Goal: Task Accomplishment & Management: Use online tool/utility

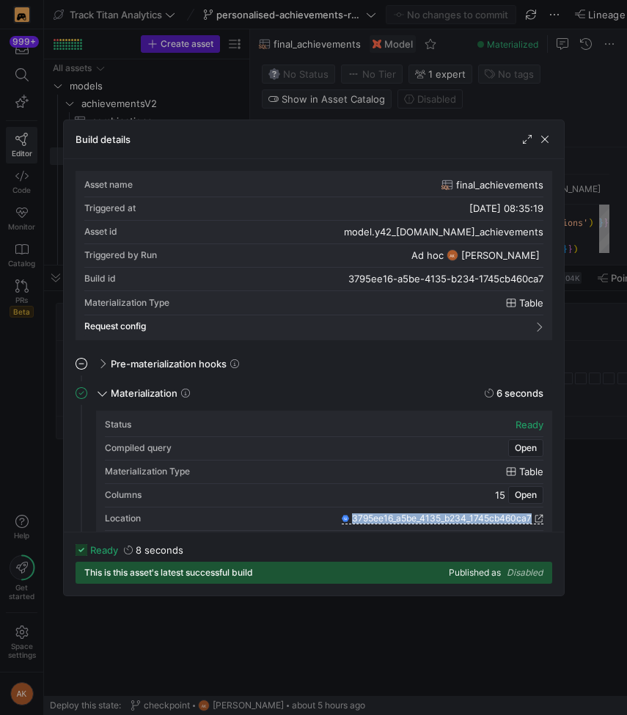
scroll to position [132, 0]
click at [542, 135] on span "button" at bounding box center [544, 139] width 15 height 15
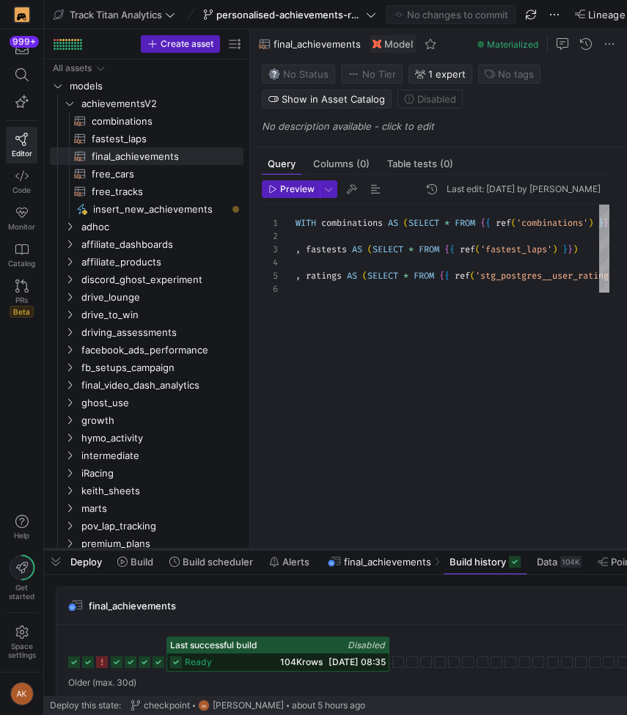
drag, startPoint x: 449, startPoint y: 264, endPoint x: 362, endPoint y: 548, distance: 296.8
click at [362, 548] on div at bounding box center [335, 549] width 583 height 6
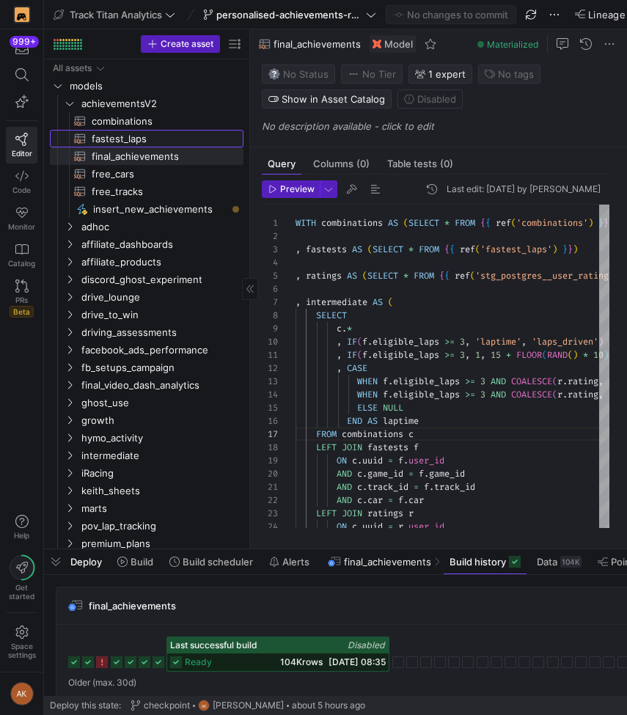
click at [157, 142] on span "fastest_laps​​​​​​​​​​" at bounding box center [159, 138] width 135 height 17
type textarea "WITH sessions AS ( SELECT * FROM {{ ref('stg_postgres__sessions') }} ) , laps A…"
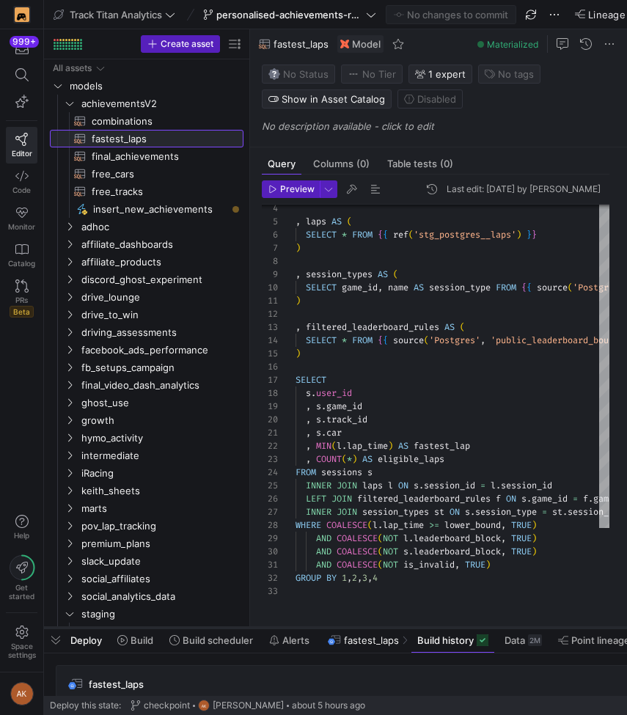
drag, startPoint x: 401, startPoint y: 545, endPoint x: 380, endPoint y: 624, distance: 81.1
click at [380, 625] on div at bounding box center [335, 628] width 583 height 6
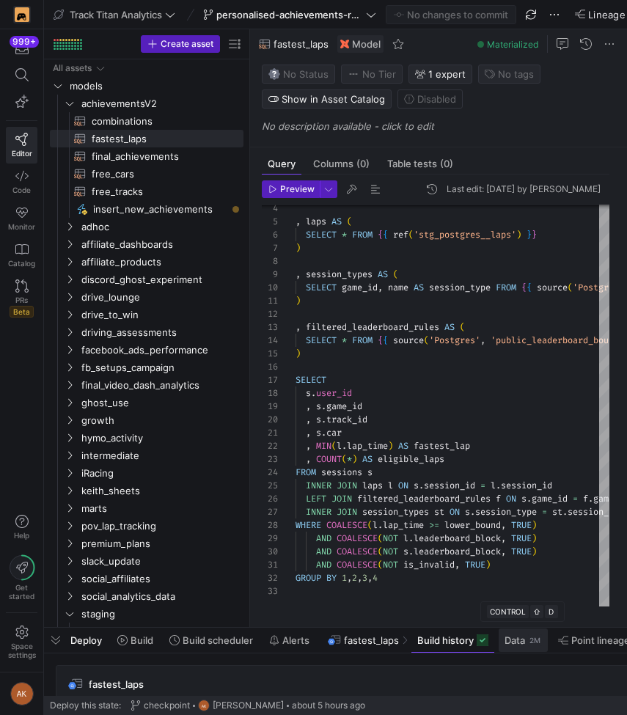
click at [512, 634] on span "Data" at bounding box center [514, 640] width 21 height 12
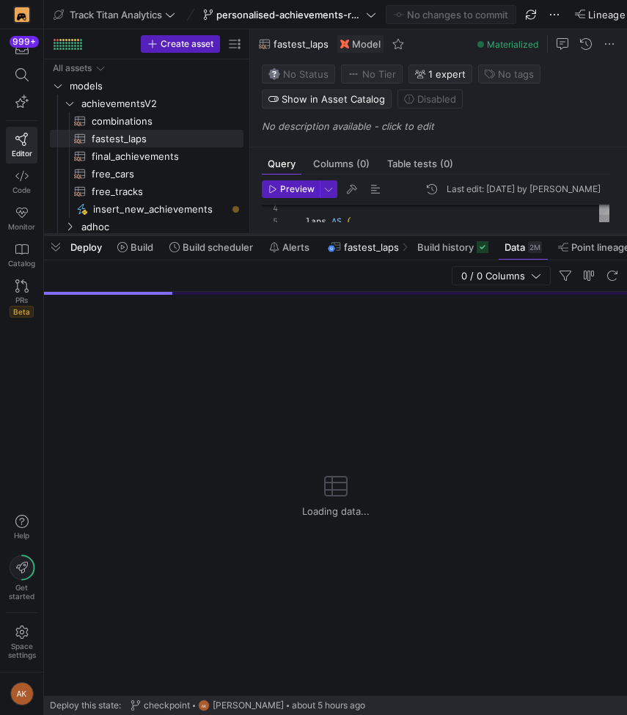
drag, startPoint x: 314, startPoint y: 627, endPoint x: 315, endPoint y: 234, distance: 392.9
click at [315, 234] on div at bounding box center [335, 235] width 583 height 6
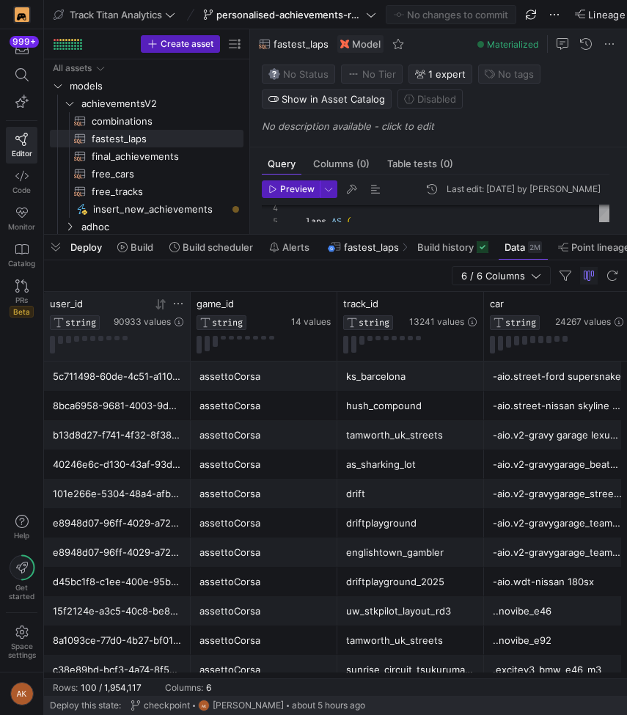
click at [180, 301] on icon at bounding box center [178, 304] width 12 height 12
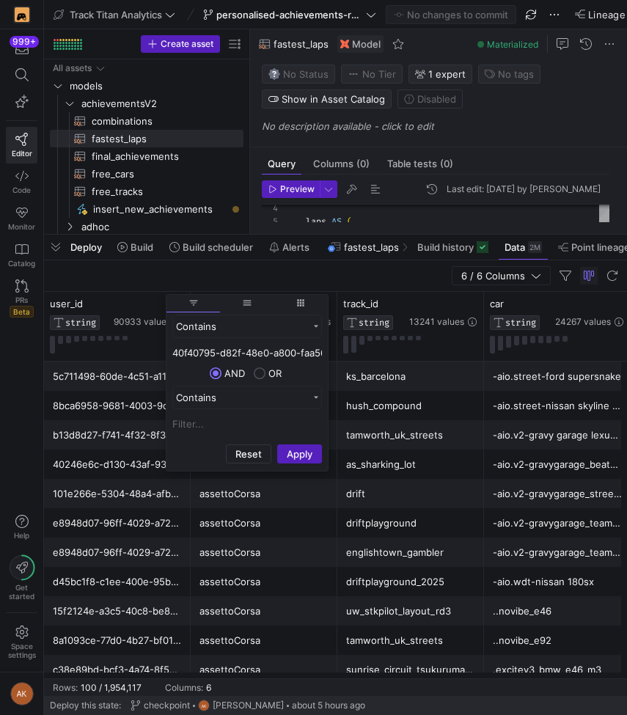
scroll to position [0, 43]
type input "40f40795-d82f-48e0-a800-faa569882f01"
click at [284, 452] on button "Apply" at bounding box center [299, 453] width 45 height 19
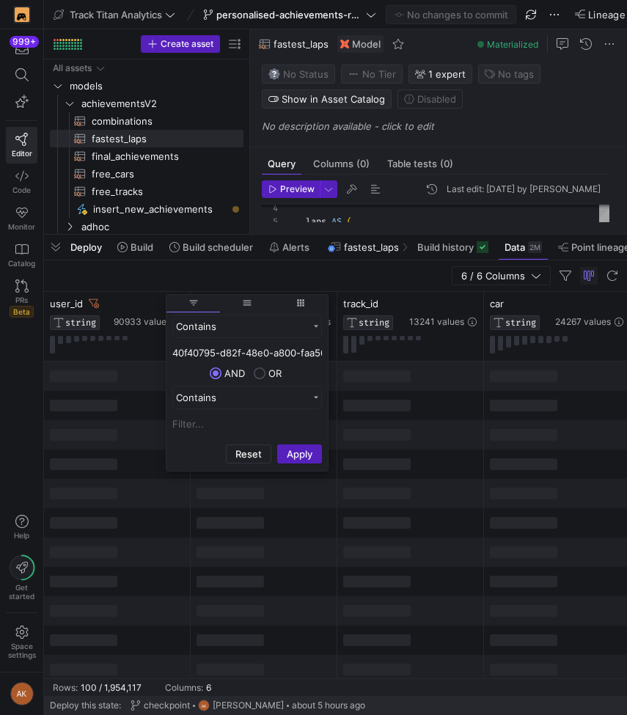
click at [303, 281] on div "6 / 6 Columns" at bounding box center [335, 276] width 583 height 32
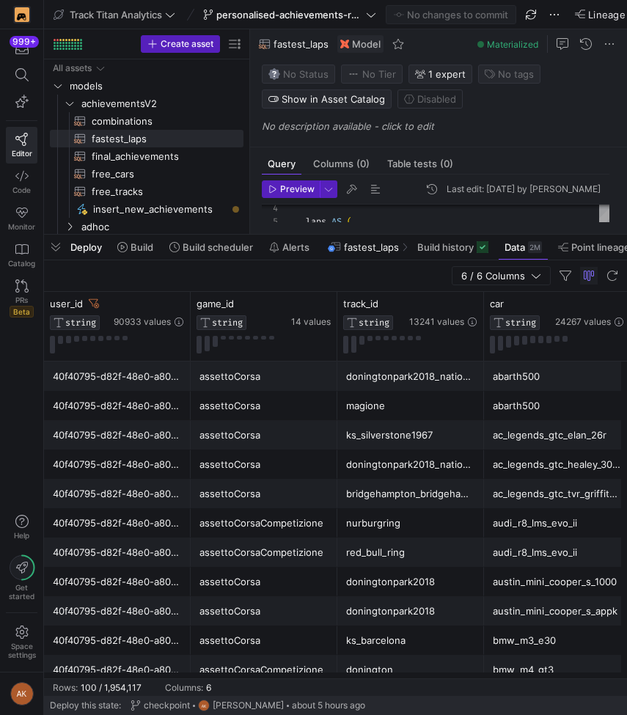
click at [221, 368] on div "assettoCorsa" at bounding box center [263, 376] width 129 height 29
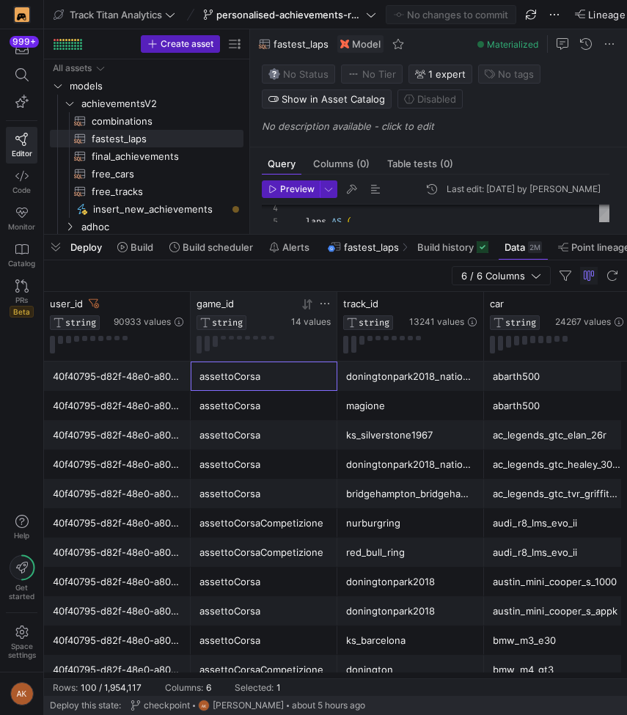
click at [322, 303] on icon at bounding box center [325, 304] width 12 height 12
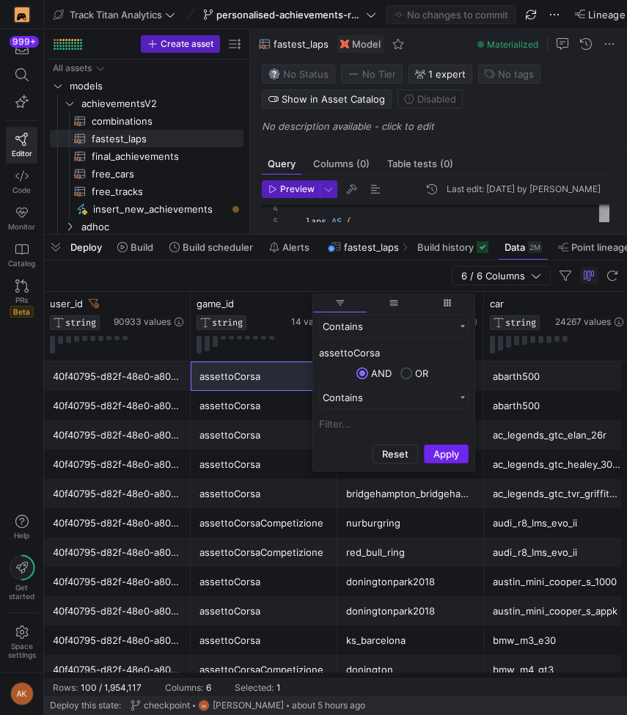
type input "assettoCorsa"
click at [450, 454] on button "Apply" at bounding box center [446, 453] width 45 height 19
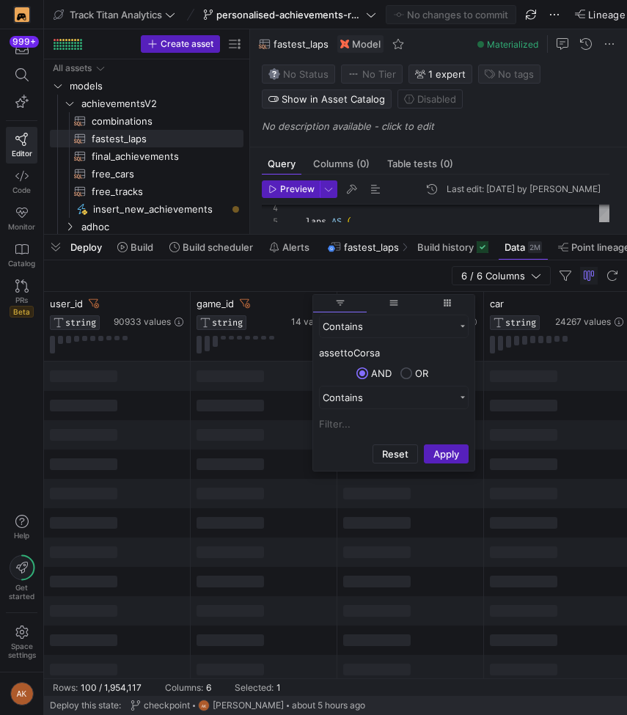
click at [279, 272] on div "6 / 6 Columns" at bounding box center [335, 276] width 583 height 32
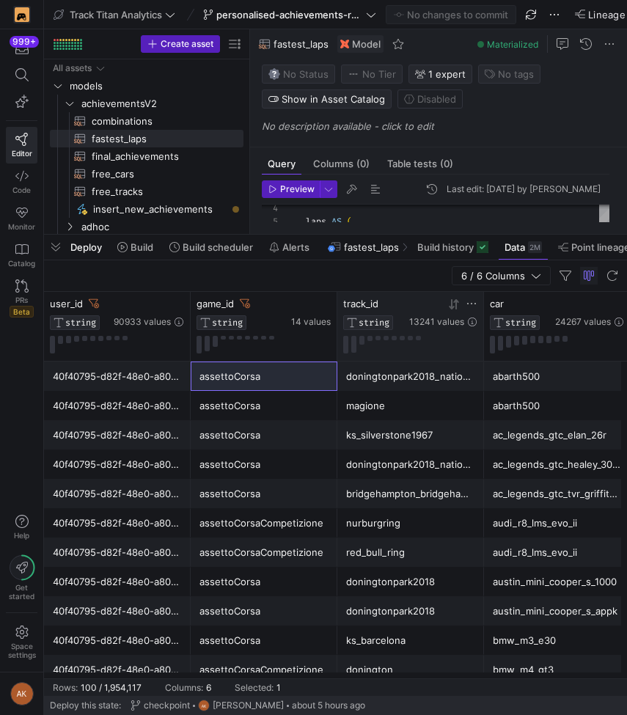
click at [474, 306] on icon at bounding box center [471, 304] width 12 height 12
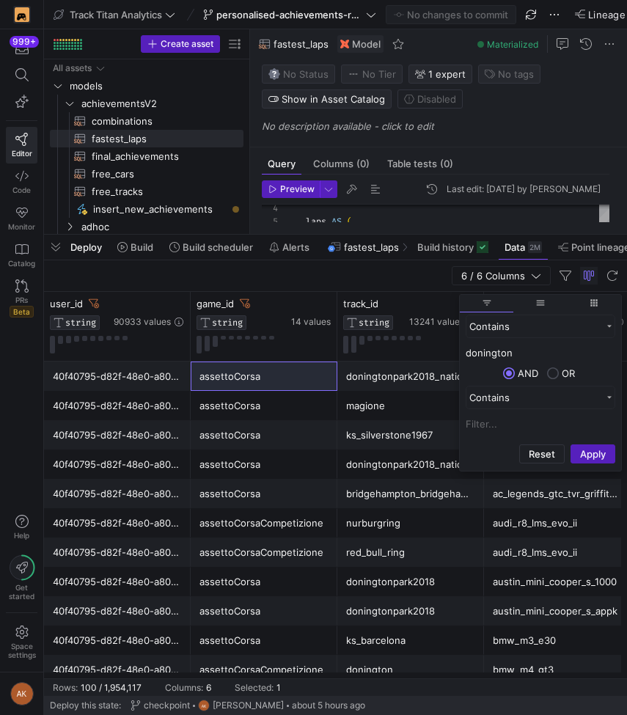
type input "donington"
click at [570, 444] on button "Apply" at bounding box center [592, 453] width 45 height 19
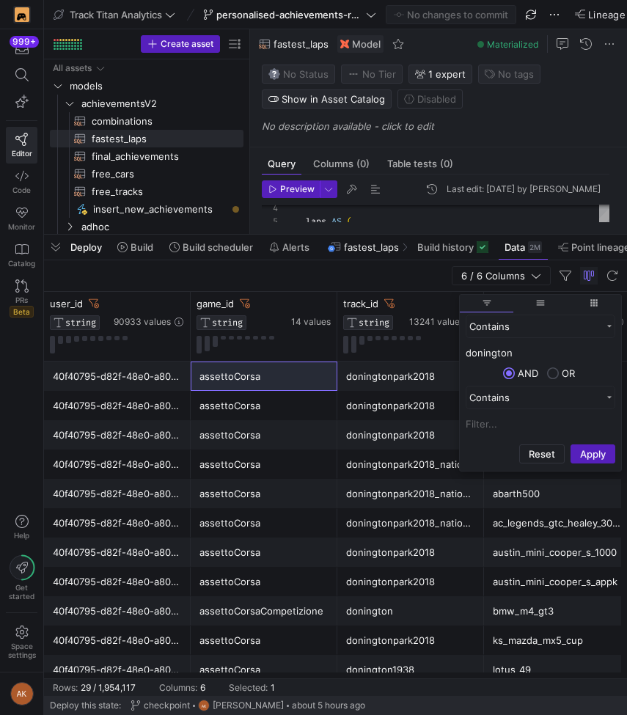
click at [373, 582] on div "doningtonpark2018" at bounding box center [410, 581] width 129 height 29
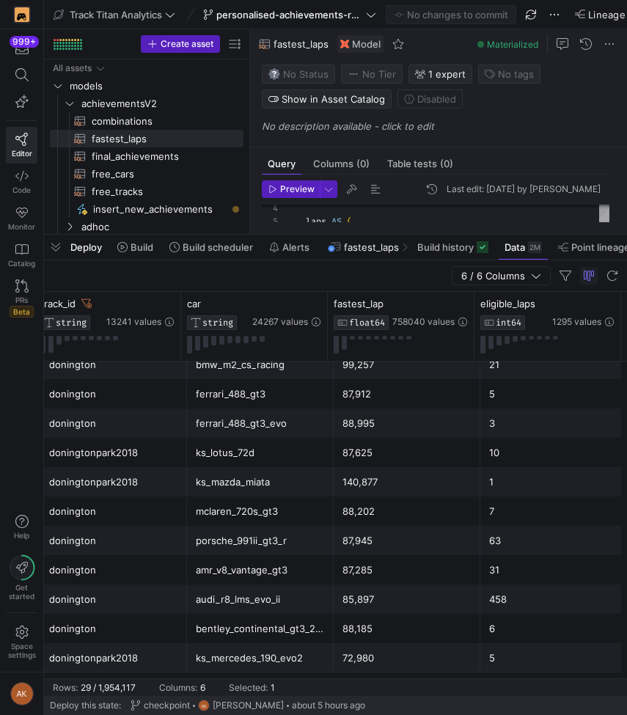
scroll to position [0, 110]
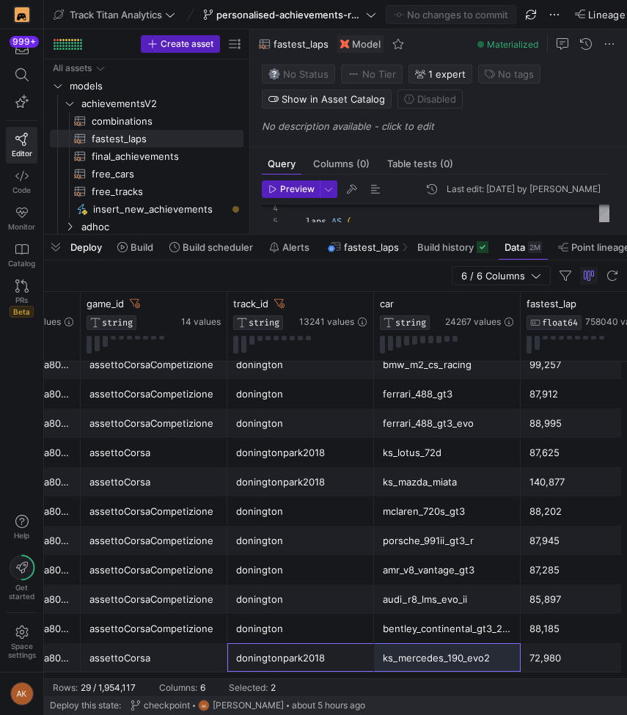
drag, startPoint x: 269, startPoint y: 658, endPoint x: 411, endPoint y: 663, distance: 141.6
click at [411, 663] on div "assettoCorsa doningtonpark2018 ks_mercedes_190_evo2 72,980 5 40f40795-d82f-48e0…" at bounding box center [374, 657] width 880 height 29
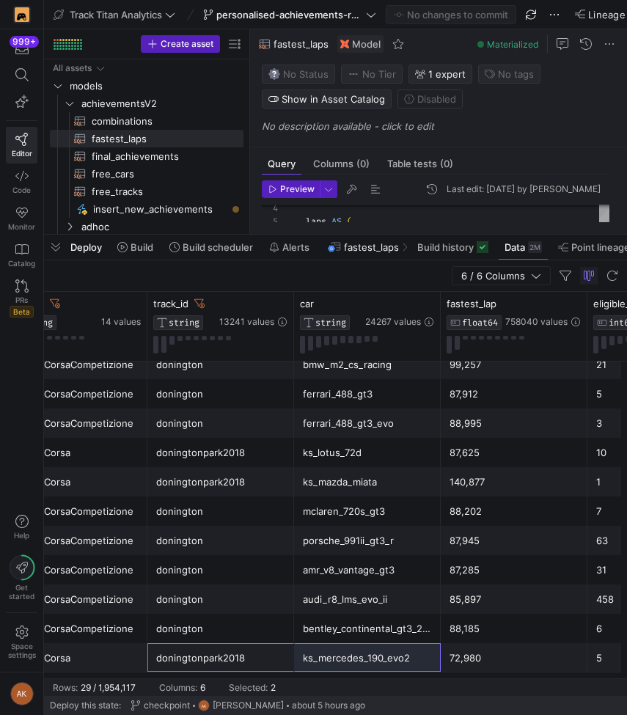
scroll to position [0, 0]
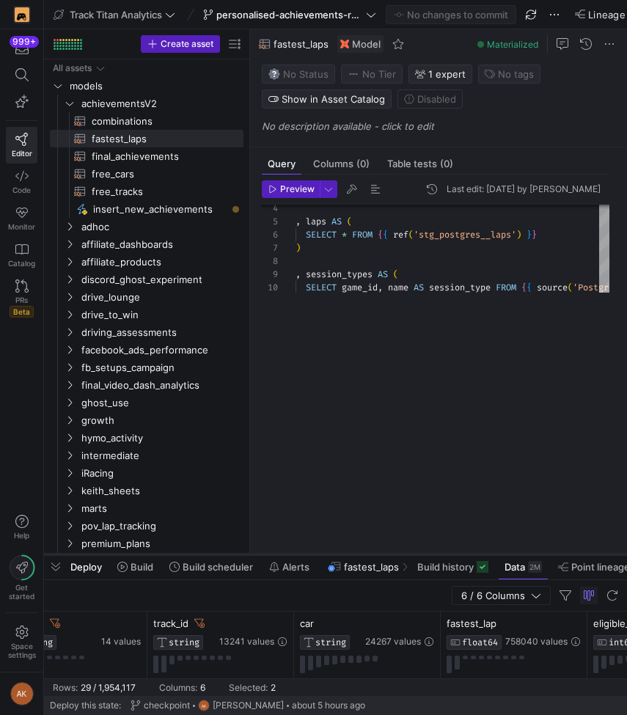
drag, startPoint x: 361, startPoint y: 235, endPoint x: 341, endPoint y: 557, distance: 323.2
click at [341, 557] on div at bounding box center [335, 554] width 583 height 6
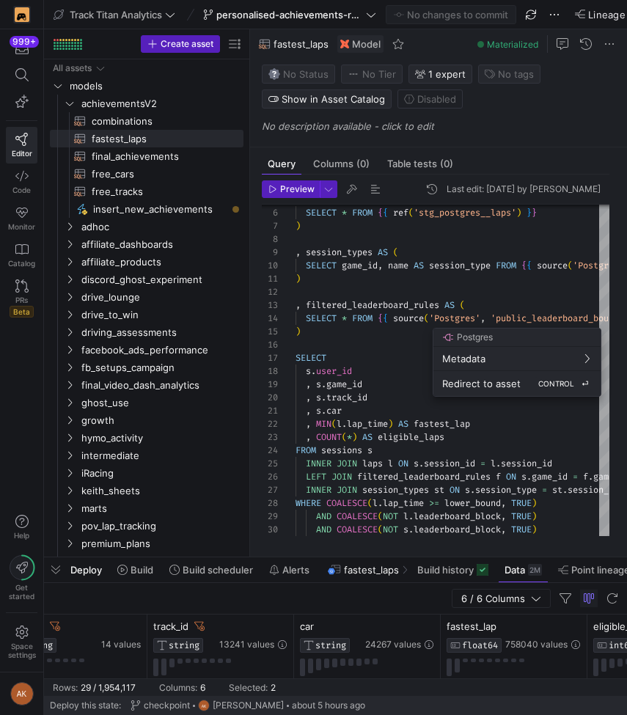
click at [467, 378] on span "Redirect to asset" at bounding box center [481, 384] width 78 height 12
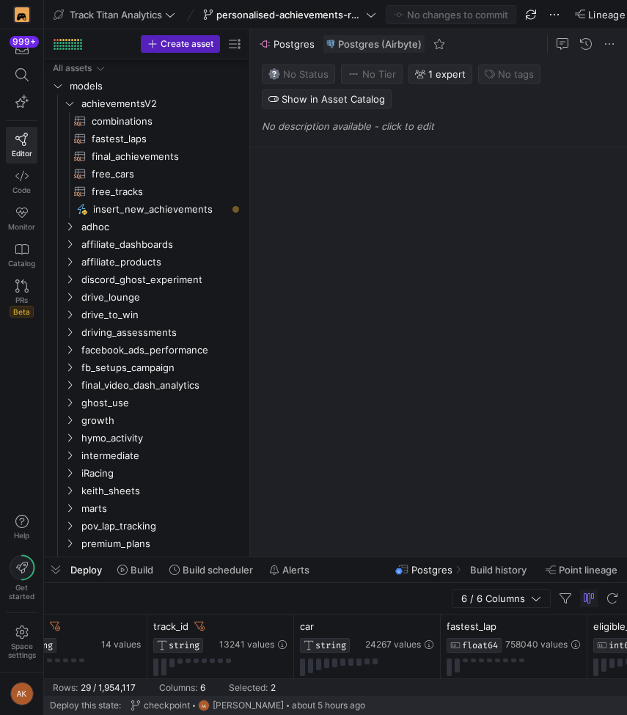
scroll to position [488, 0]
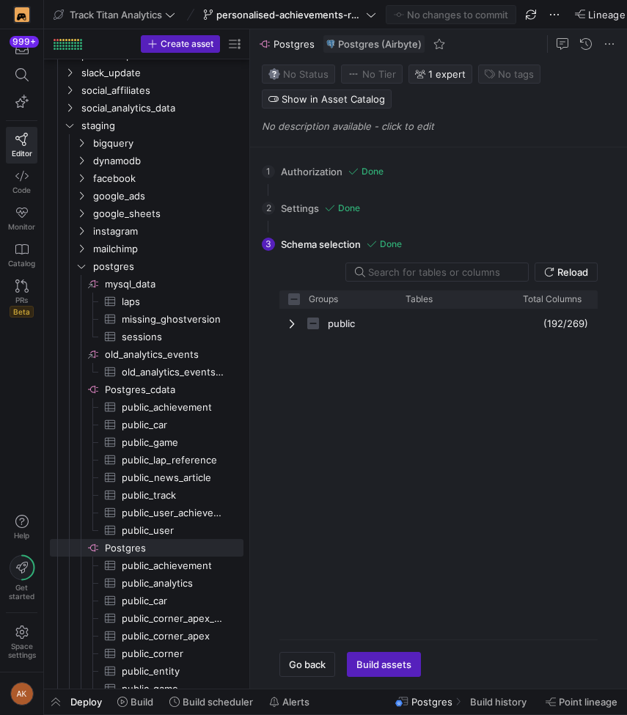
checkbox input "false"
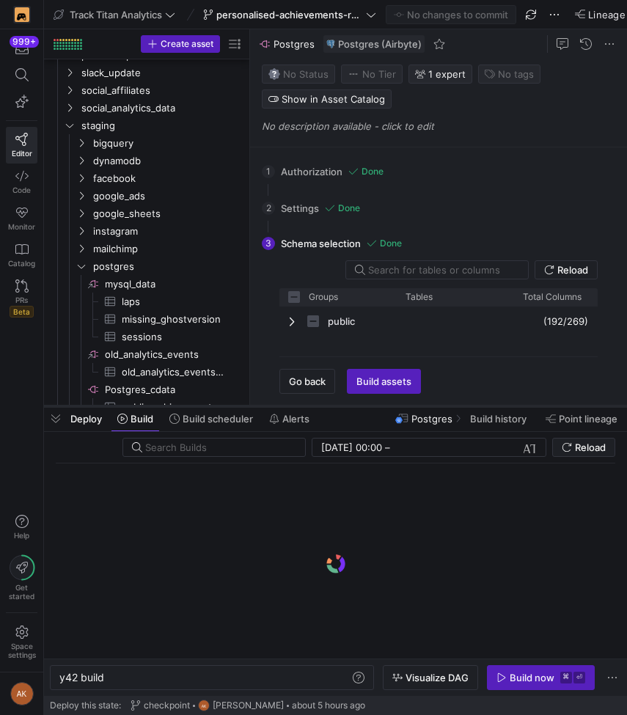
drag, startPoint x: 411, startPoint y: 686, endPoint x: 425, endPoint y: 403, distance: 283.3
click at [425, 403] on div at bounding box center [335, 406] width 583 height 6
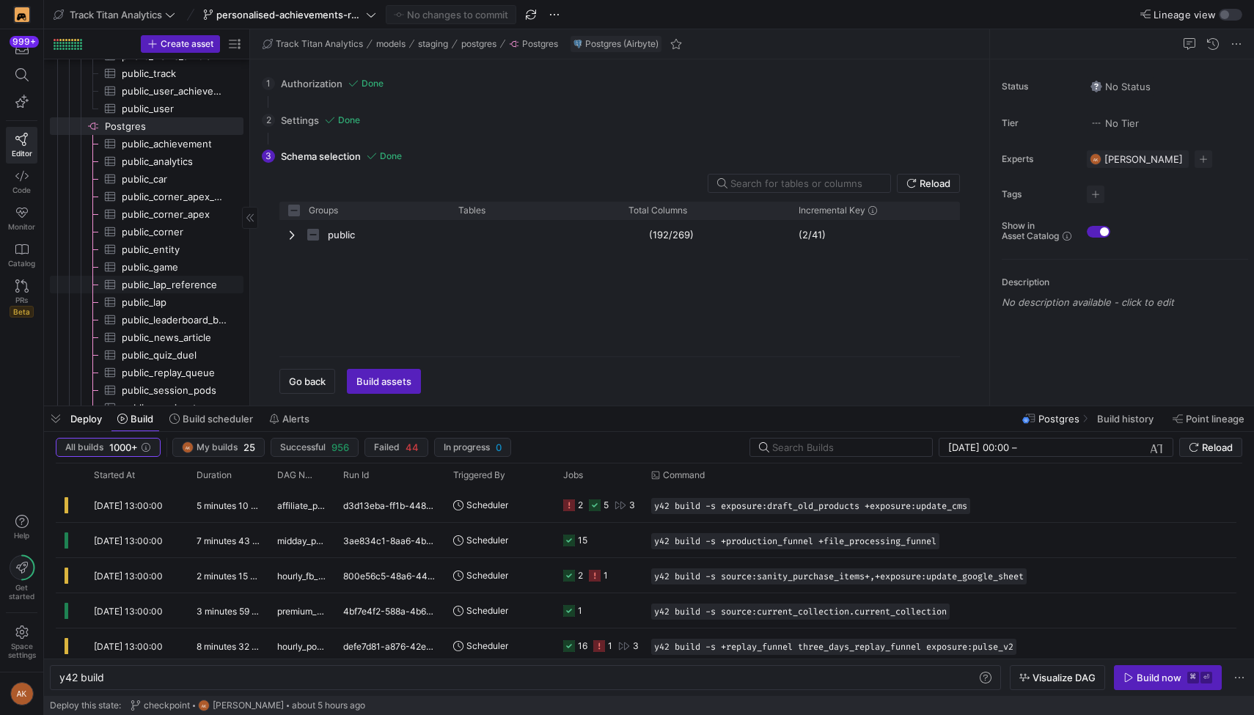
scroll to position [1024, 0]
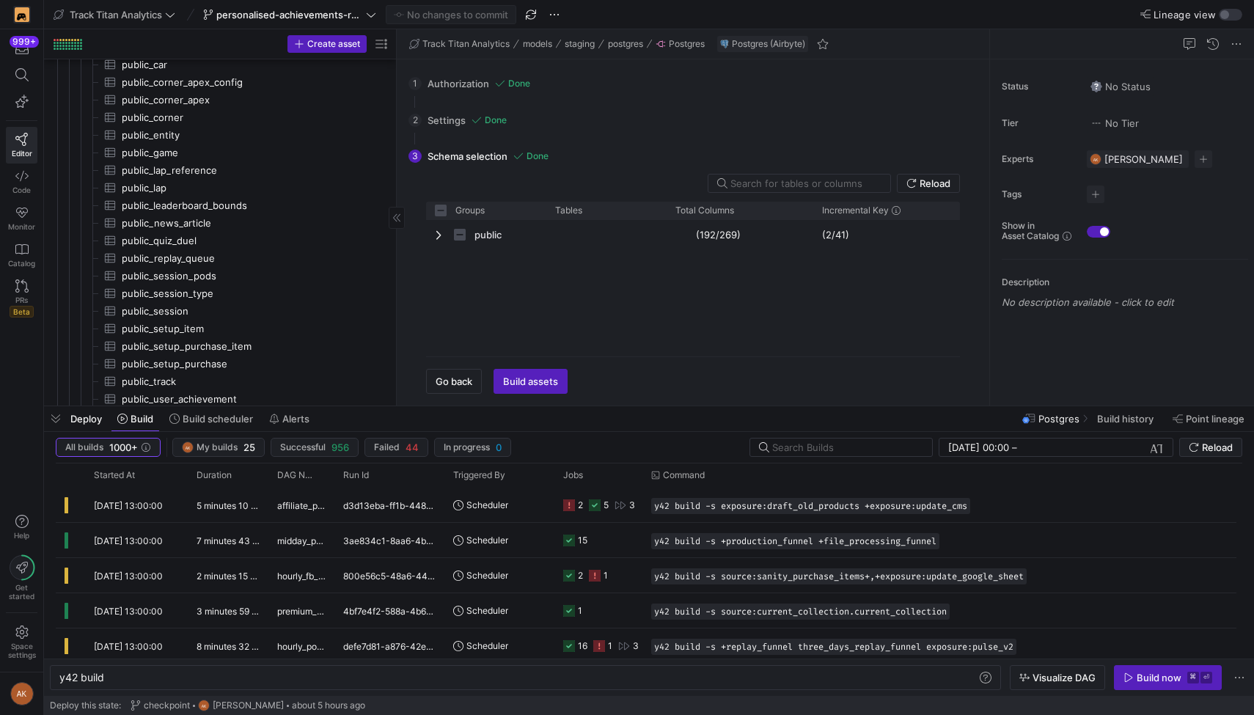
drag, startPoint x: 249, startPoint y: 205, endPoint x: 301, endPoint y: 207, distance: 52.1
click at [191, 202] on span "public_leaderboard_bounds​​​​​​​​​" at bounding box center [247, 205] width 251 height 17
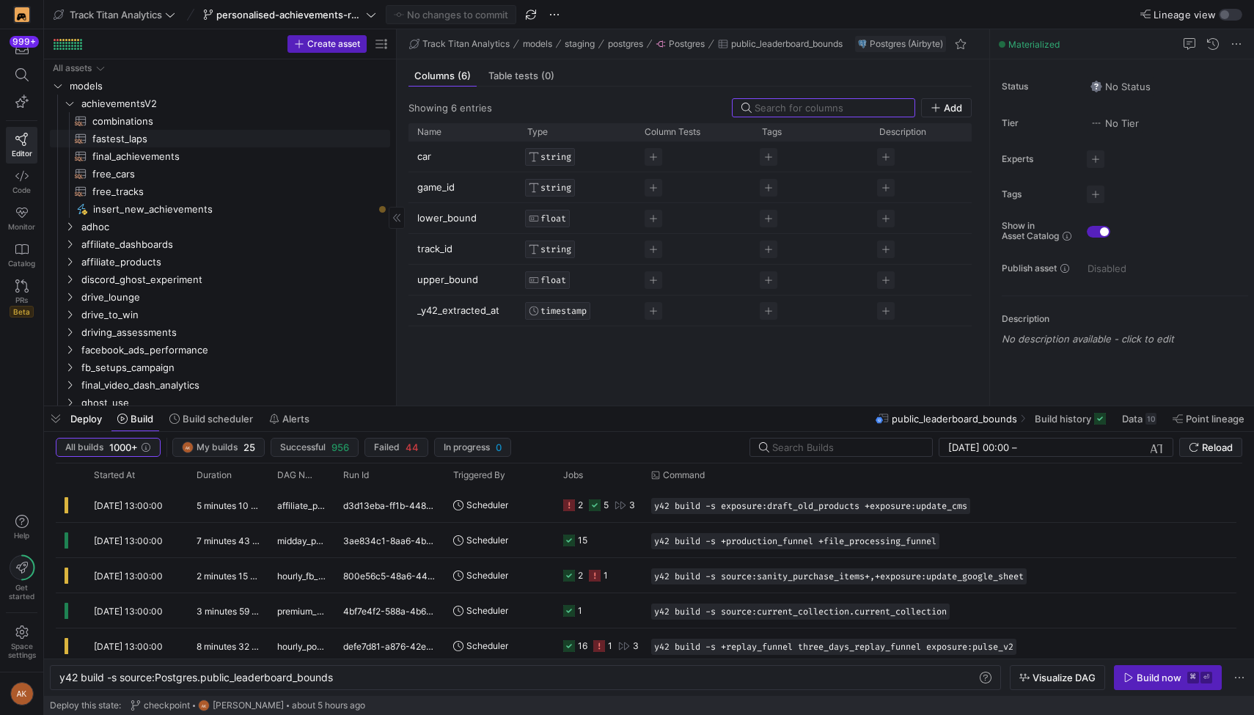
click at [133, 133] on span "fastest_laps​​​​​​​​​​" at bounding box center [232, 138] width 281 height 17
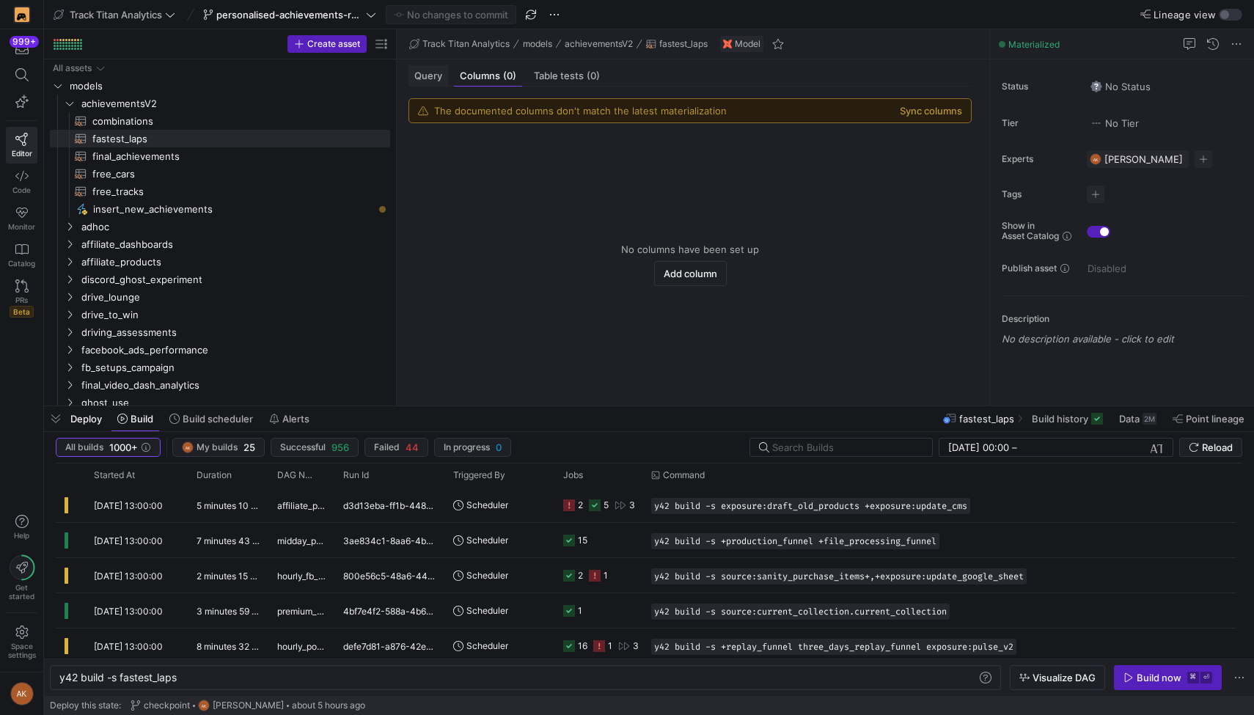
click at [434, 75] on span "Query" at bounding box center [428, 76] width 28 height 10
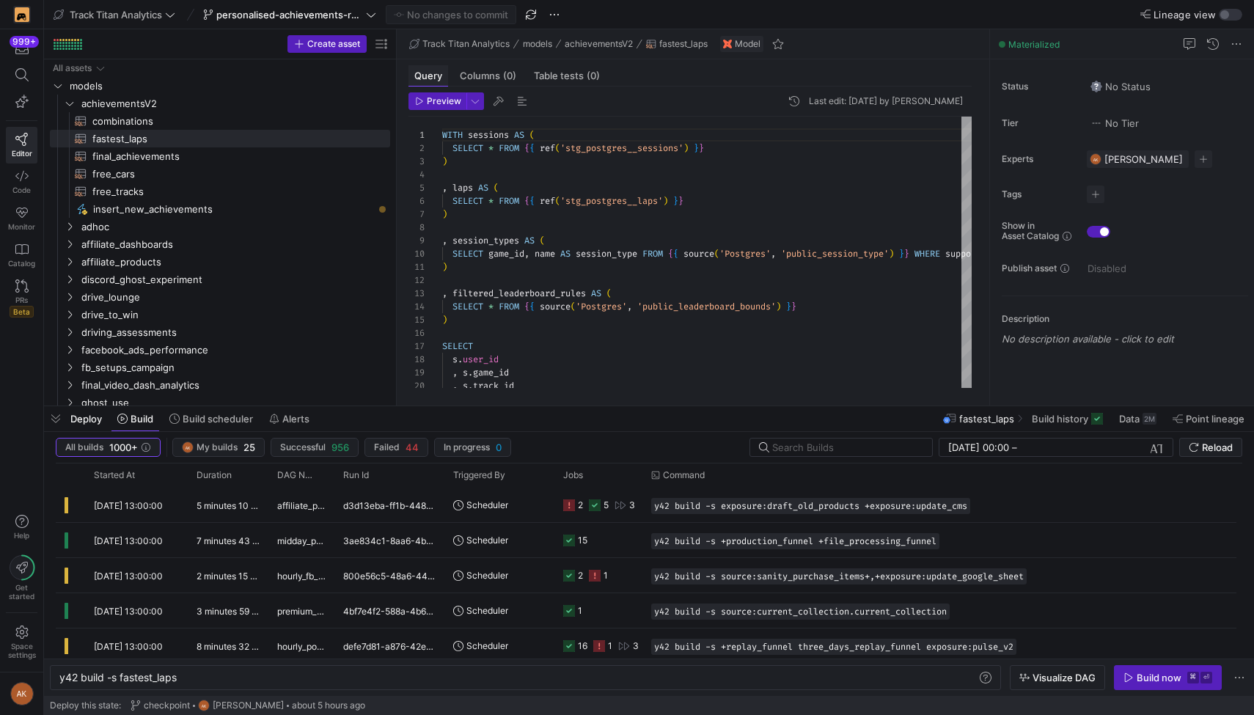
scroll to position [132, 0]
click at [319, 275] on div at bounding box center [627, 357] width 1254 height 715
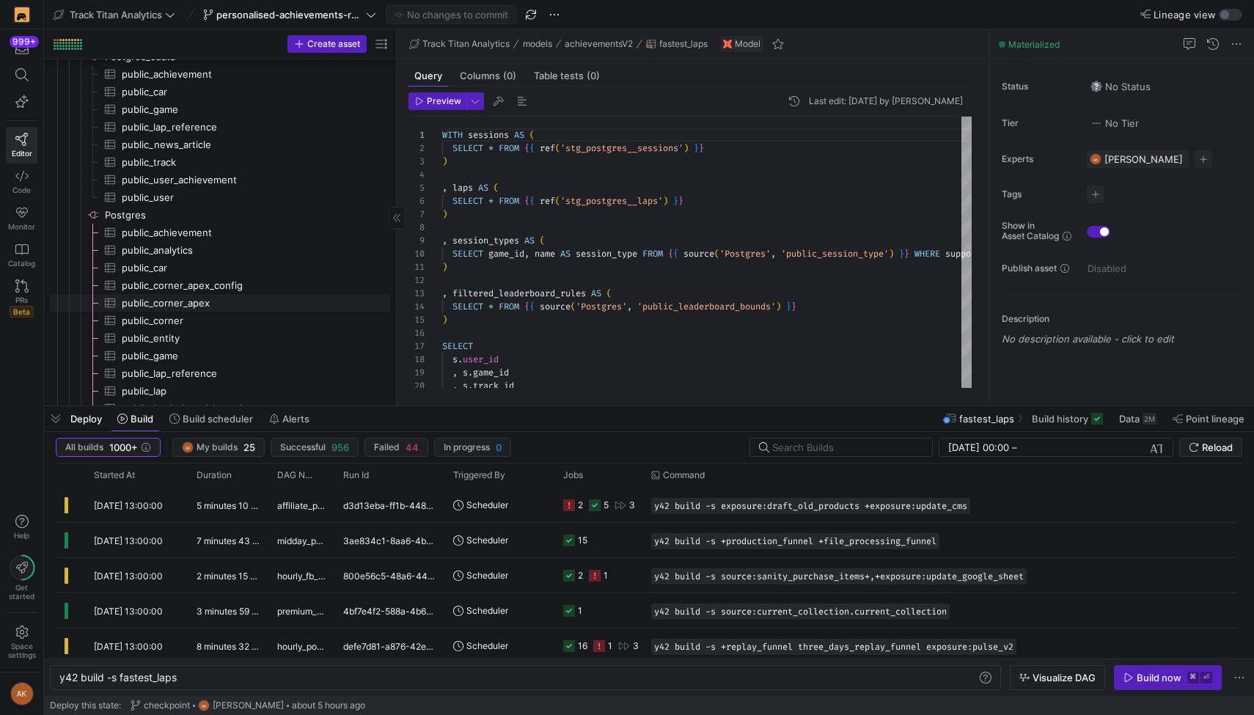
scroll to position [858, 0]
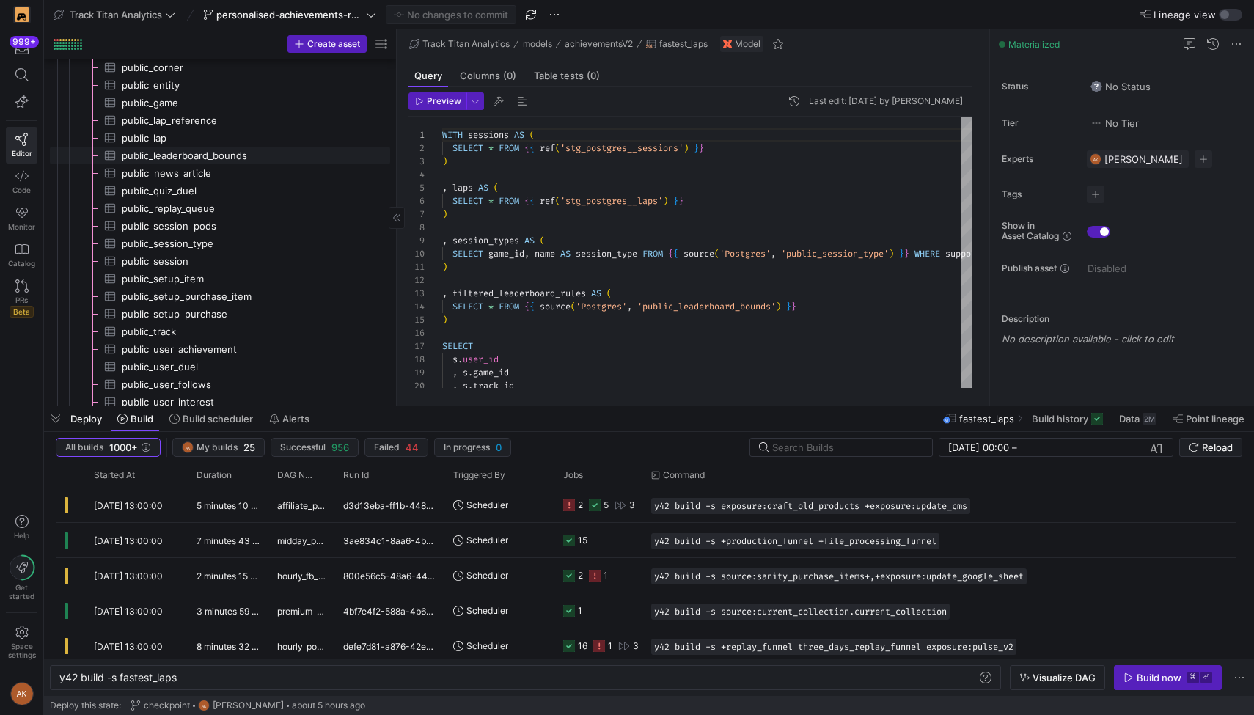
click at [197, 156] on span "public_leaderboard_bounds​​​​​​​​​" at bounding box center [247, 155] width 251 height 17
type textarea "y42 build -s source:Postgres.public_leaderboard_bounds"
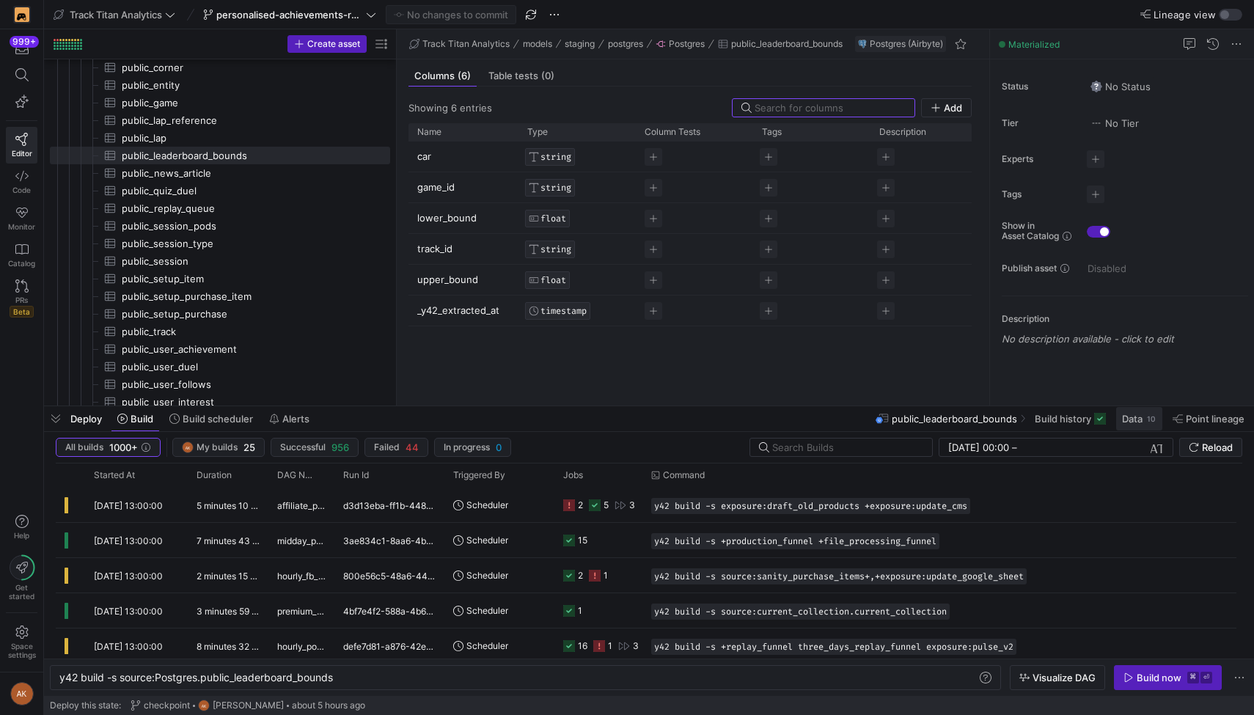
click at [626, 419] on span "Data" at bounding box center [1132, 419] width 21 height 12
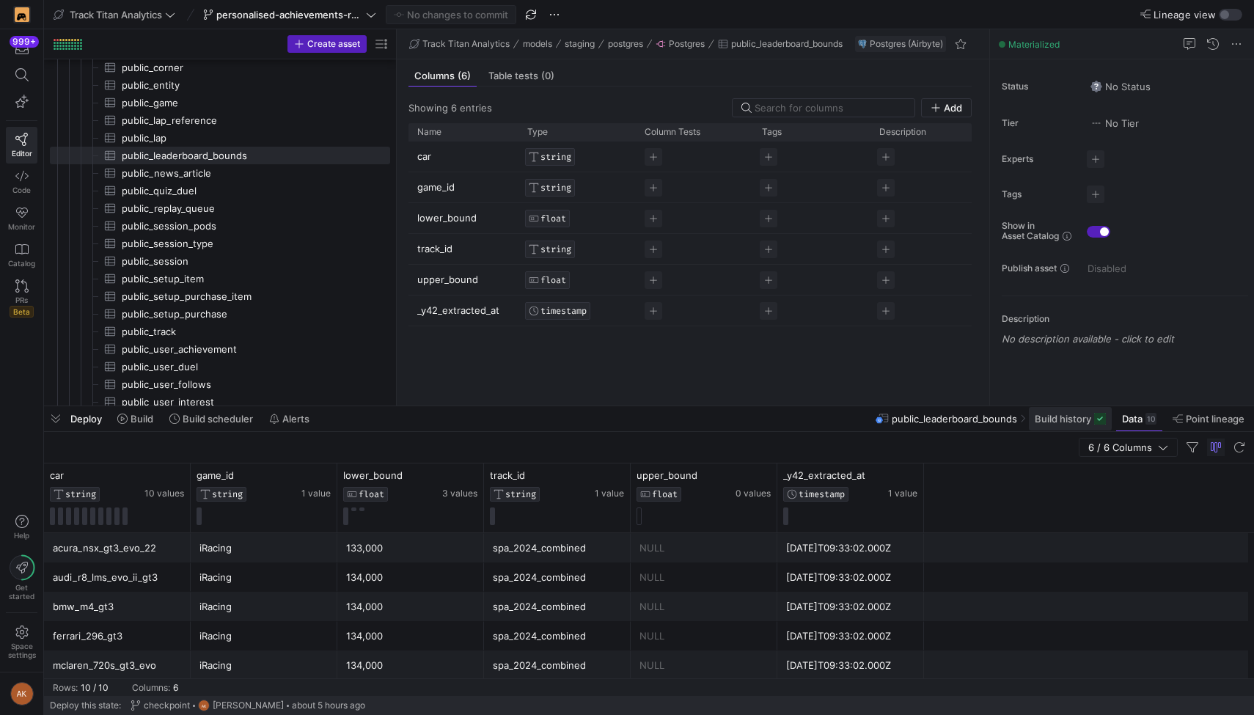
click at [626, 422] on span "Build history" at bounding box center [1062, 419] width 56 height 12
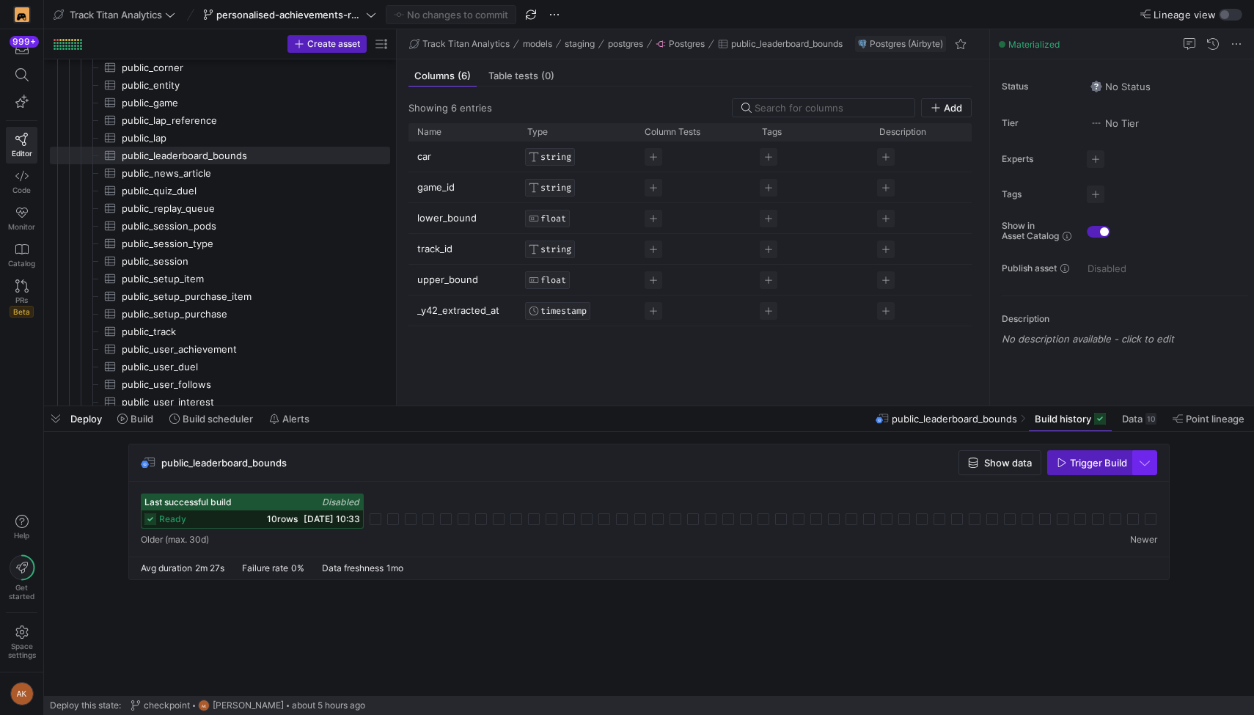
click at [626, 463] on span "button" at bounding box center [1144, 462] width 23 height 23
click at [626, 509] on span "Full Refresh Build" at bounding box center [1101, 512] width 92 height 12
click at [626, 459] on span "Trigger Build" at bounding box center [1098, 463] width 57 height 12
click at [626, 467] on div "public_leaderboard_bounds Show data Trigger Build" at bounding box center [648, 462] width 1039 height 37
click at [389, 515] on icon at bounding box center [393, 519] width 12 height 12
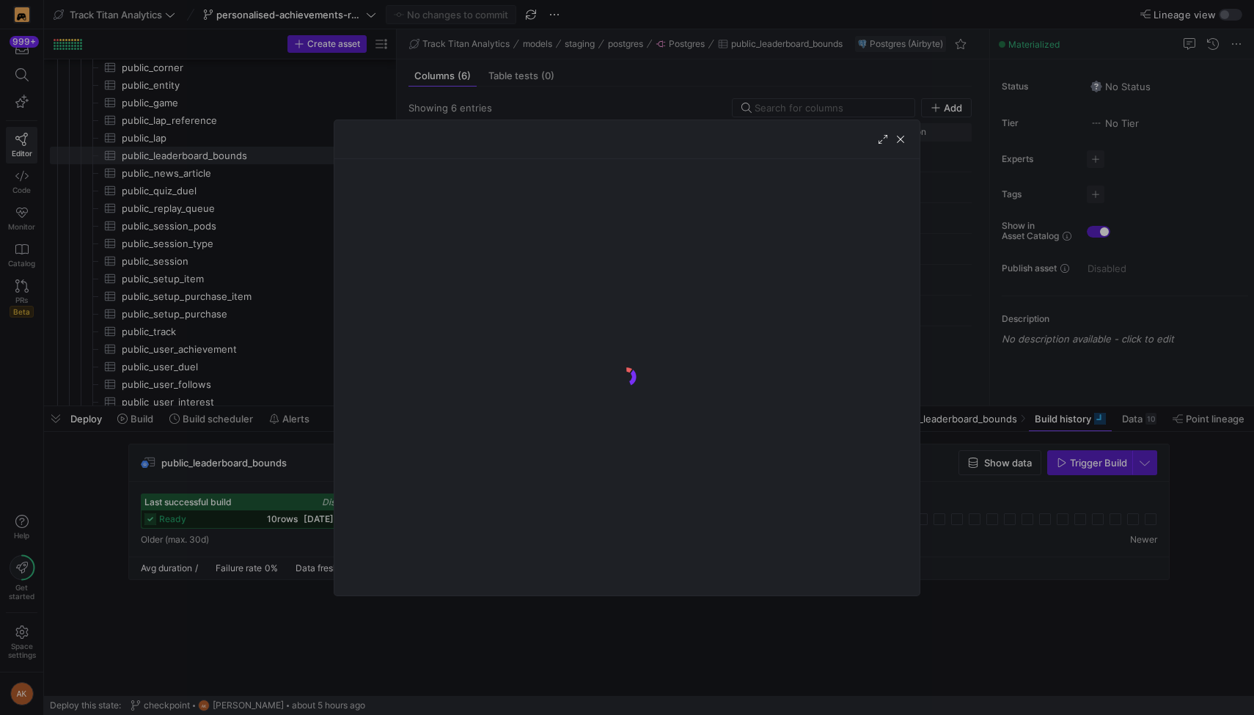
click at [389, 515] on div at bounding box center [627, 357] width 586 height 476
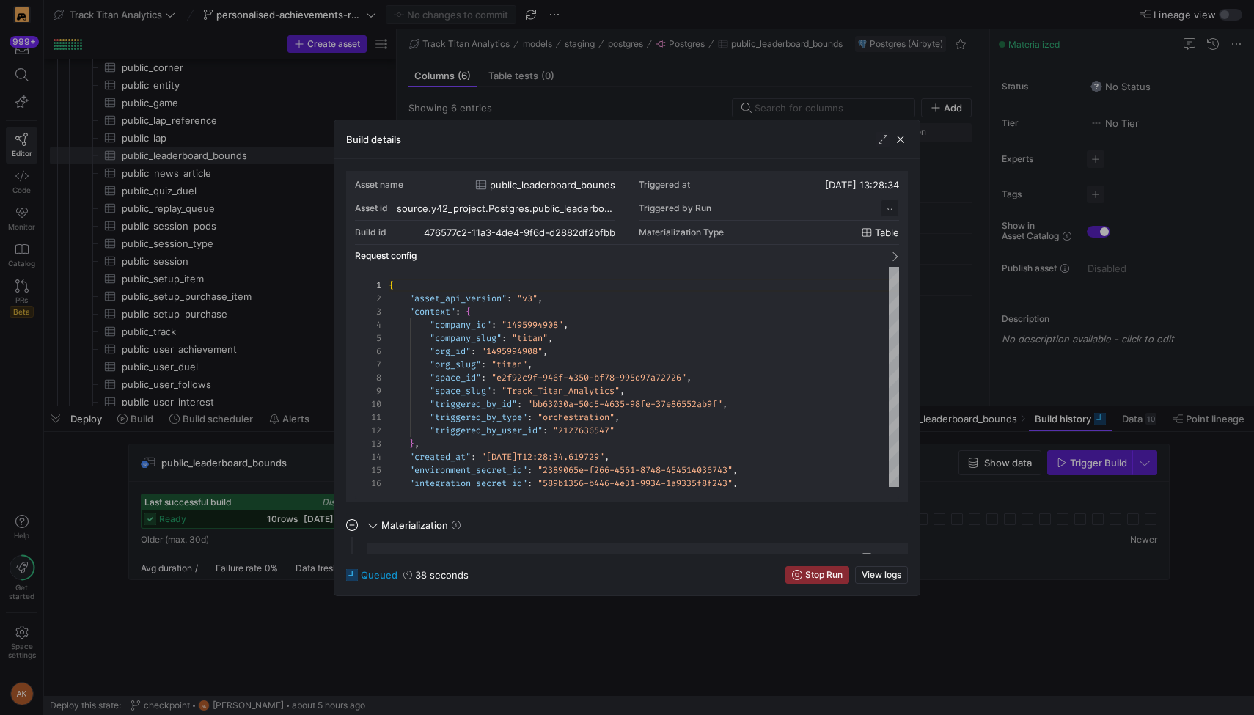
scroll to position [132, 0]
click at [507, 658] on mat-expansion-panel "Column-level Tests This job has no column tests" at bounding box center [627, 694] width 562 height 72
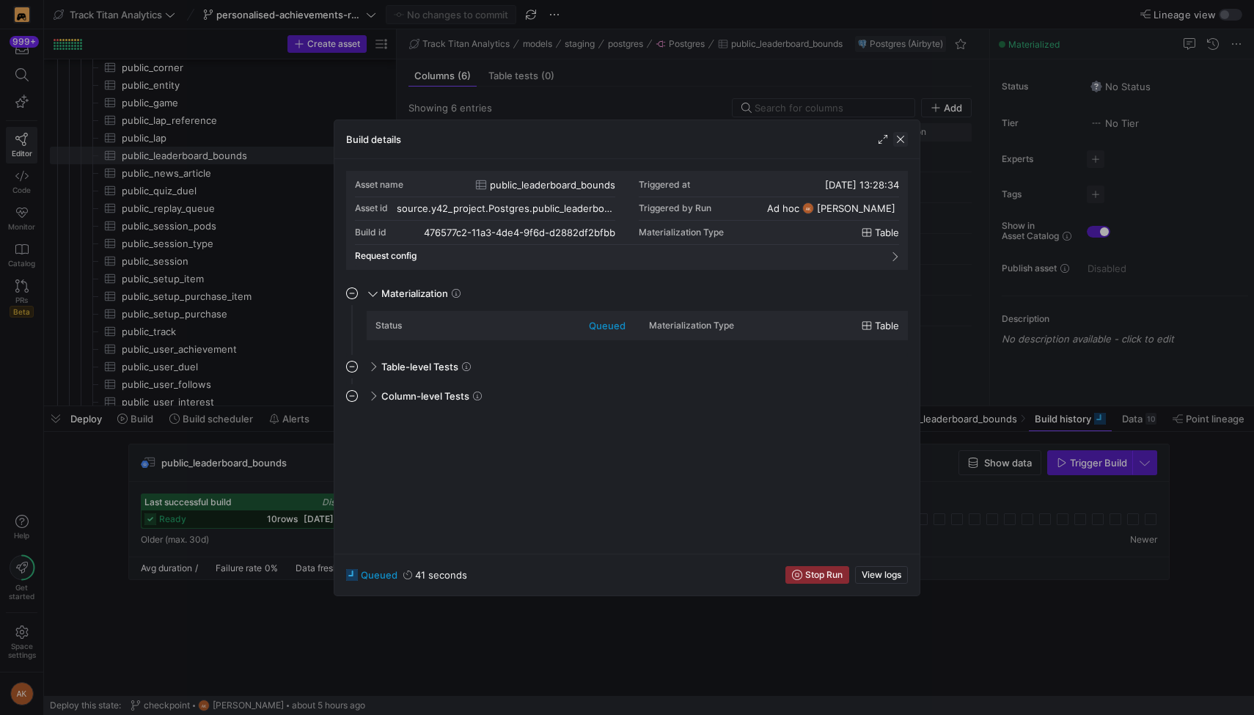
click at [626, 133] on span "button" at bounding box center [900, 139] width 15 height 15
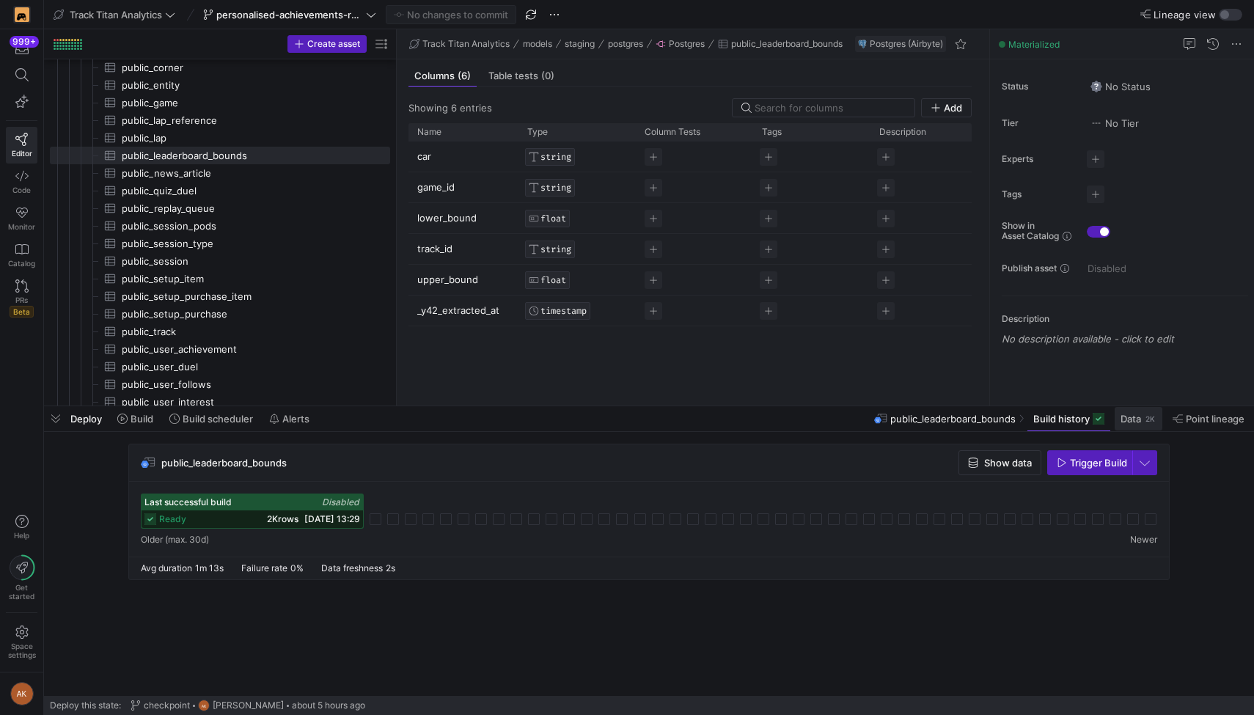
click at [626, 420] on span "Data" at bounding box center [1130, 419] width 21 height 12
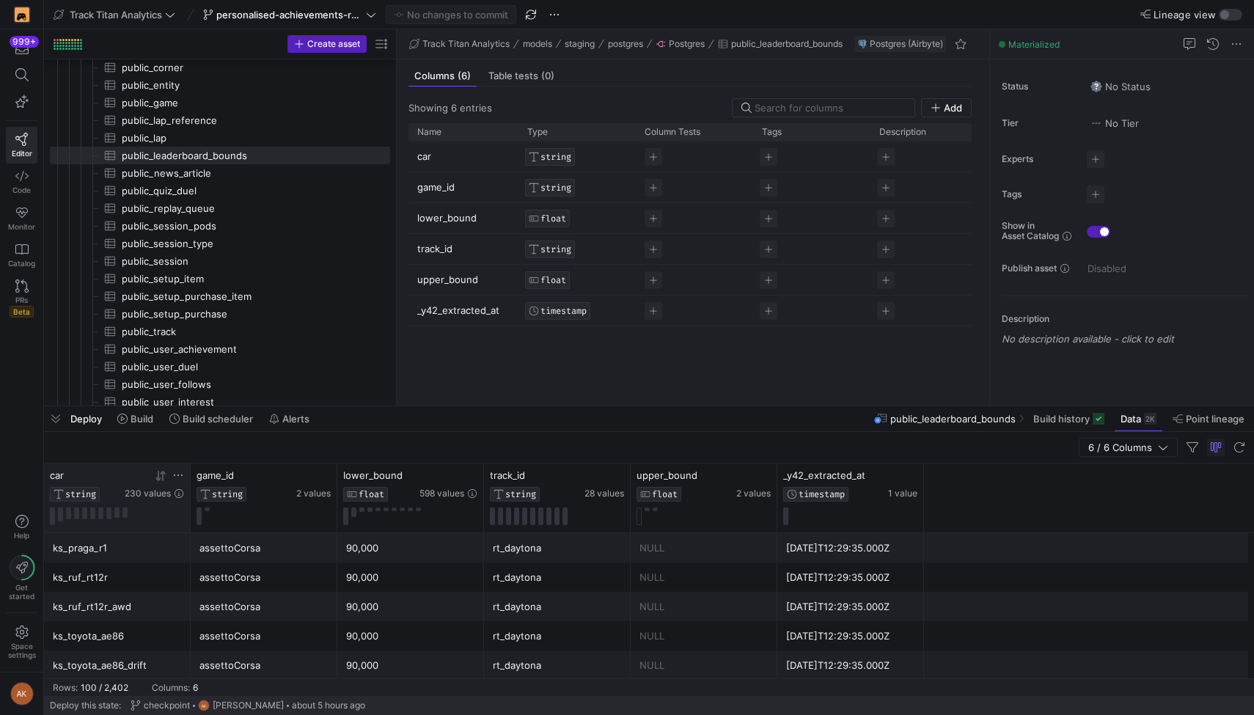
click at [176, 476] on icon at bounding box center [178, 475] width 12 height 12
type input "we do filter using the leaderboard bounds but looks like y42 had a hiccup and o…"
click at [276, 649] on div "assettoCorsa" at bounding box center [263, 636] width 129 height 29
click at [616, 471] on icon at bounding box center [618, 475] width 12 height 12
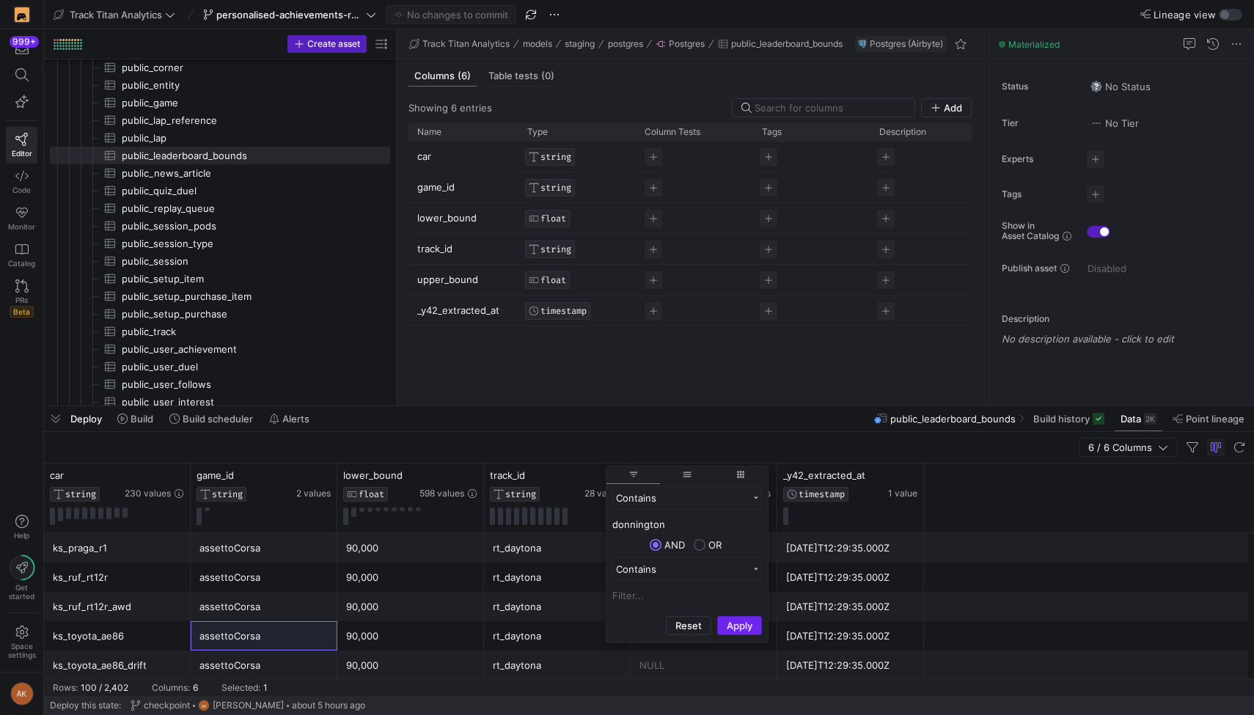
click at [626, 621] on button "Apply" at bounding box center [739, 625] width 45 height 19
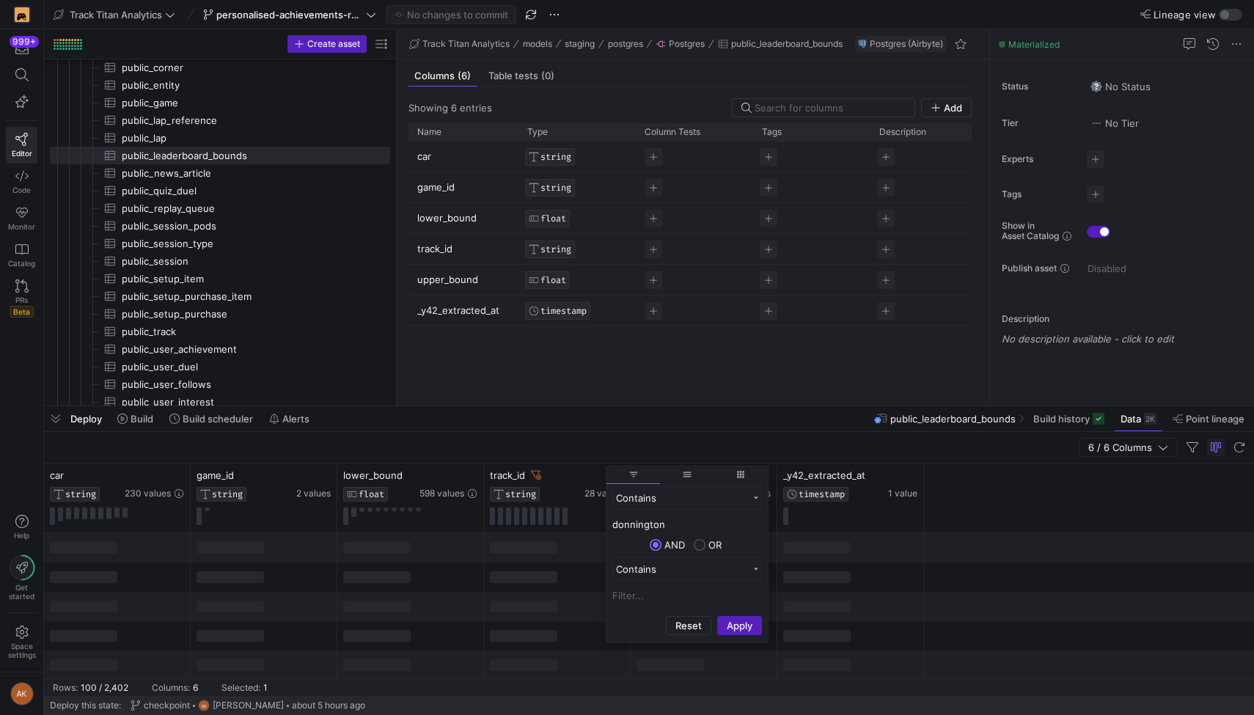
click at [626, 524] on input "donnington" at bounding box center [687, 524] width 150 height 18
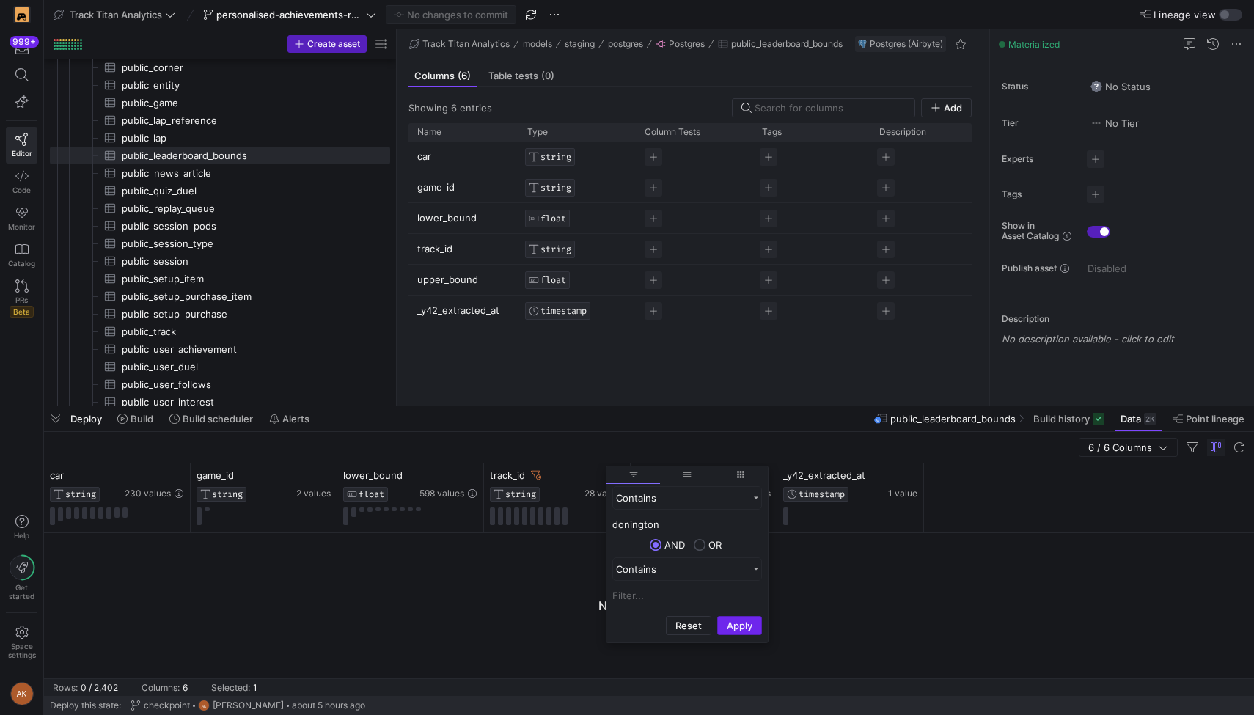
type input "donington"
click at [626, 623] on button "Apply" at bounding box center [739, 625] width 45 height 19
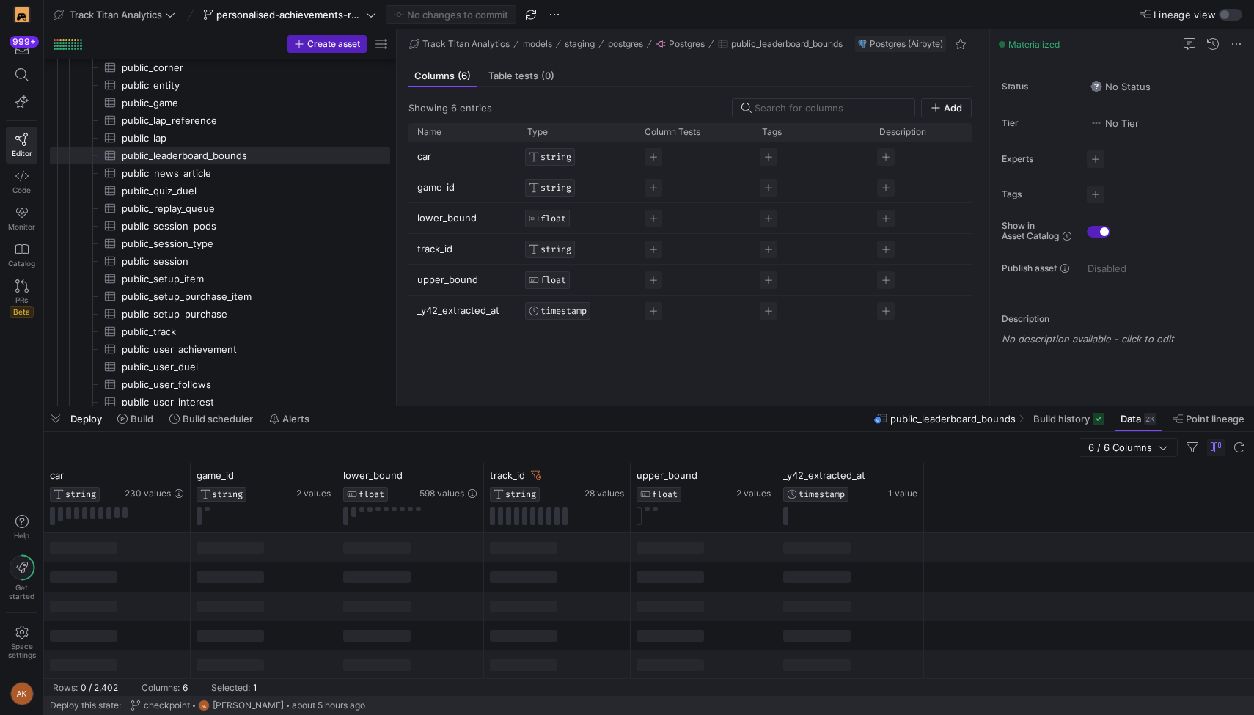
click at [498, 442] on div "6 / 6 Columns" at bounding box center [649, 448] width 1210 height 32
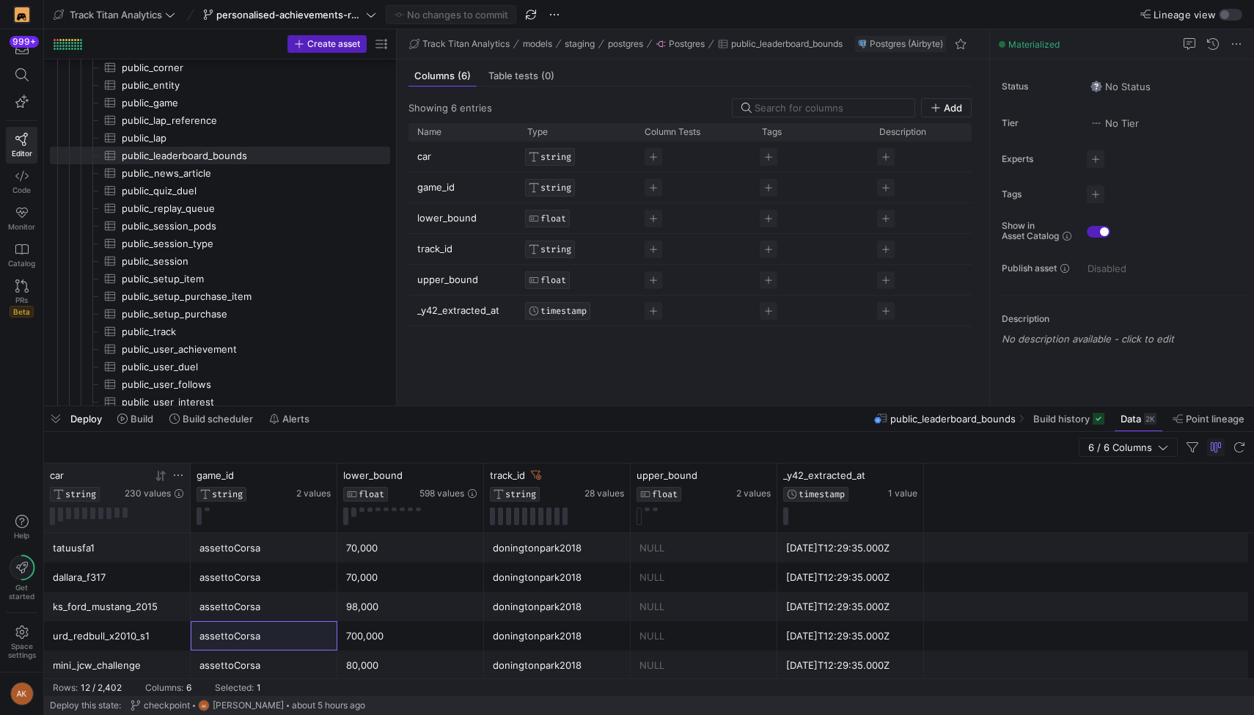
click at [180, 475] on icon at bounding box center [178, 475] width 12 height 12
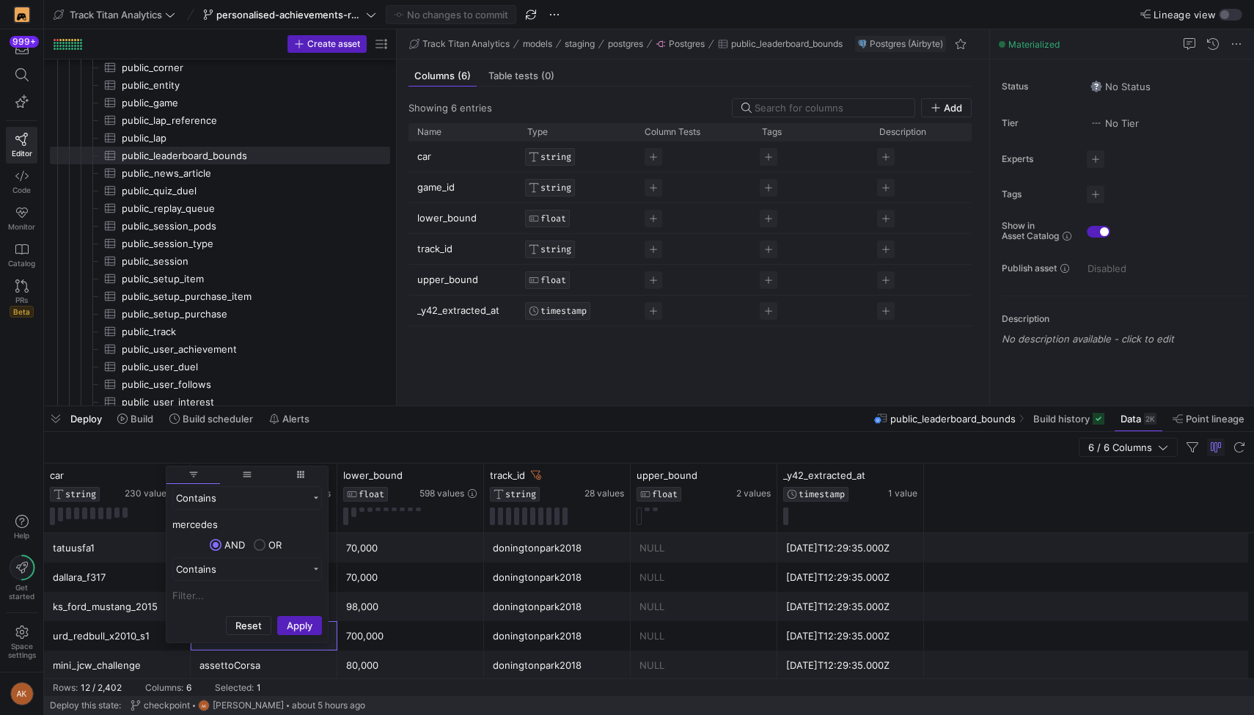
type input "mercedes"
click at [277, 616] on button "Apply" at bounding box center [299, 625] width 45 height 19
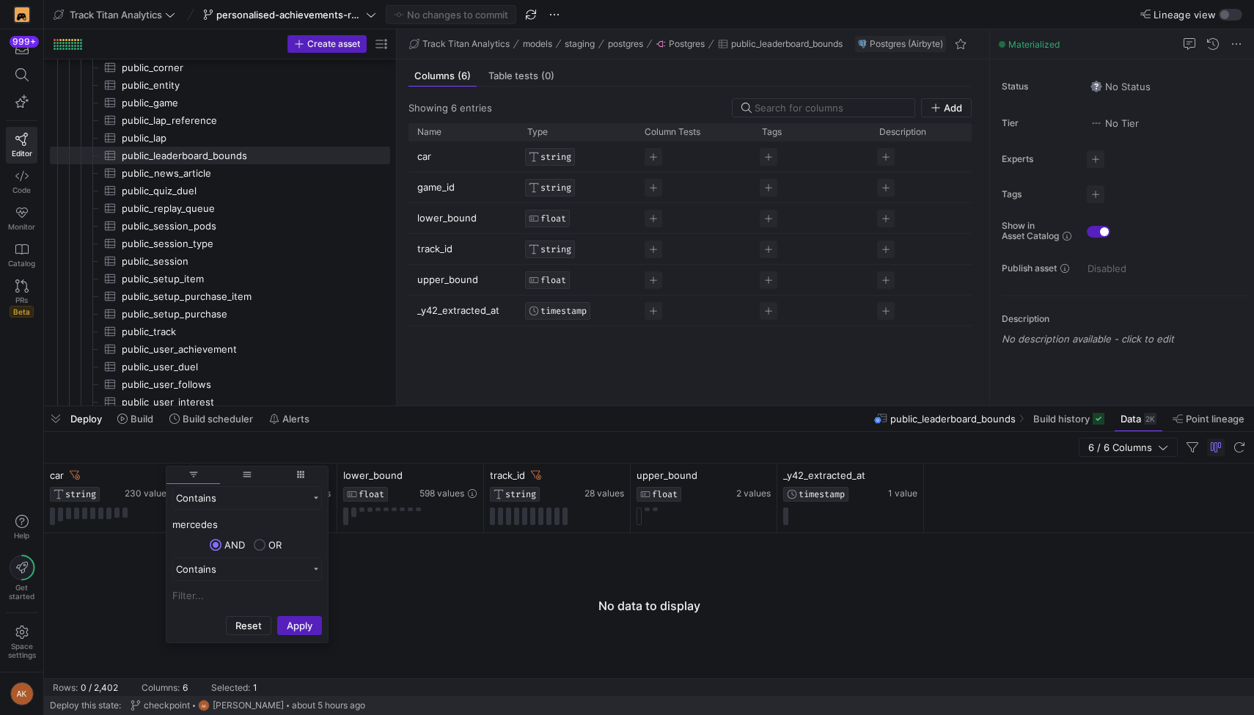
click at [298, 441] on div "6 / 6 Columns" at bounding box center [649, 448] width 1210 height 32
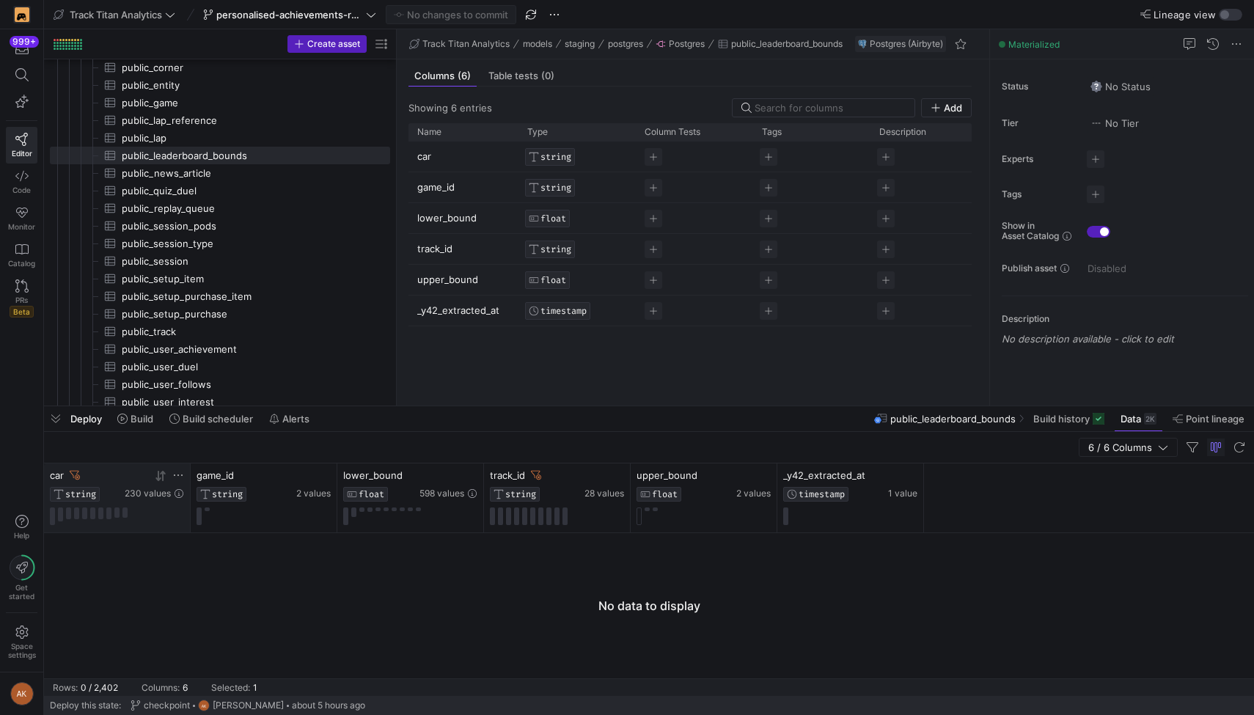
click at [76, 476] on icon at bounding box center [75, 475] width 10 height 10
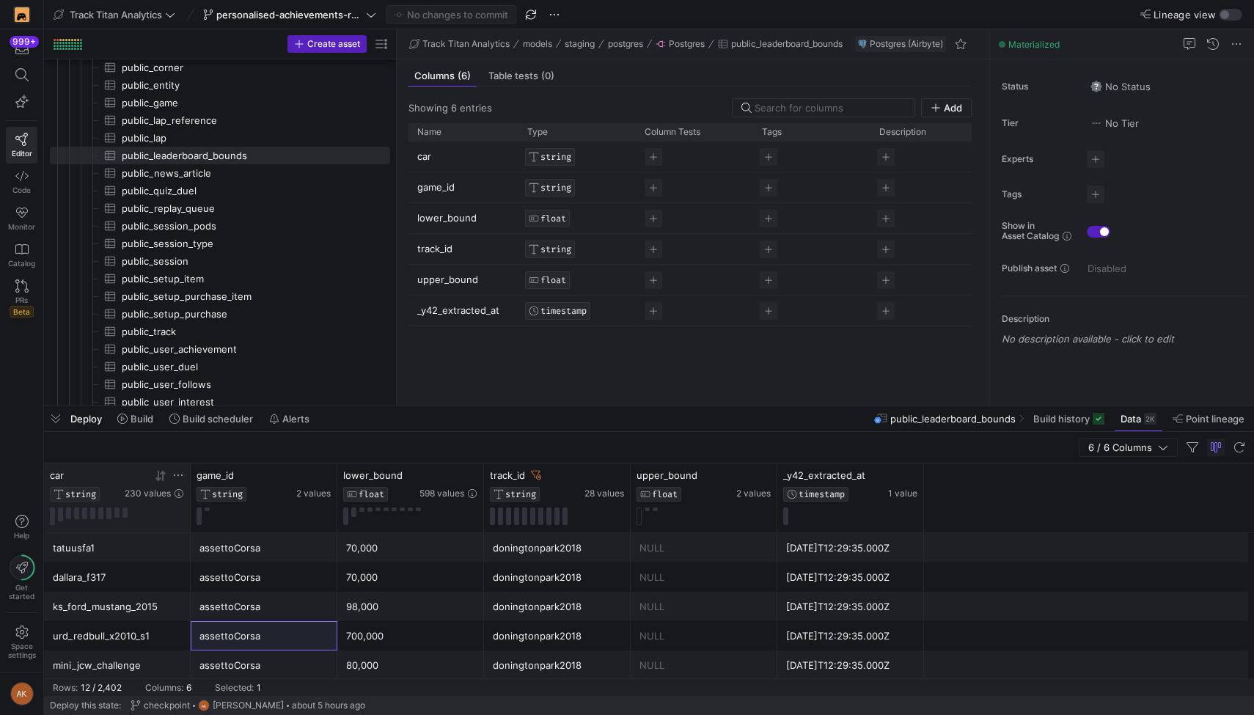
click at [178, 474] on icon at bounding box center [178, 475] width 12 height 12
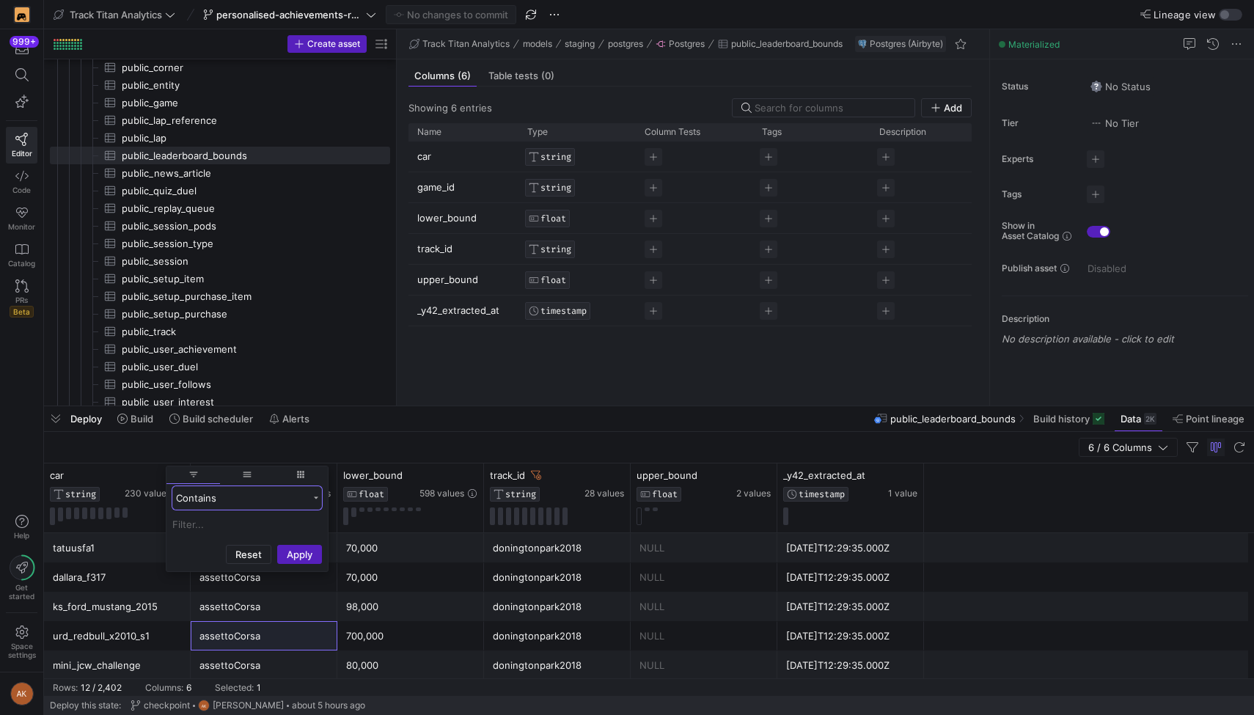
click at [196, 495] on div "Contains" at bounding box center [242, 498] width 132 height 12
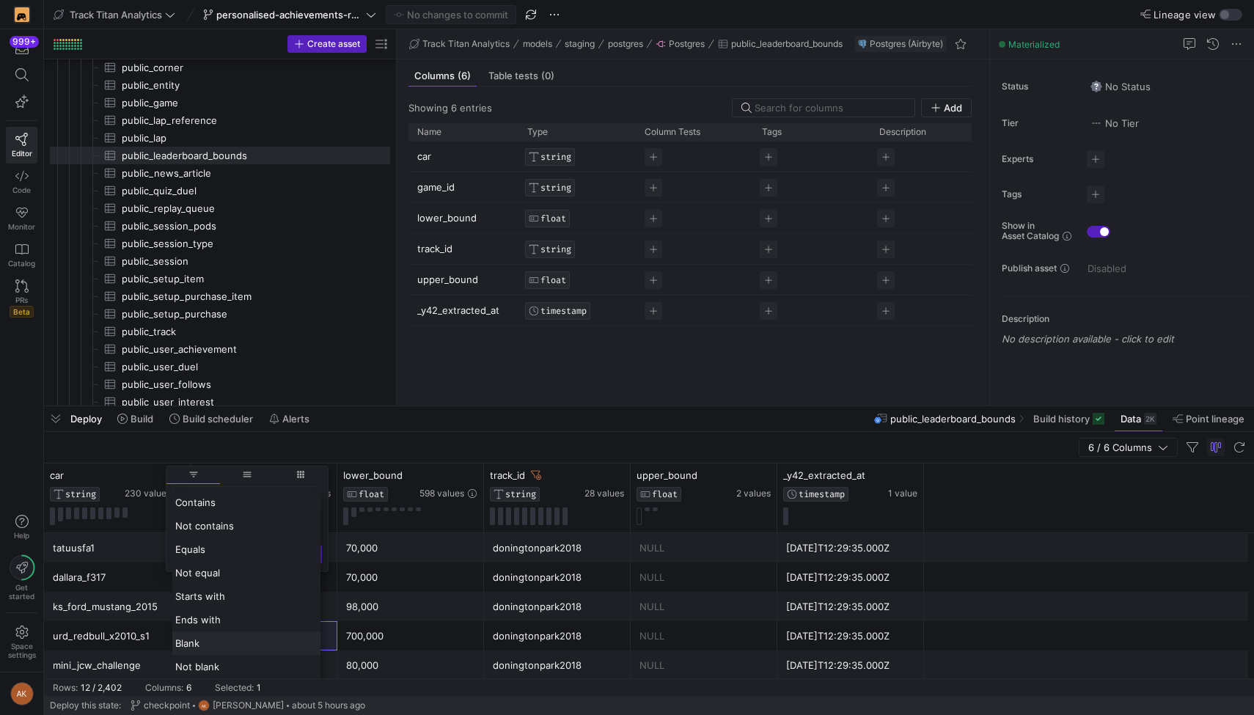
click at [202, 649] on div "Blank" at bounding box center [246, 642] width 148 height 23
click at [287, 603] on button "Apply" at bounding box center [299, 601] width 45 height 19
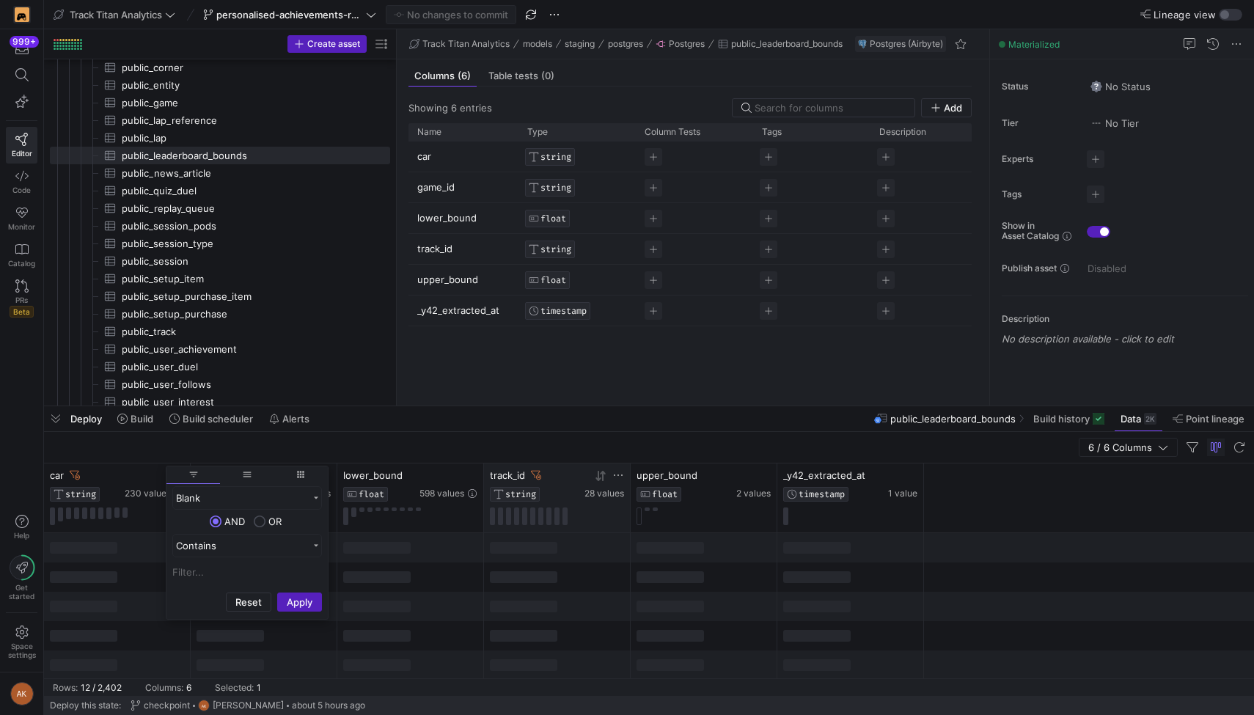
click at [538, 477] on icon at bounding box center [536, 475] width 10 height 9
click at [546, 448] on div "6 / 6 Columns" at bounding box center [649, 448] width 1210 height 32
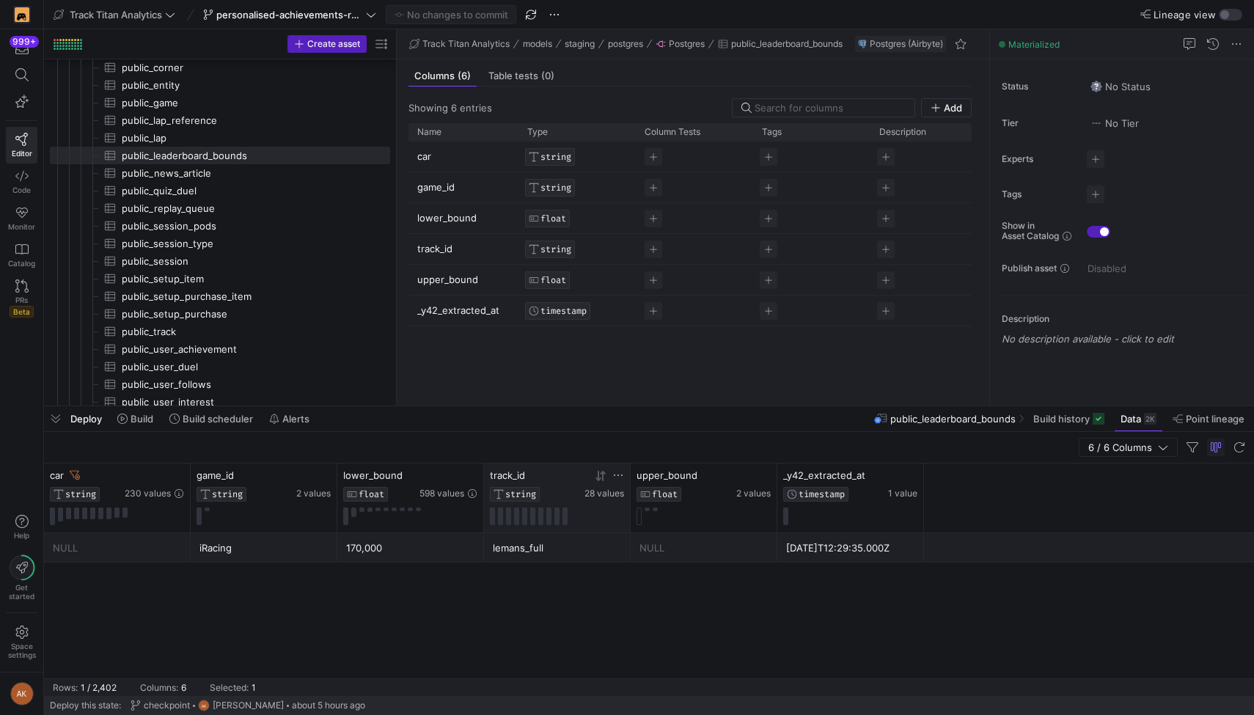
click at [73, 472] on icon at bounding box center [75, 475] width 10 height 10
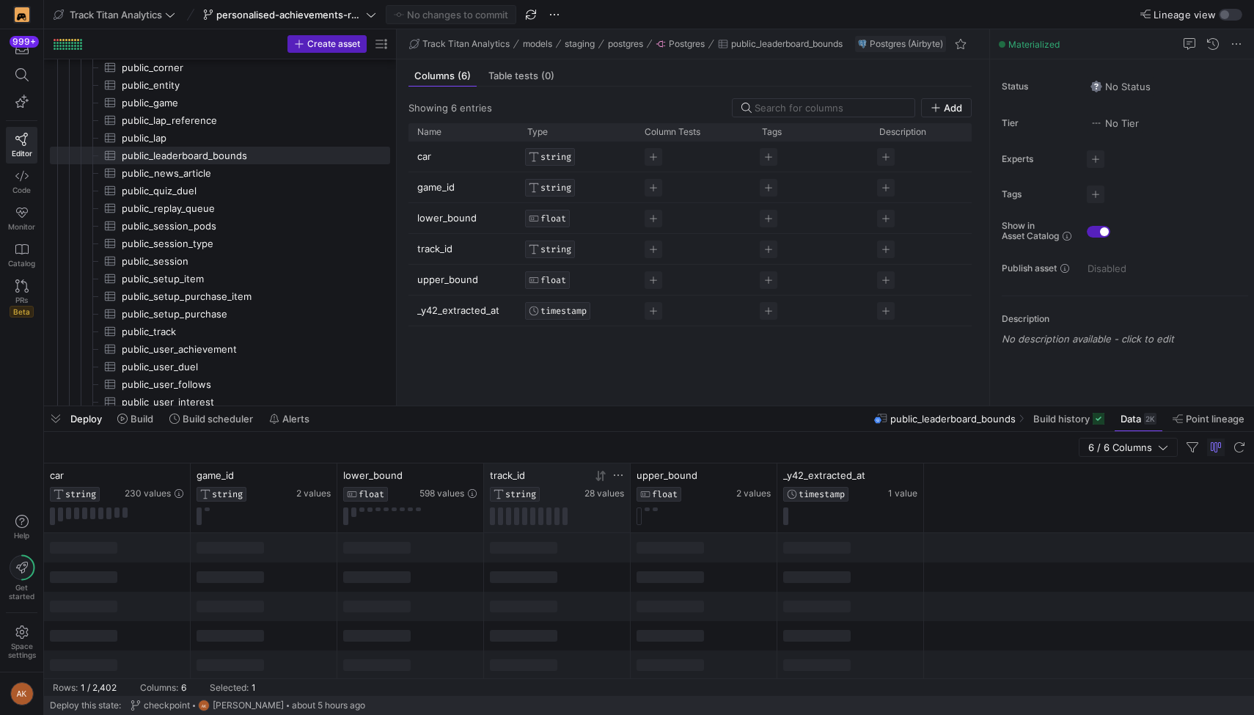
click at [614, 475] on icon at bounding box center [618, 474] width 9 height 1
click at [626, 498] on div "Contains" at bounding box center [682, 498] width 132 height 12
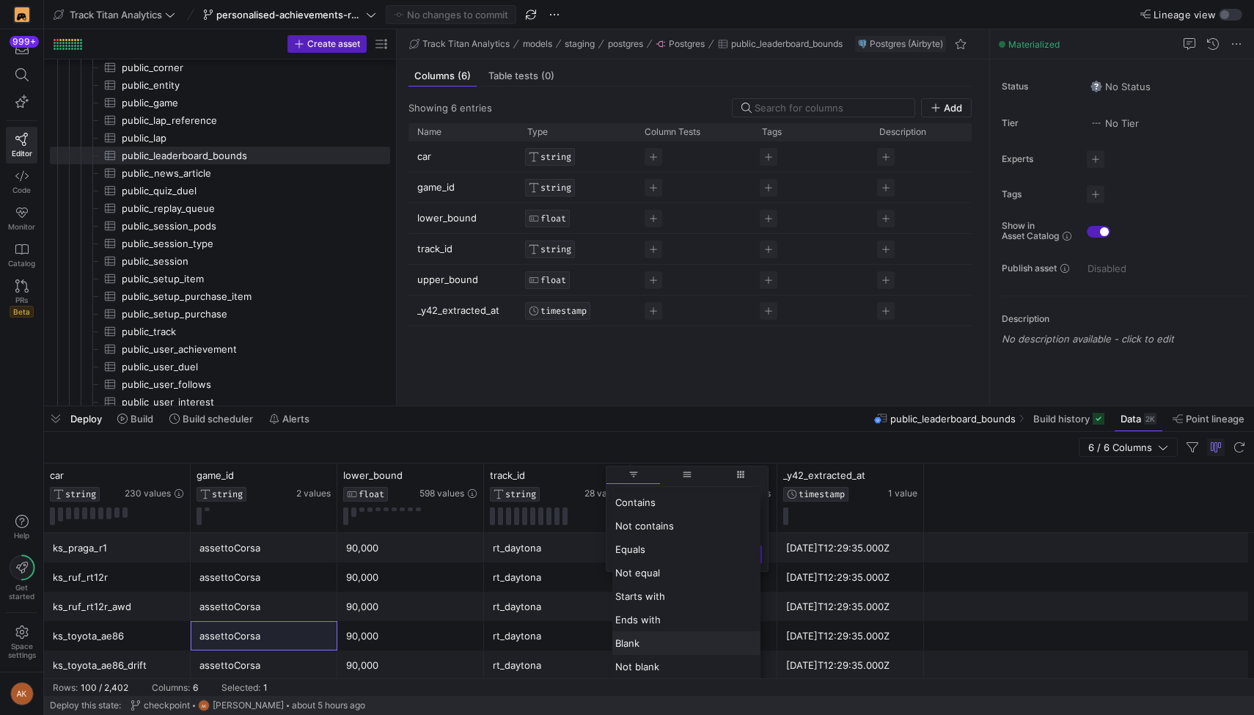
click at [626, 647] on span "Blank" at bounding box center [627, 643] width 24 height 12
click at [626, 595] on button "Apply" at bounding box center [739, 601] width 45 height 19
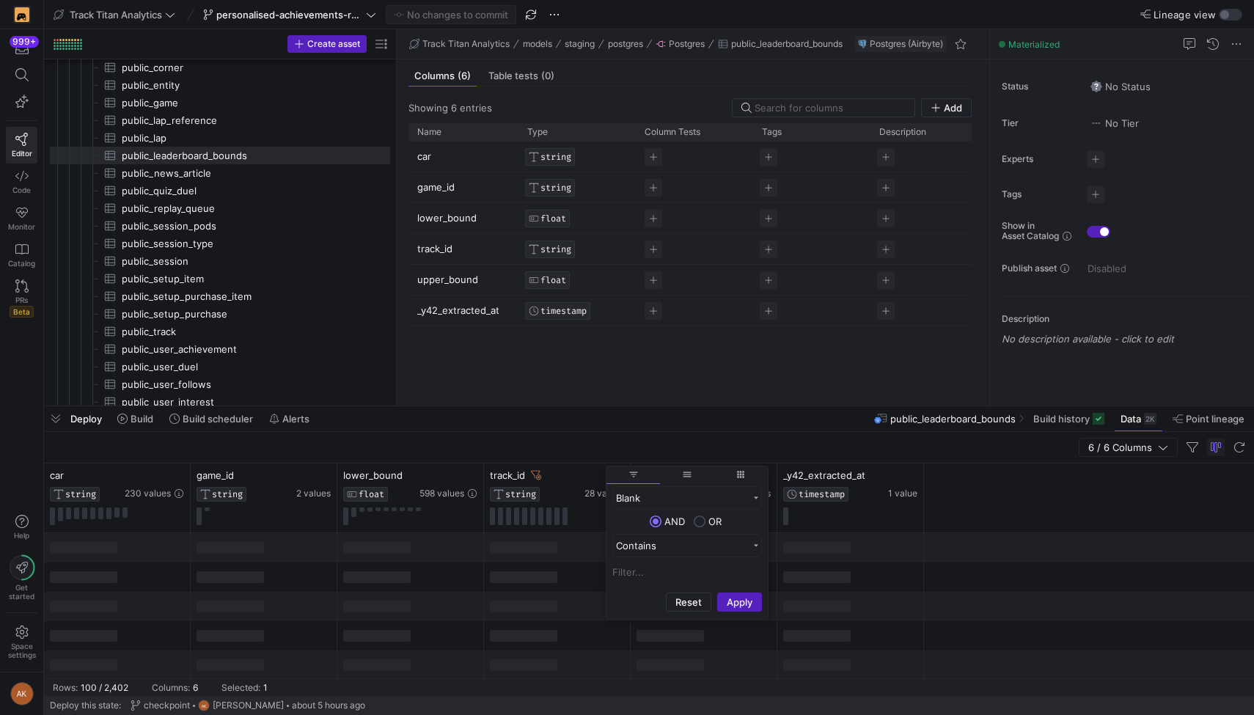
click at [626, 432] on div "6 / 6 Columns" at bounding box center [649, 448] width 1210 height 32
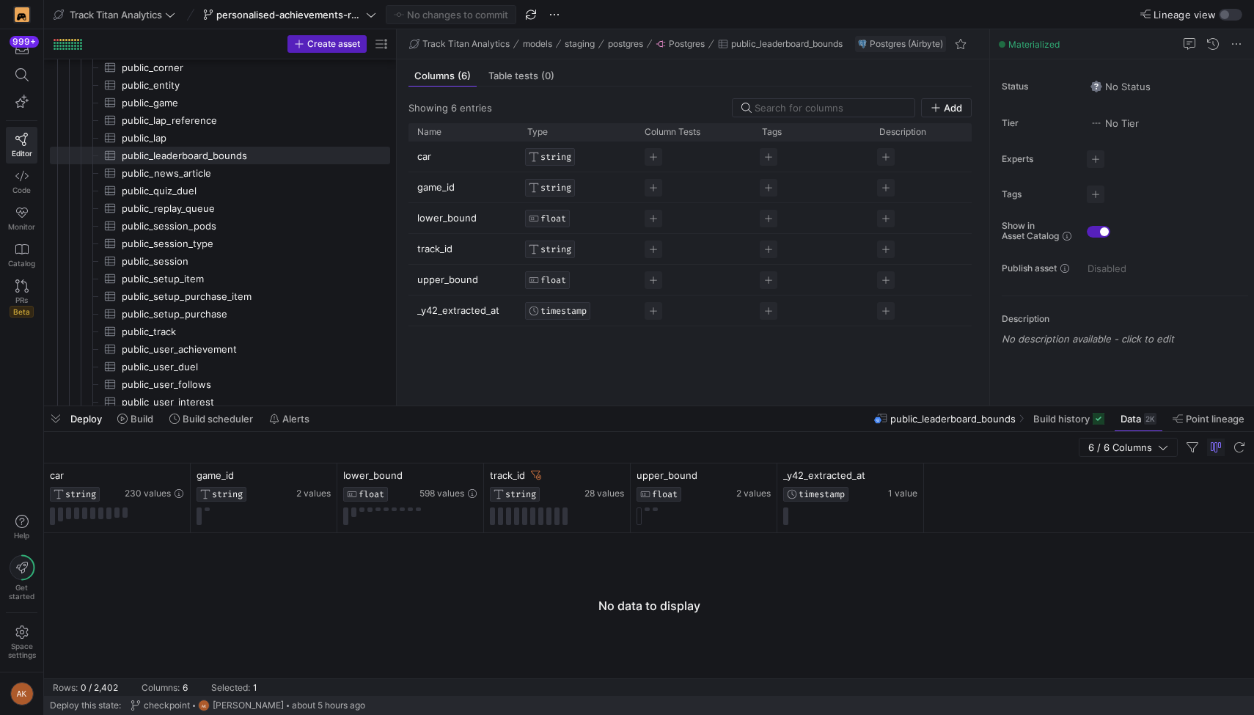
click at [534, 474] on icon at bounding box center [536, 475] width 10 height 9
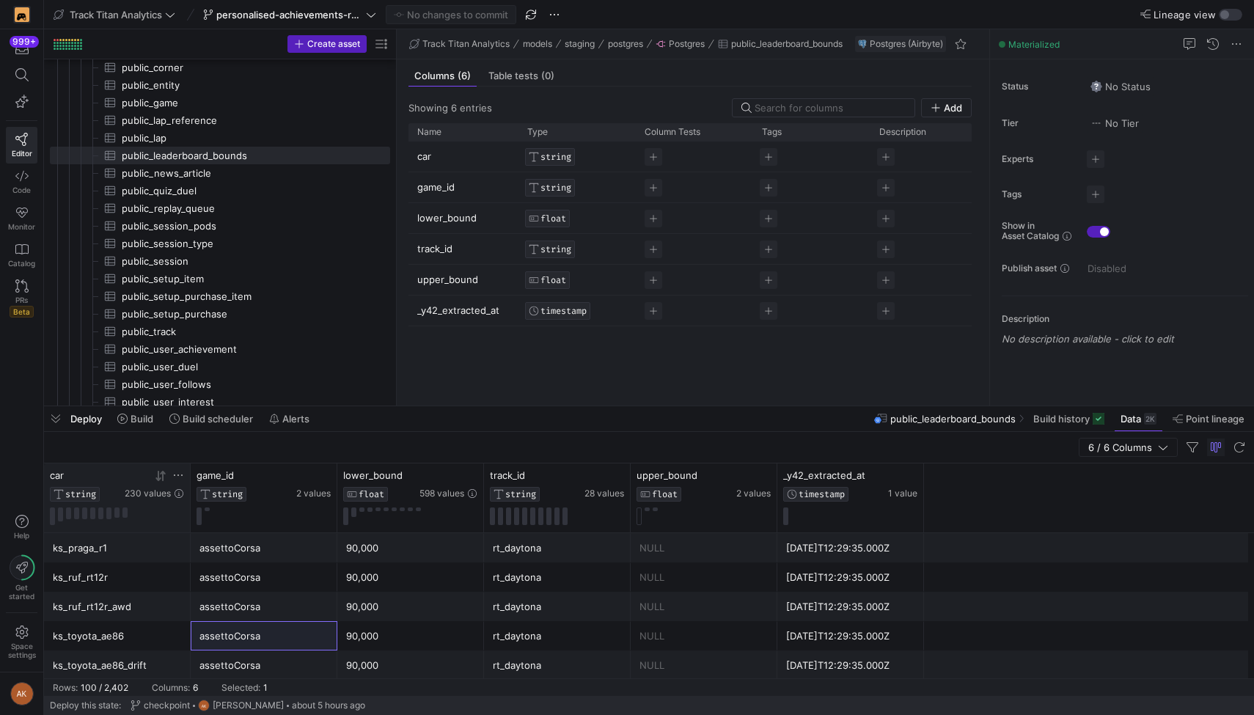
click at [173, 471] on icon at bounding box center [178, 475] width 12 height 12
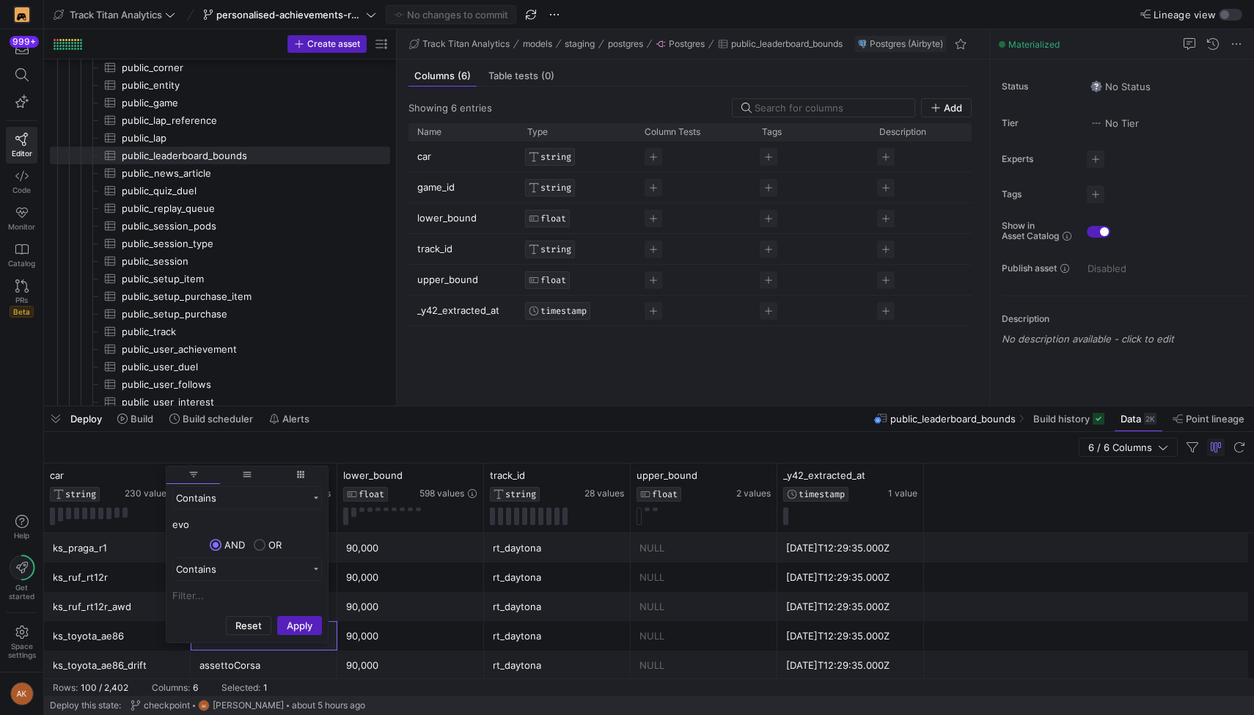
type input "evo"
click at [277, 616] on button "Apply" at bounding box center [299, 625] width 45 height 19
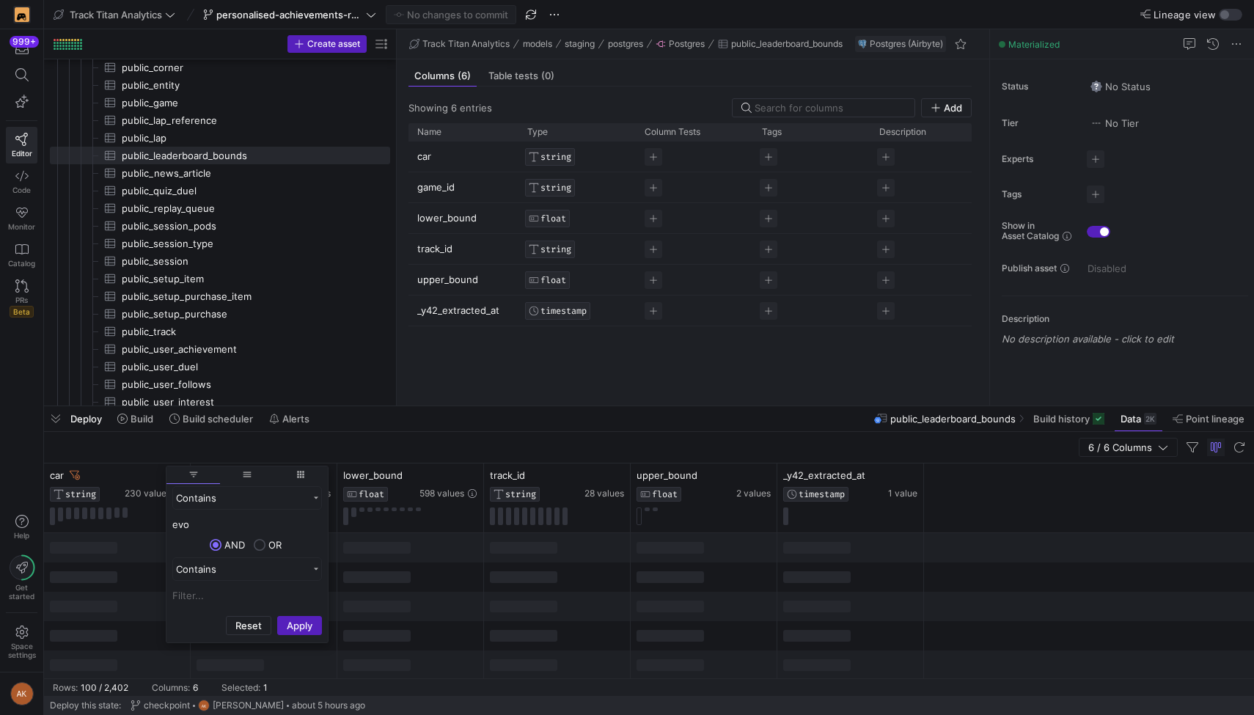
click at [404, 438] on div "6 / 6 Columns" at bounding box center [649, 448] width 1210 height 32
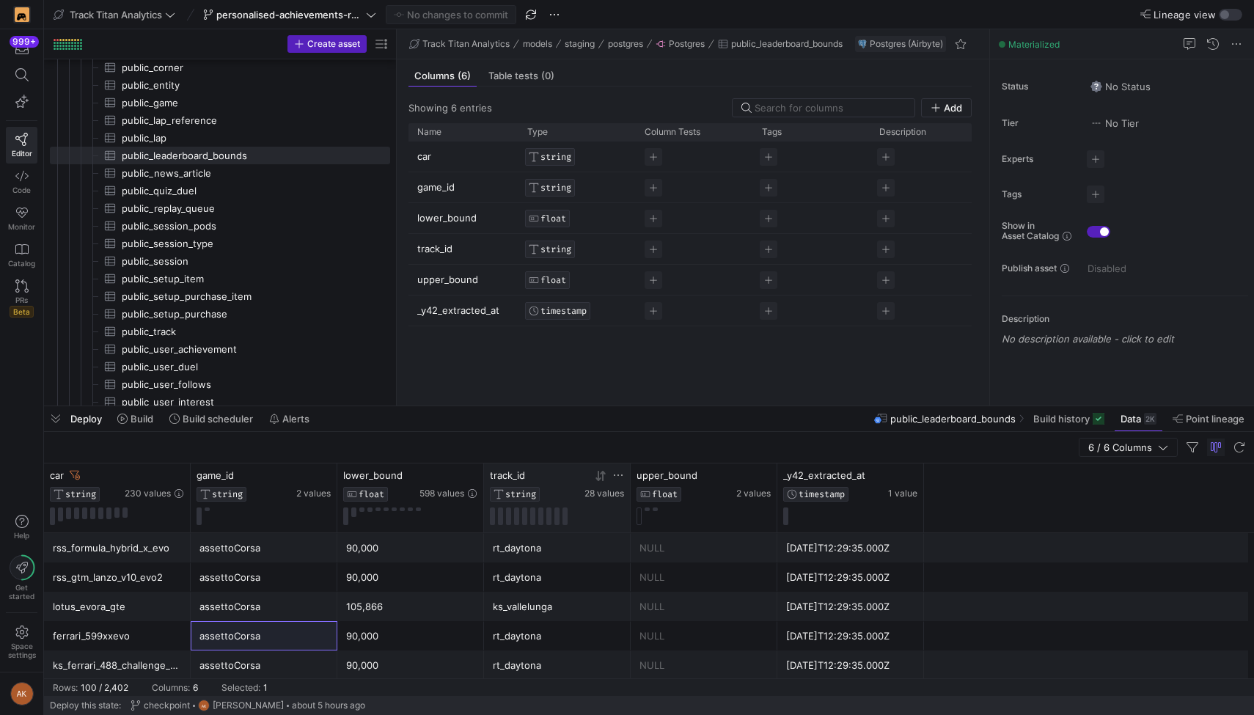
click at [618, 474] on icon at bounding box center [618, 474] width 9 height 1
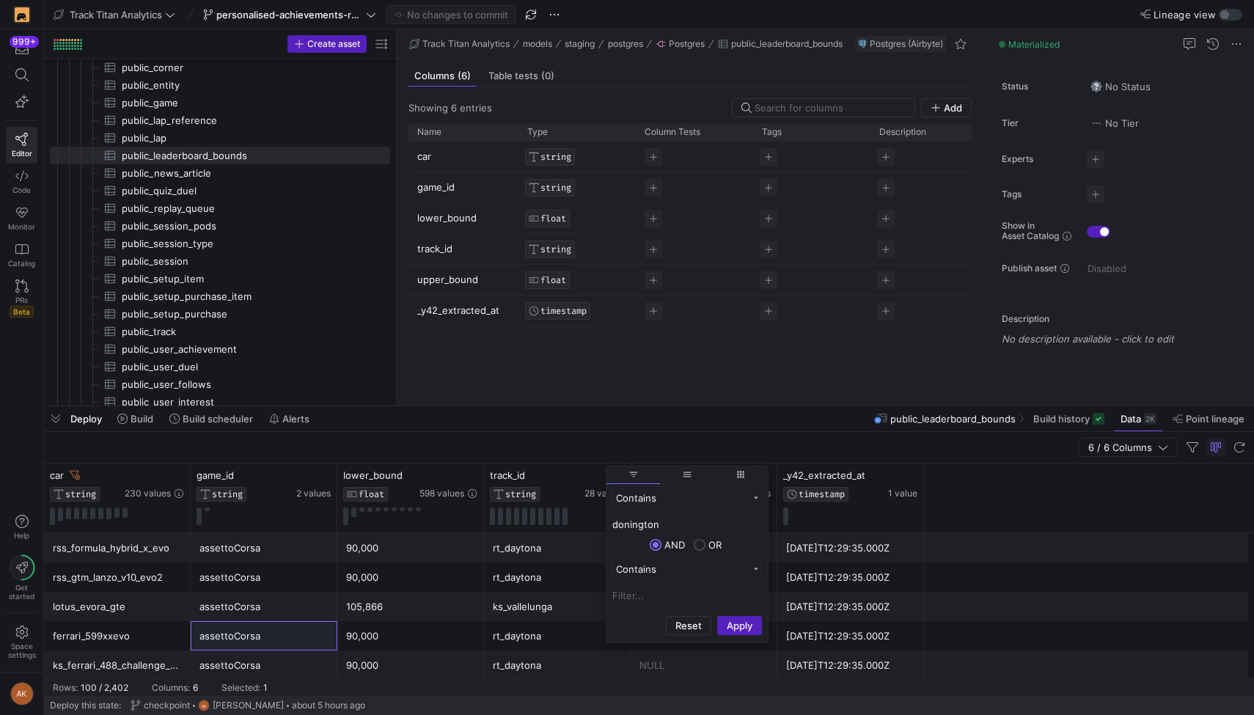
type input "donington"
click at [626, 616] on button "Apply" at bounding box center [739, 625] width 45 height 19
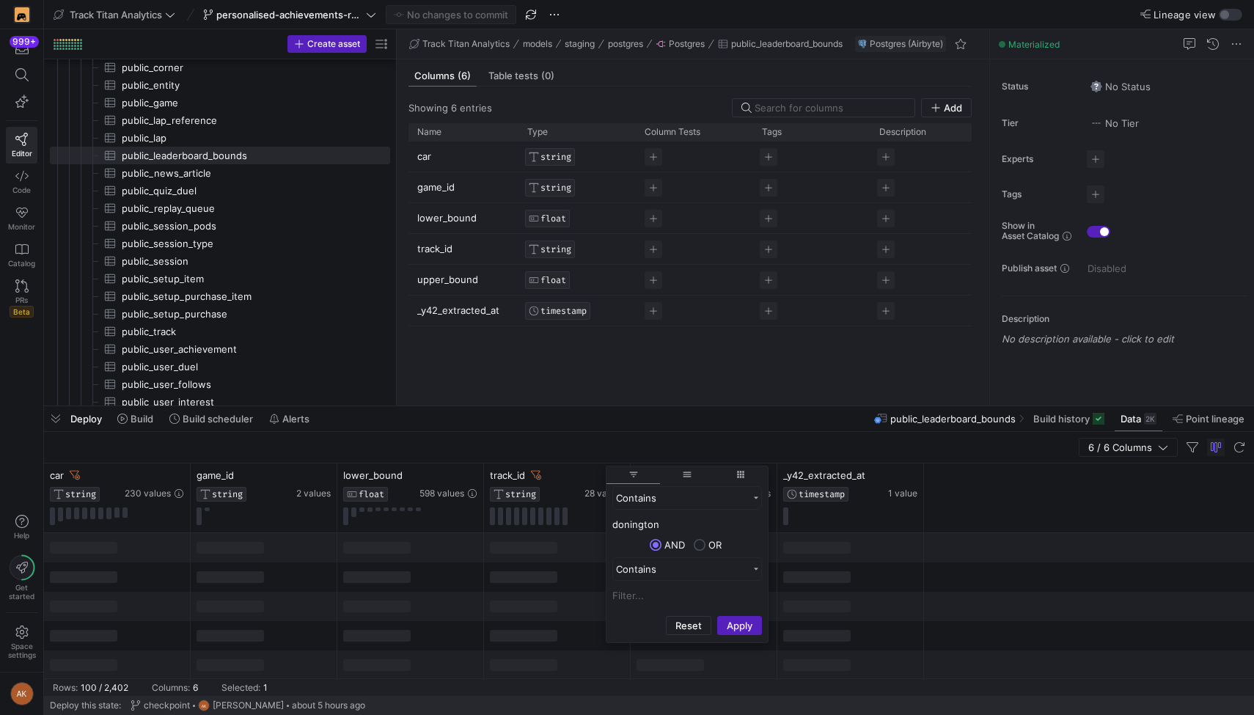
click at [595, 430] on div "Deploy Build Build scheduler Alerts public_leaderboard_bounds Build history Dat…" at bounding box center [649, 418] width 1210 height 25
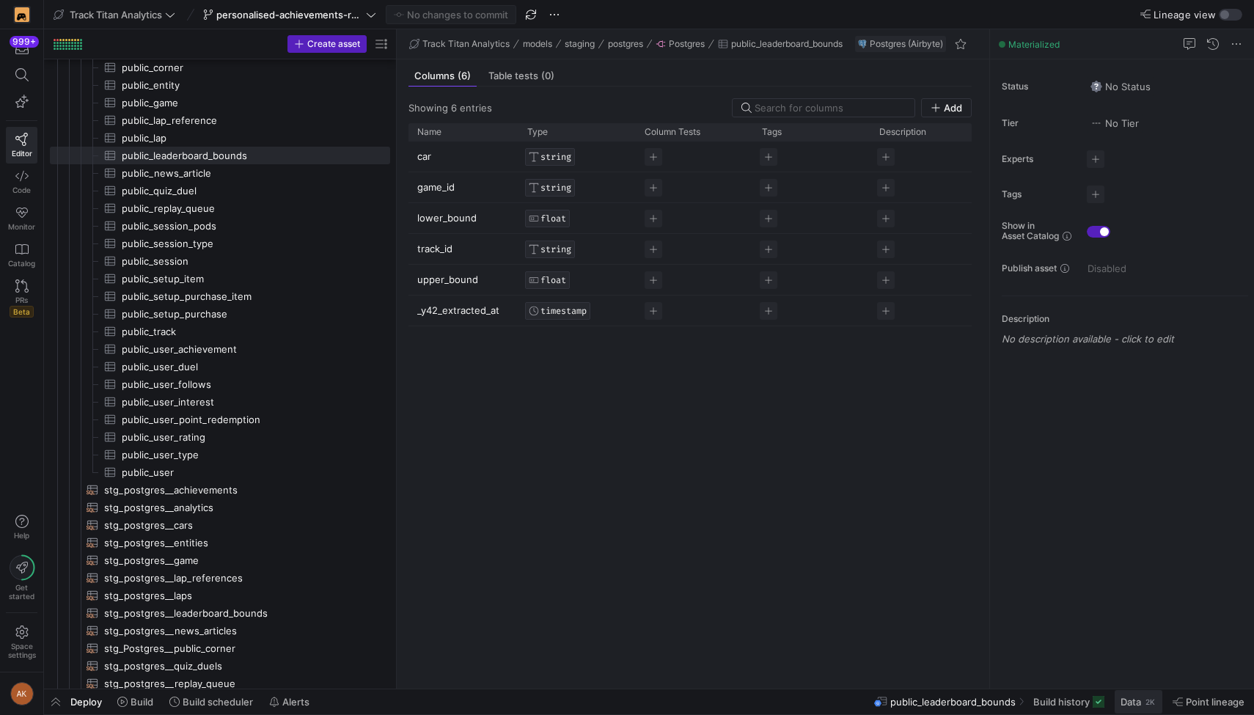
click at [626, 699] on button "Data 2K" at bounding box center [1138, 701] width 49 height 25
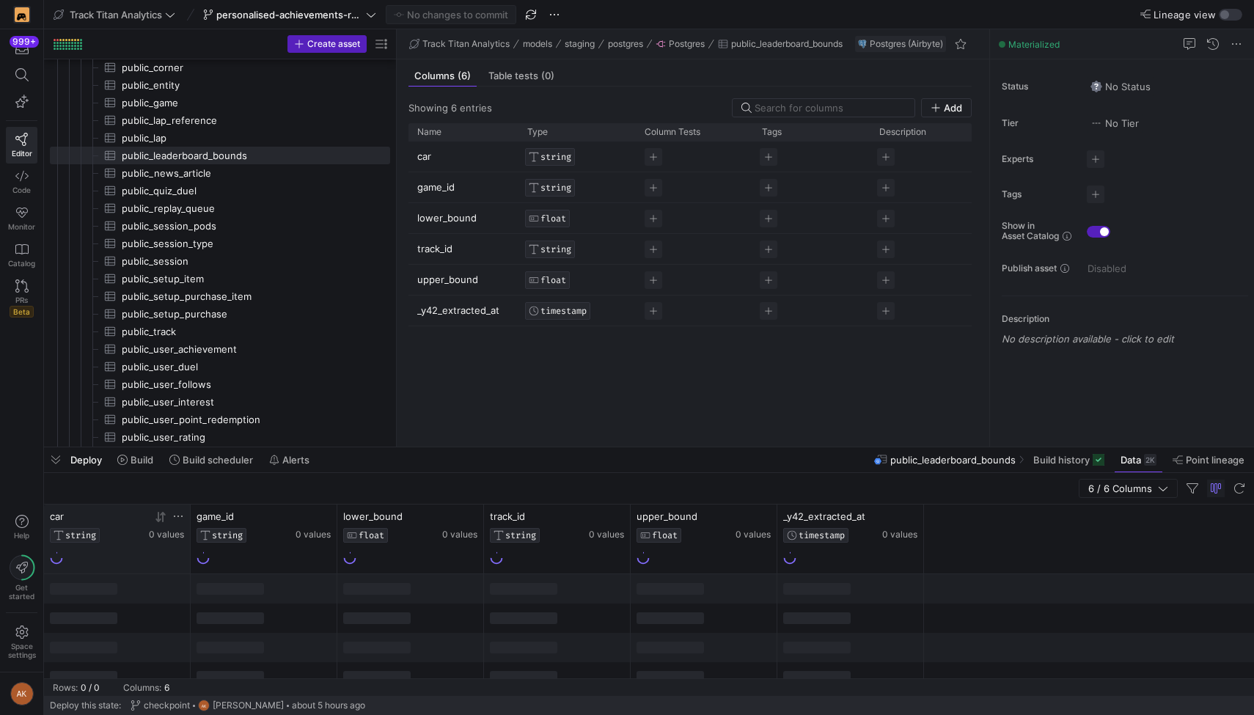
click at [176, 516] on icon at bounding box center [178, 516] width 12 height 12
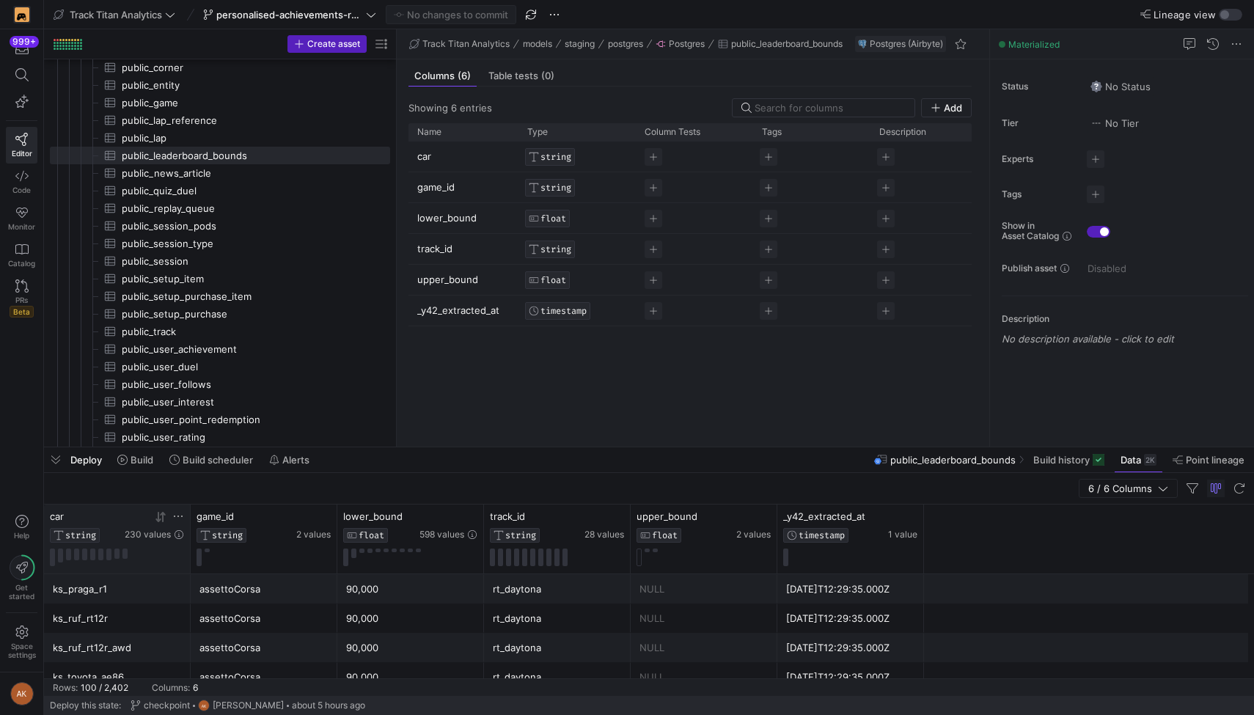
click at [175, 515] on icon at bounding box center [178, 516] width 12 height 12
type input "evo"
click at [277, 653] on button "Apply" at bounding box center [299, 662] width 45 height 19
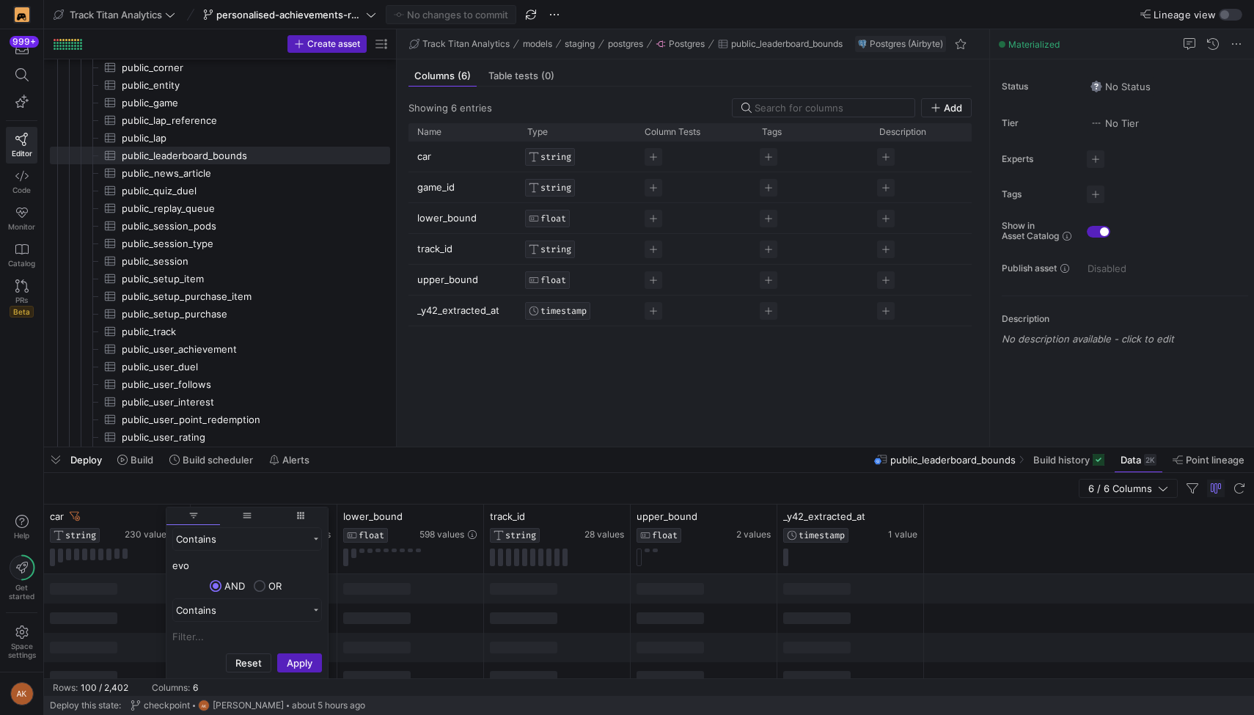
click at [391, 485] on div "6 / 6 Columns" at bounding box center [649, 489] width 1210 height 32
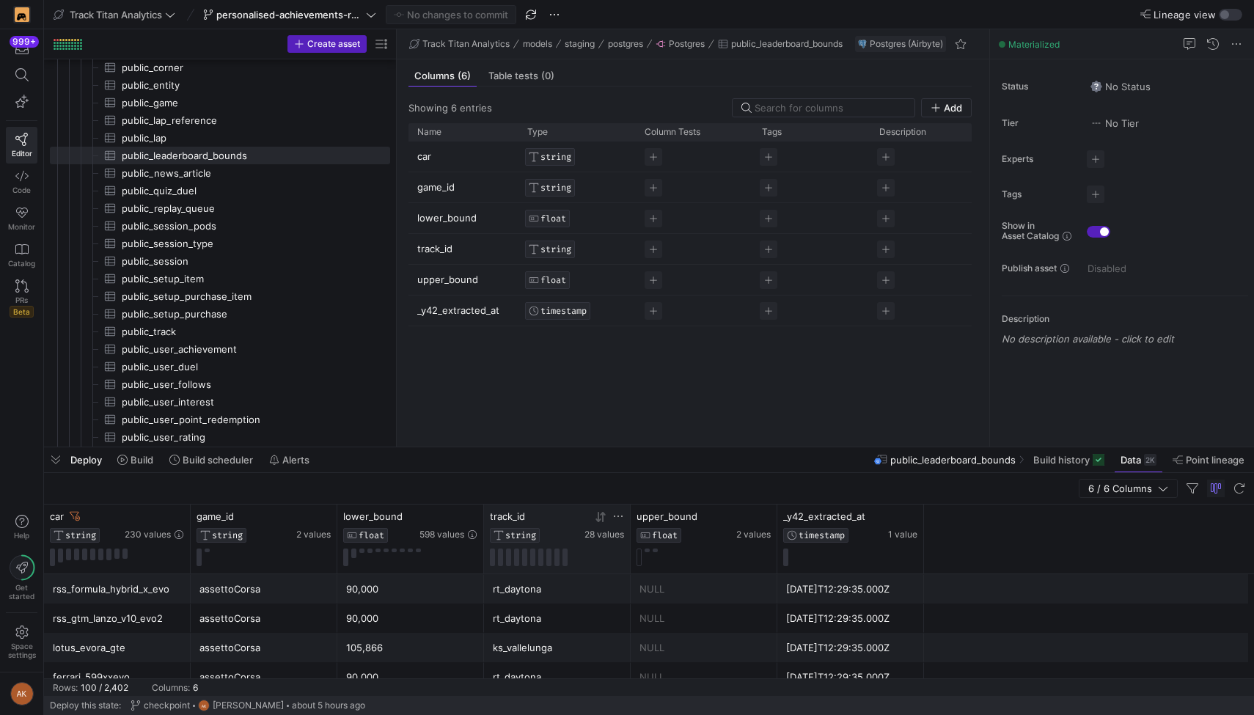
click at [616, 515] on icon at bounding box center [618, 516] width 12 height 12
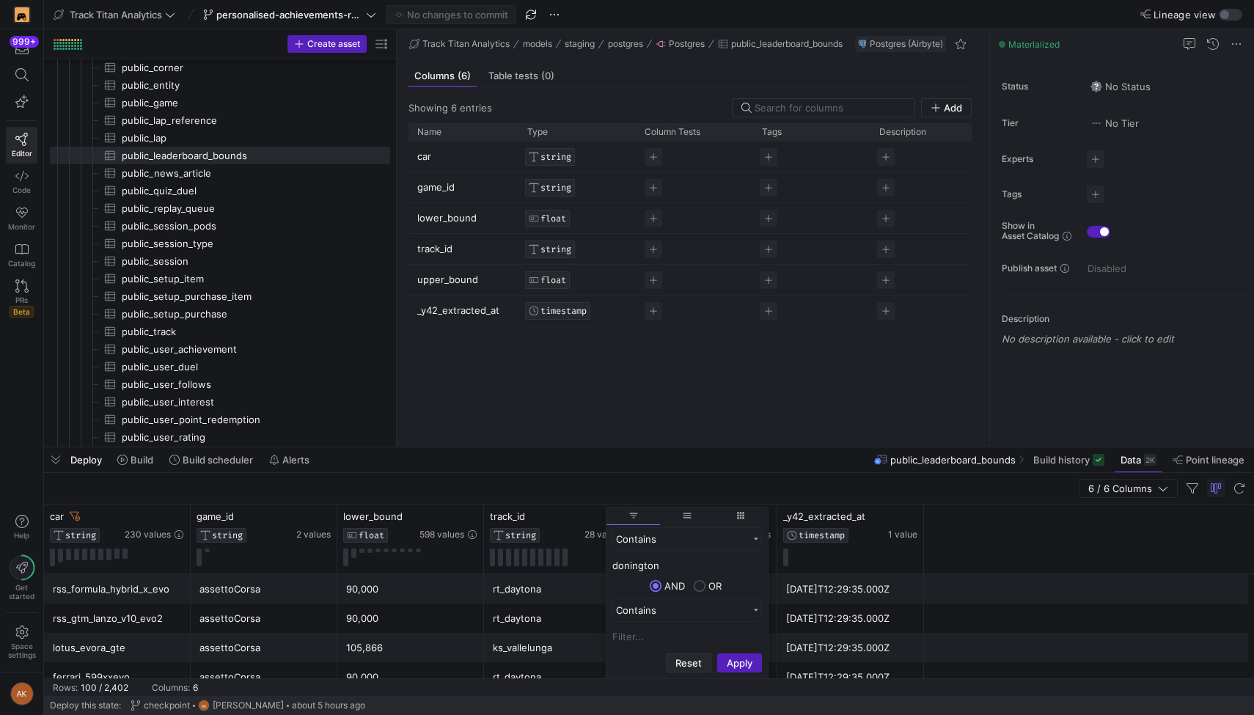
type input "donington"
click at [626, 653] on button "Apply" at bounding box center [739, 662] width 45 height 19
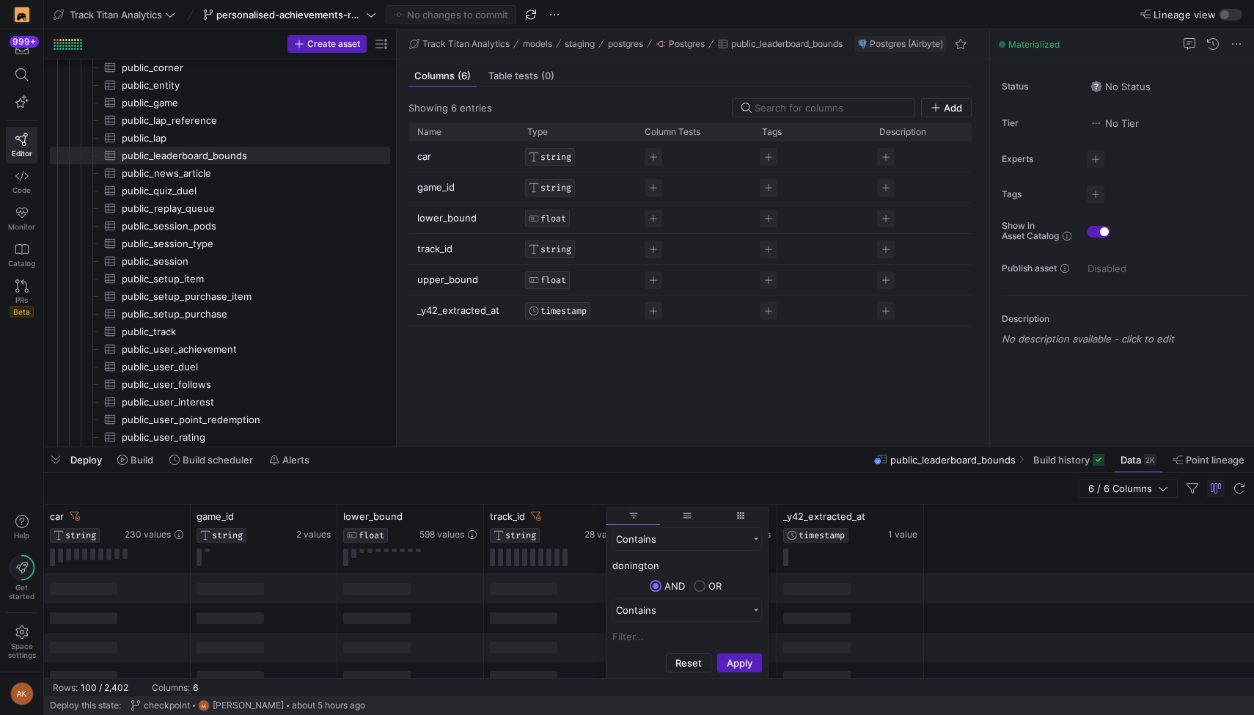
click at [469, 476] on div "6 / 6 Columns" at bounding box center [649, 489] width 1210 height 32
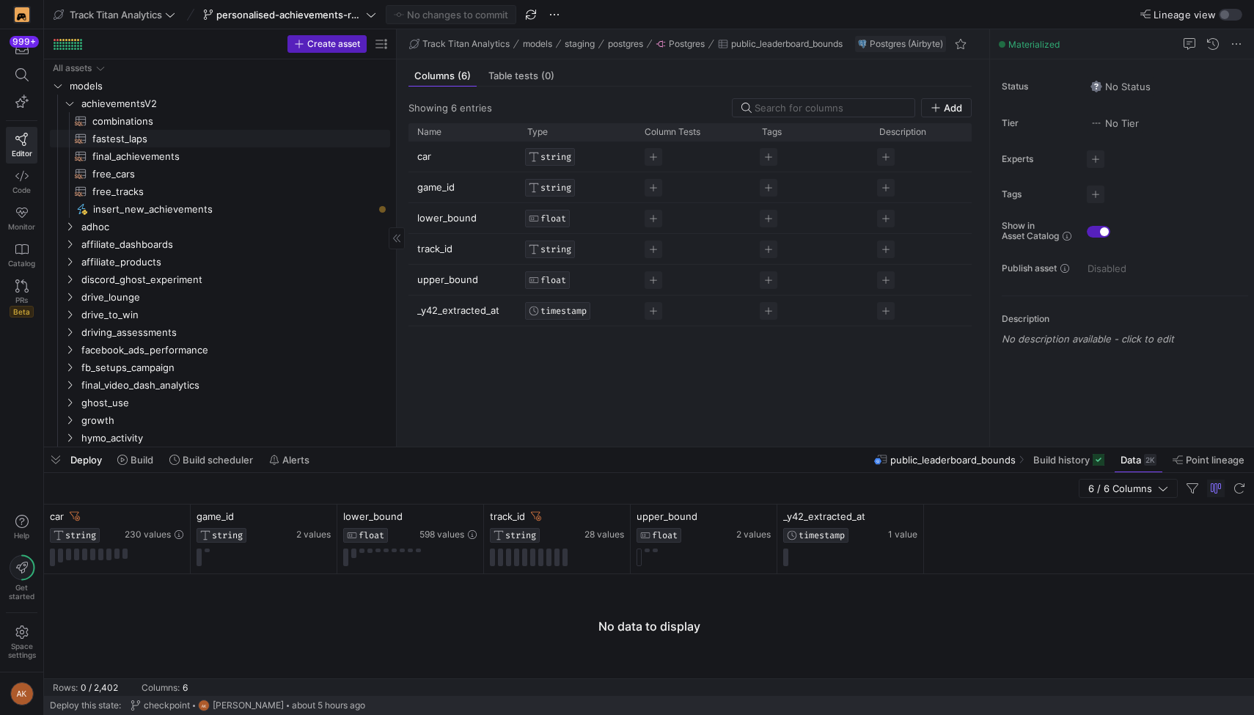
click at [160, 139] on span "fastest_laps​​​​​​​​​​" at bounding box center [232, 138] width 281 height 17
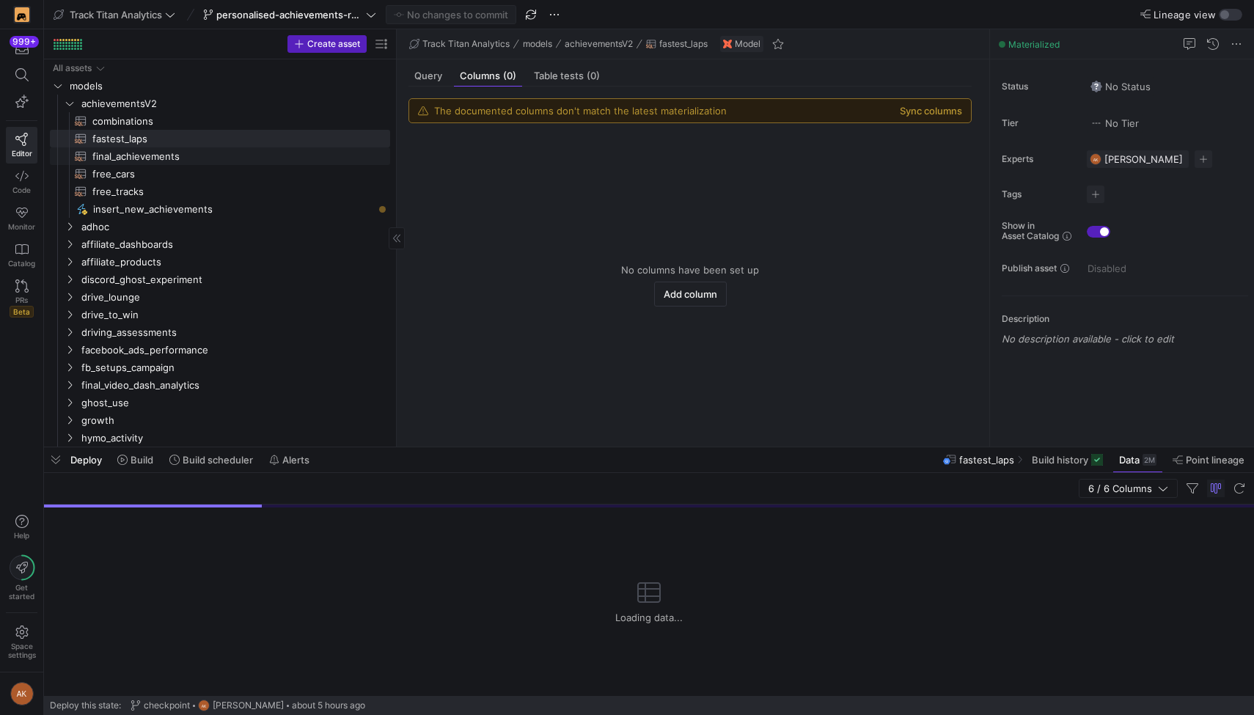
click at [158, 149] on span "final_achievements​​​​​​​​​​" at bounding box center [232, 156] width 281 height 17
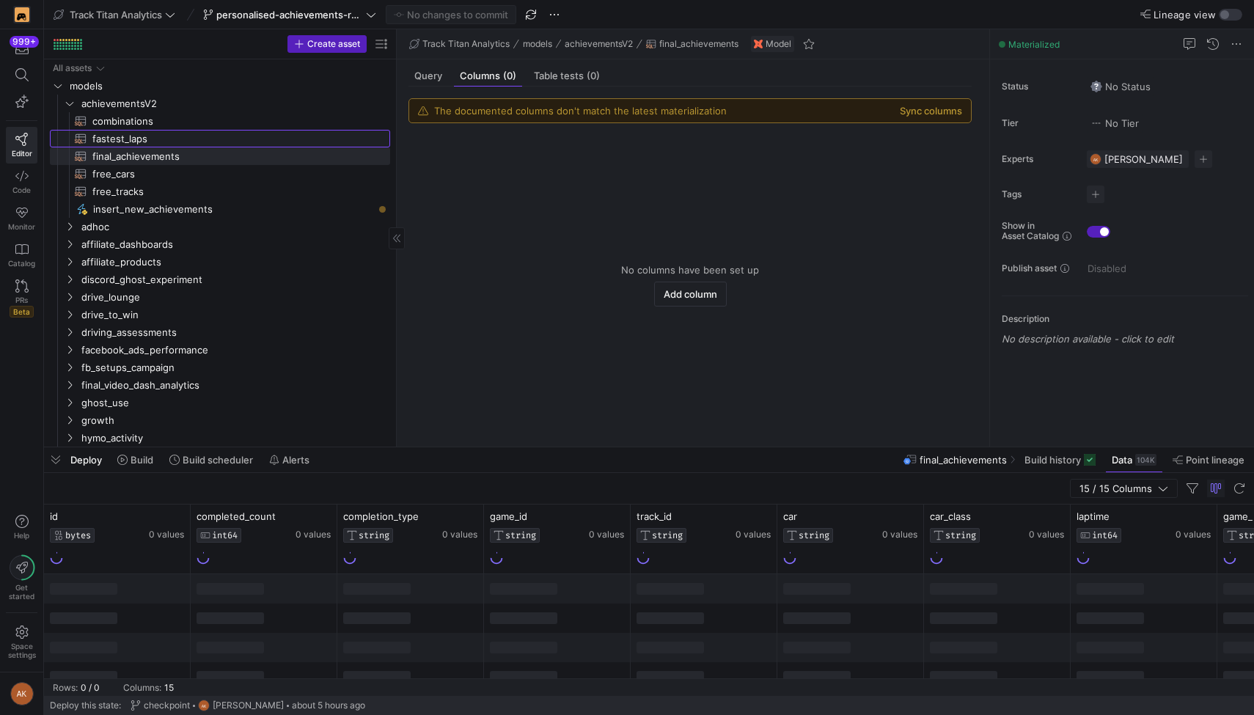
click at [161, 133] on span "fastest_laps​​​​​​​​​​" at bounding box center [232, 138] width 281 height 17
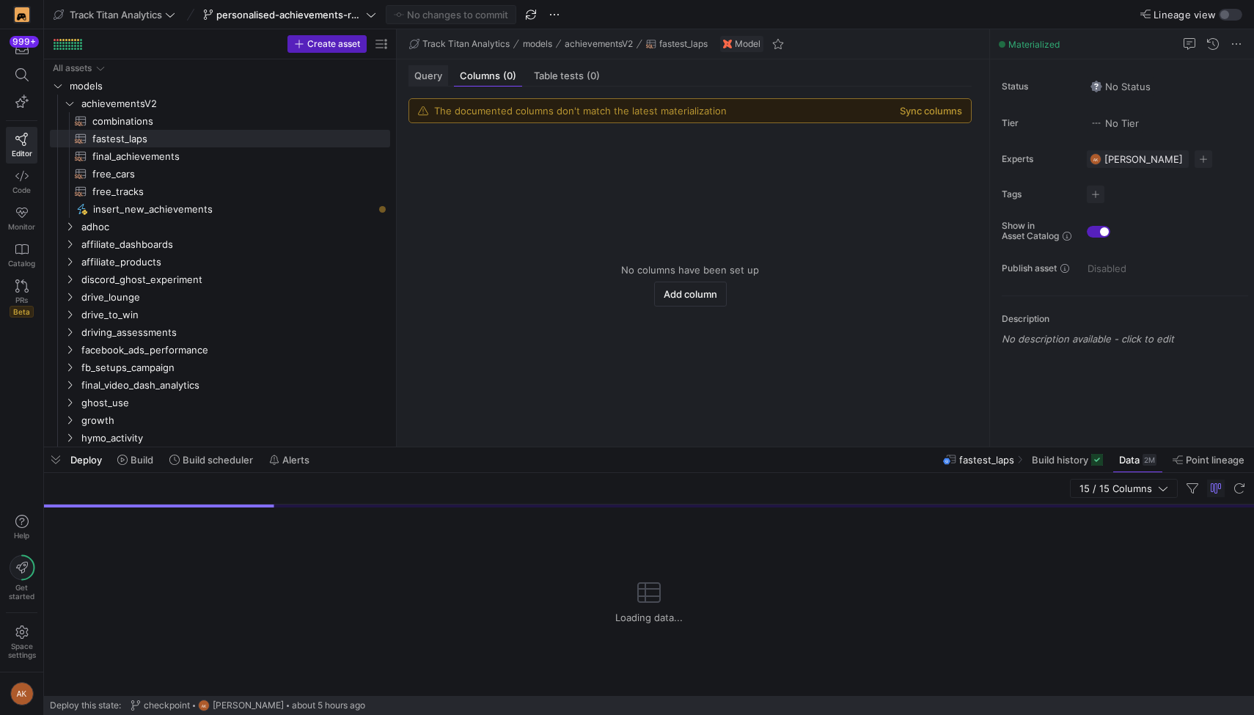
click at [420, 85] on div "Query" at bounding box center [428, 75] width 40 height 21
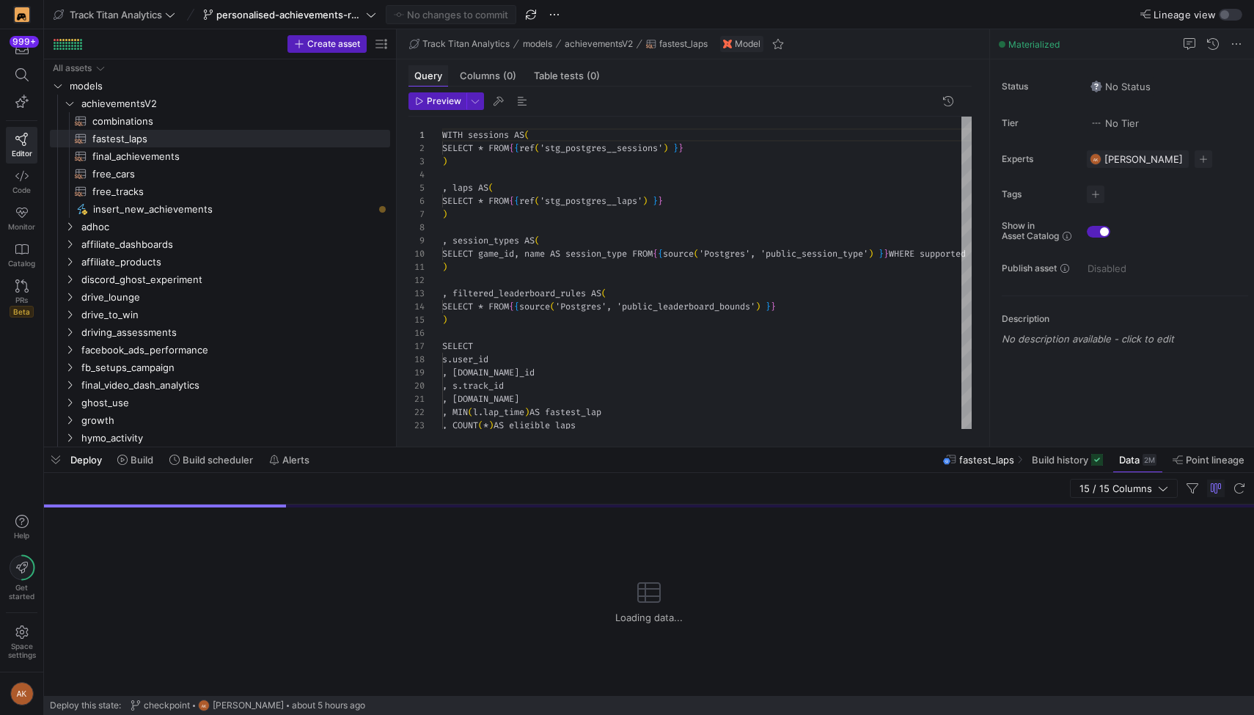
scroll to position [132, 0]
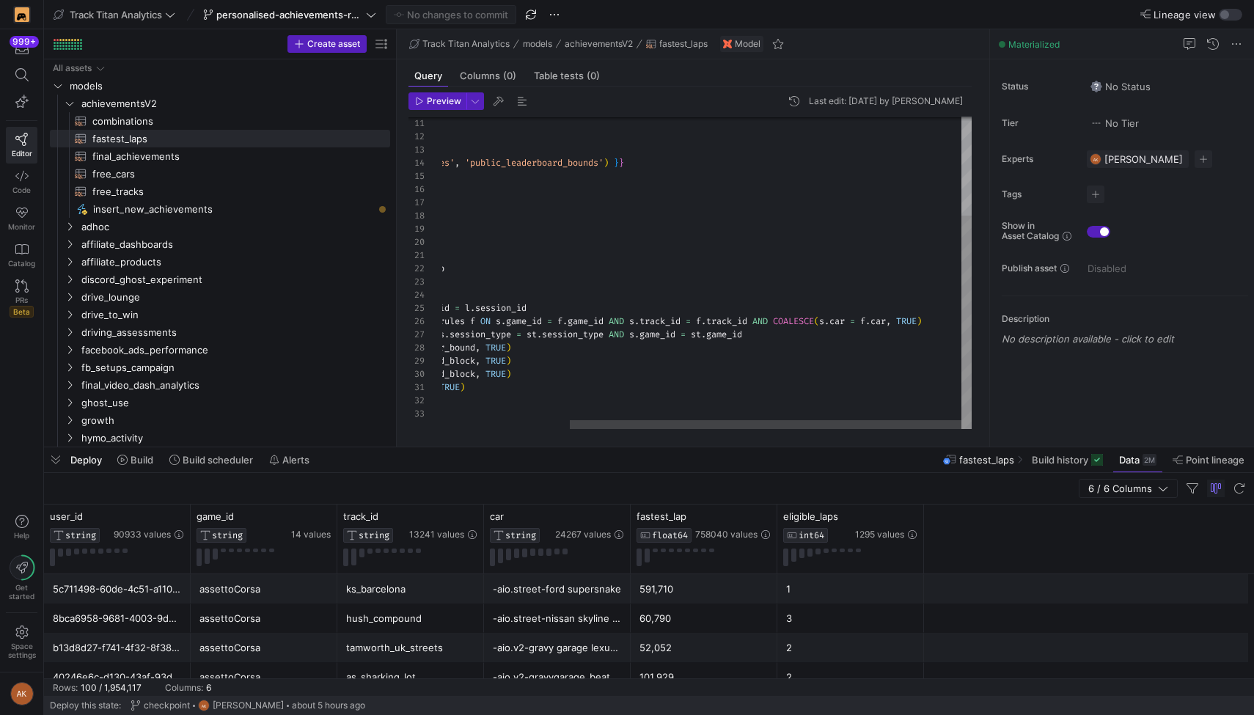
click at [599, 386] on div ") , filtered_leaderboard_rules AS ( SELECT * FROM { { source ( 'Postgres' , 'pu…" at bounding box center [621, 201] width 702 height 456
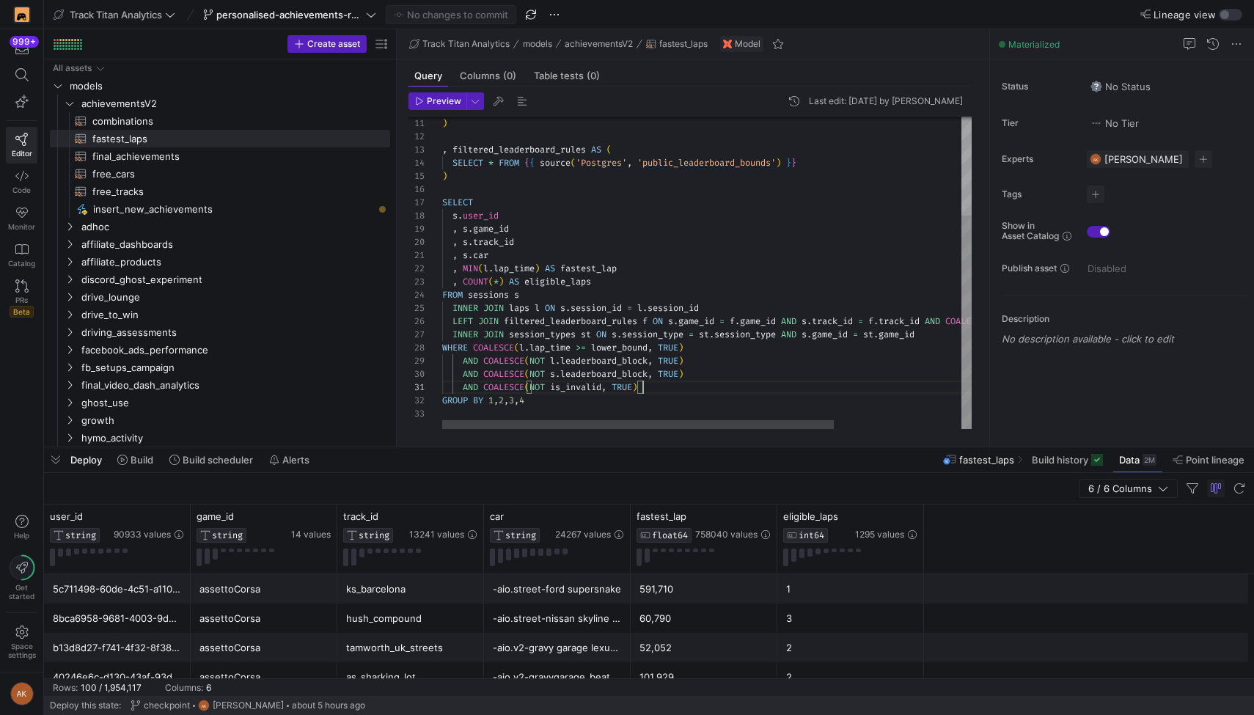
click at [626, 391] on div ") , filtered_leaderboard_rules AS ( SELECT * FROM { { source ( 'Postgres' , 'pu…" at bounding box center [793, 201] width 702 height 456
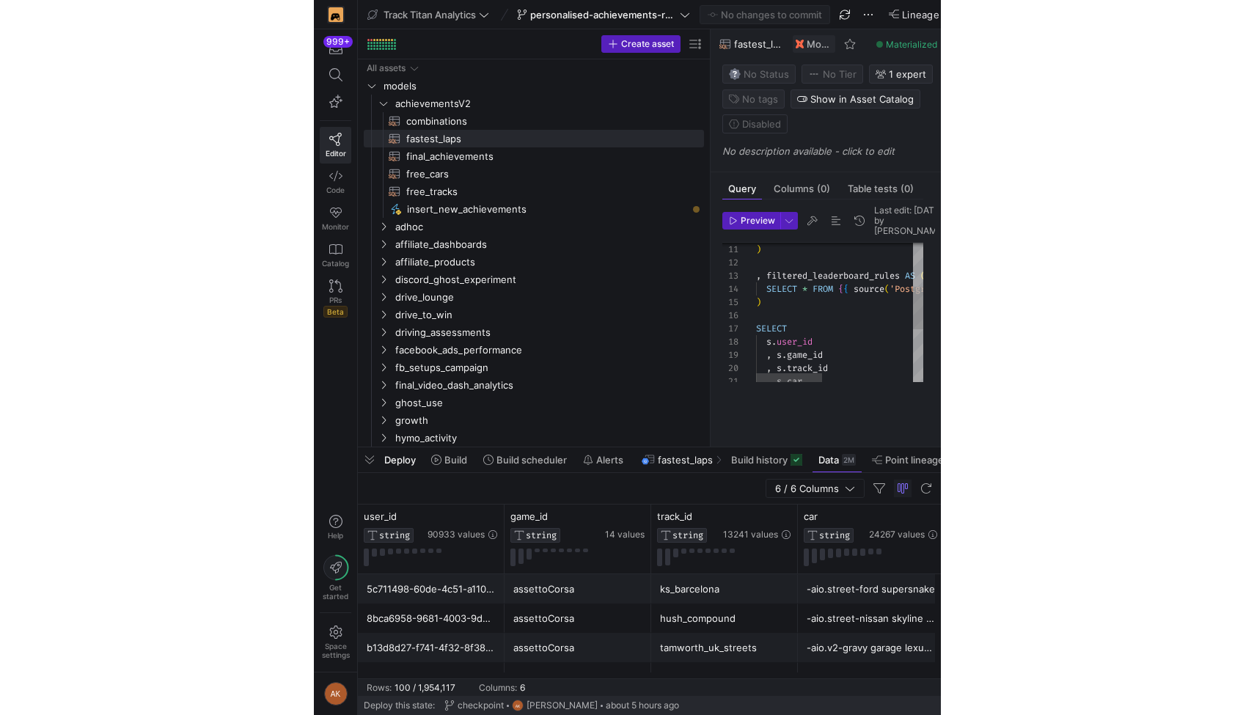
scroll to position [66, 0]
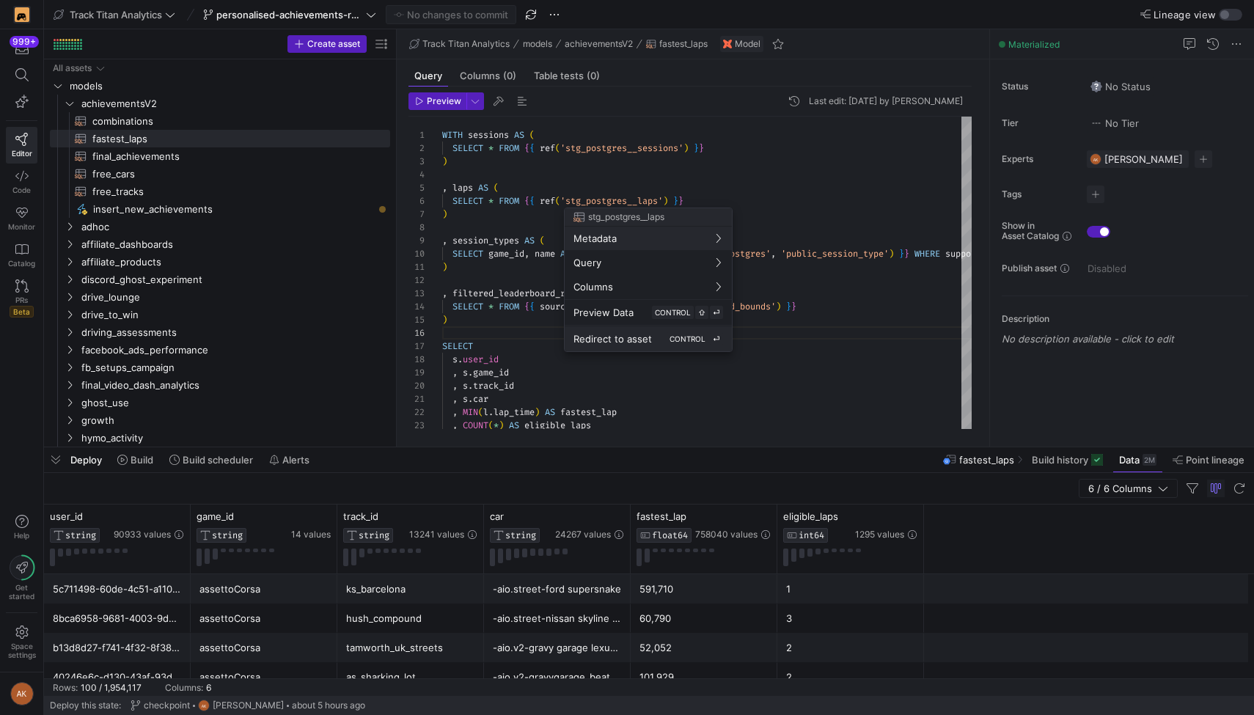
click at [625, 332] on div "Redirect to asset CONTROL ⏎" at bounding box center [648, 338] width 150 height 13
type textarea "WITH live_source AS ( SELECT * FROM {{ source('Postgres', 'public_lap') }} ), s…"
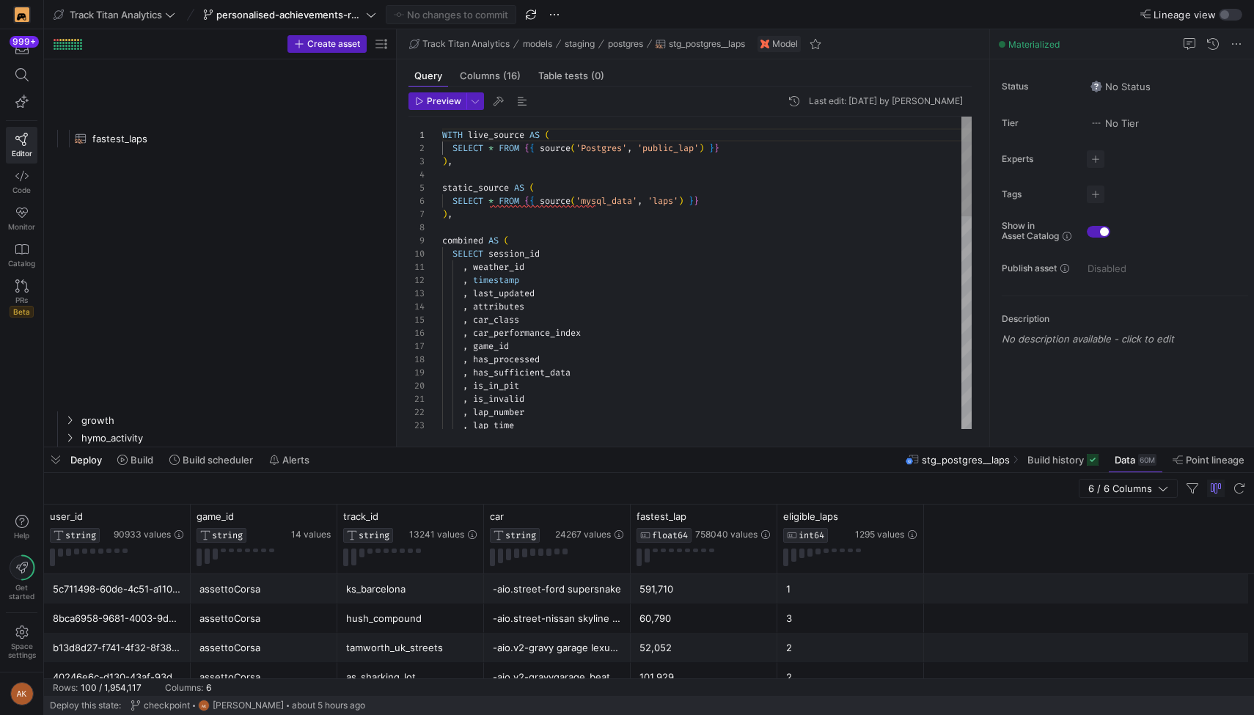
scroll to position [1232, 0]
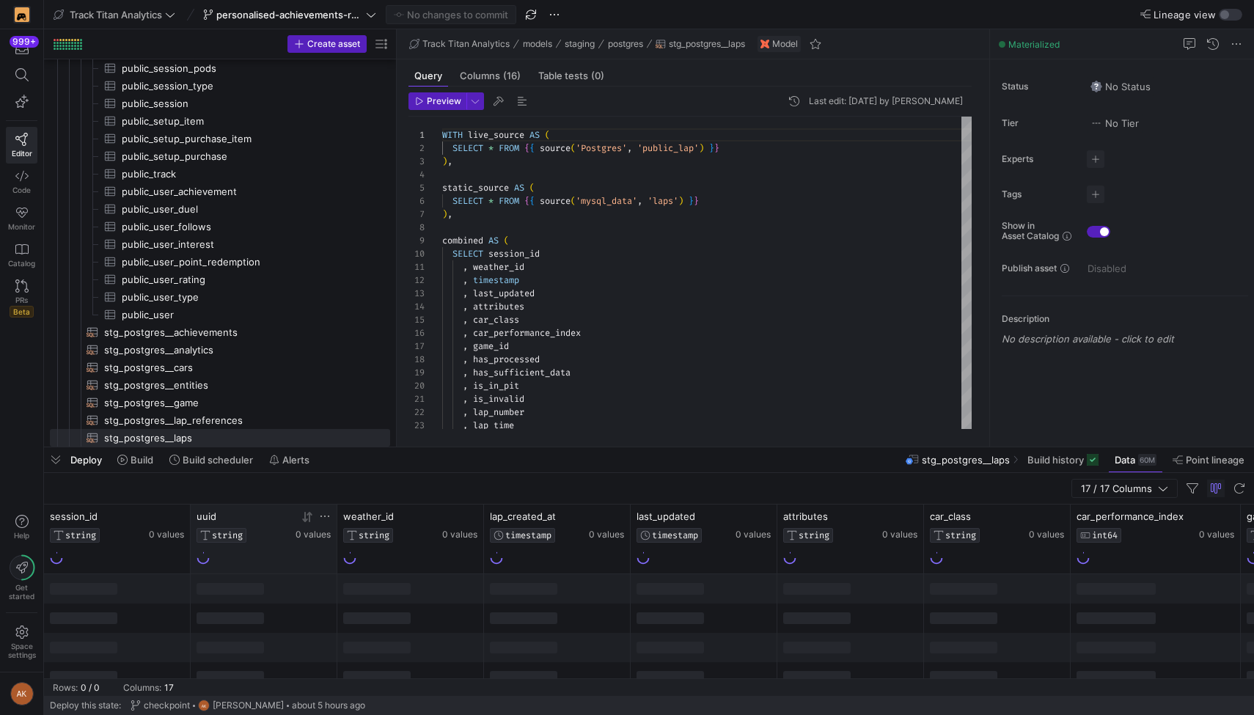
click at [325, 514] on icon at bounding box center [325, 516] width 12 height 12
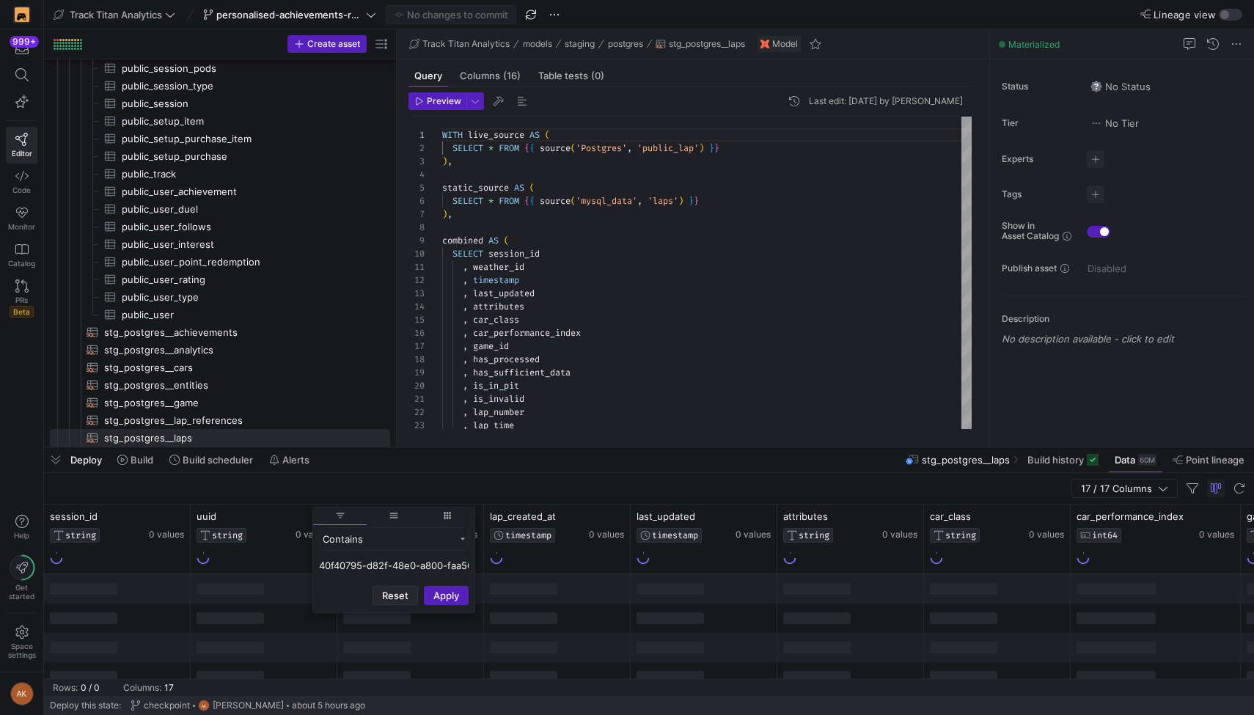
scroll to position [0, 55]
type input "40f40795-d82f-48e0-a800-faa569882f01"
click at [438, 659] on button "Apply" at bounding box center [446, 662] width 45 height 19
click at [596, 457] on div "Deploy Build Build scheduler Alerts stg_postgres__laps Build history Data 60M P…" at bounding box center [649, 459] width 1210 height 25
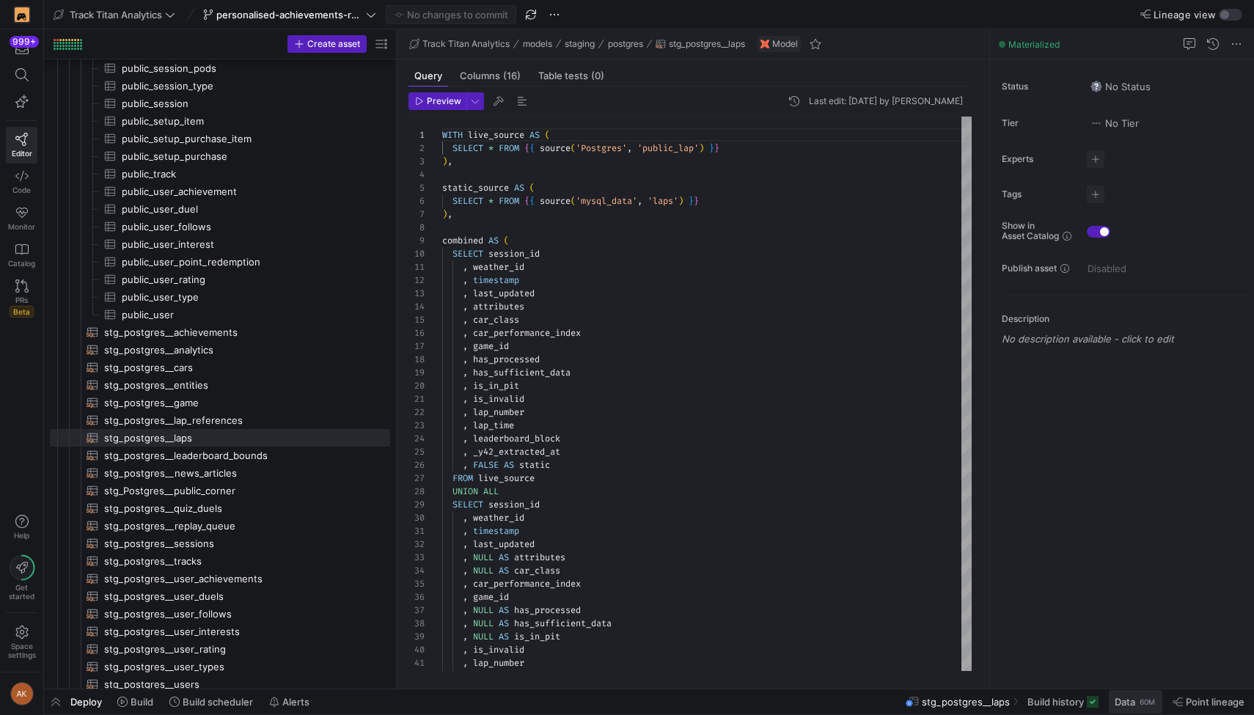
click at [626, 702] on span "Data" at bounding box center [1124, 702] width 21 height 12
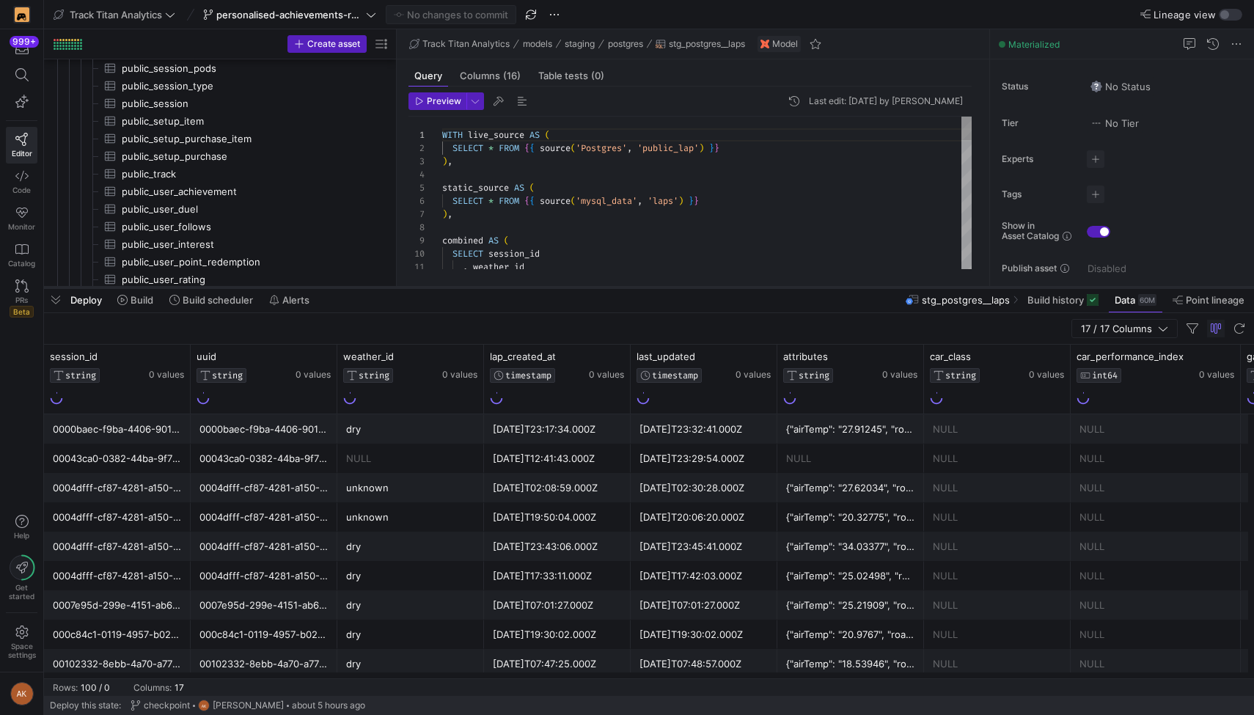
drag, startPoint x: 637, startPoint y: 446, endPoint x: 639, endPoint y: 286, distance: 159.8
click at [626, 286] on div at bounding box center [649, 287] width 1210 height 6
click at [325, 361] on icon at bounding box center [325, 356] width 12 height 12
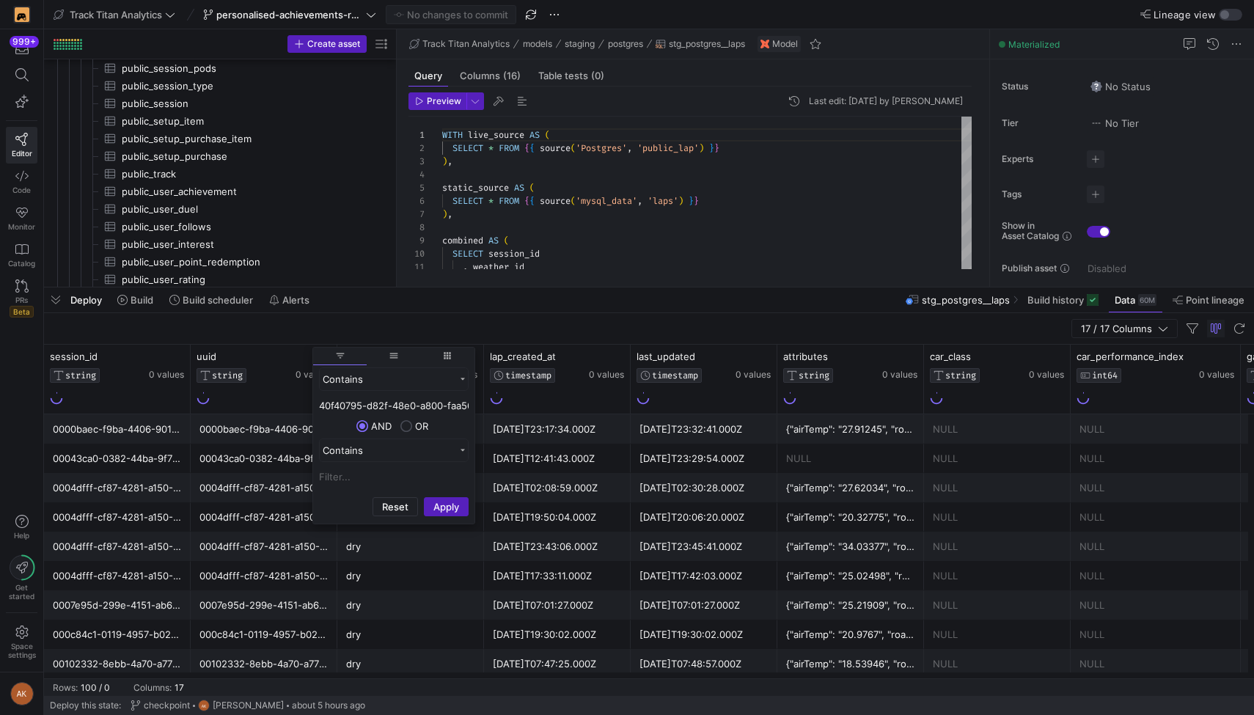
scroll to position [0, 43]
type input "40f40795-d82f-48e0-a800-faa569882f01"
click at [446, 501] on button "Apply" at bounding box center [446, 506] width 45 height 19
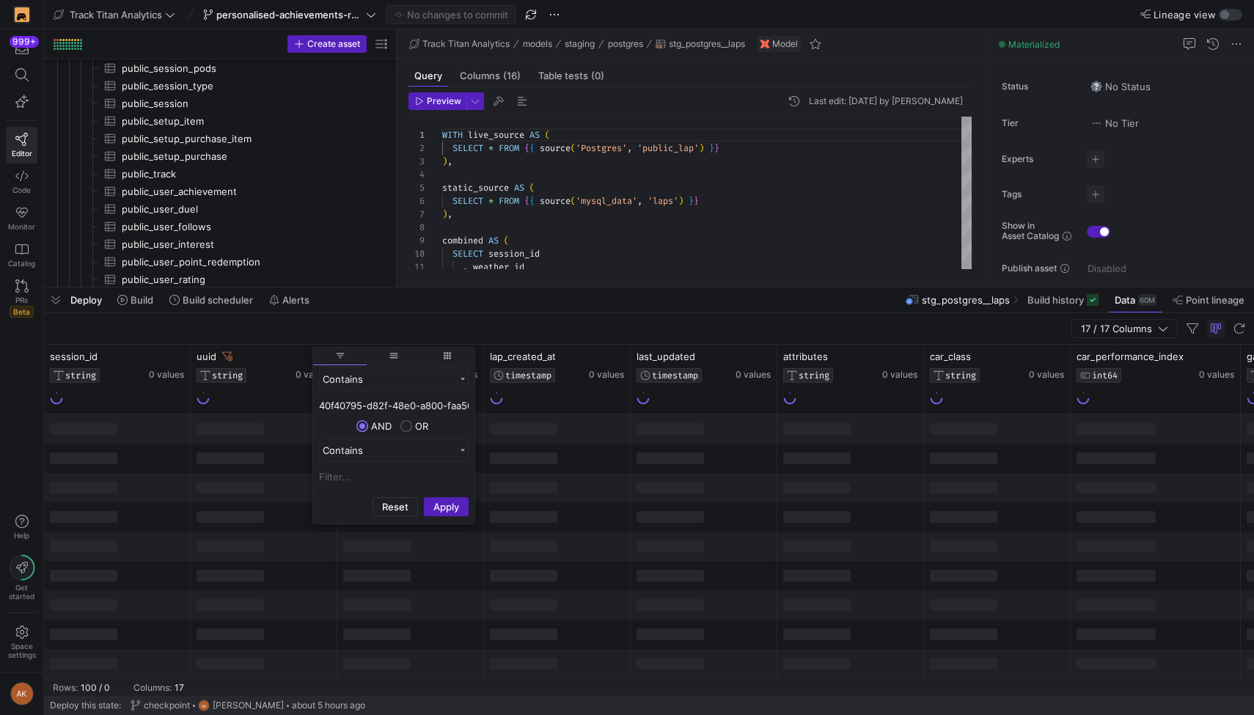
click at [559, 331] on div "17 / 17 Columns" at bounding box center [649, 329] width 1210 height 32
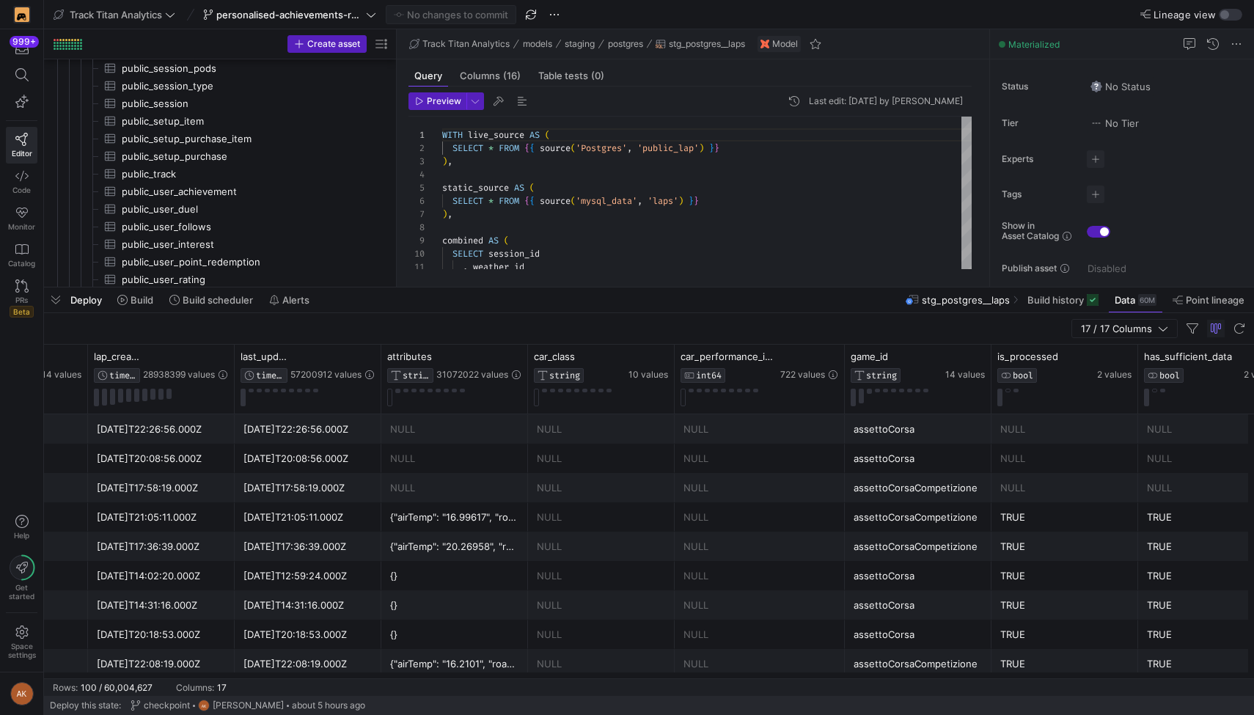
scroll to position [0, 600]
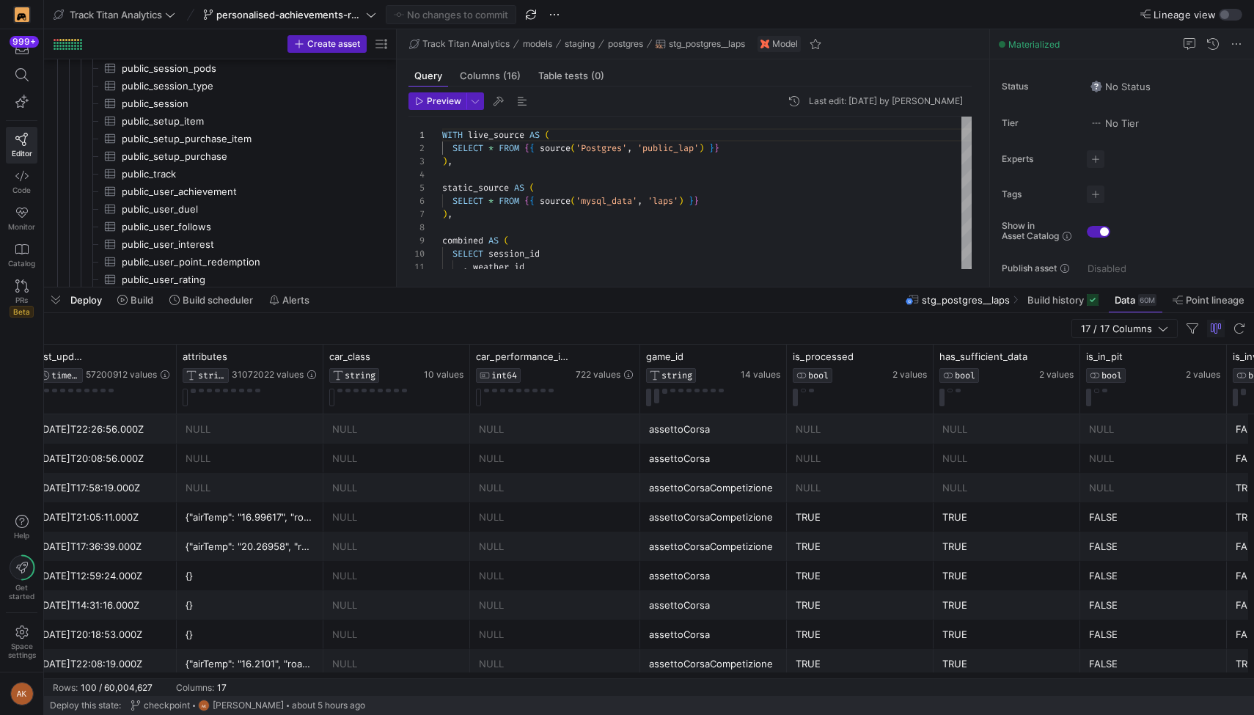
click at [626, 429] on div "assettoCorsa" at bounding box center [713, 429] width 129 height 29
click at [626, 358] on icon at bounding box center [774, 356] width 12 height 12
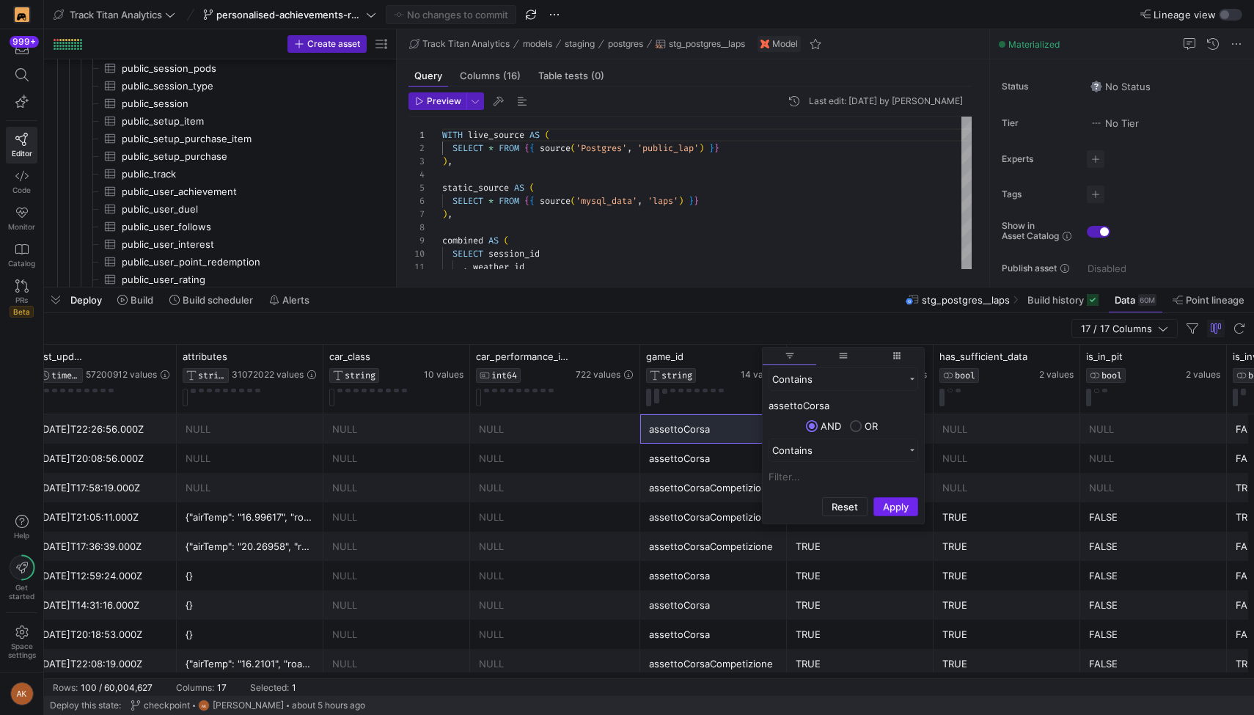
type input "assettoCorsa"
click at [626, 508] on button "Apply" at bounding box center [895, 506] width 45 height 19
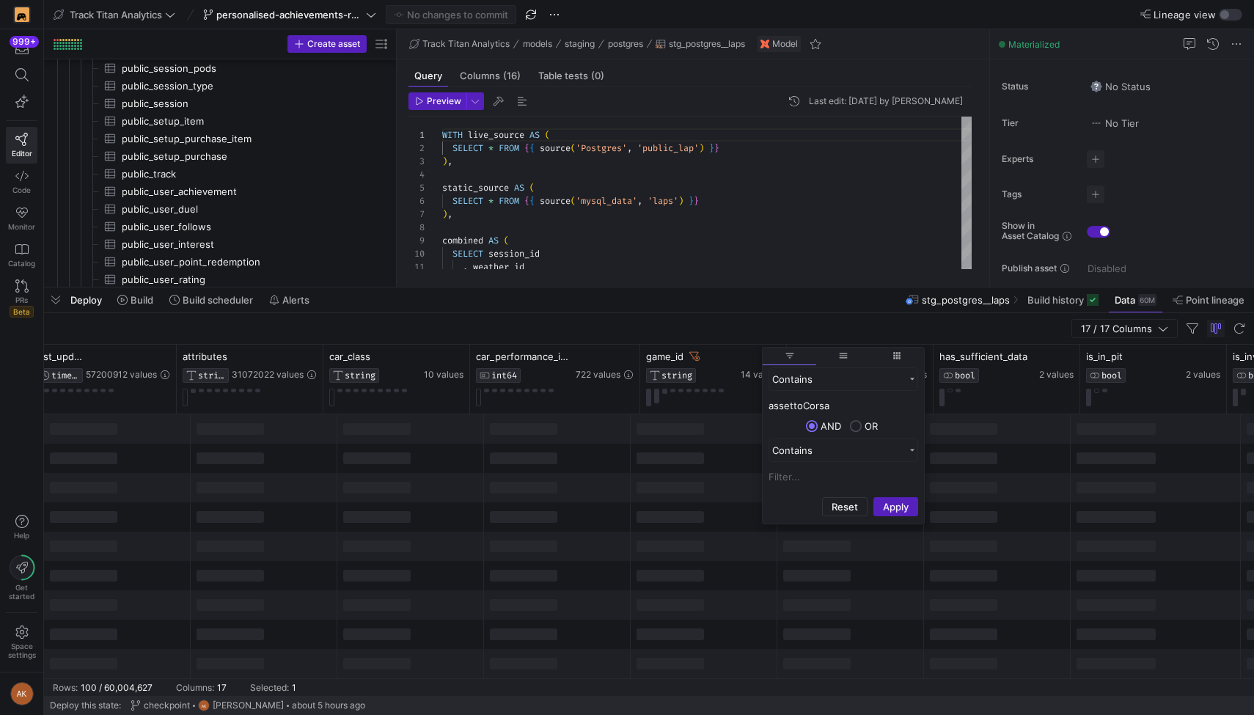
click at [626, 466] on div at bounding box center [997, 457] width 147 height 29
click at [626, 472] on div at bounding box center [997, 457] width 147 height 29
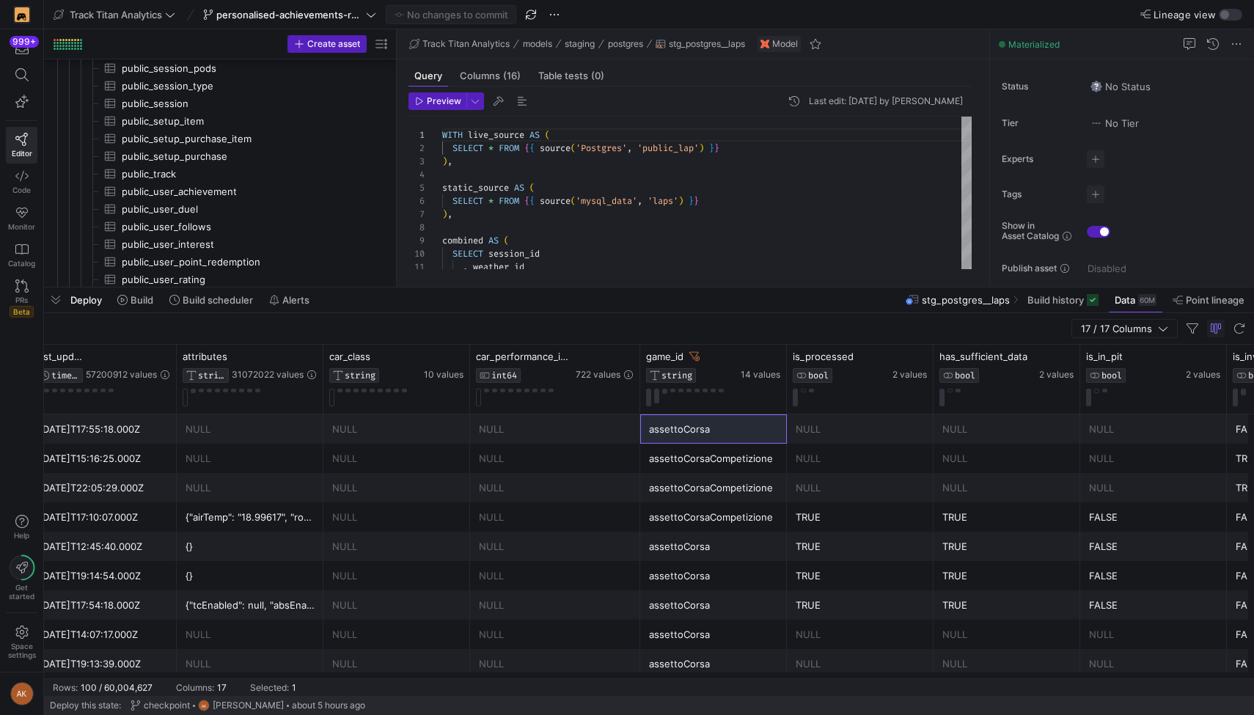
scroll to position [0, 1312]
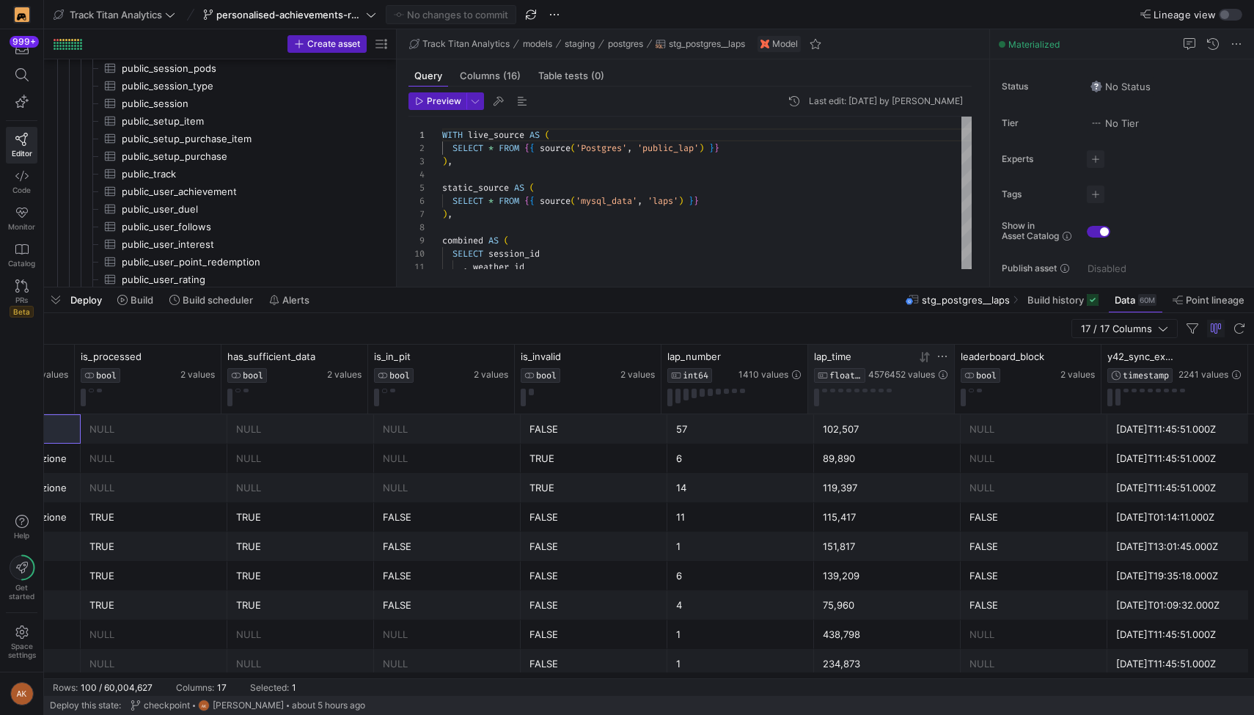
click at [626, 356] on icon at bounding box center [942, 356] width 9 height 1
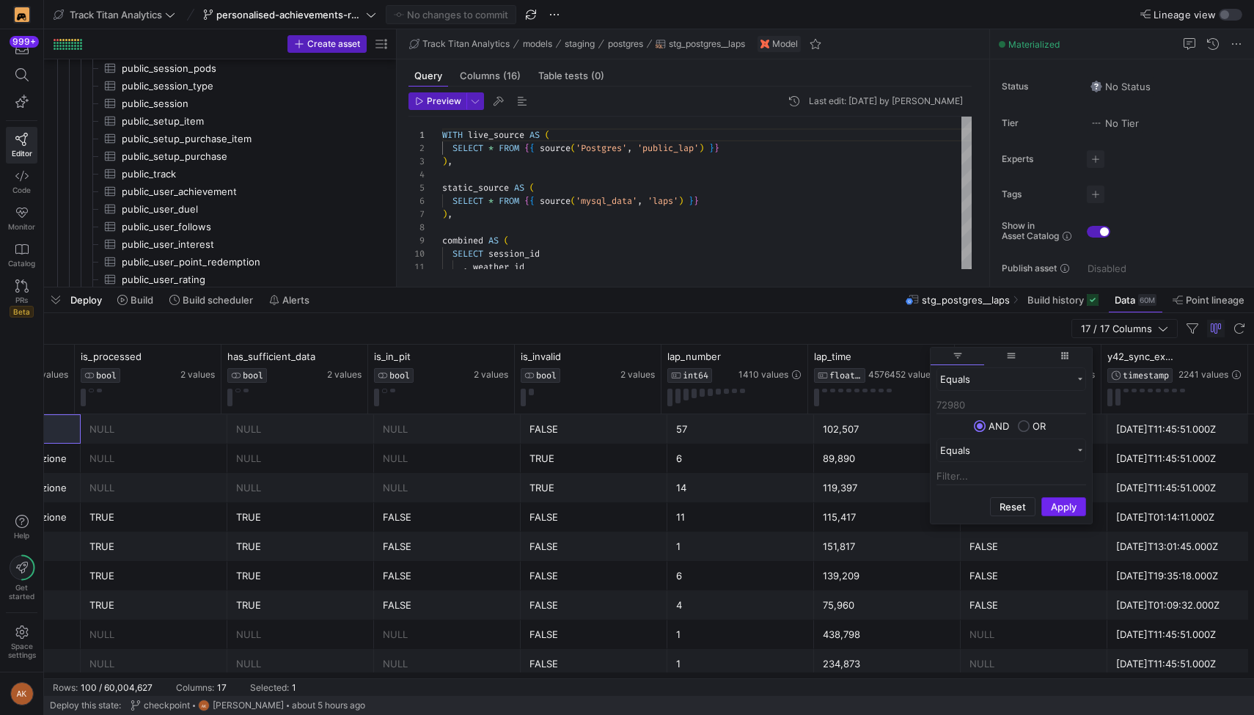
type input "72980"
click at [626, 498] on button "Apply" at bounding box center [1063, 506] width 45 height 19
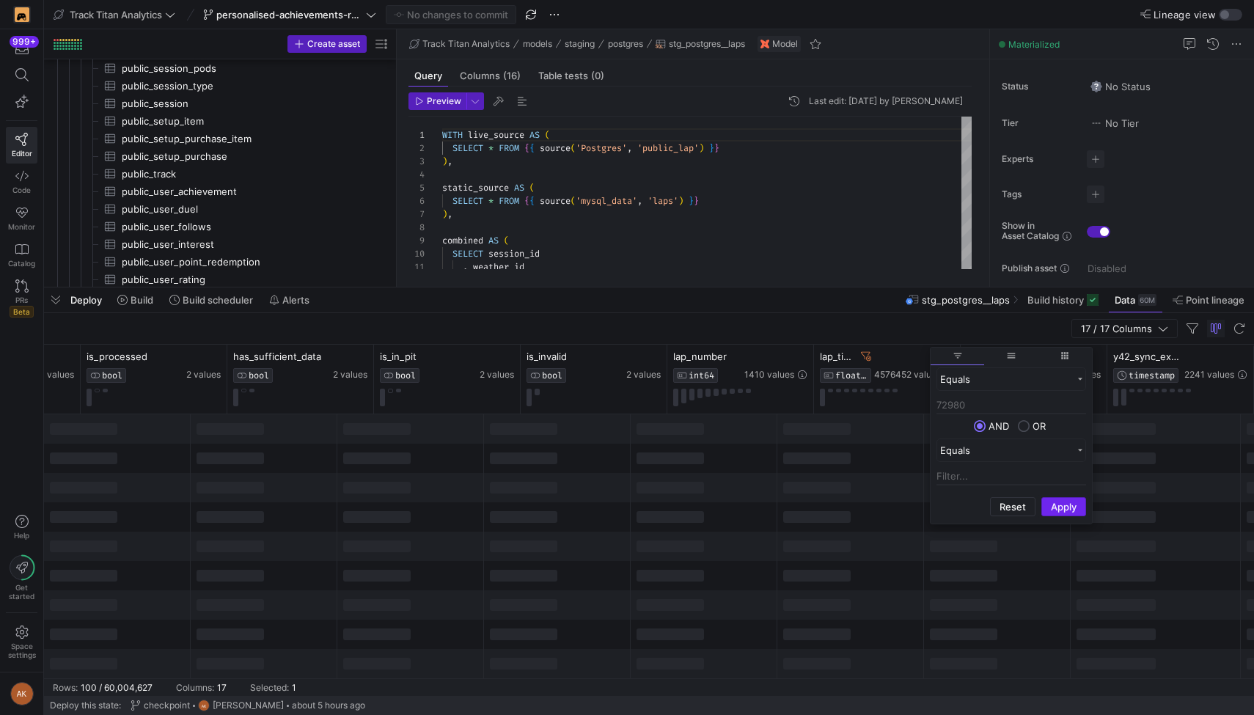
scroll to position [0, 1306]
click at [626, 327] on div "17 / 17 Columns" at bounding box center [649, 329] width 1210 height 32
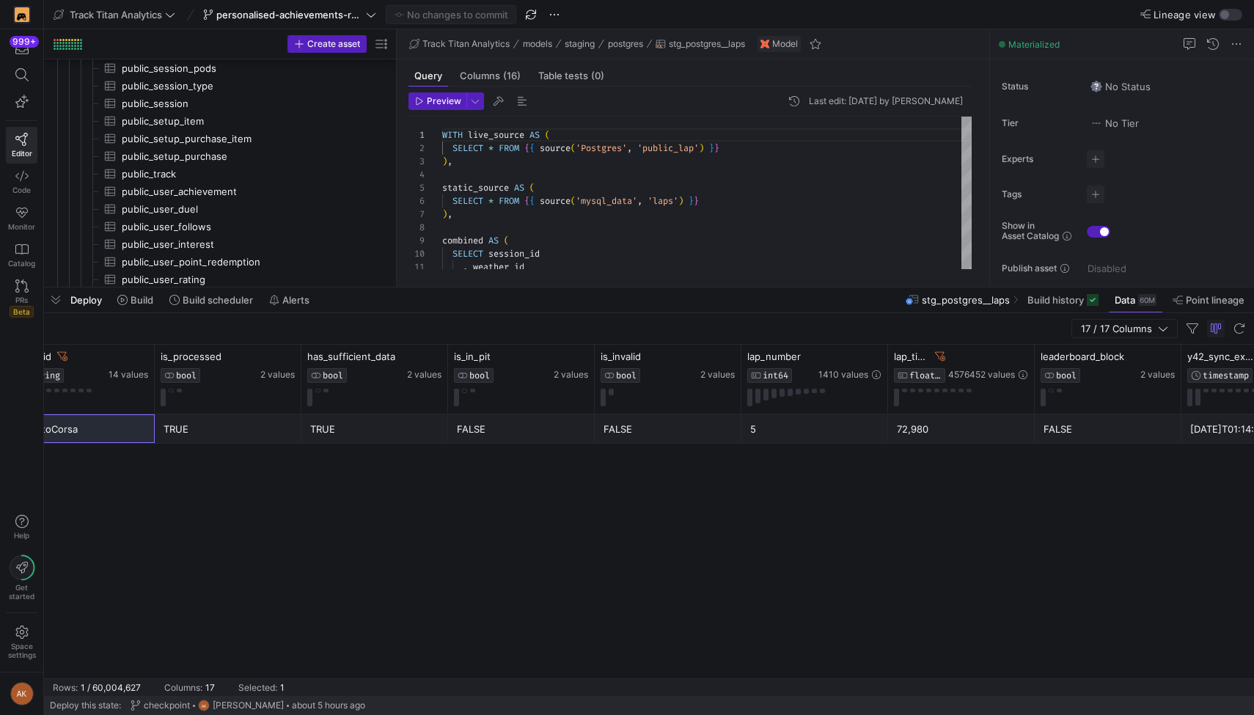
scroll to position [0, 1214]
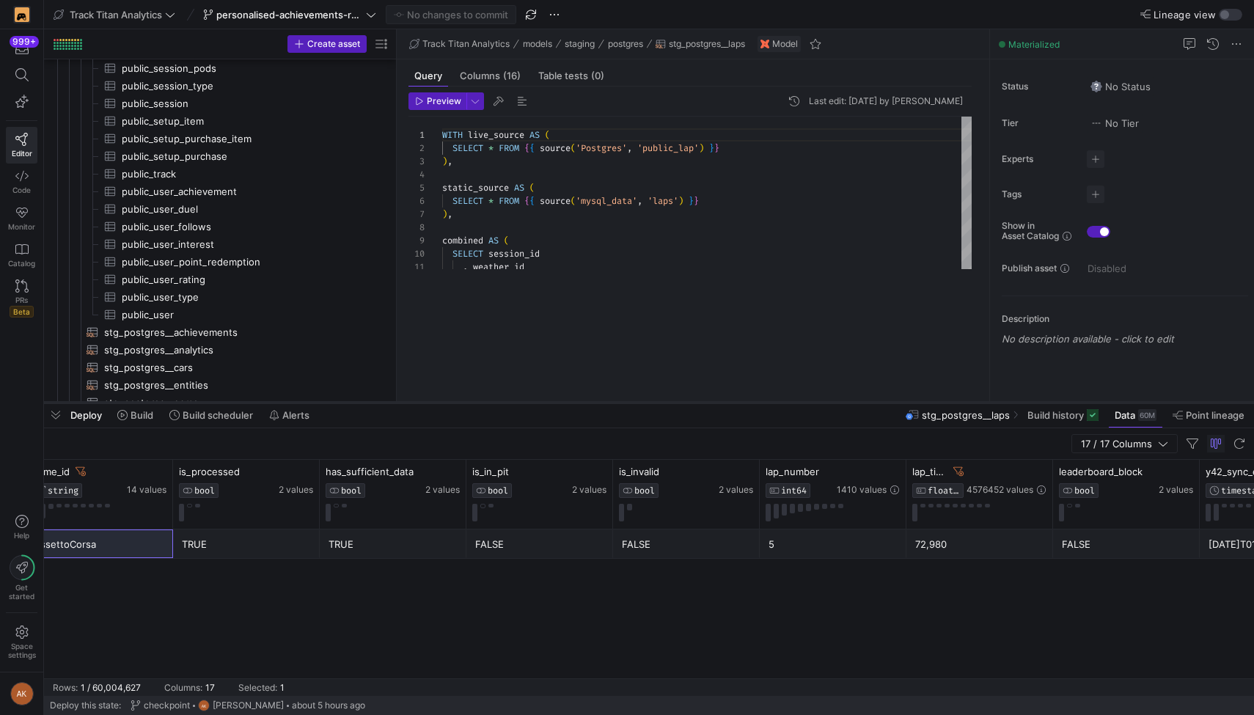
drag, startPoint x: 727, startPoint y: 288, endPoint x: 725, endPoint y: 453, distance: 165.0
click at [626, 405] on div at bounding box center [649, 403] width 1210 height 6
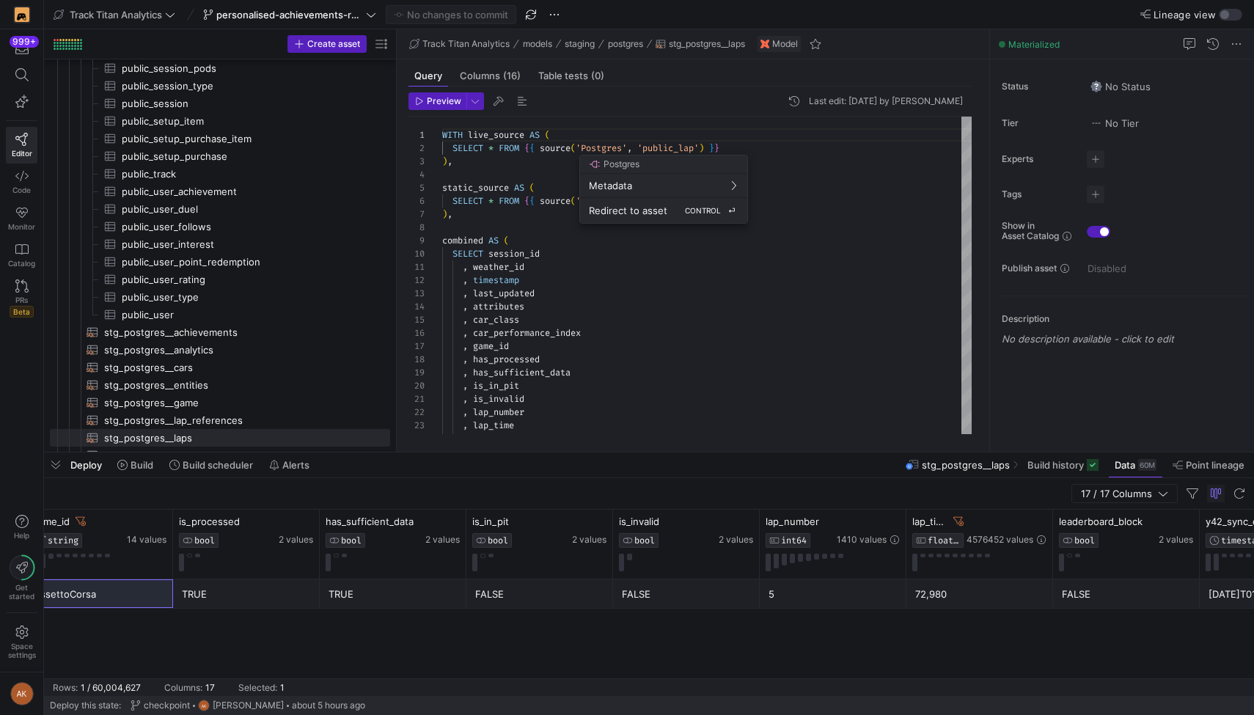
click at [626, 214] on span "Redirect to asset" at bounding box center [628, 211] width 78 height 12
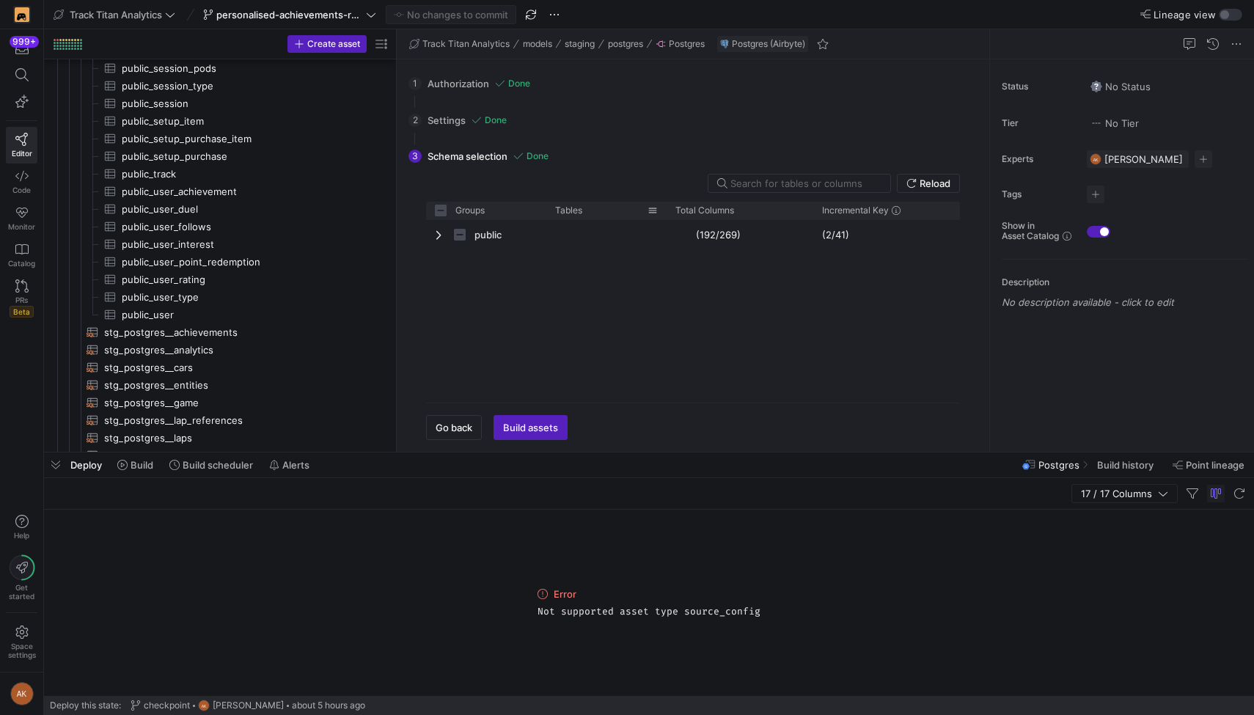
scroll to position [968, 0]
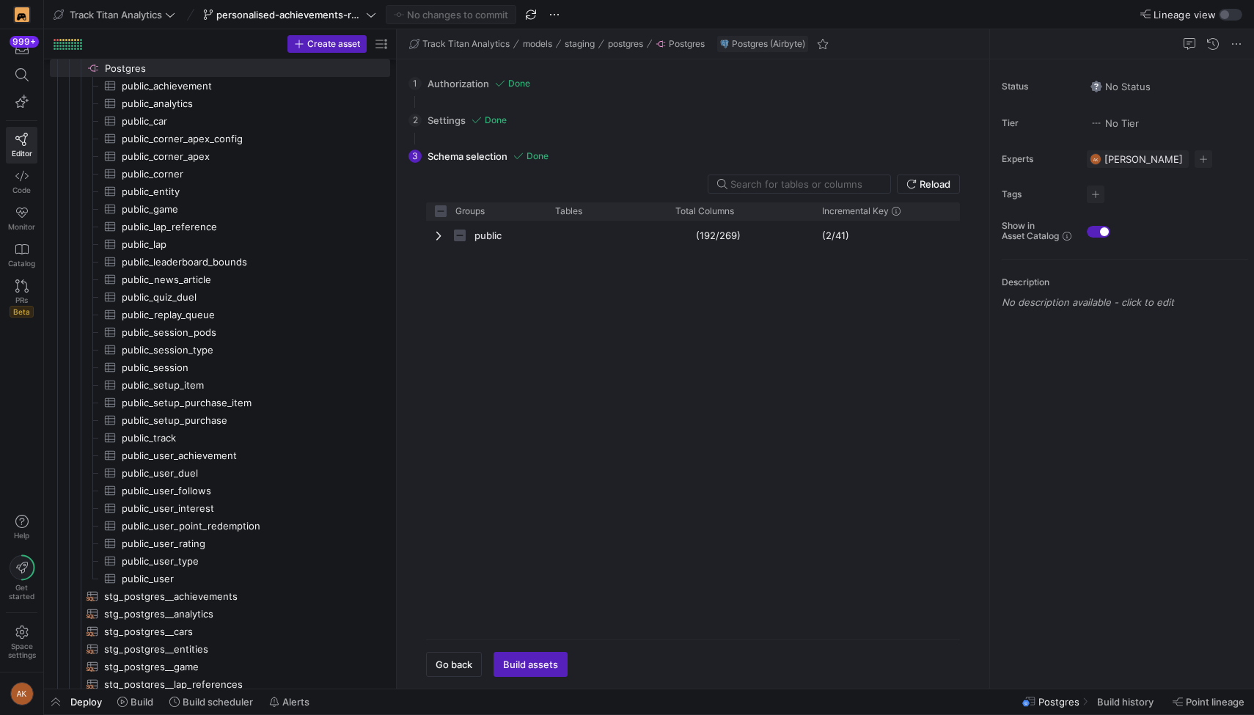
checkbox input "false"
click at [626, 704] on span "Build history" at bounding box center [1125, 702] width 56 height 12
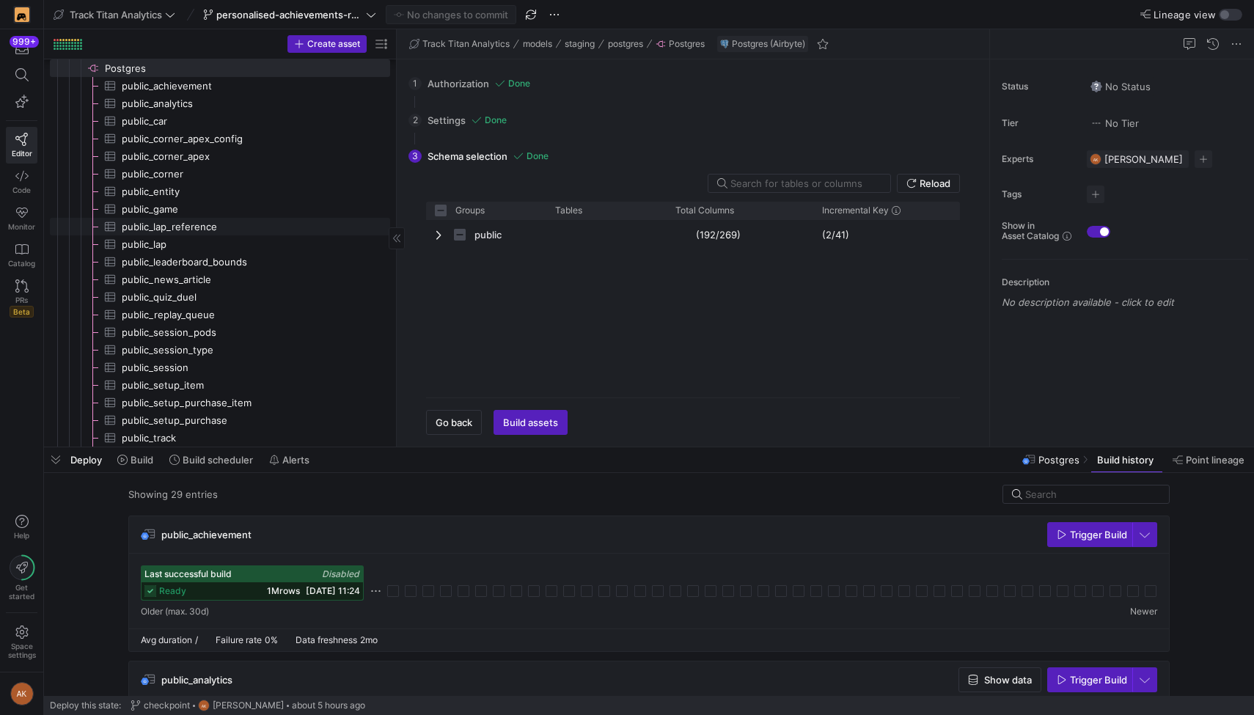
scroll to position [958, 0]
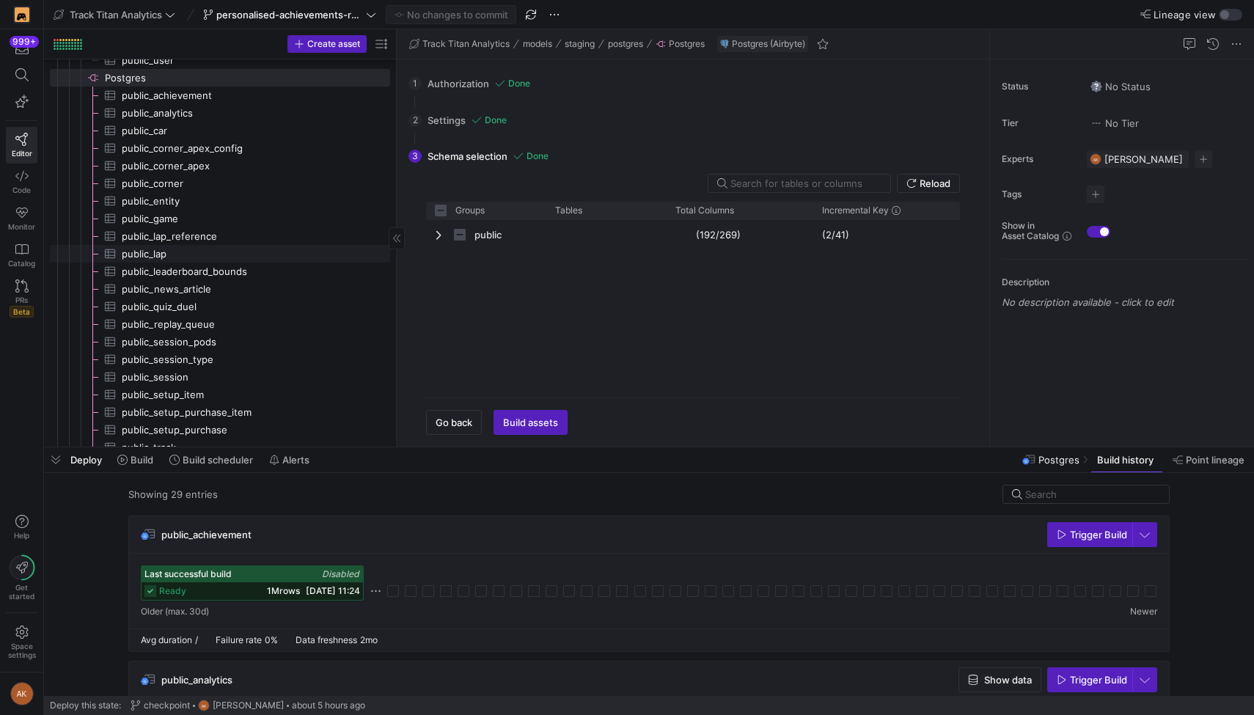
click at [169, 258] on span "public_lap​​​​​​​​​" at bounding box center [247, 254] width 251 height 17
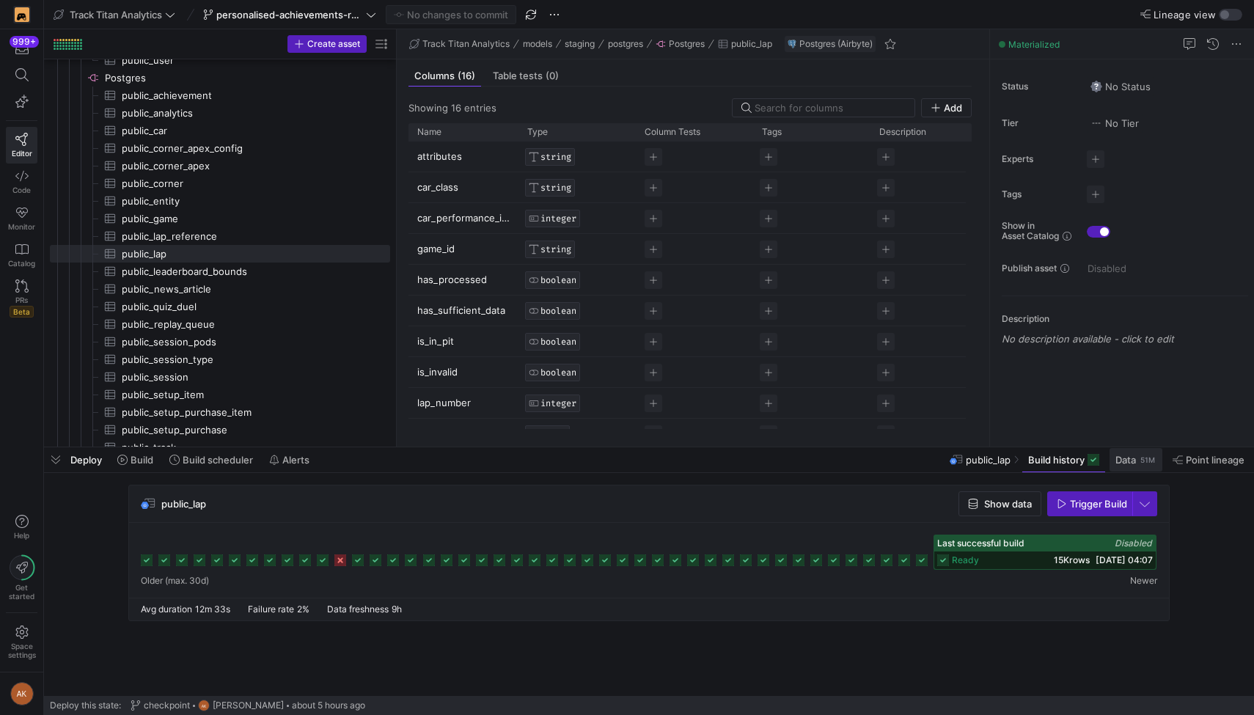
click at [626, 458] on span "Data" at bounding box center [1125, 460] width 21 height 12
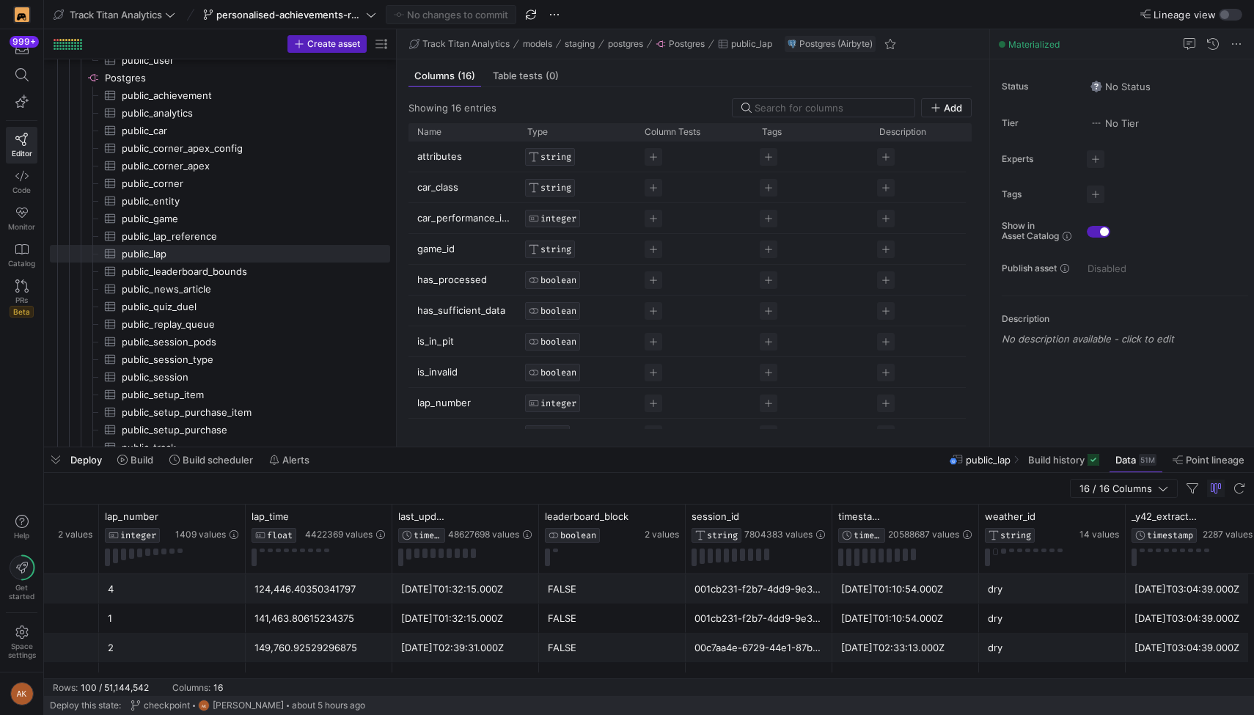
scroll to position [0, 1170]
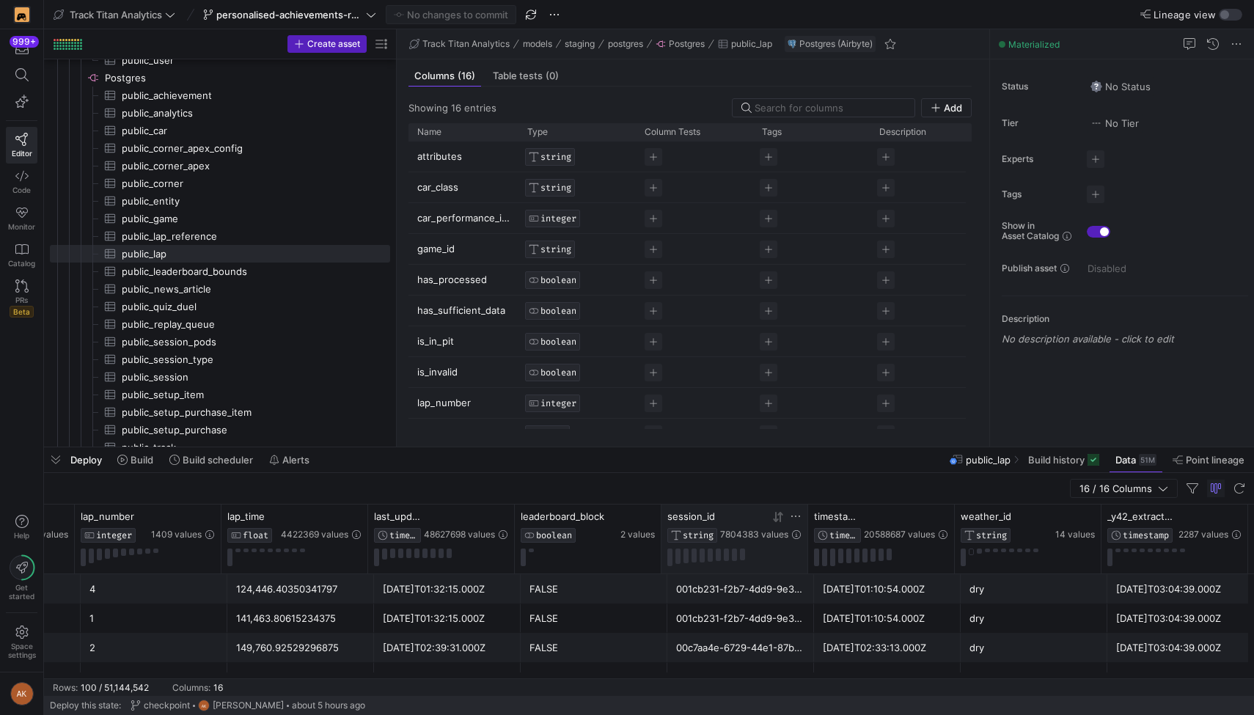
click at [626, 515] on icon at bounding box center [795, 516] width 12 height 12
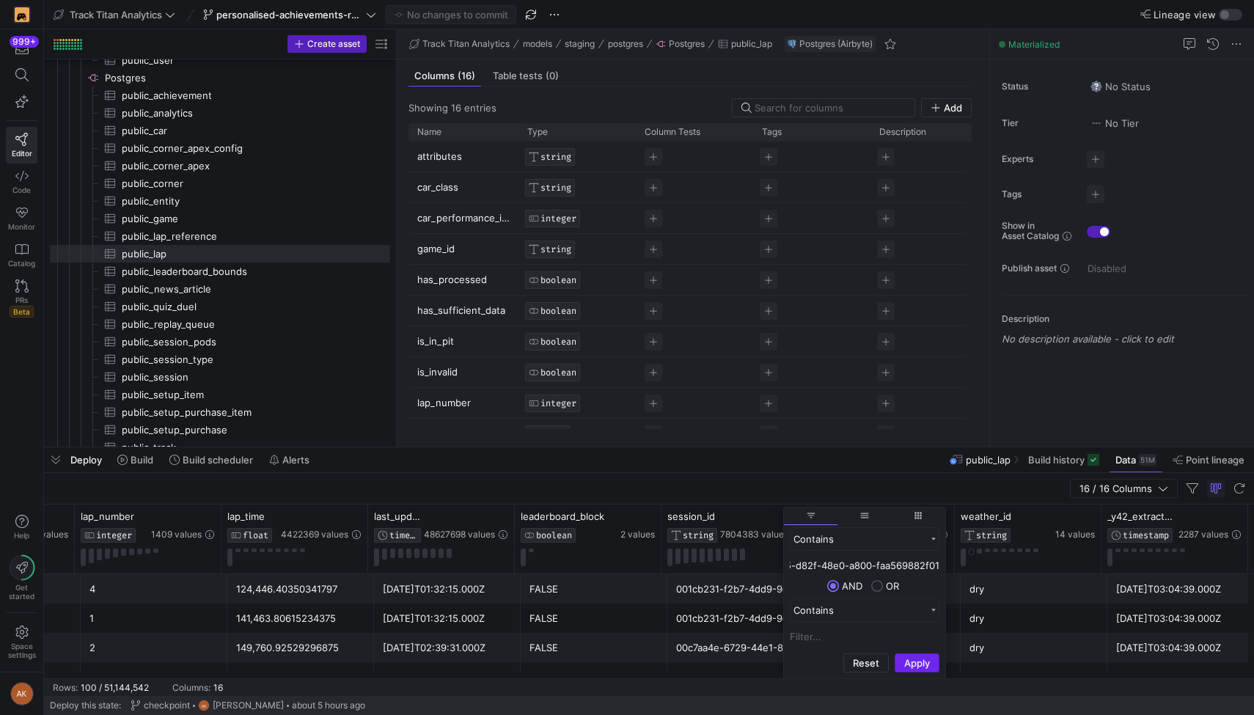
type input "40f40795-d82f-48e0-a800-faa569882f01"
click at [626, 659] on button "Apply" at bounding box center [916, 662] width 45 height 19
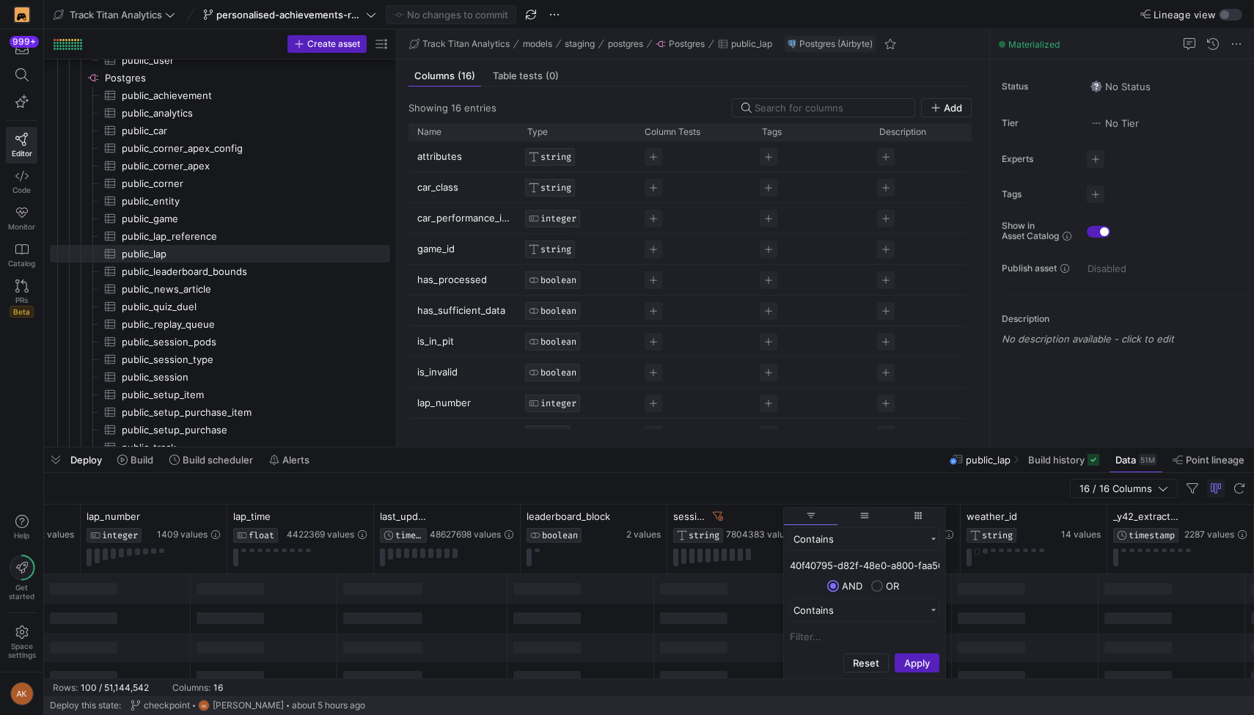
click at [626, 493] on div "16 / 16 Columns" at bounding box center [649, 489] width 1210 height 32
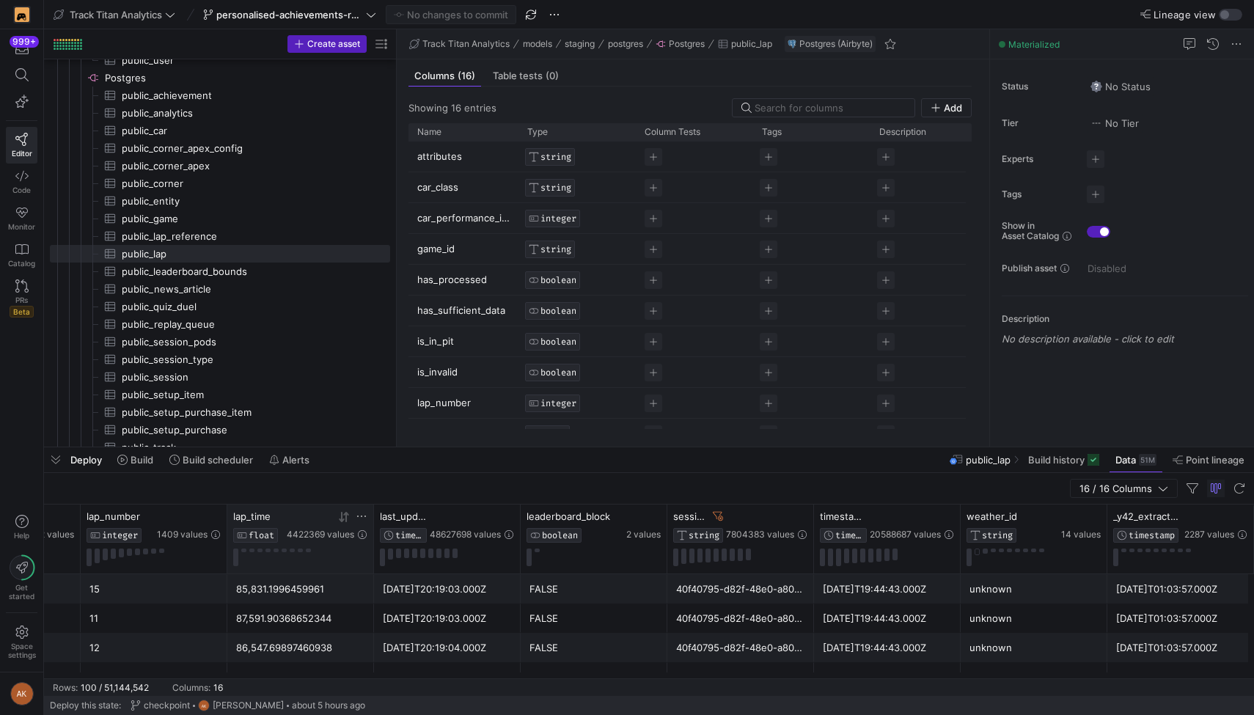
click at [363, 514] on icon at bounding box center [362, 516] width 12 height 12
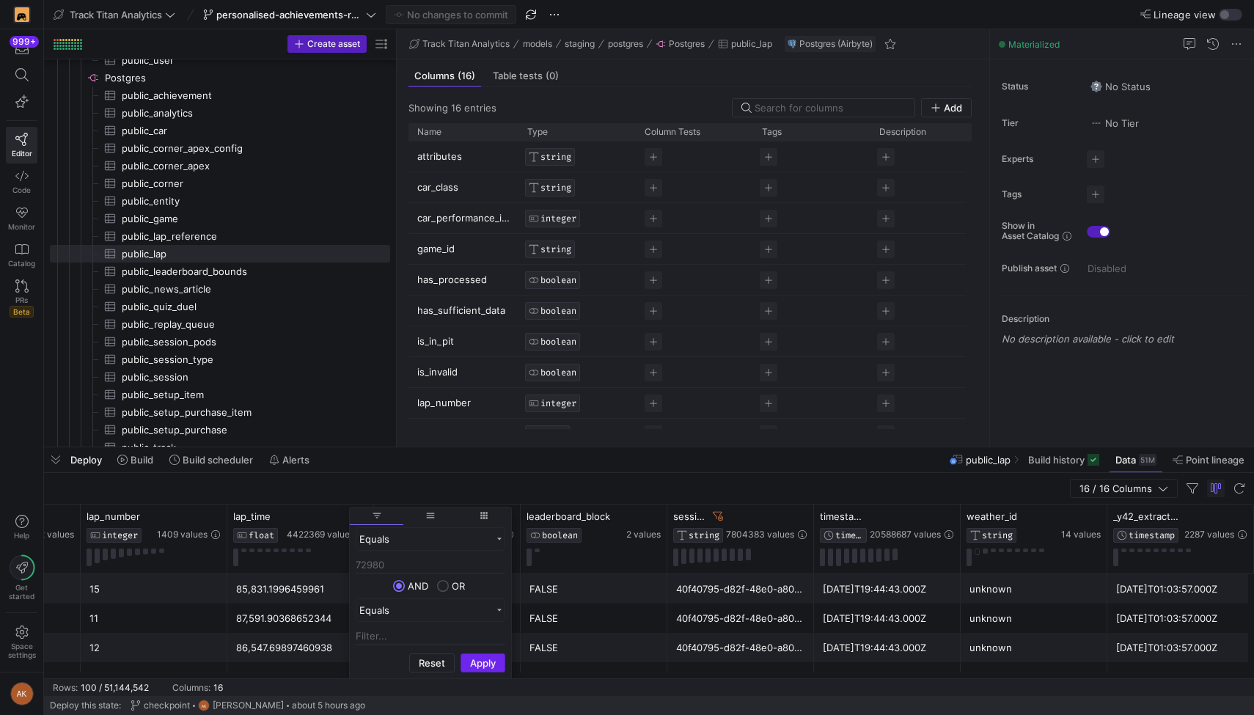
type input "72980"
click at [472, 663] on button "Apply" at bounding box center [482, 662] width 45 height 19
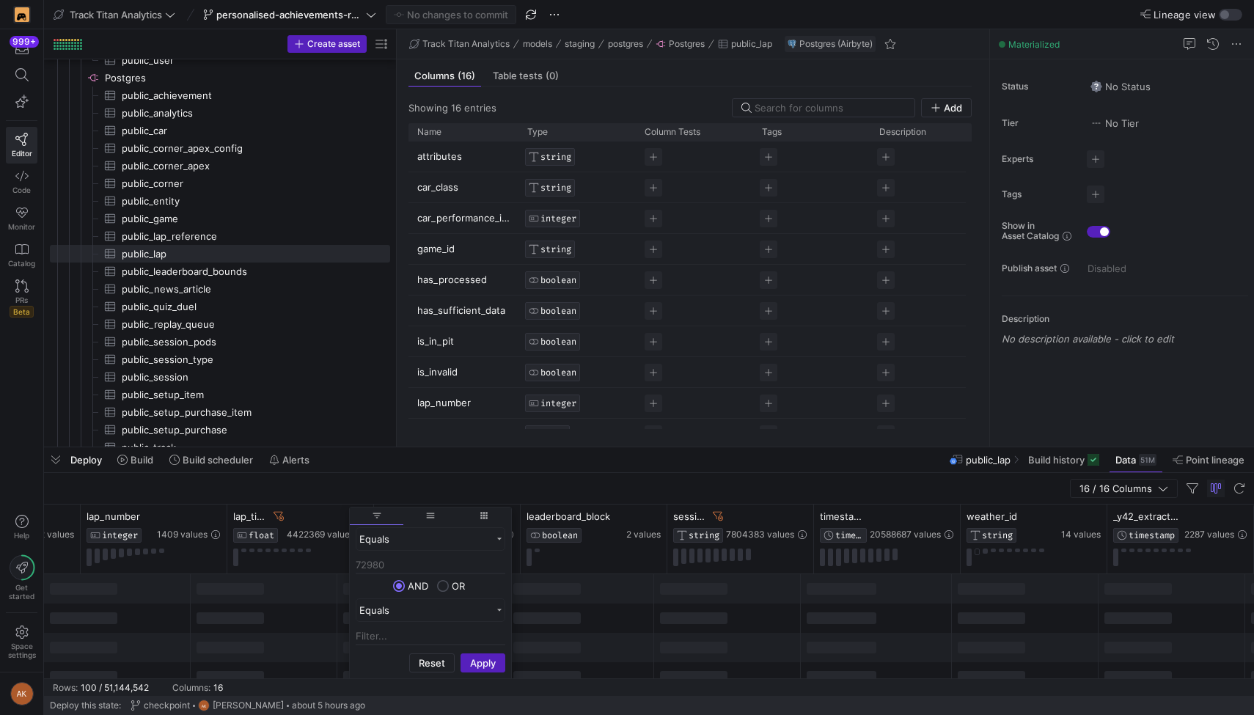
click at [626, 482] on div "16 / 16 Columns" at bounding box center [649, 489] width 1210 height 32
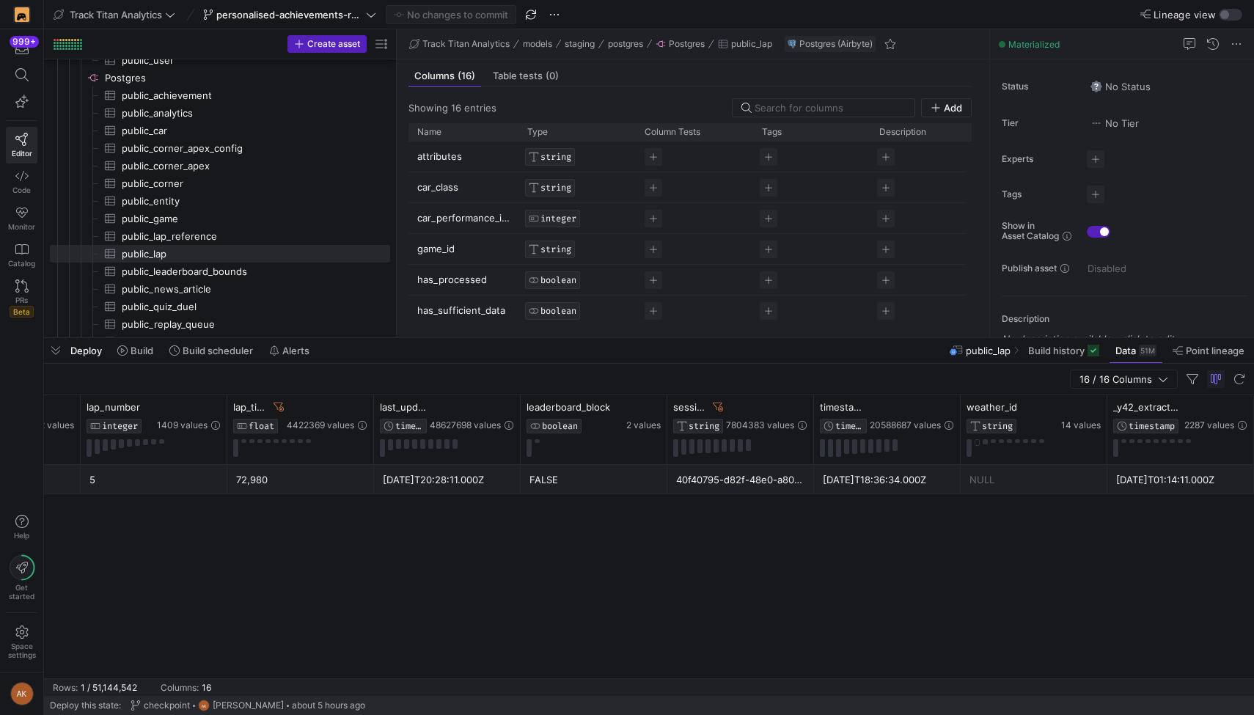
drag, startPoint x: 695, startPoint y: 444, endPoint x: 691, endPoint y: 328, distance: 115.9
click at [626, 335] on div at bounding box center [649, 338] width 1210 height 6
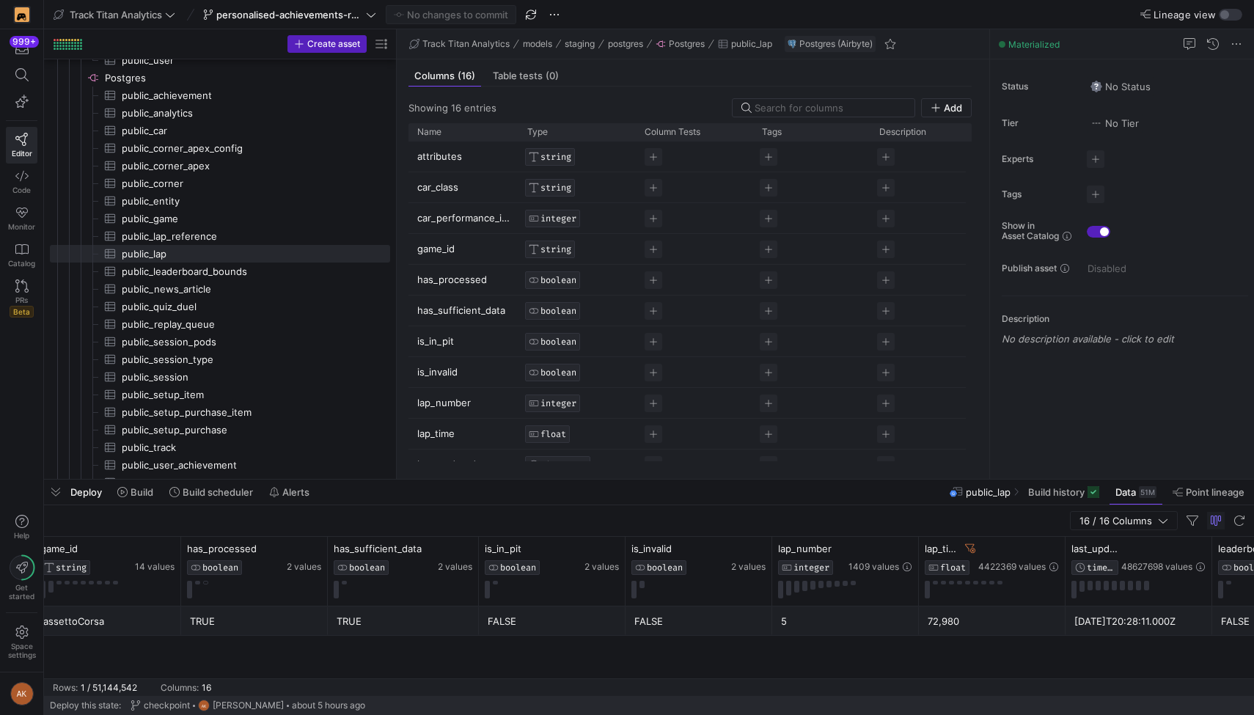
drag, startPoint x: 658, startPoint y: 329, endPoint x: 581, endPoint y: 529, distance: 214.7
click at [611, 482] on div at bounding box center [649, 479] width 1210 height 6
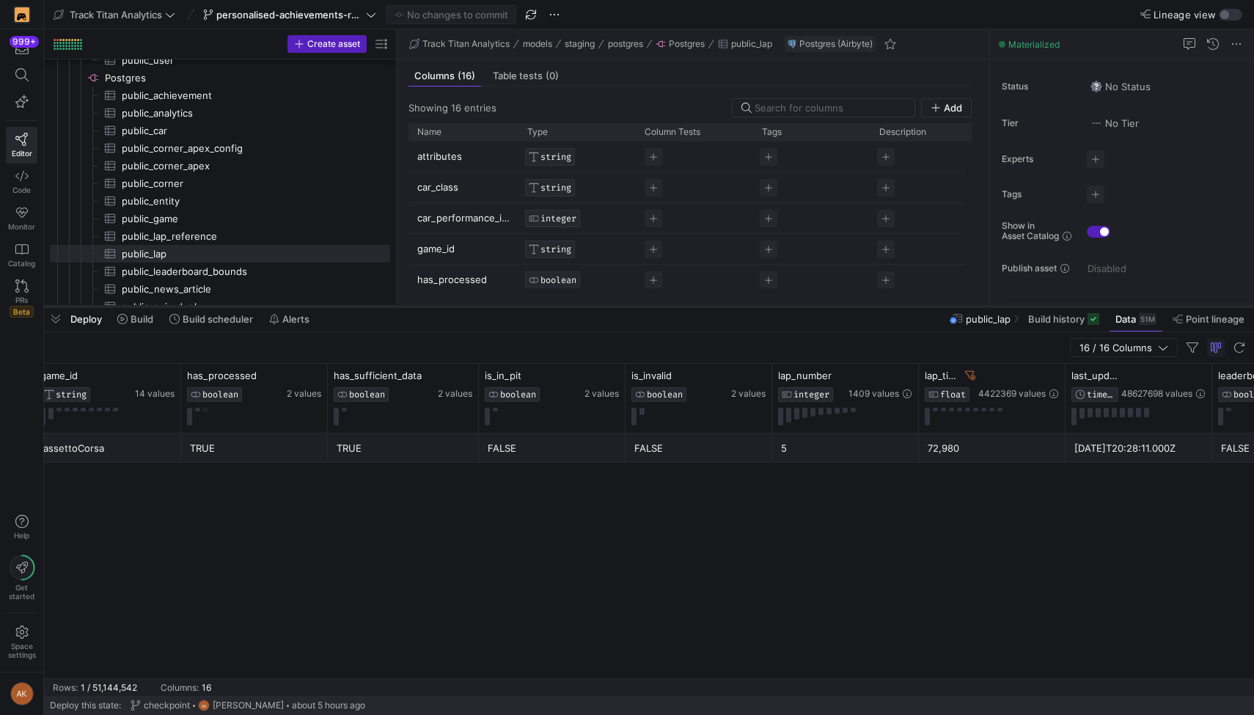
drag, startPoint x: 651, startPoint y: 511, endPoint x: 658, endPoint y: 304, distance: 206.8
click at [626, 304] on div at bounding box center [649, 306] width 1210 height 6
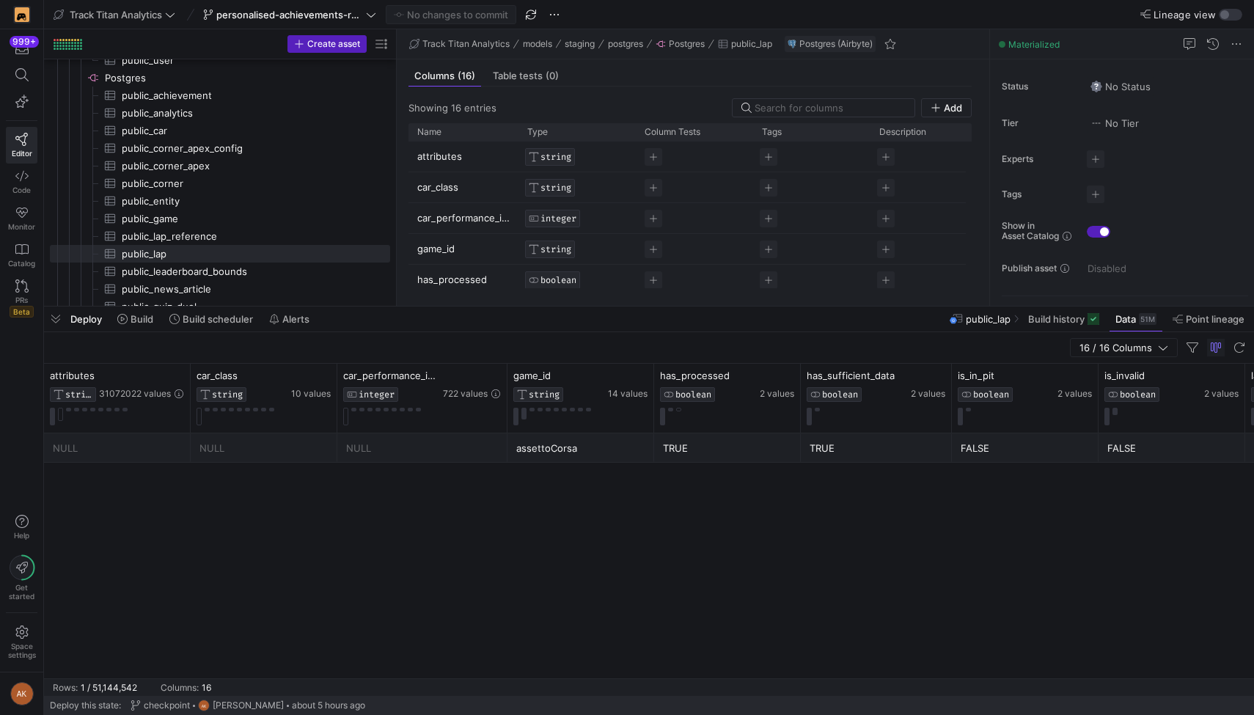
click at [566, 443] on div "assettoCorsa" at bounding box center [580, 448] width 129 height 29
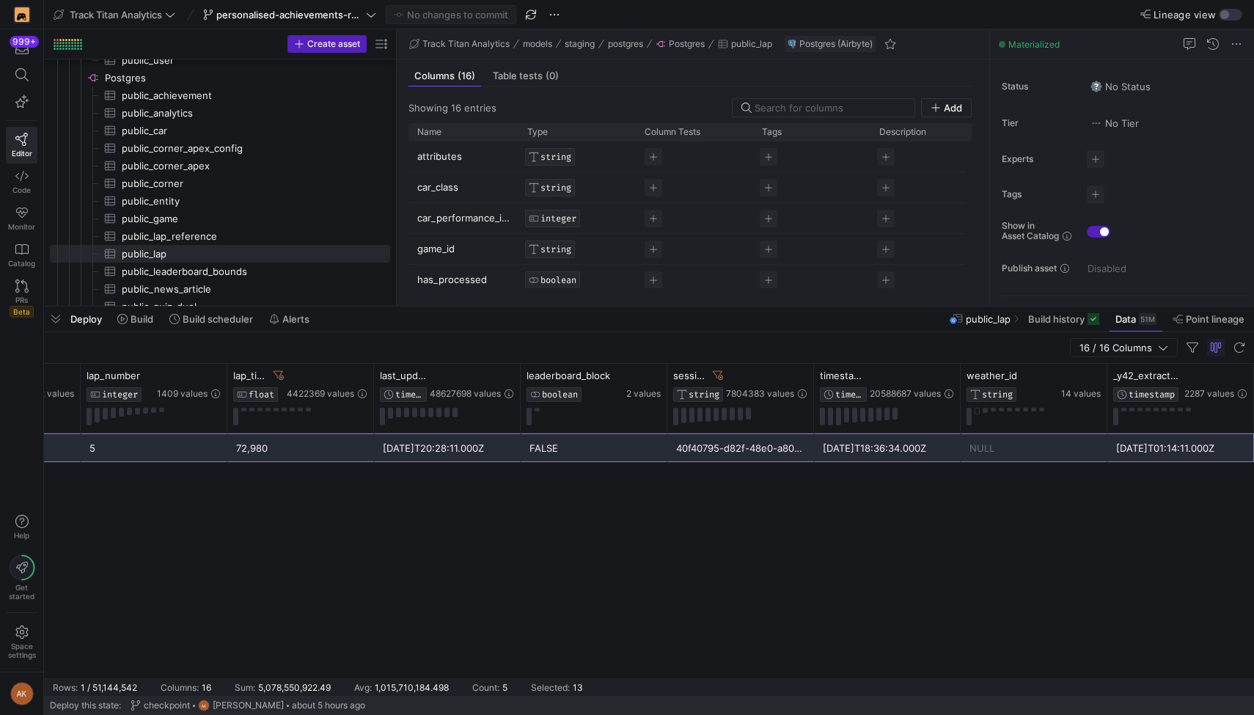
drag, startPoint x: 590, startPoint y: 441, endPoint x: 1278, endPoint y: 457, distance: 687.8
click at [1253, 457] on html "999+ Editor Code Monitor Catalog PRs Beta Help Get started Space settings AK Tr…" at bounding box center [627, 357] width 1254 height 715
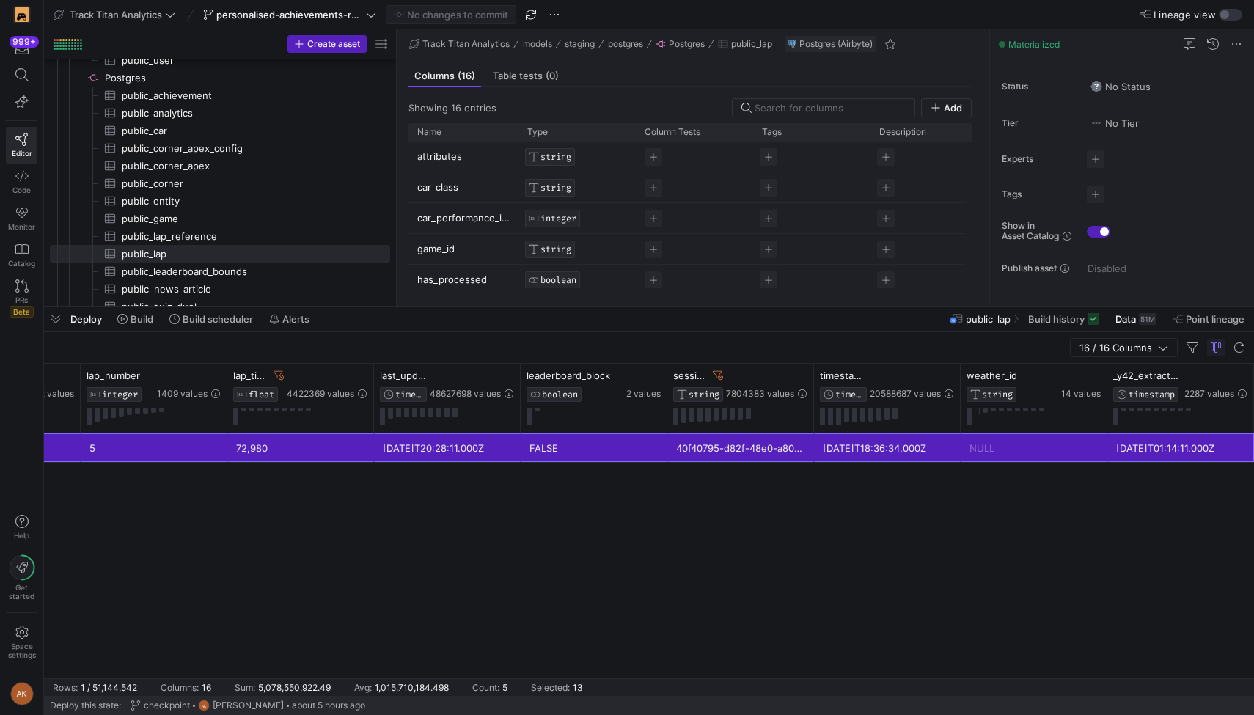
click at [1127, 485] on div "FALSE FALSE 5 72,980 assettoCorsa [DATE]T20:28:11.000Z FALSE 40f40795-d82f-48e0…" at bounding box center [649, 555] width 1210 height 245
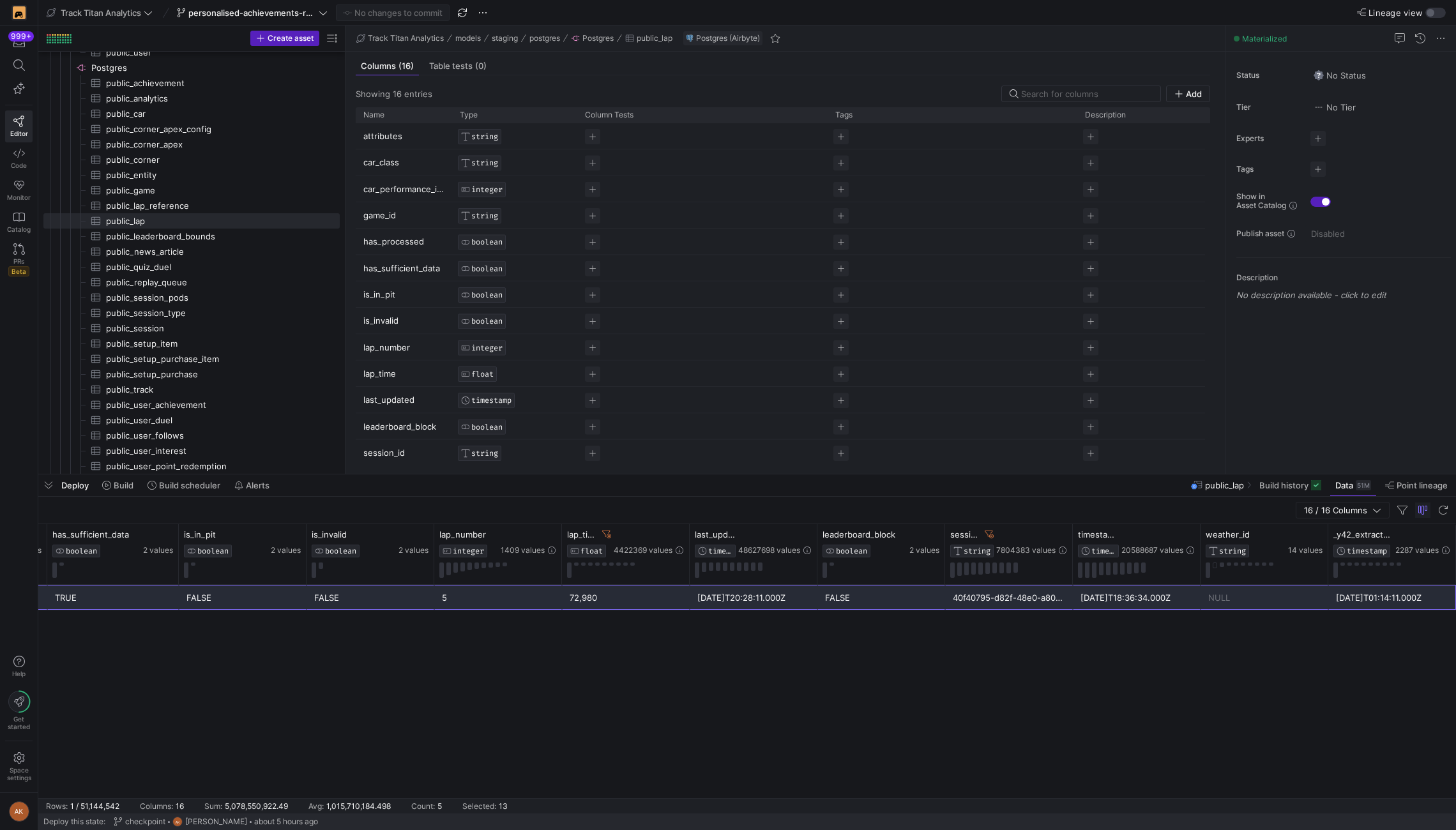
click at [1092, 622] on div "FALSE FALSE 5 72,980 assettoCorsa [DATE]T20:28:11.000Z FALSE 40f40795-d82f-48e0…" at bounding box center [747, 691] width 1418 height 213
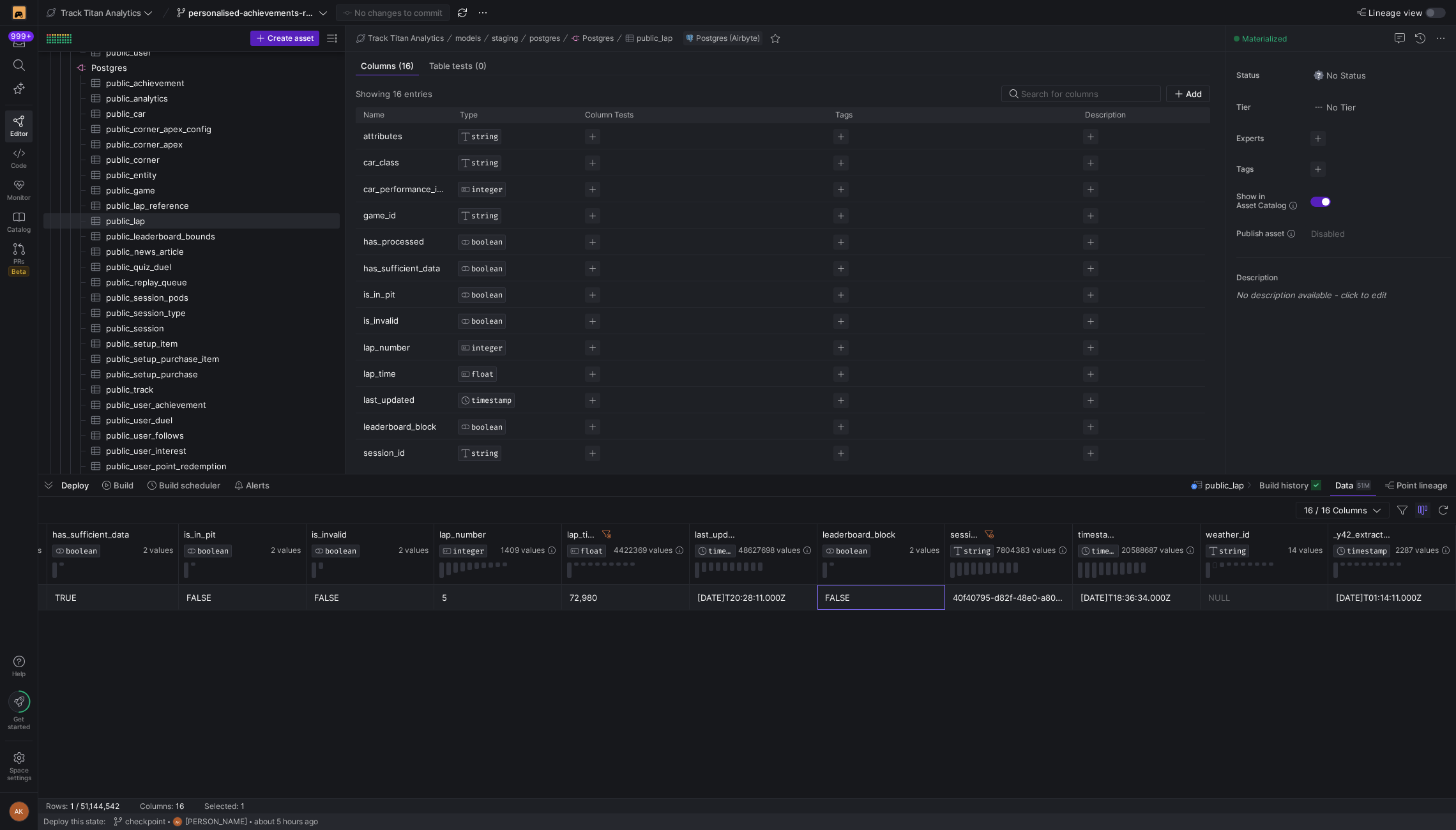
click at [883, 599] on div "FALSE" at bounding box center [881, 597] width 112 height 25
click at [470, 622] on div "FALSE FALSE 5 72,980 assettoCorsa [DATE]T20:28:11.000Z FALSE 40f40795-d82f-48e0…" at bounding box center [747, 691] width 1418 height 213
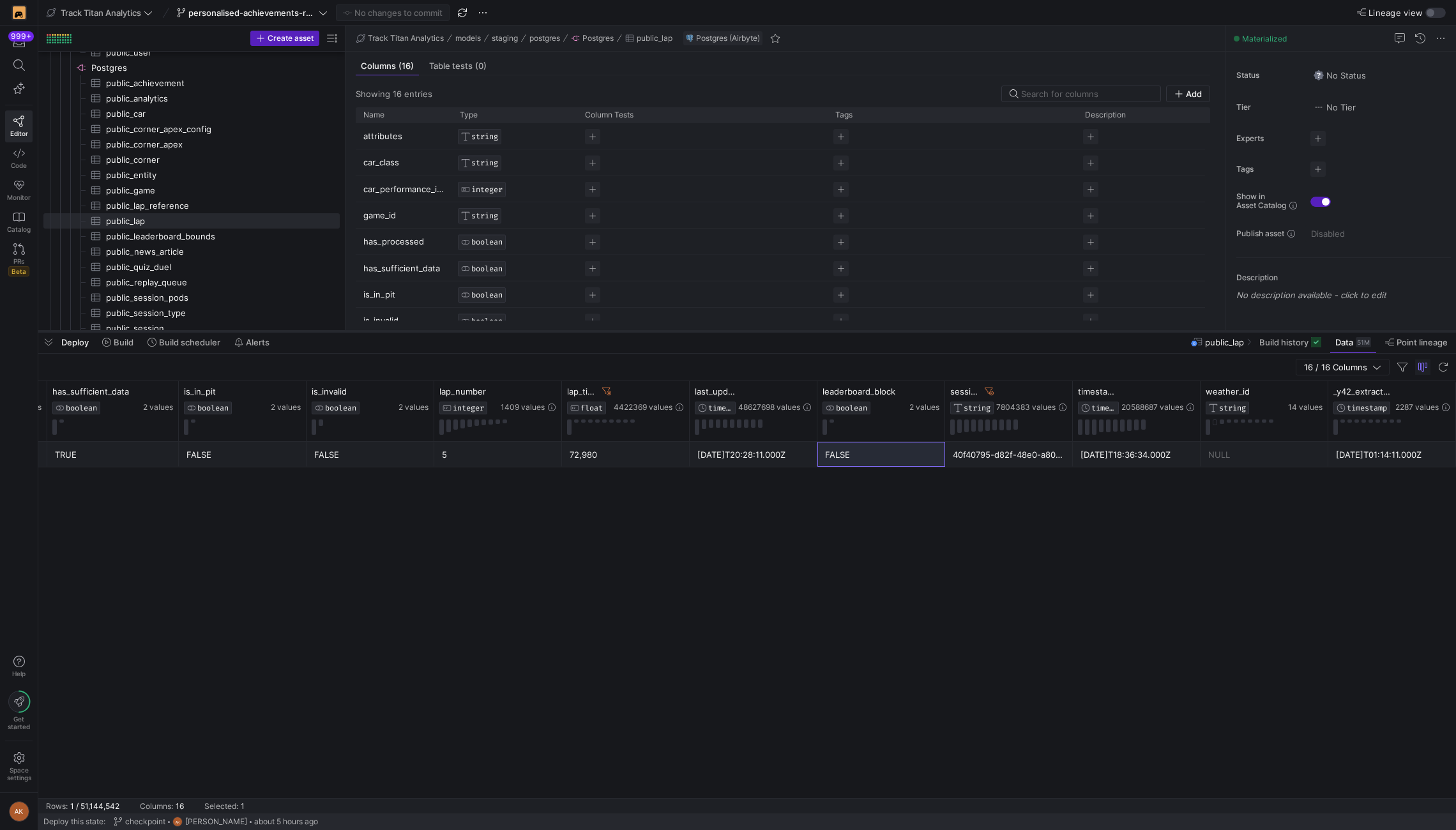
drag, startPoint x: 872, startPoint y: 473, endPoint x: 884, endPoint y: 330, distance: 143.5
click at [884, 330] on div at bounding box center [747, 332] width 1418 height 5
drag, startPoint x: 1072, startPoint y: 408, endPoint x: 1248, endPoint y: 422, distance: 176.6
click at [1092, 422] on div at bounding box center [1248, 411] width 5 height 60
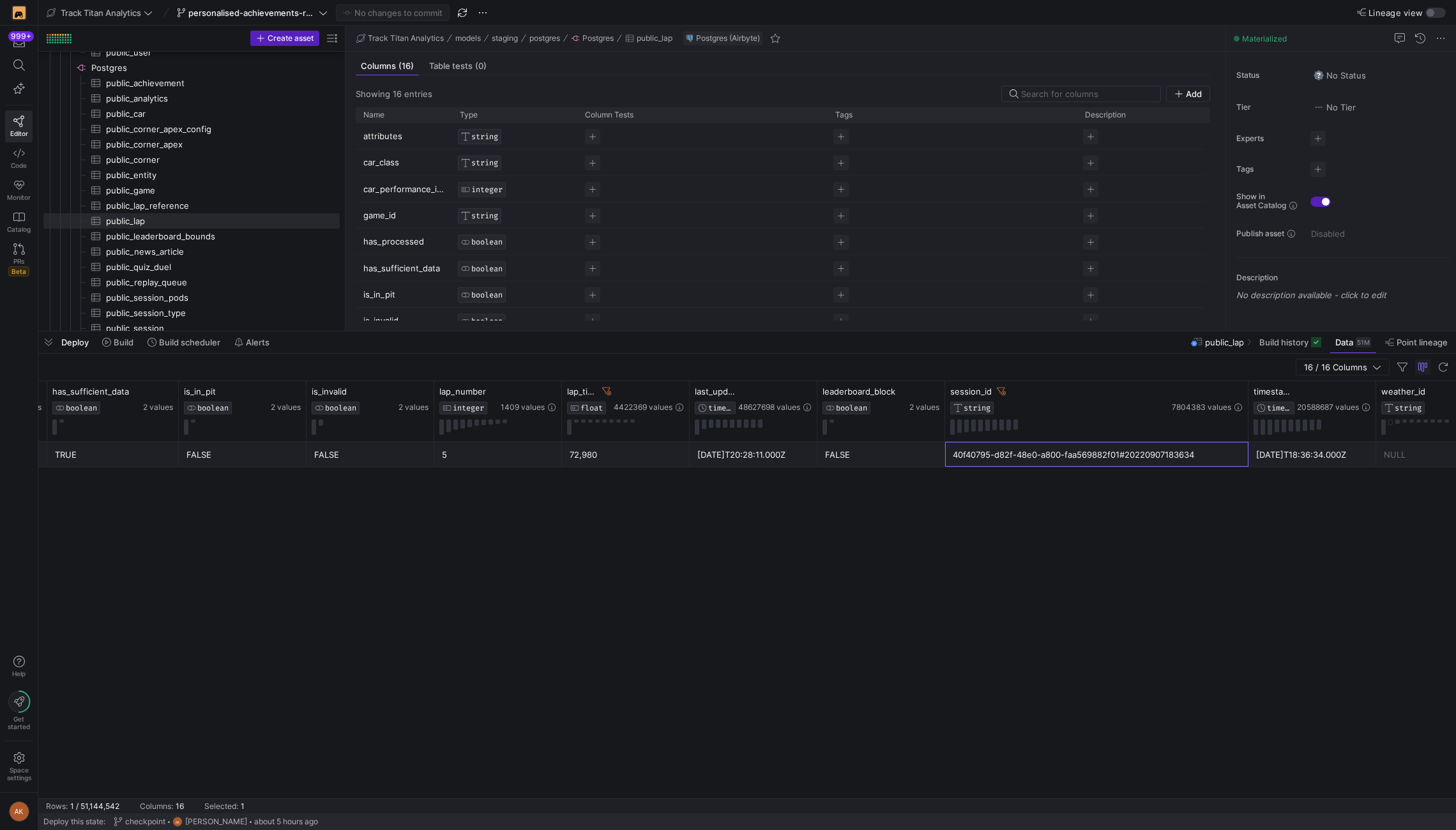
click at [1092, 451] on div "40f40795-d82f-48e0-a800-faa569882f01#20220907183634" at bounding box center [1097, 455] width 288 height 25
click at [674, 555] on div "FALSE FALSE 5 72,980 assettoCorsa [DATE]T20:28:11.000Z FALSE 40f40795-d82f-48e0…" at bounding box center [747, 619] width 1418 height 356
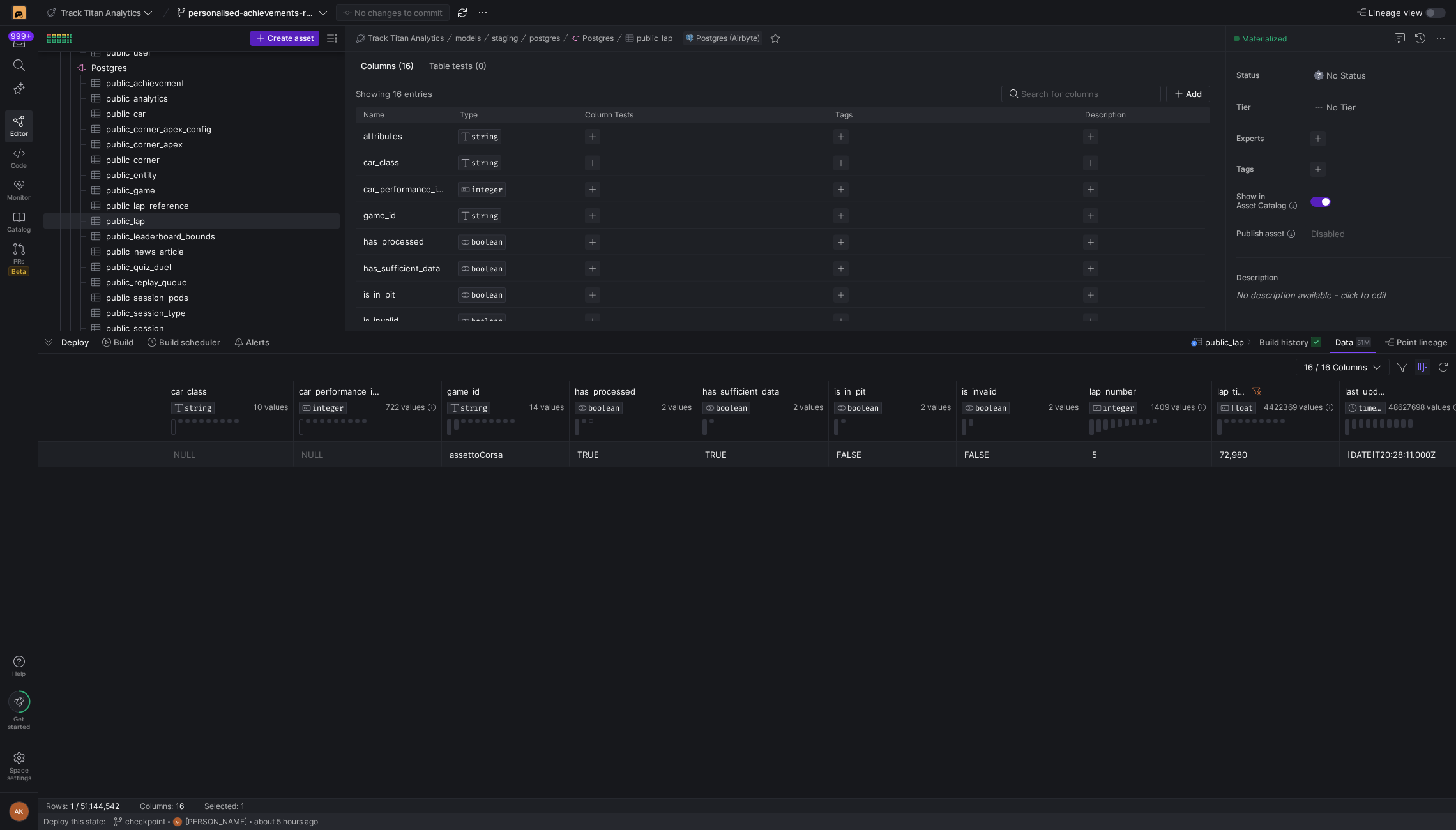
scroll to position [0, 520]
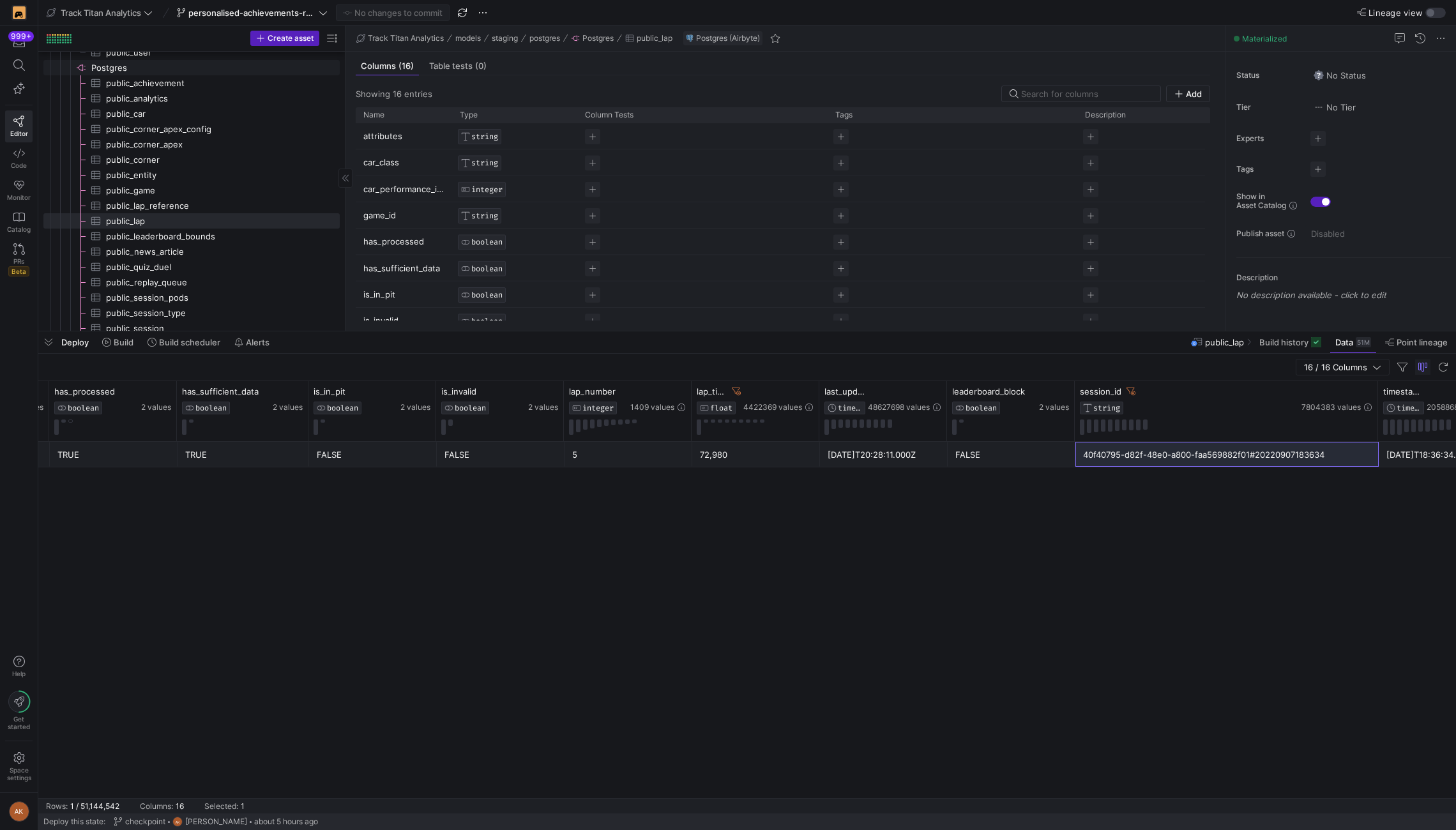
click at [150, 62] on span "Postgres​​​​​​​​" at bounding box center [214, 68] width 247 height 15
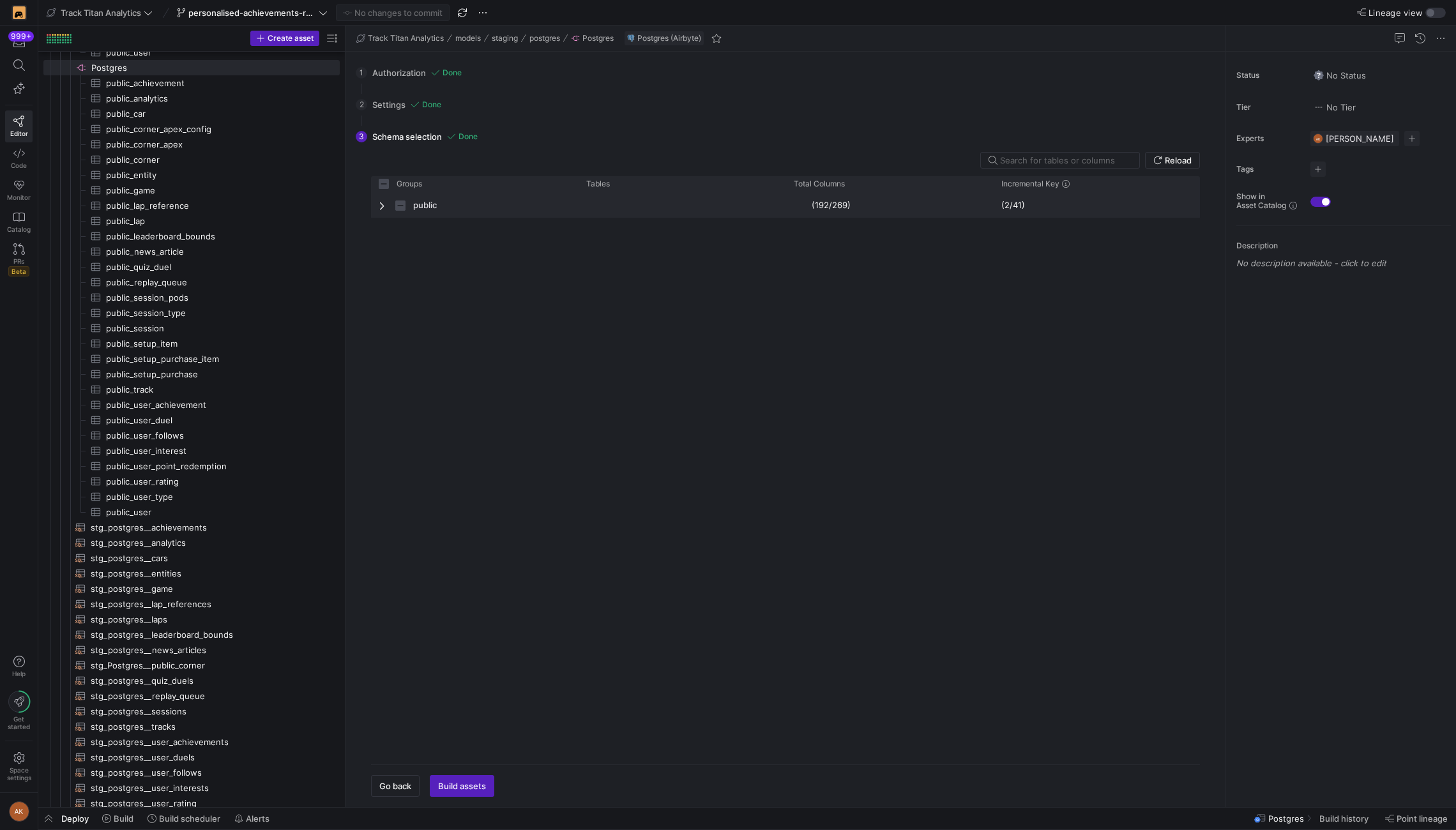
click at [384, 204] on span "Press SPACE to select this row." at bounding box center [383, 206] width 9 height 10
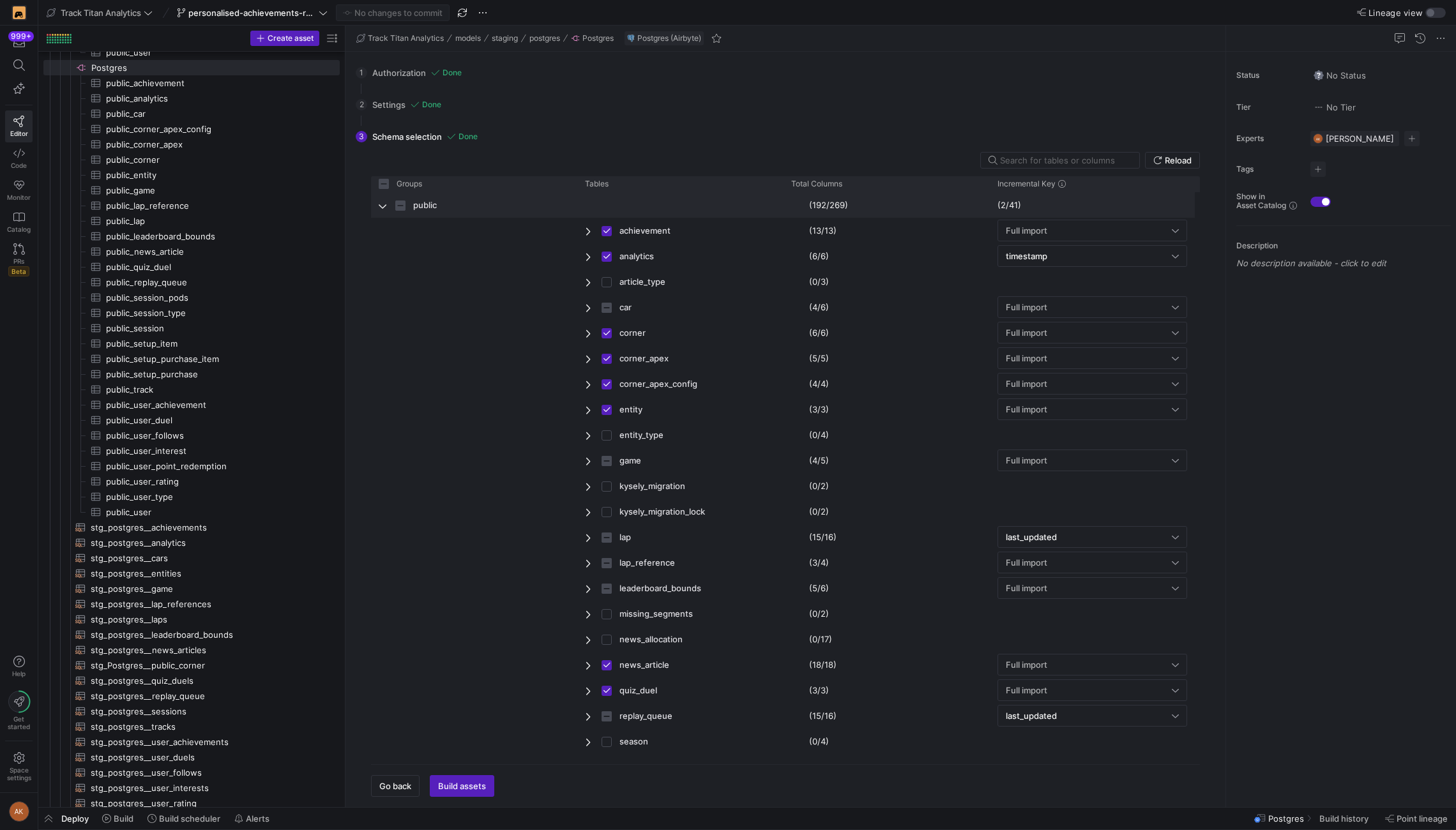
click at [384, 203] on span "Press SPACE to select this row." at bounding box center [383, 206] width 9 height 10
checkbox input "false"
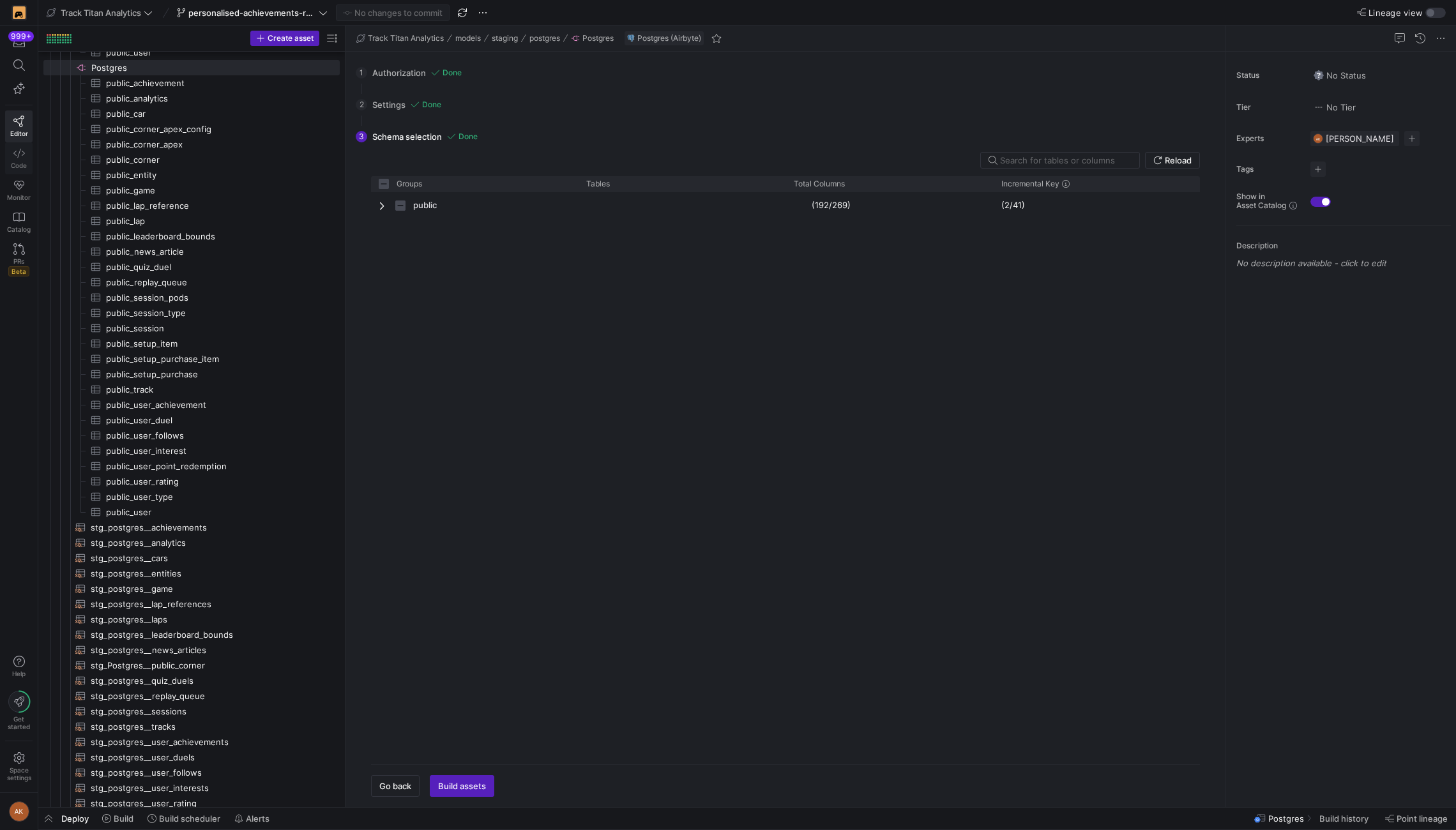
click at [23, 155] on icon at bounding box center [18, 152] width 11 height 11
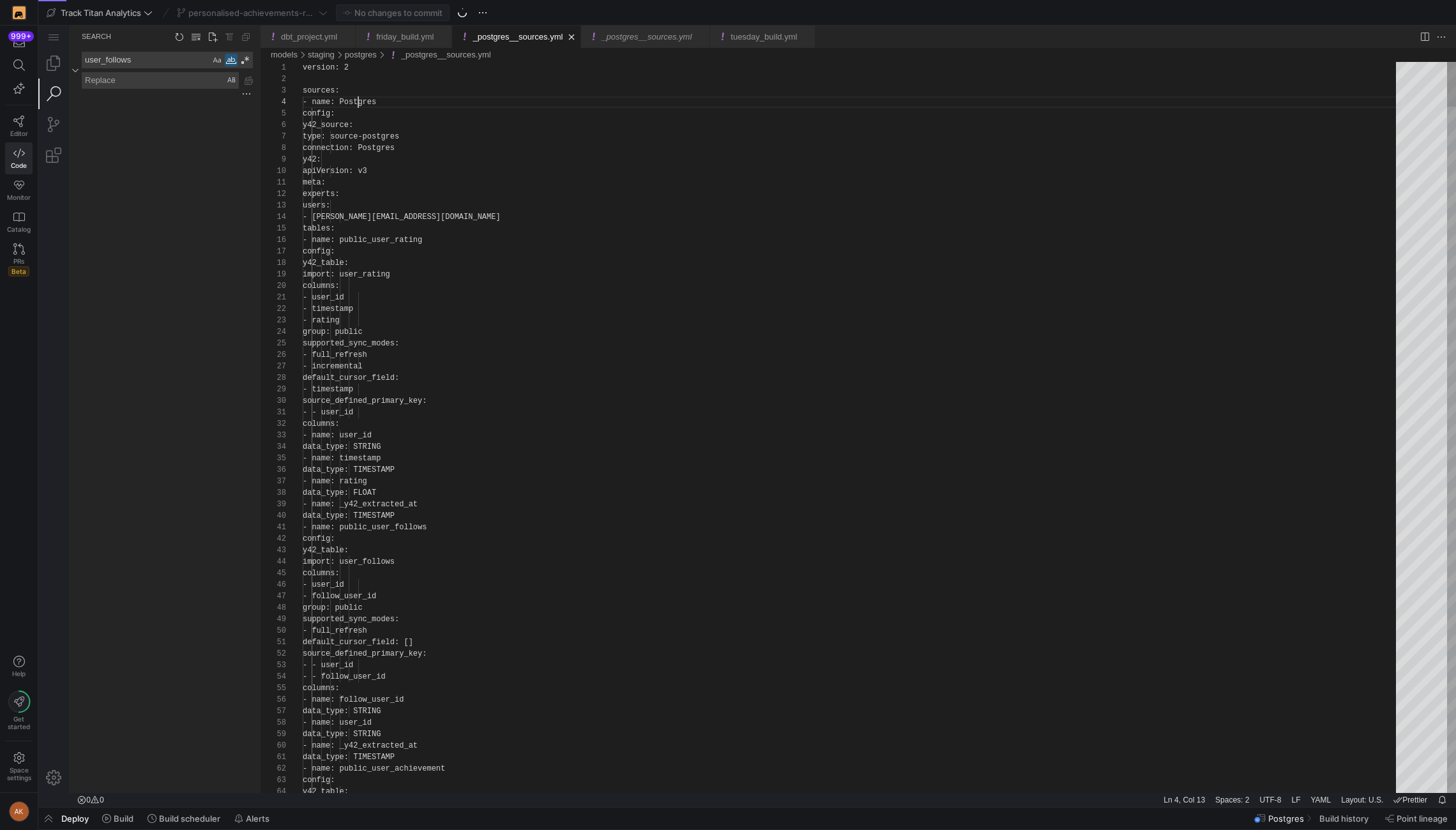
scroll to position [35, 83]
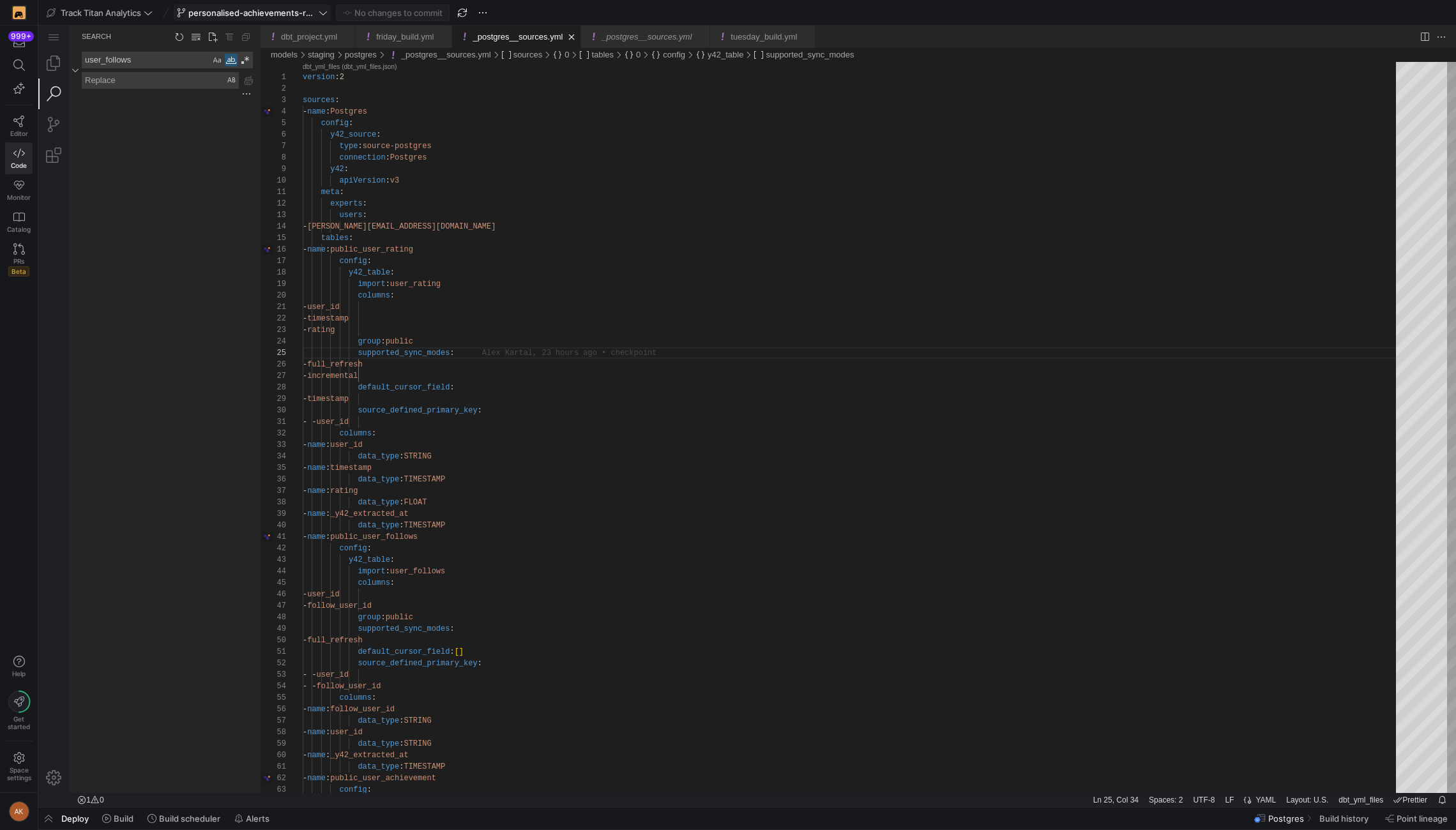
click at [277, 17] on span "personalised-achievements-revamp" at bounding box center [252, 13] width 128 height 10
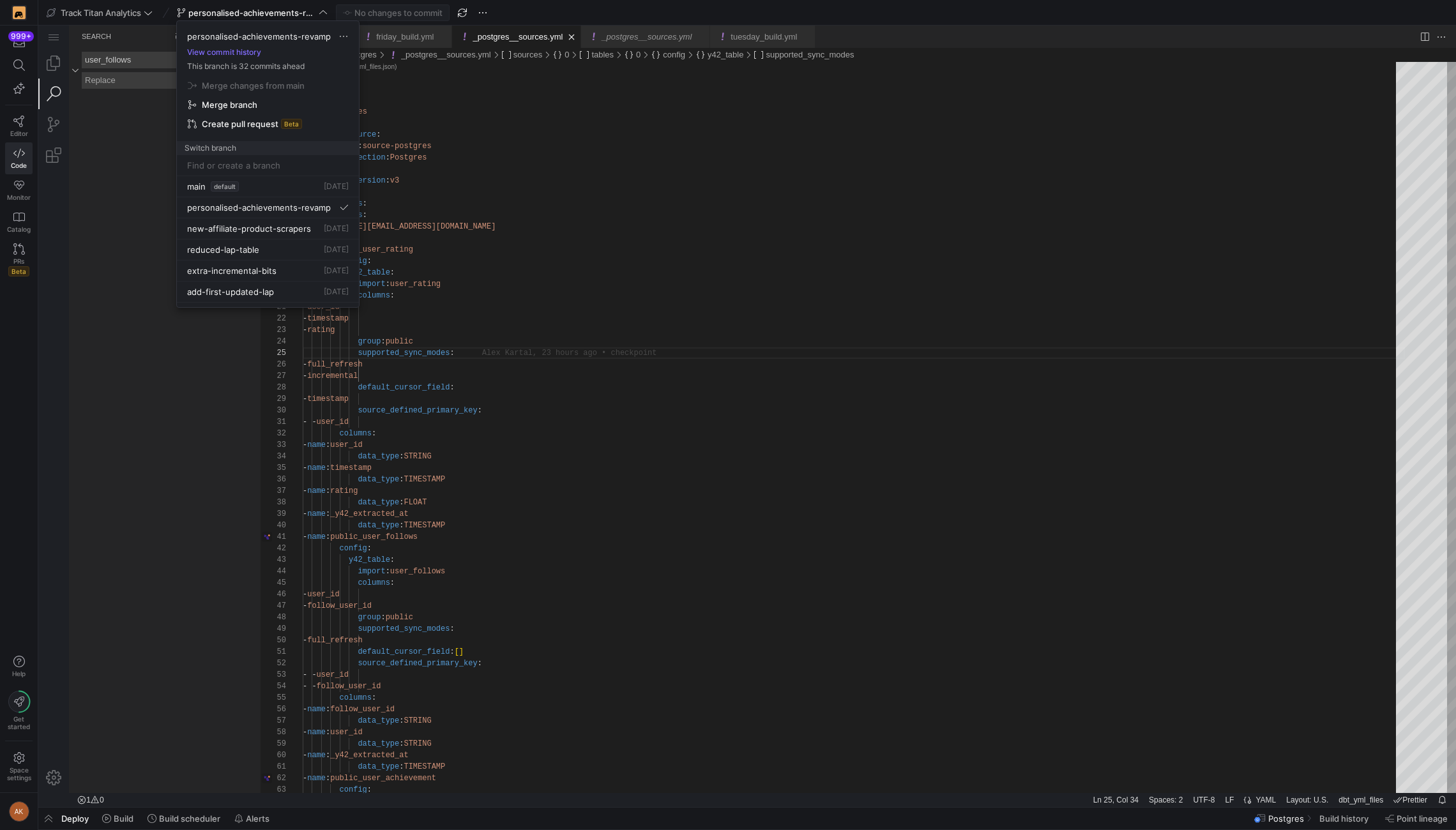
click at [841, 329] on div at bounding box center [728, 415] width 1456 height 830
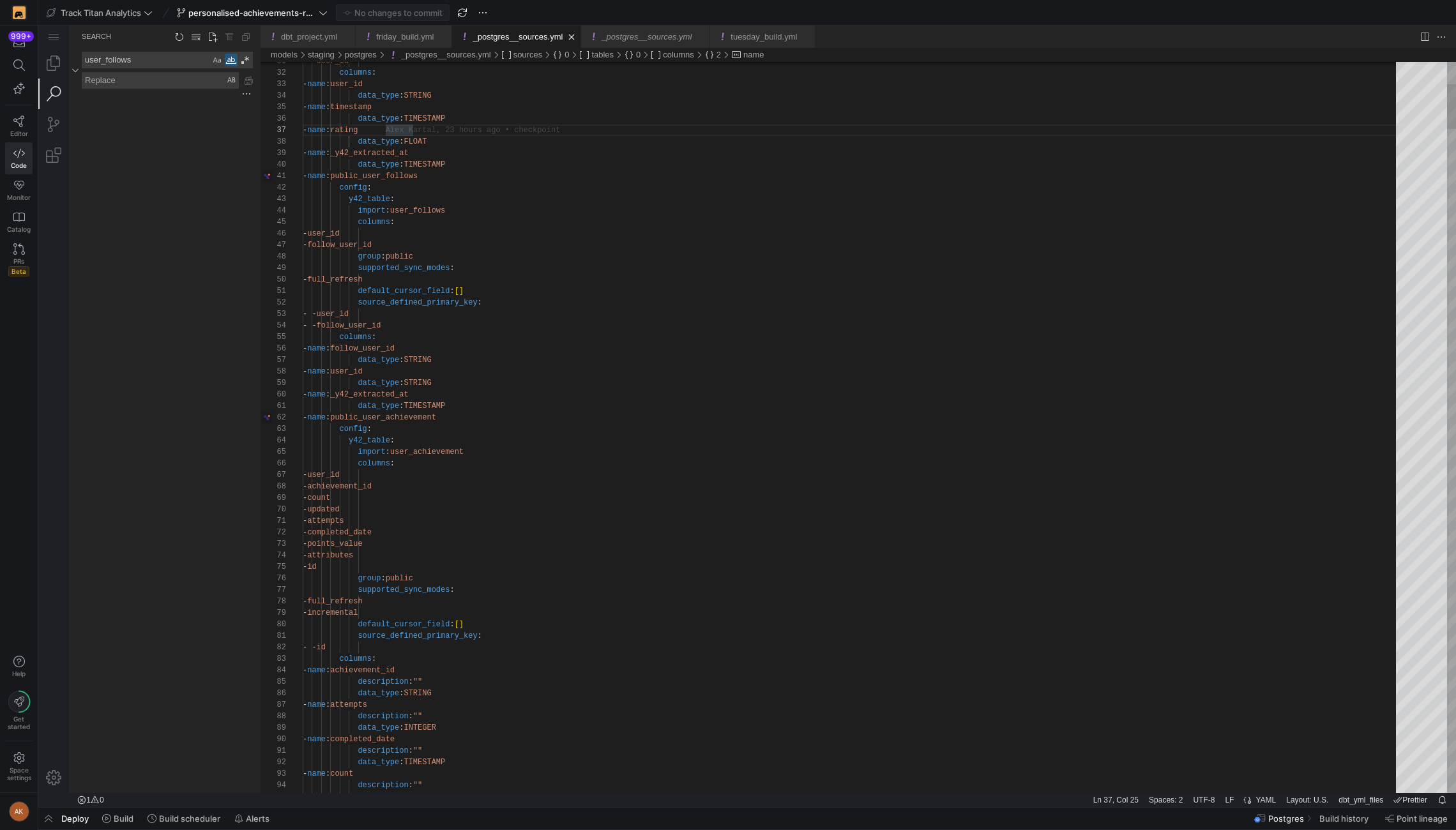
type textarea "data_type: TIMESTAMP - name: public_user_achievement config: y42_table: import:…"
type textarea "p"
type textarea "- attempts - completed_date - points_value - attributes - id group: public supp…"
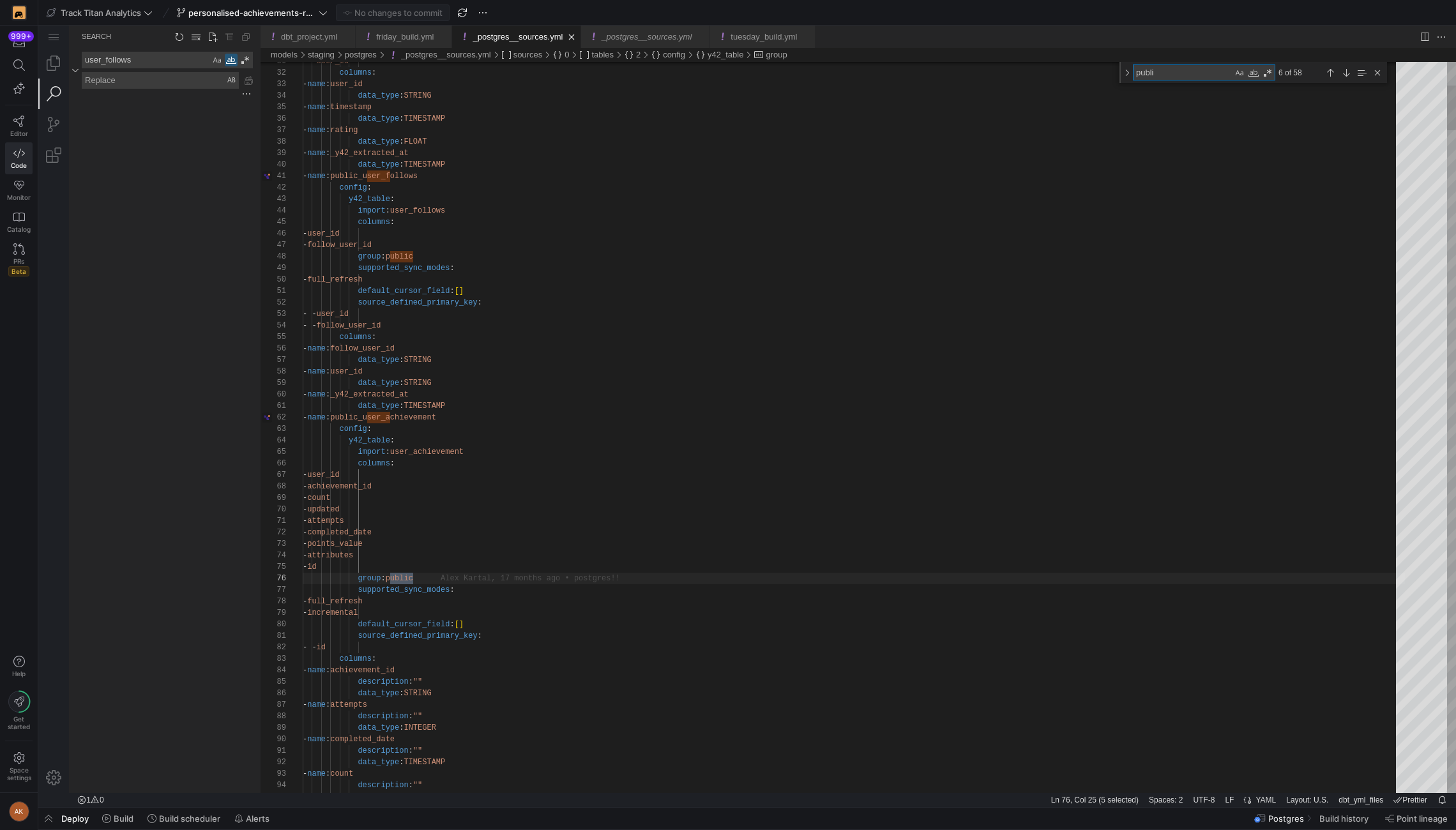
type textarea "public"
type textarea "- name: public_analytics config: y42_table: import: analytics filters: - column…"
type textarea "public_"
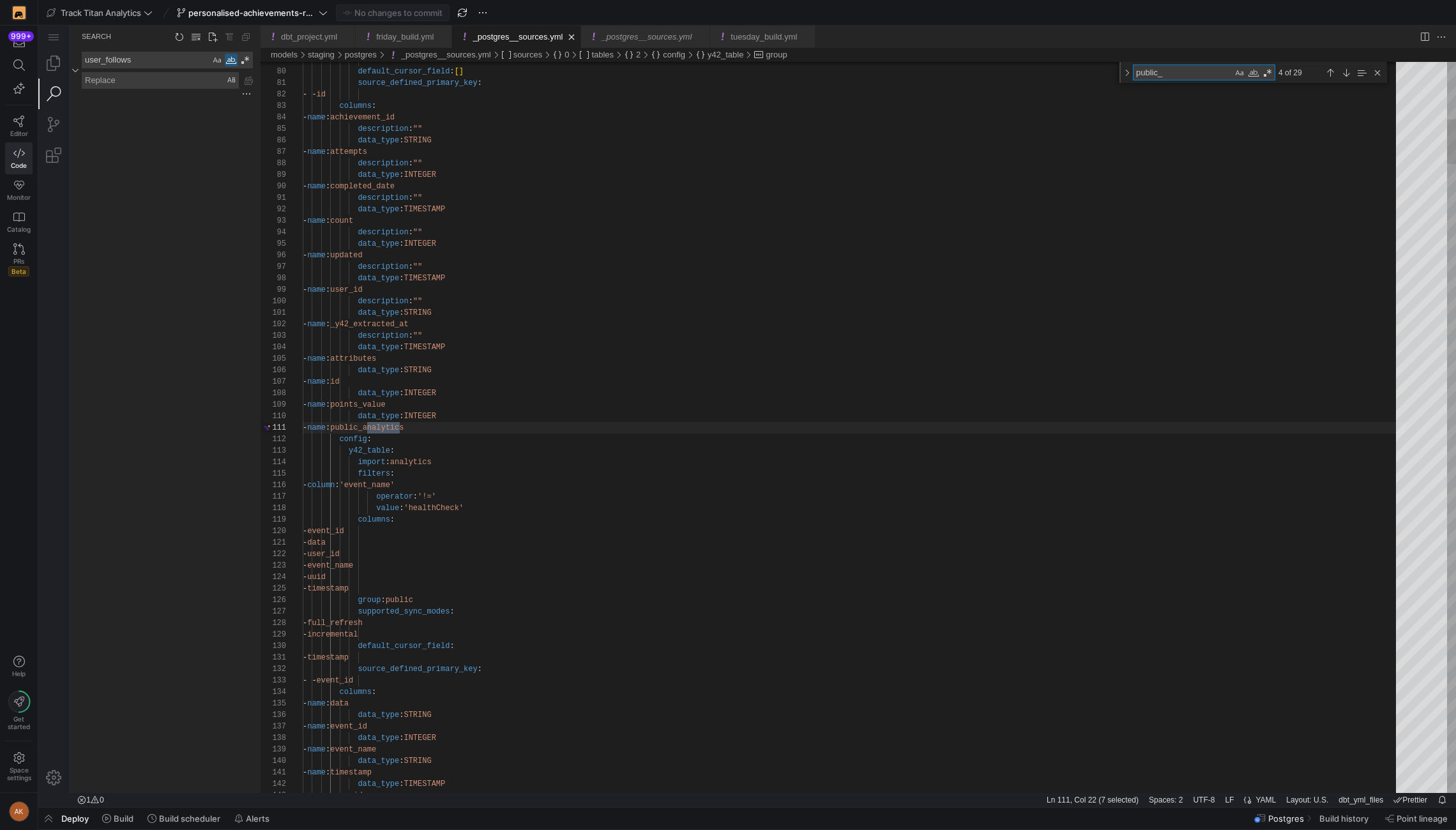
type textarea "- name: type data_type: STRING - name: _y42_extracted_at data_type: TIMESTAMP -…"
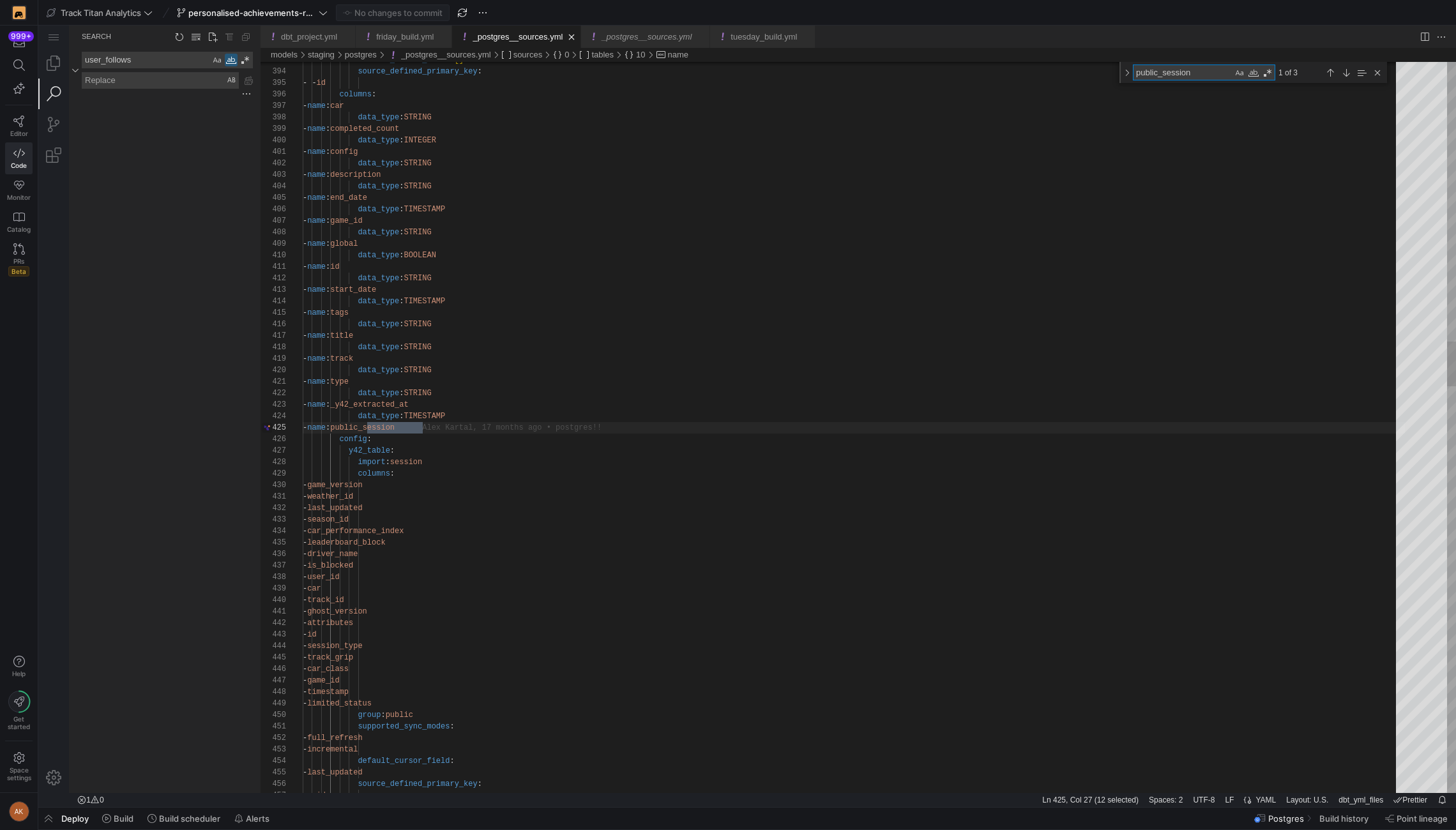
scroll to position [115, 129]
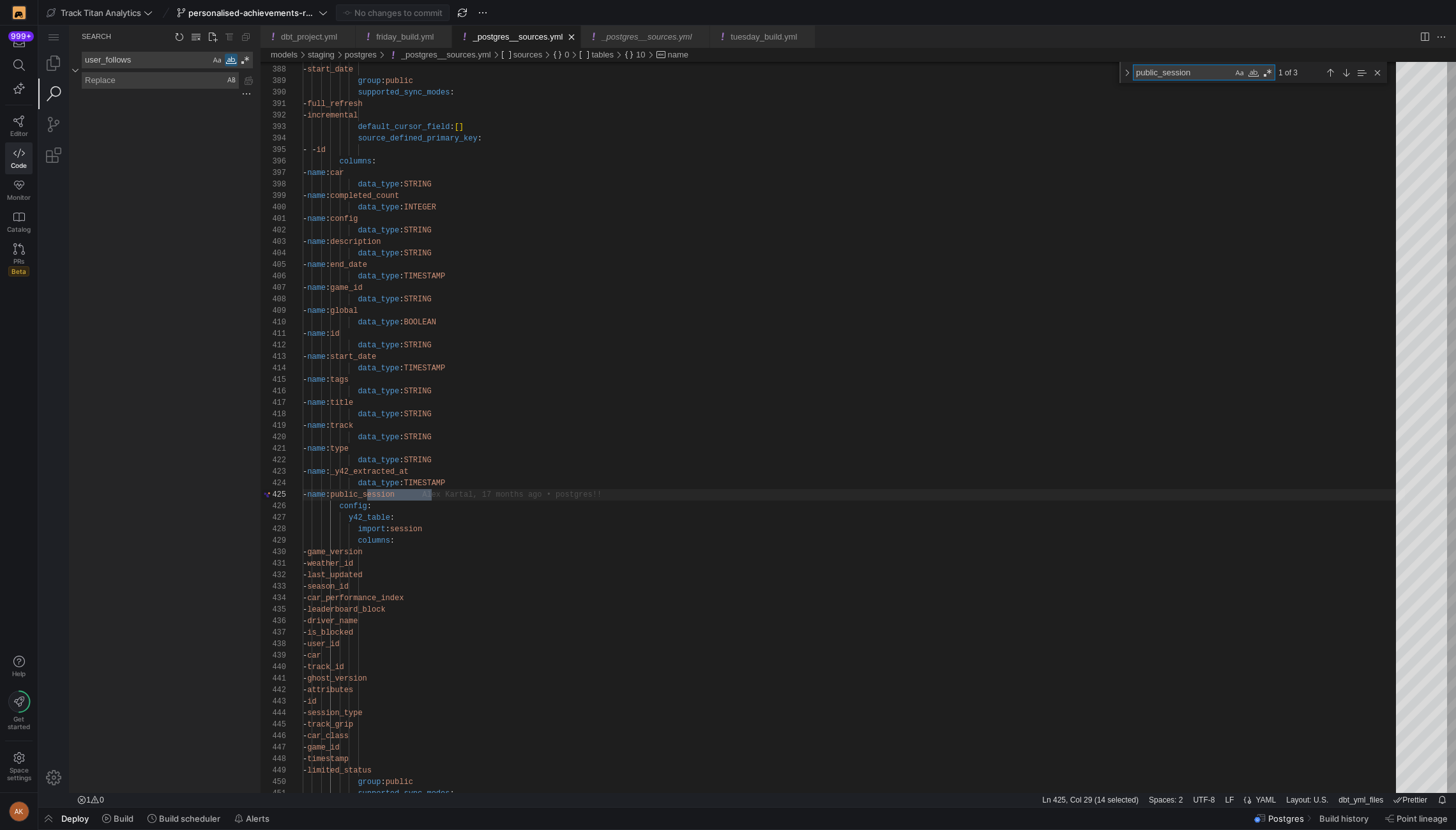
type textarea "public_session"
click at [18, 125] on link "Editor" at bounding box center [19, 126] width 28 height 32
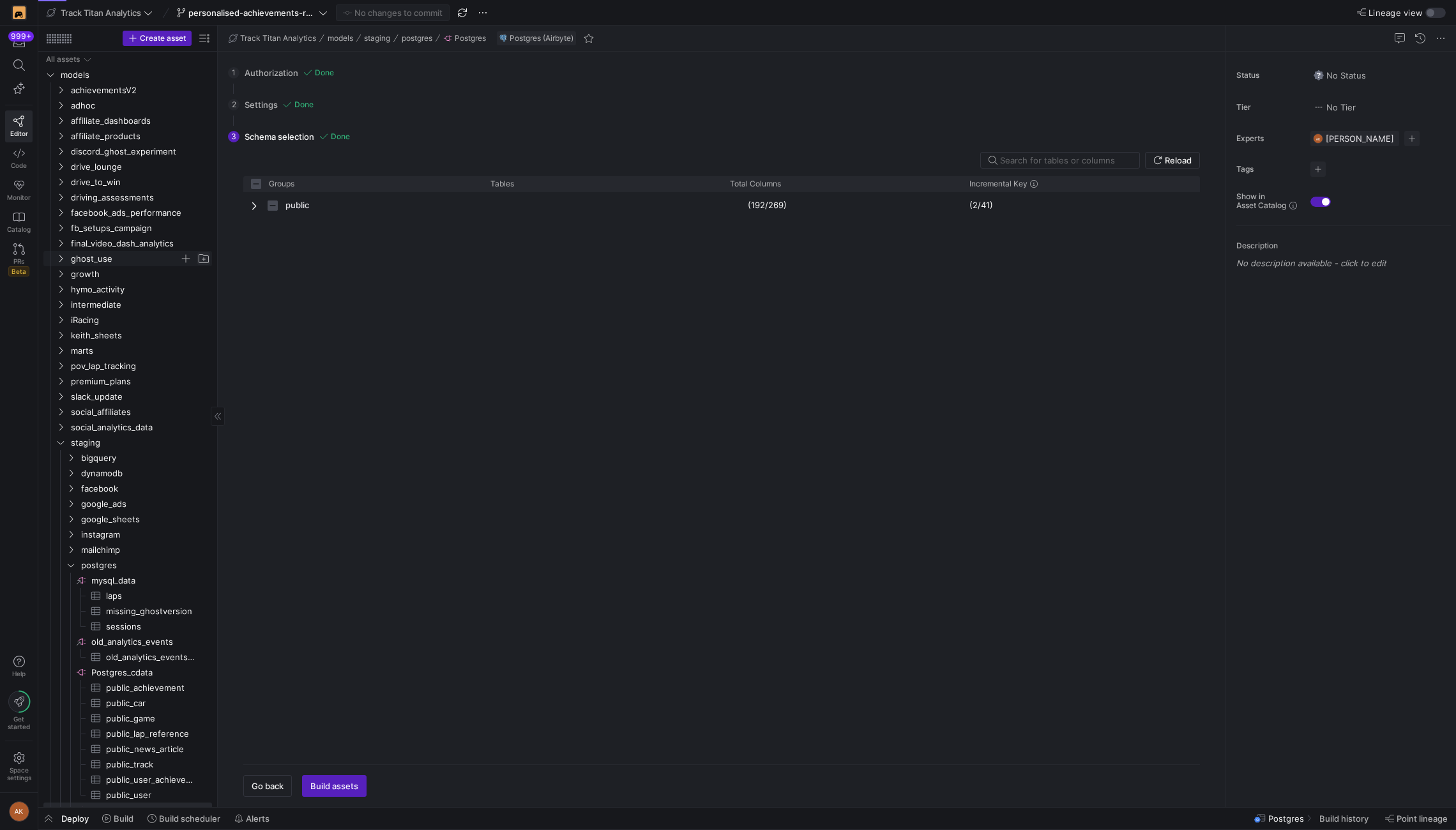
scroll to position [10, 0]
checkbox input "false"
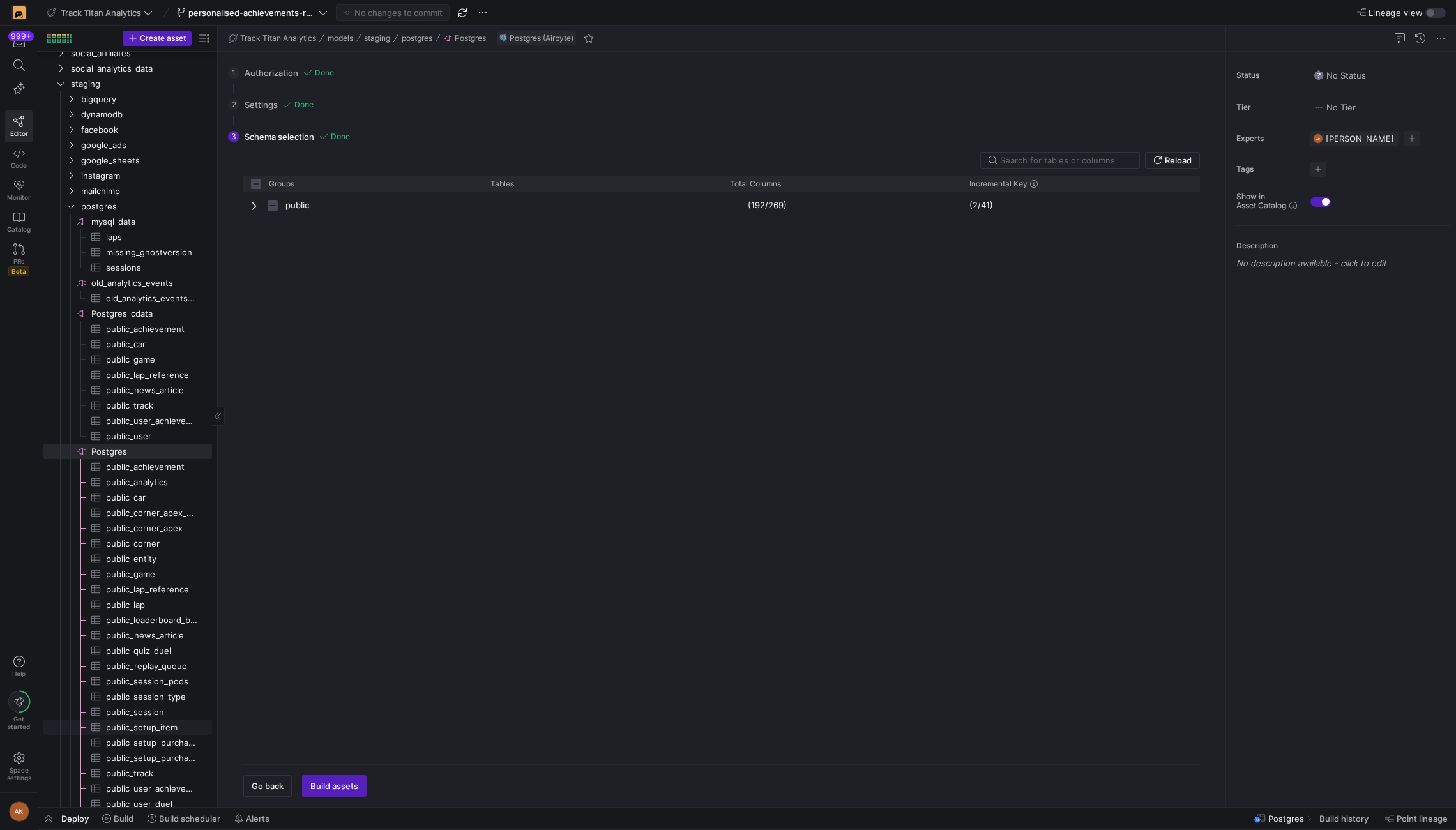
scroll to position [629, 0]
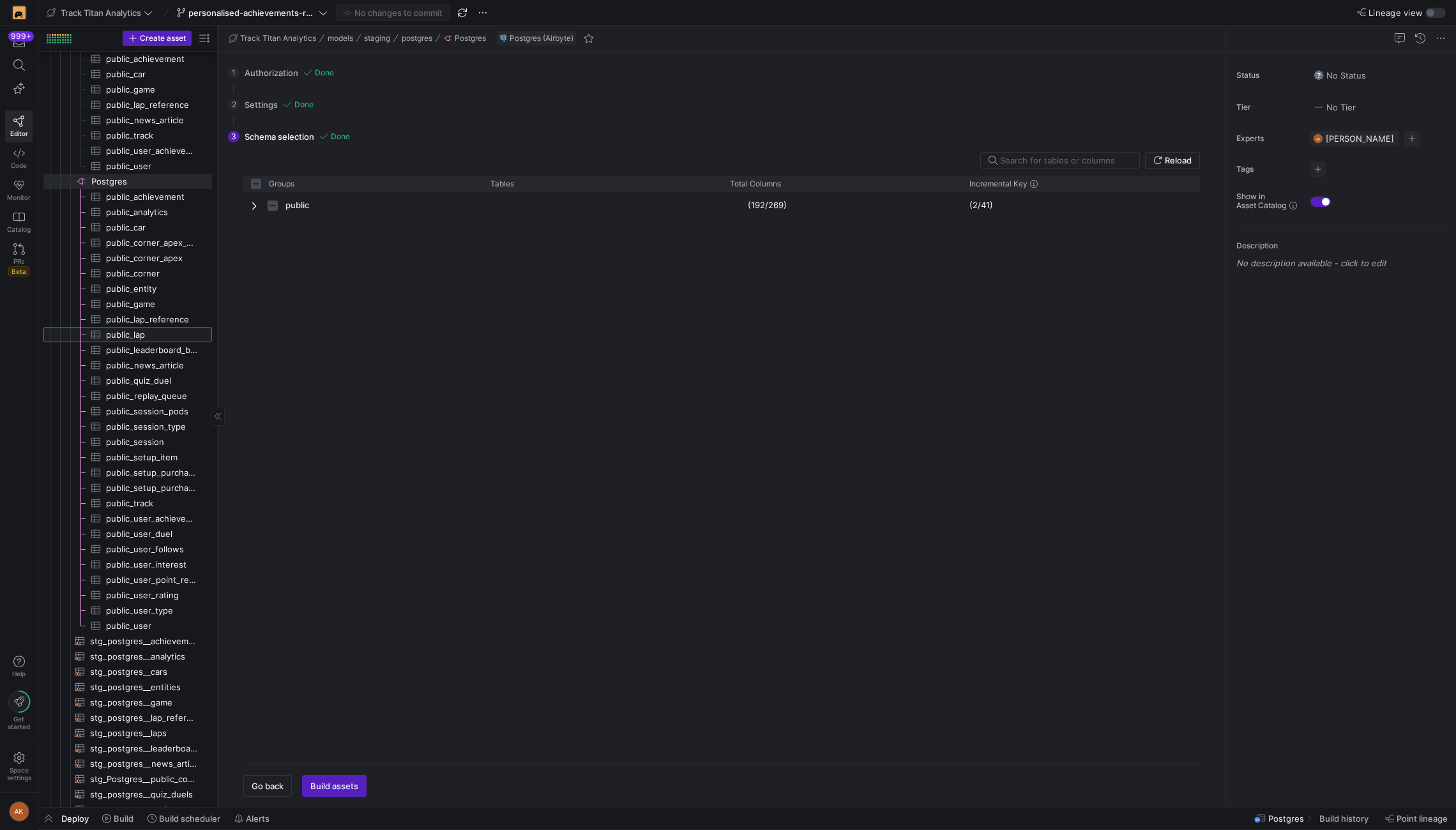
click at [134, 336] on span "public_lap​​​​​​​​​" at bounding box center [152, 334] width 91 height 15
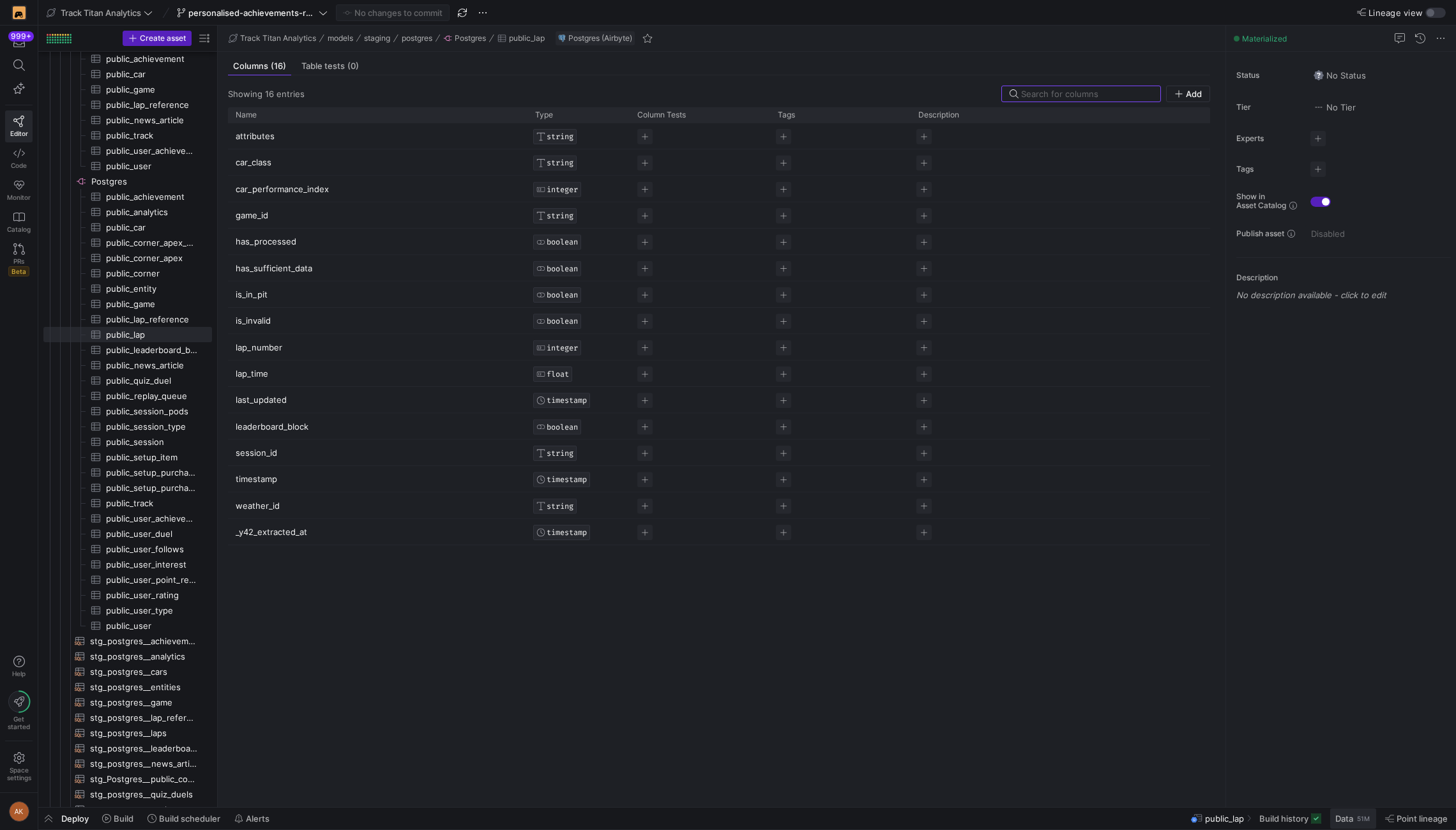
click at [1092, 622] on span "Data" at bounding box center [1344, 819] width 18 height 10
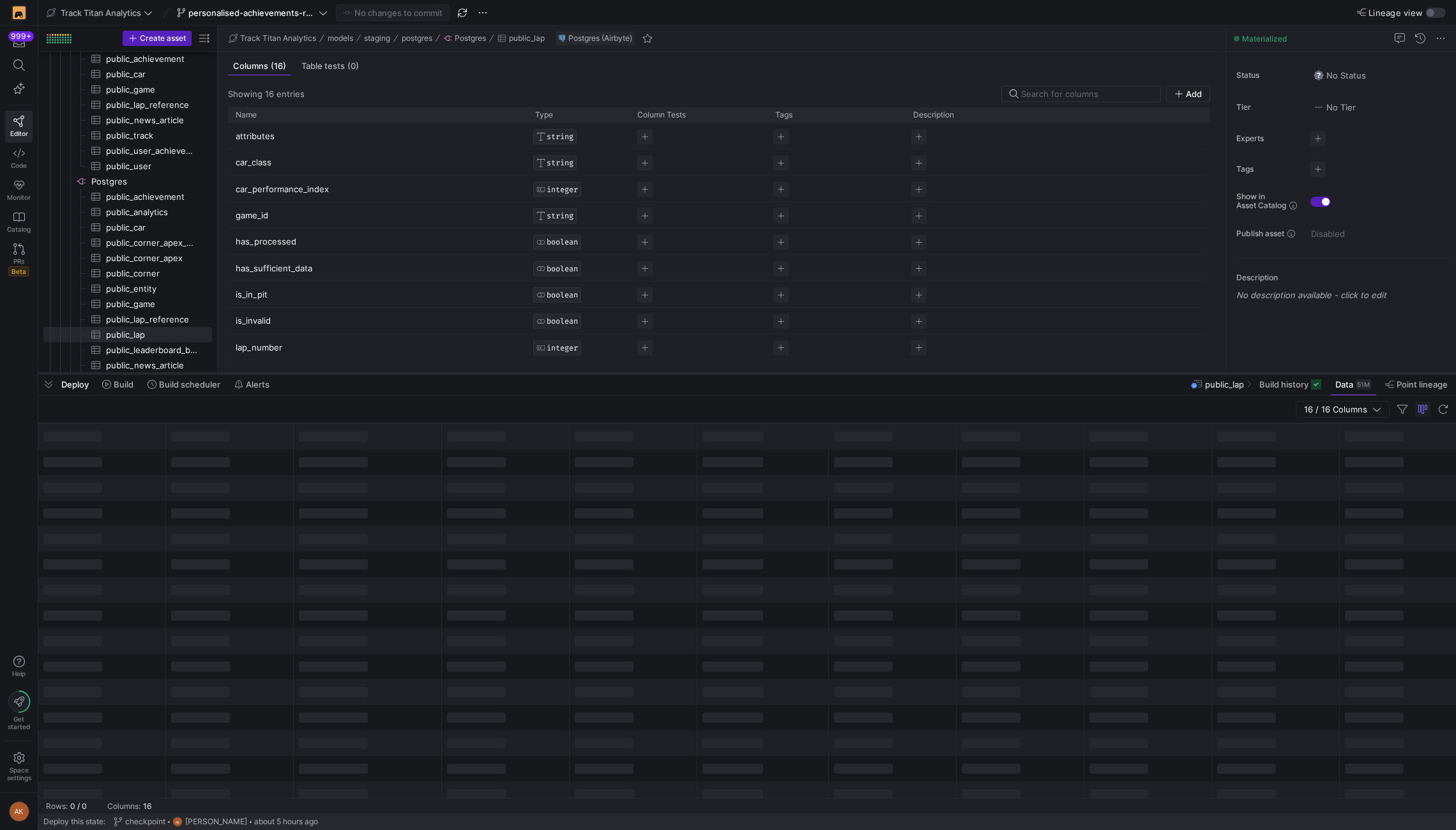
drag, startPoint x: 1119, startPoint y: 597, endPoint x: 1094, endPoint y: 372, distance: 226.4
click at [1092, 372] on div at bounding box center [747, 374] width 1418 height 5
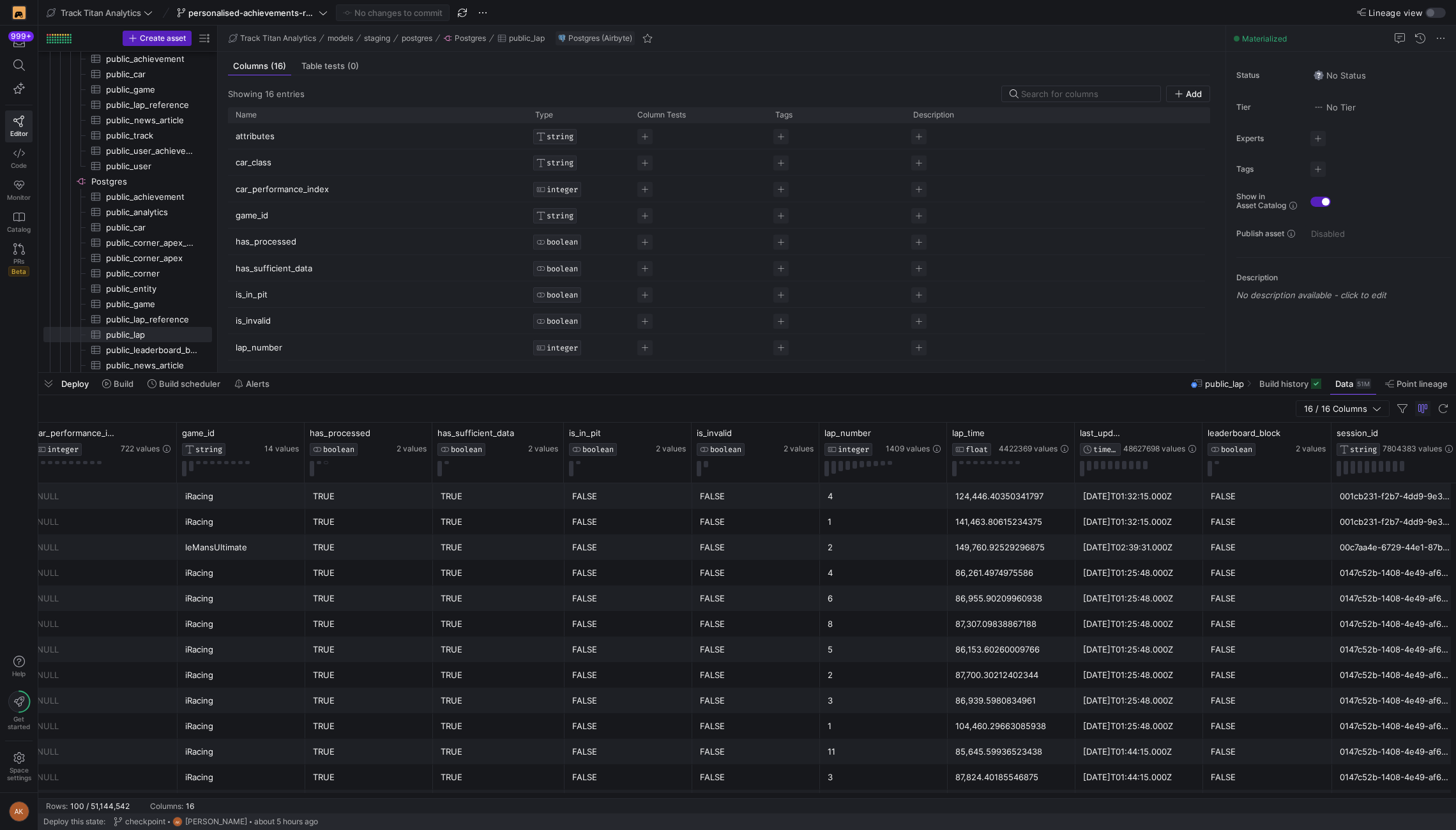
scroll to position [0, 343]
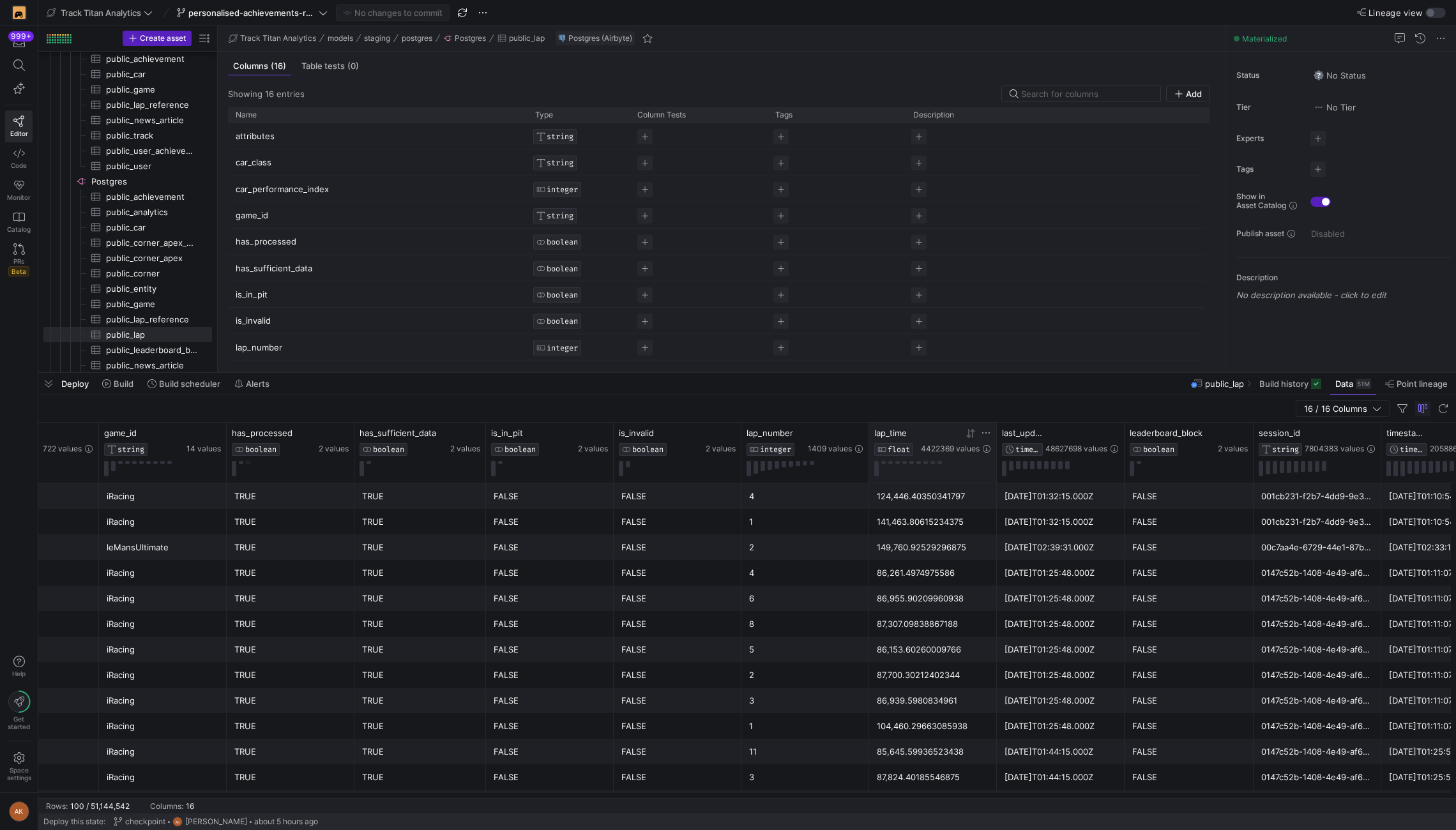
click at [989, 432] on icon at bounding box center [985, 432] width 8 height 1
type input "72980"
click at [1073, 555] on button "Apply" at bounding box center [1092, 563] width 39 height 17
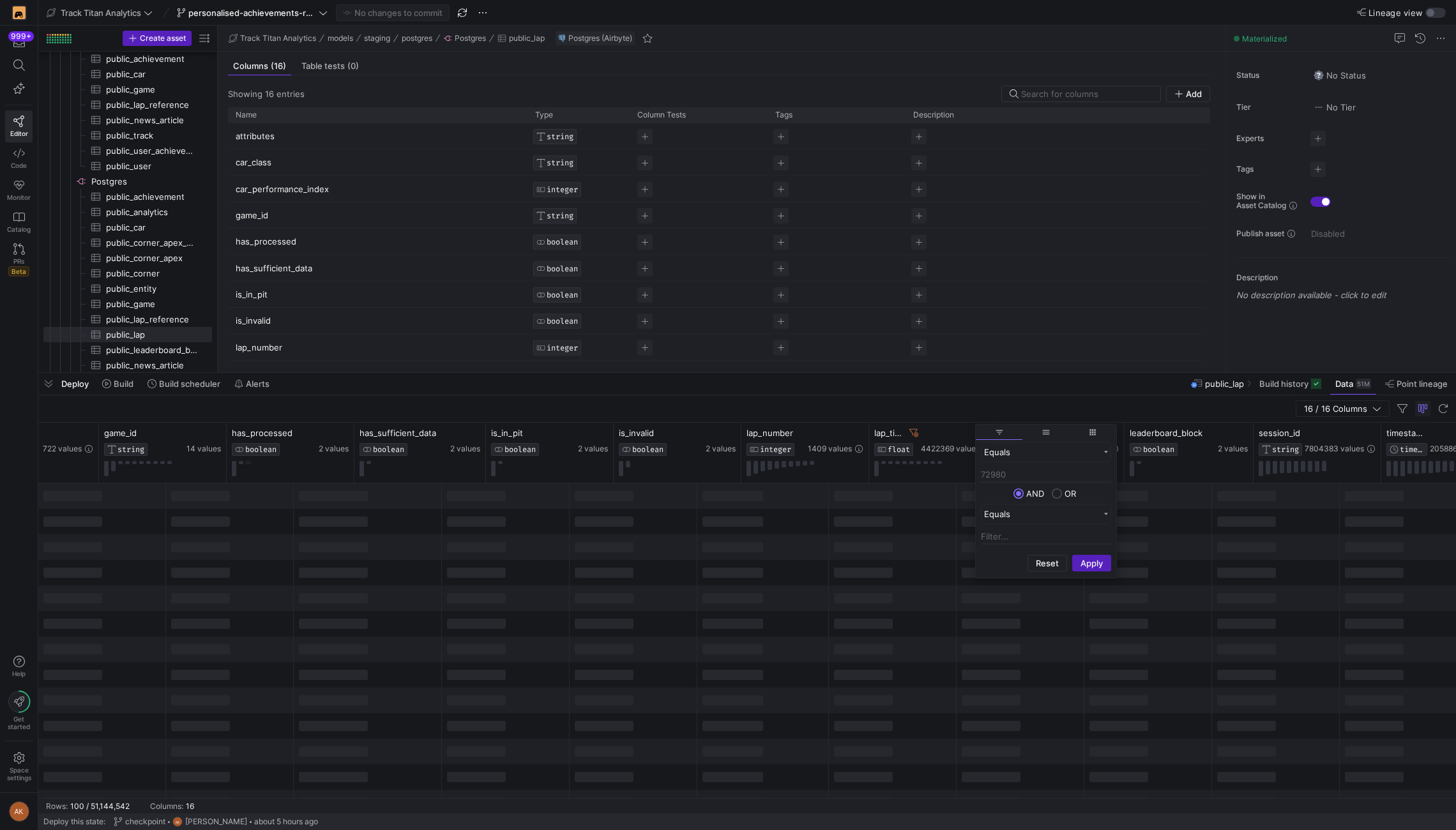
click at [988, 413] on div "16 / 16 Columns" at bounding box center [747, 409] width 1418 height 28
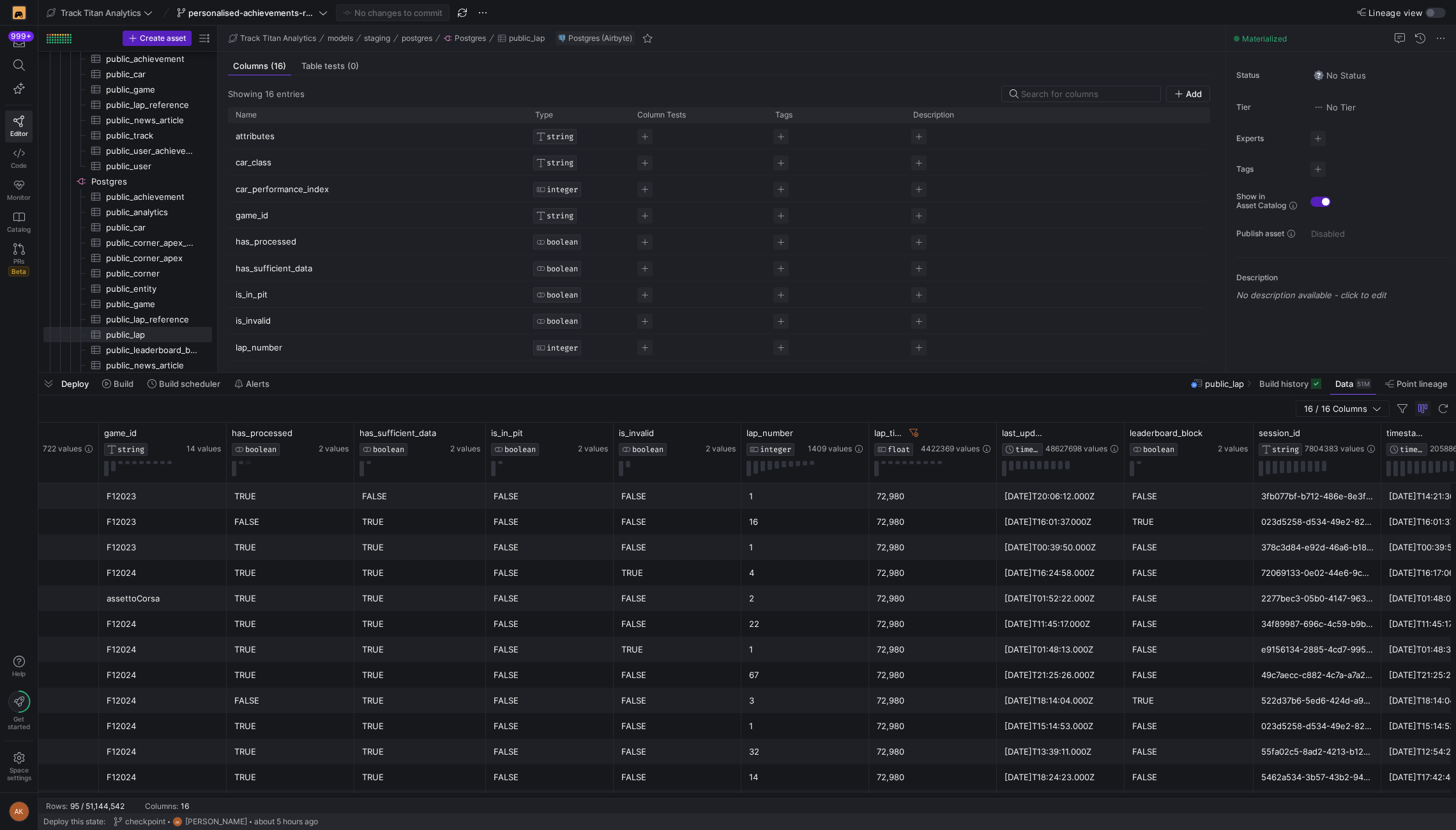
scroll to position [0, 595]
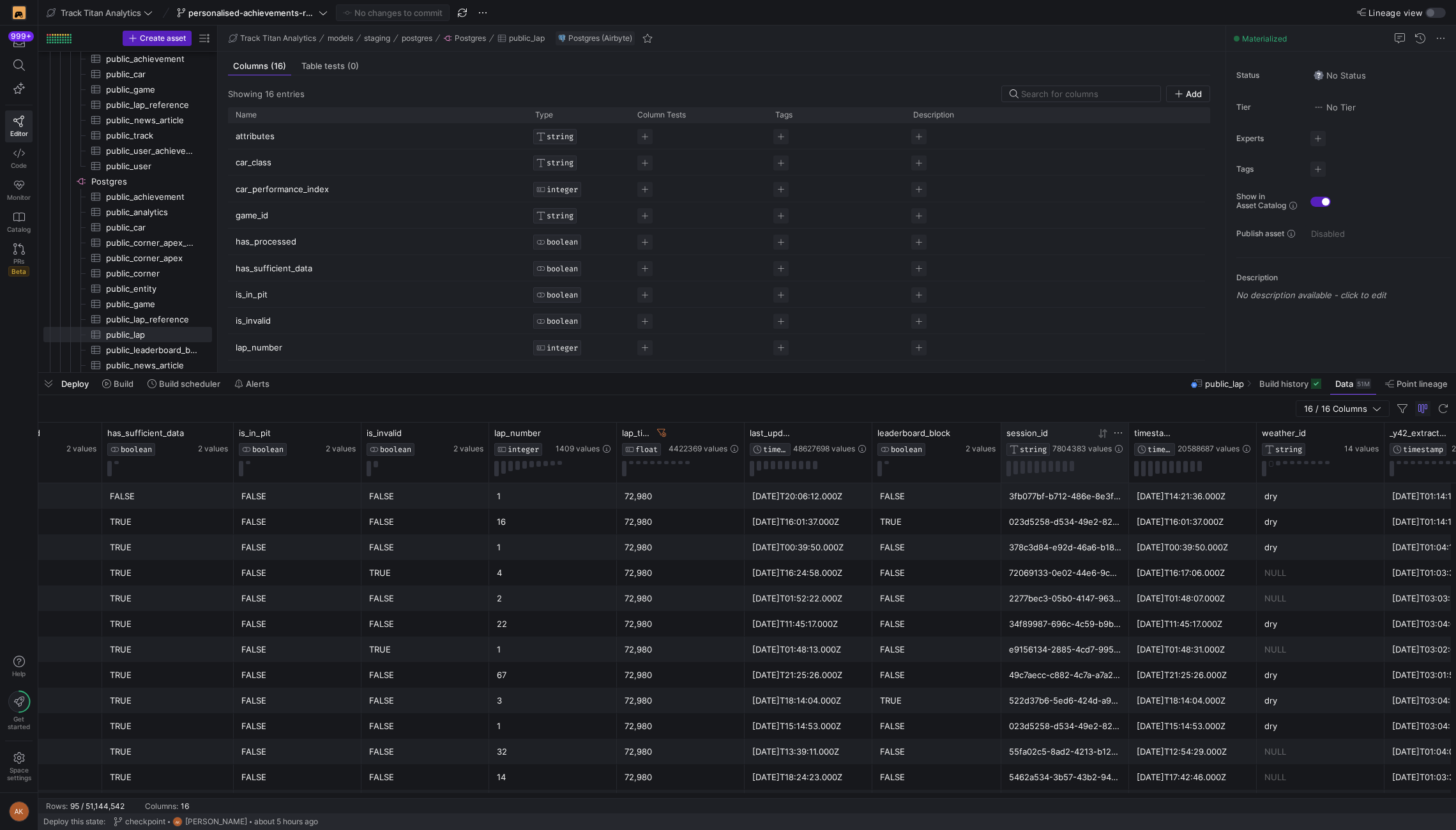
click at [1092, 433] on icon at bounding box center [1119, 433] width 10 height 10
type input "40f40795-d82f-48e0-a800-faa569882f01"
click at [1092, 561] on button "Apply" at bounding box center [1224, 563] width 39 height 17
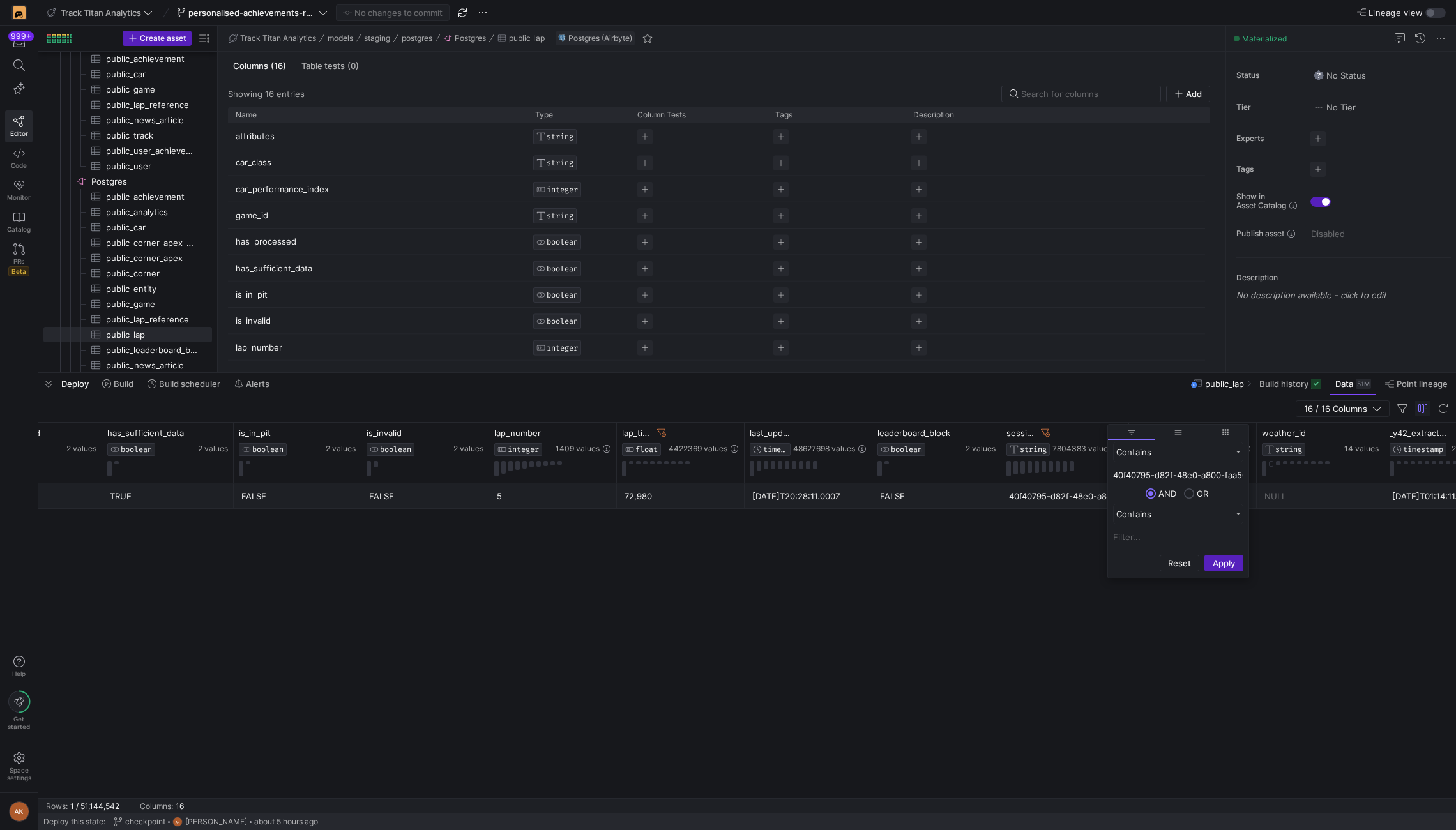
click at [1092, 472] on input "40f40795-d82f-48e0-a800-faa569882f01" at bounding box center [1179, 476] width 131 height 16
click at [990, 590] on div "assettoCorsa TRUE TRUE FALSE FALSE 5 72,980 [DATE]T20:28:11.000Z FALSE 40f40795…" at bounding box center [747, 640] width 1418 height 314
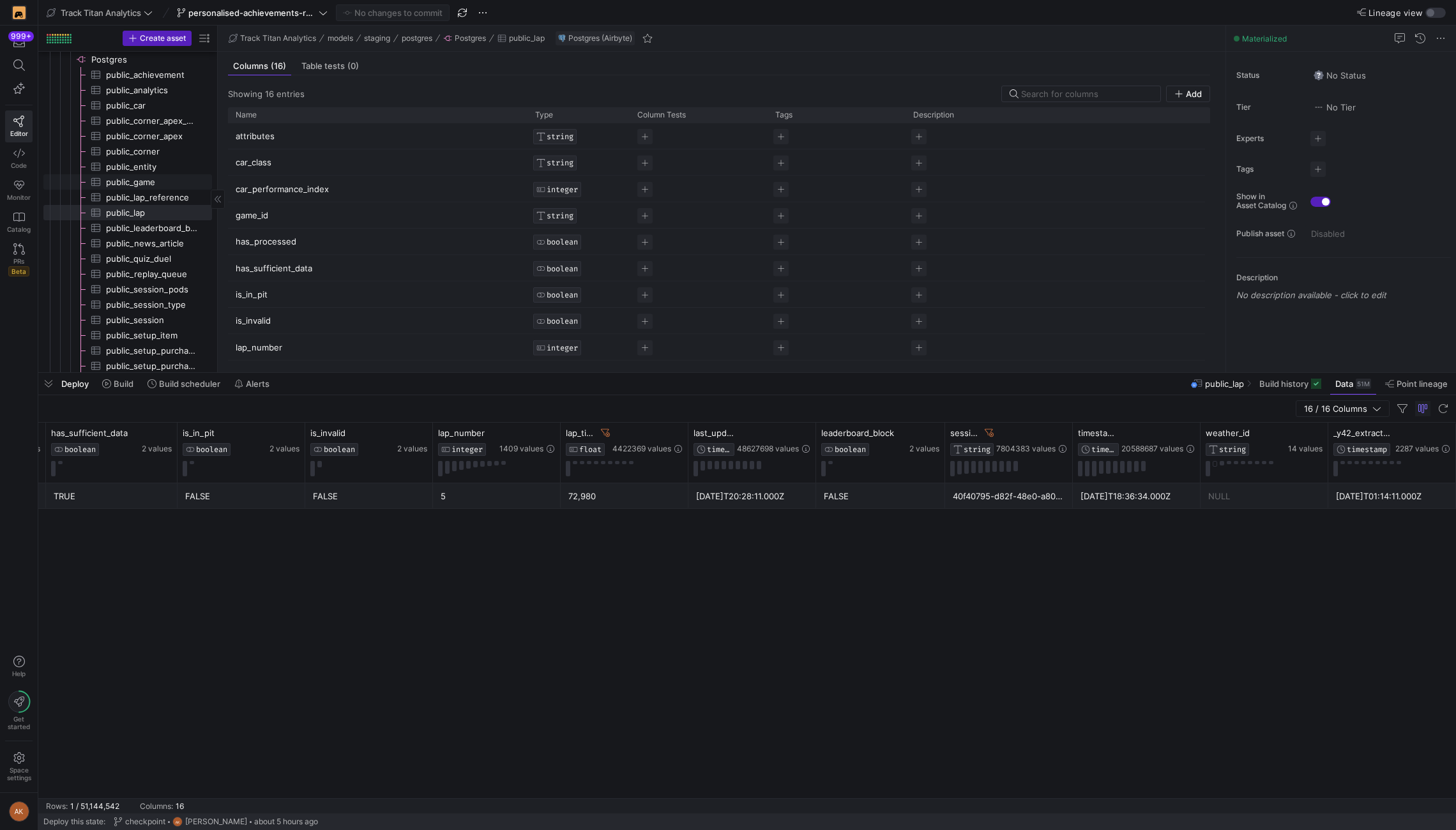
scroll to position [647, 0]
click at [1092, 384] on span "Build history" at bounding box center [1284, 384] width 49 height 10
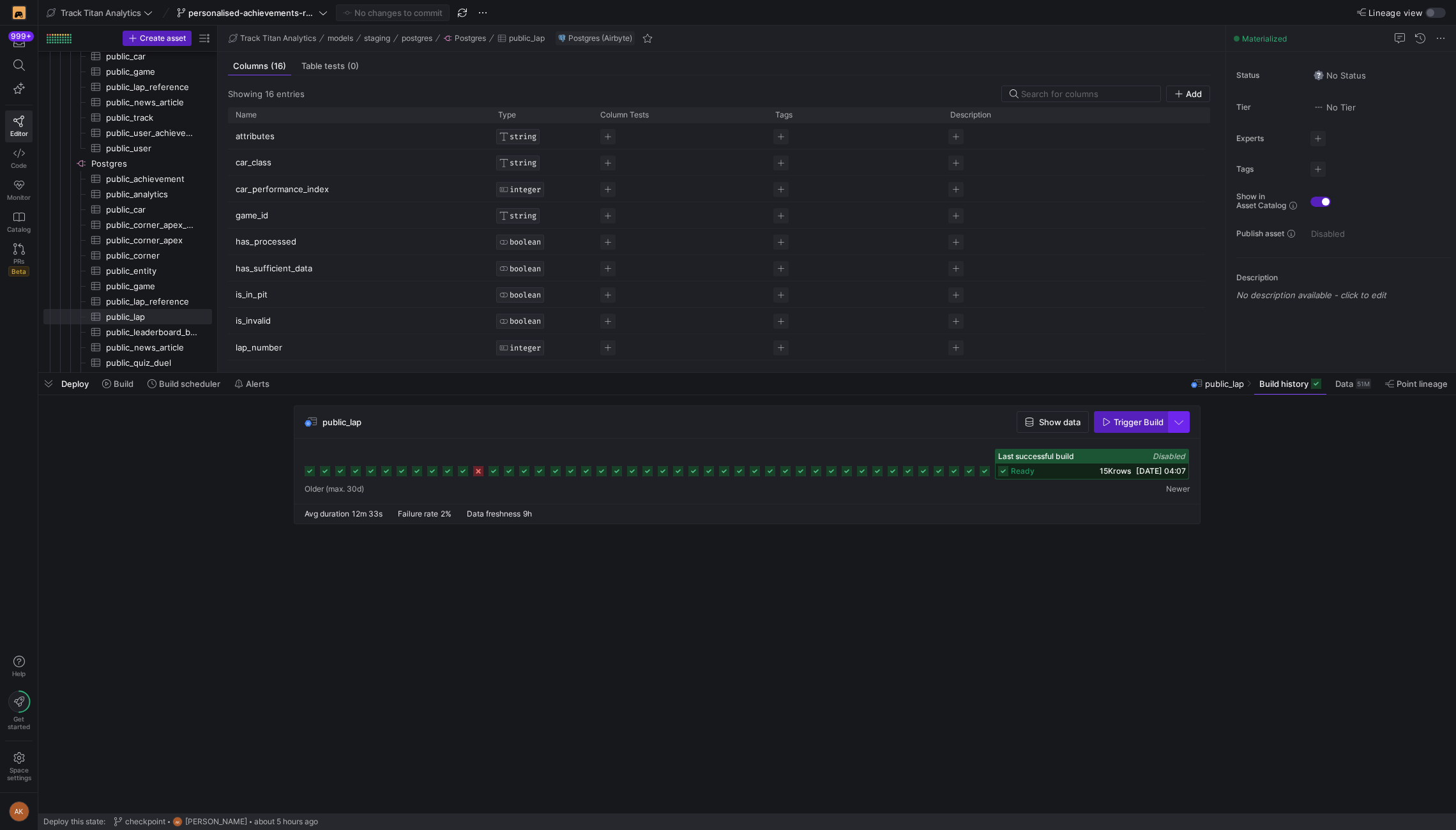
click at [1092, 421] on span "button" at bounding box center [1178, 422] width 20 height 20
click at [1092, 462] on span "Full Refresh Build" at bounding box center [1141, 464] width 80 height 10
click at [1092, 426] on span "Trigger Build" at bounding box center [1138, 422] width 50 height 10
click at [1092, 416] on span "button" at bounding box center [1178, 422] width 20 height 20
click at [1092, 427] on div at bounding box center [728, 415] width 1456 height 830
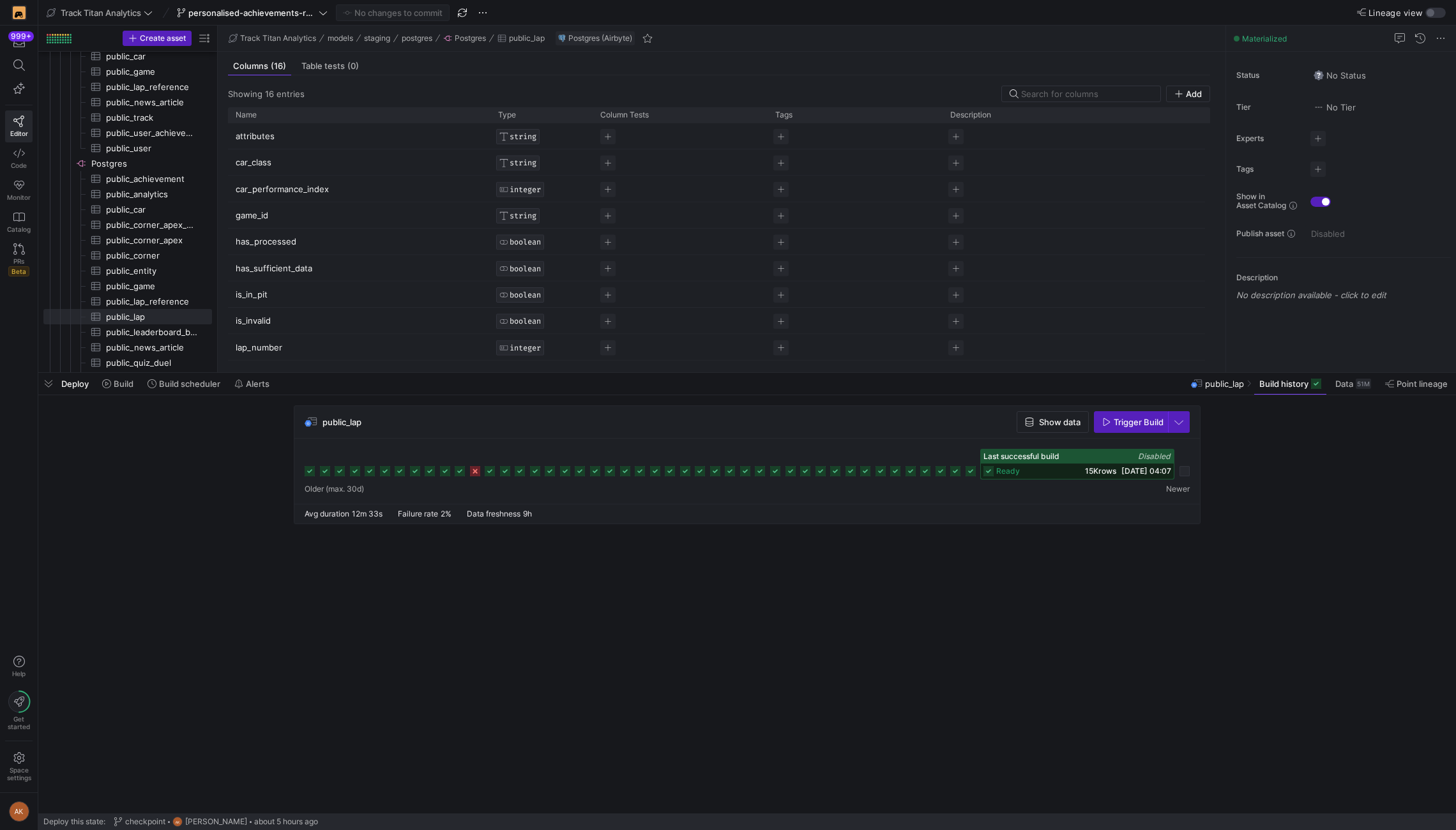
click at [164, 501] on div "public_lap Show data Trigger Build" at bounding box center [745, 468] width 1413 height 126
click at [1092, 470] on div at bounding box center [1184, 471] width 10 height 10
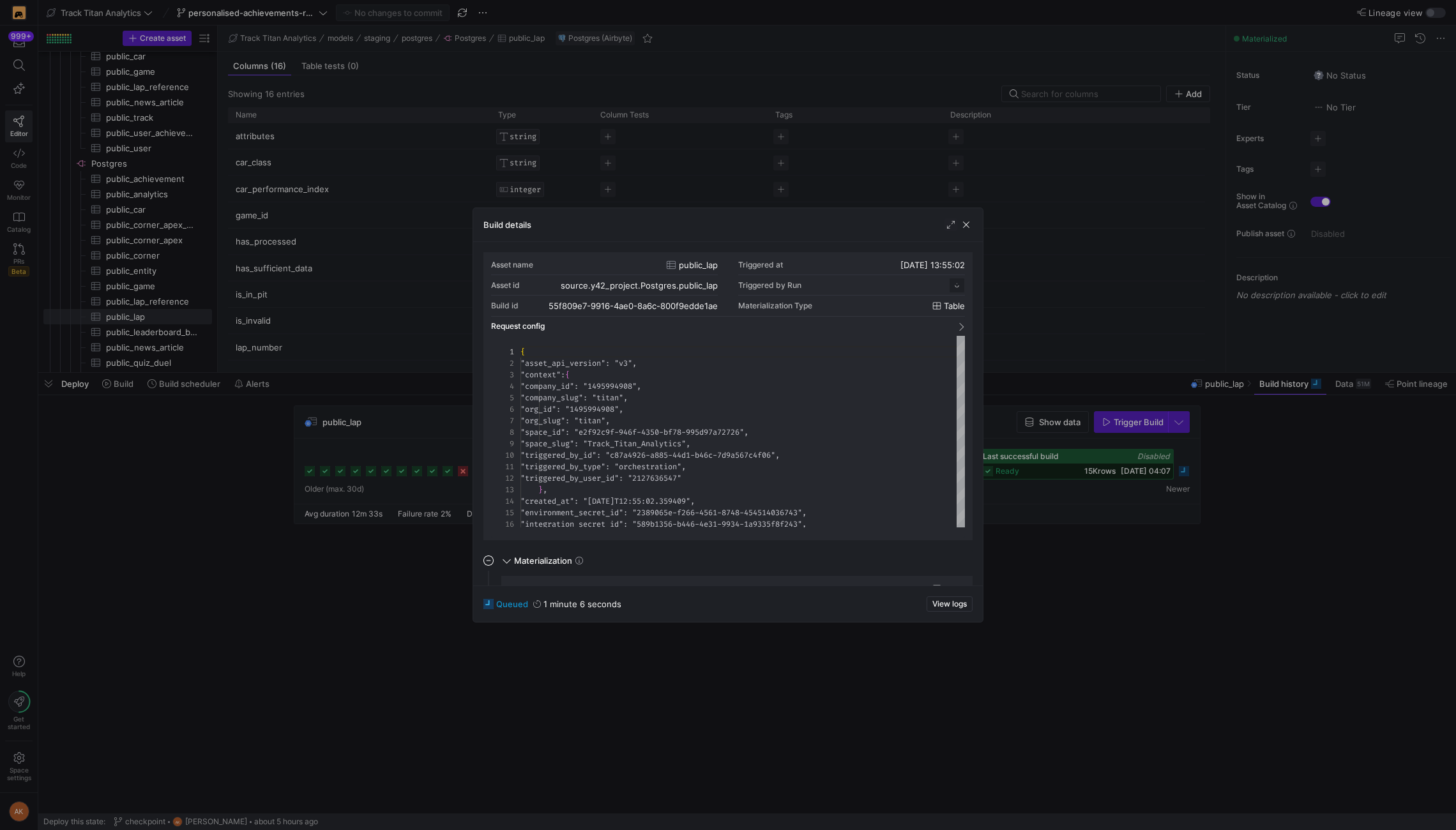
scroll to position [115, 0]
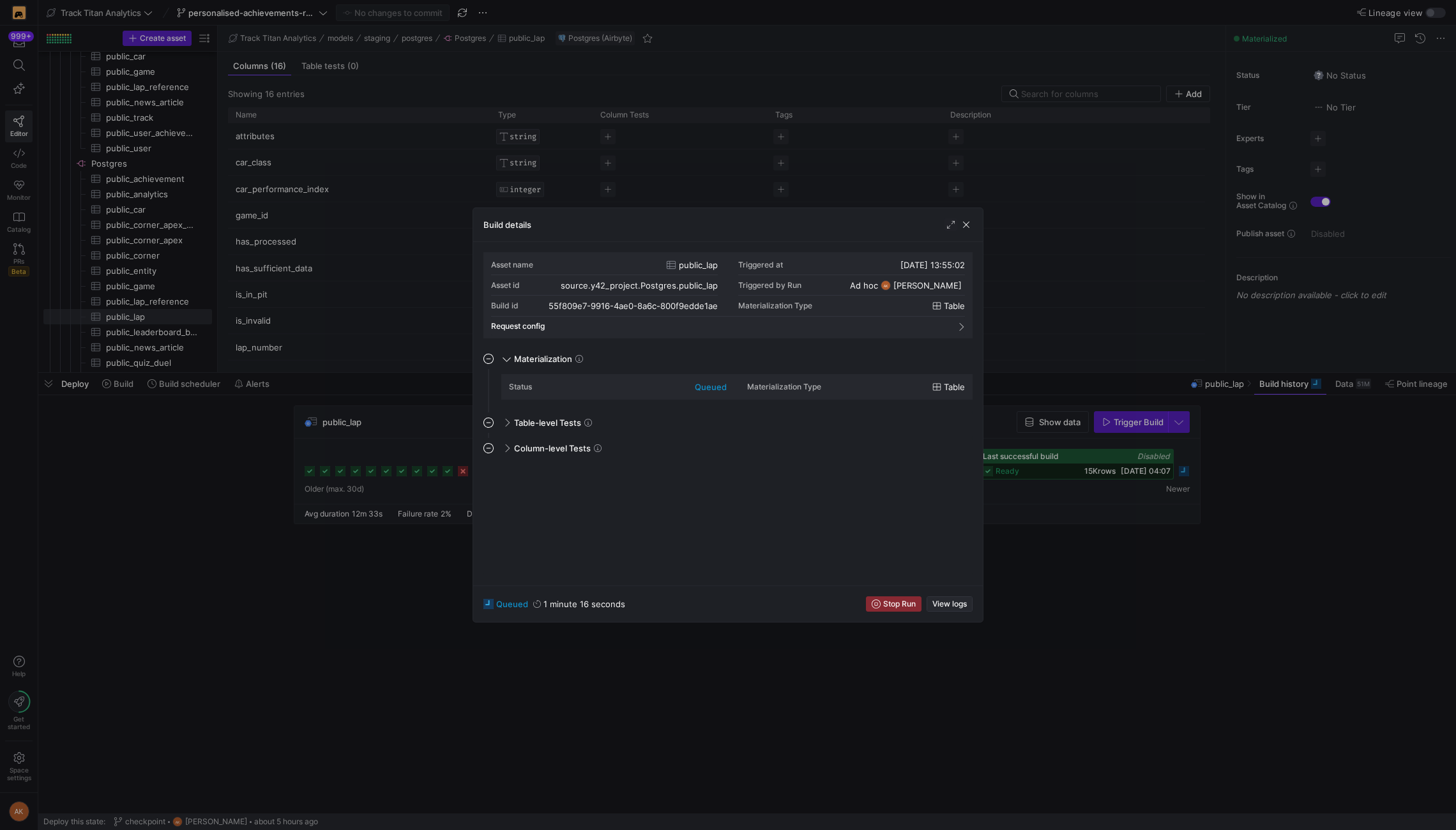
click at [964, 605] on span "View logs" at bounding box center [950, 604] width 35 height 9
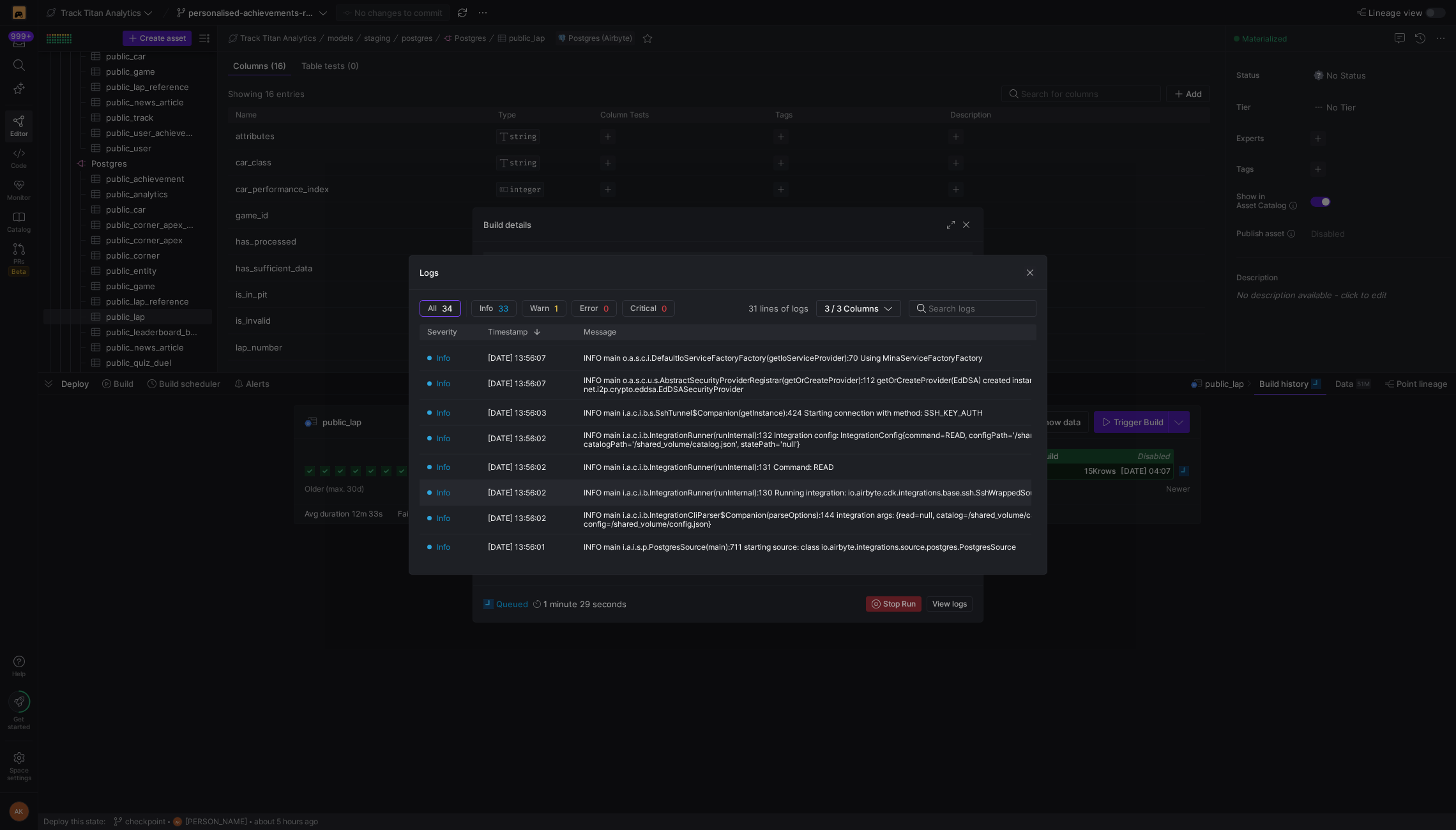
scroll to position [0, 0]
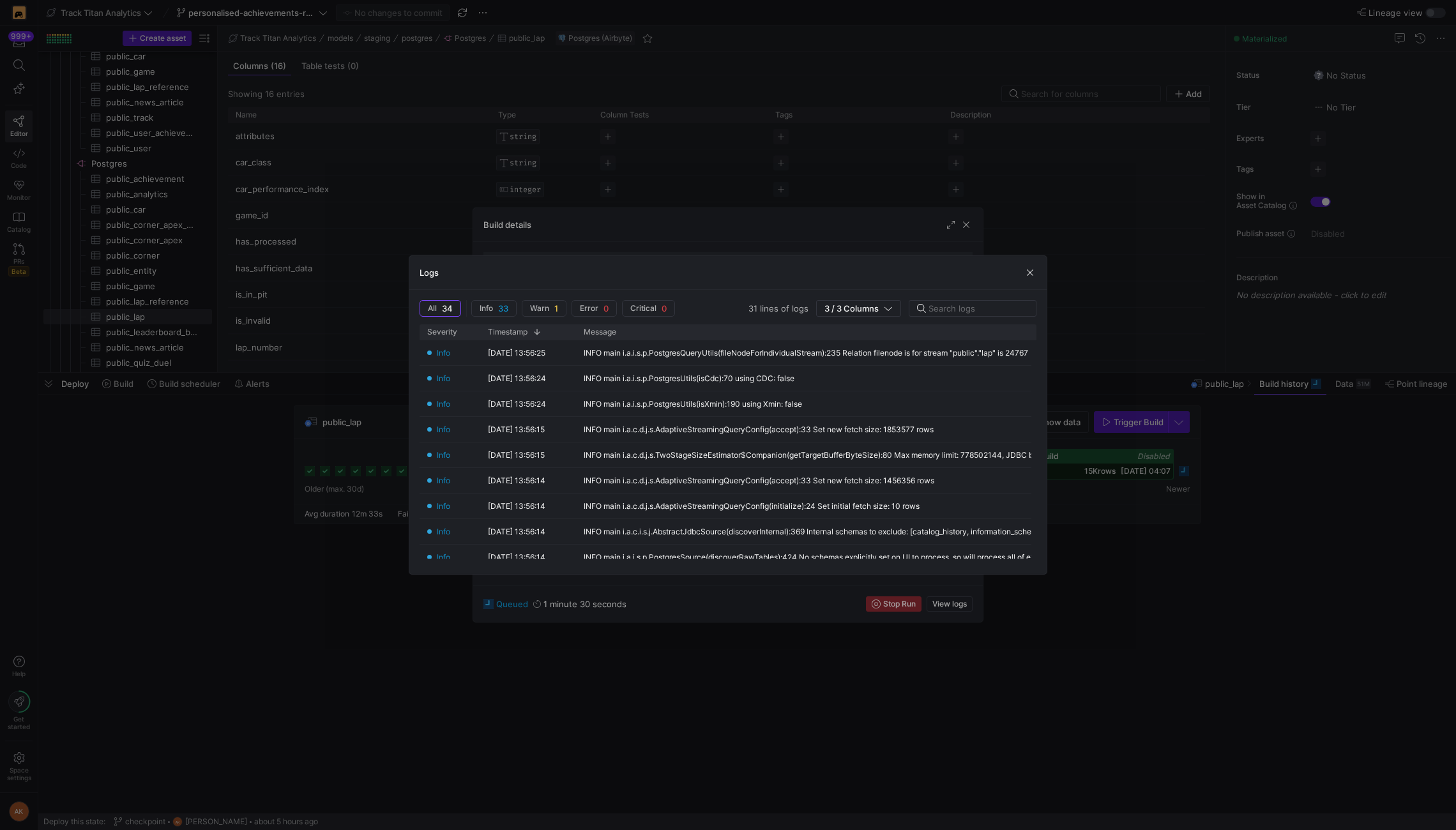
click at [1033, 280] on div "Logs" at bounding box center [728, 273] width 638 height 34
click at [1030, 265] on div "Logs" at bounding box center [728, 273] width 638 height 34
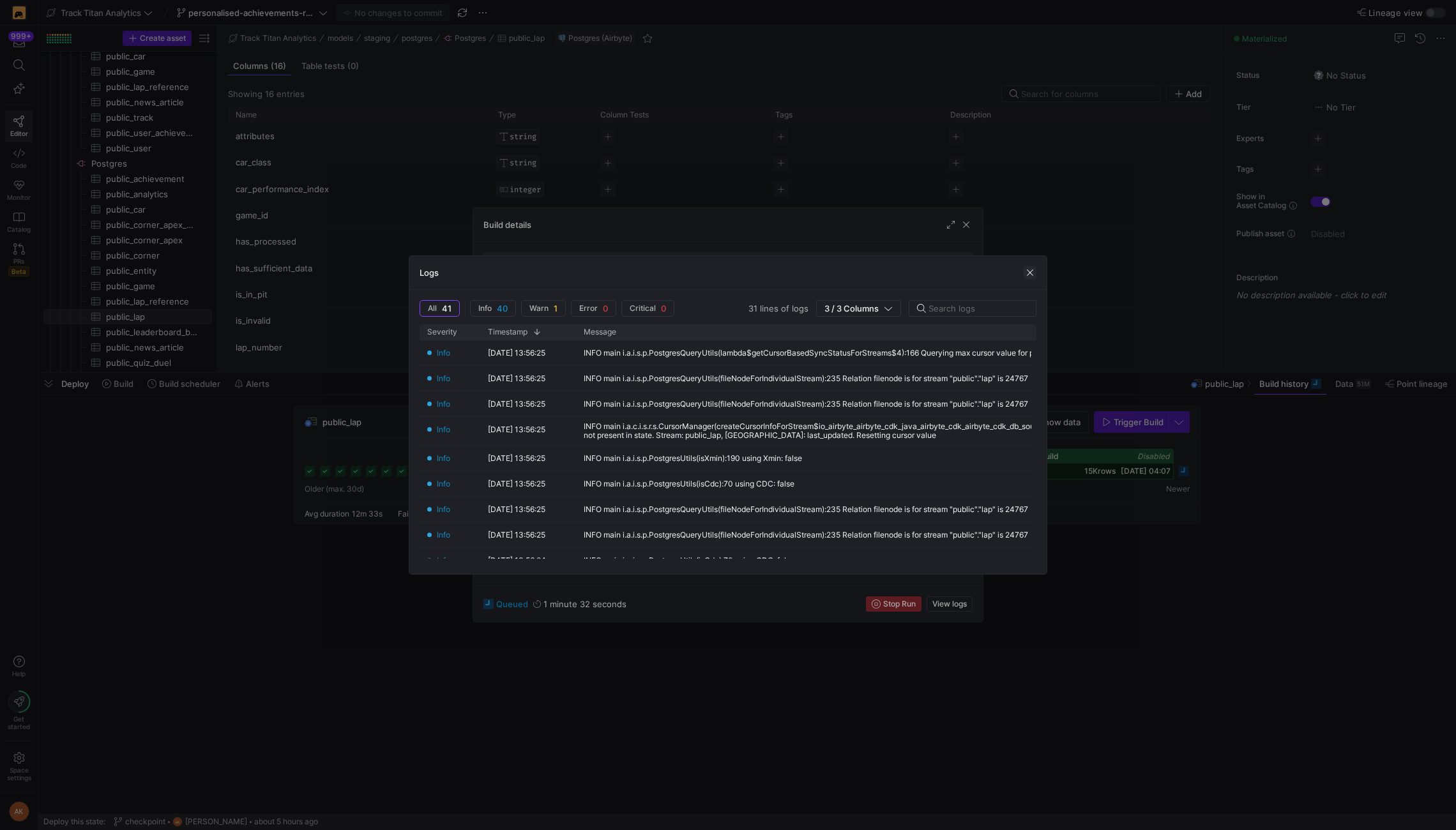
click at [1027, 271] on span "button" at bounding box center [1030, 273] width 13 height 13
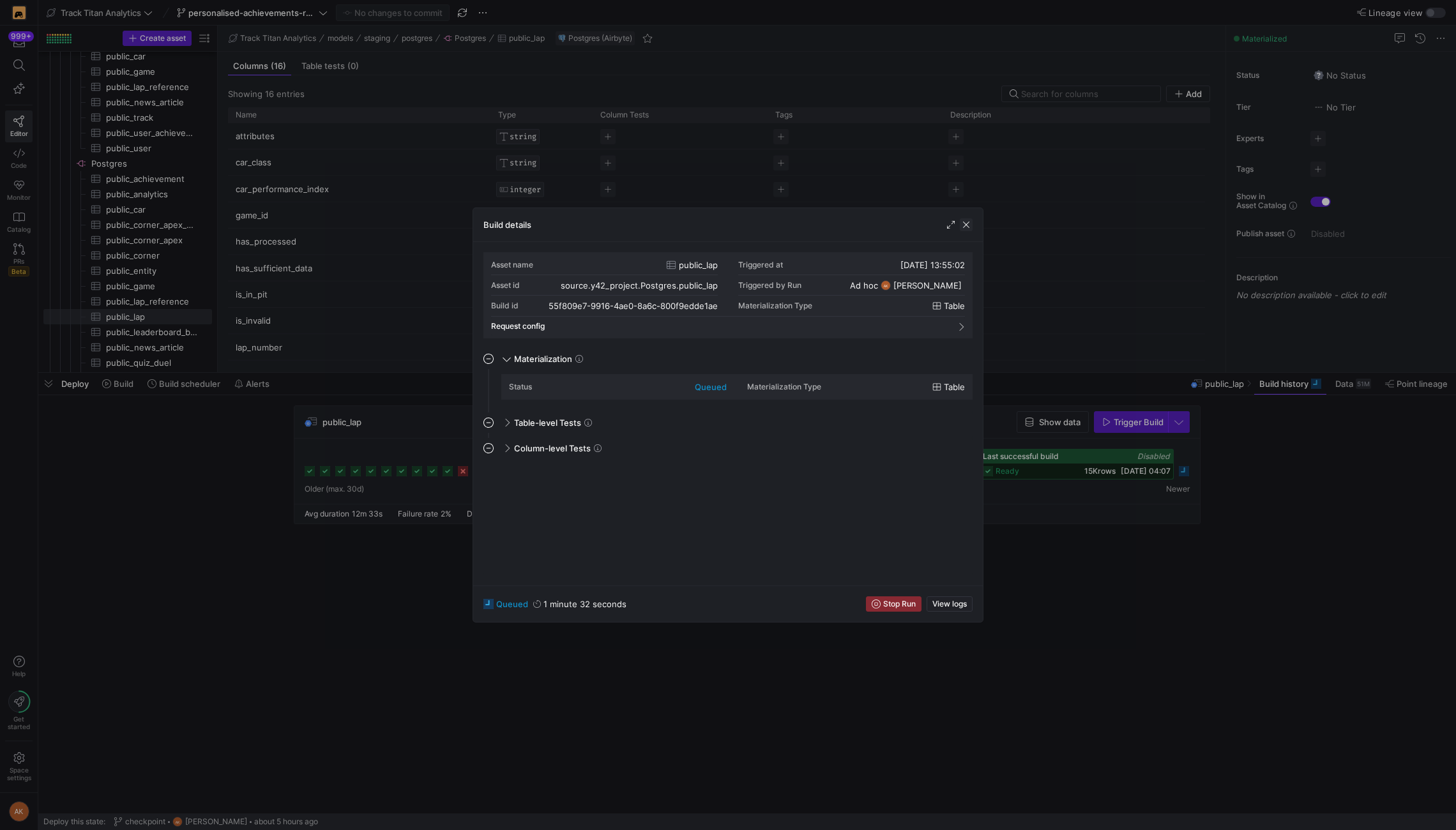
click at [967, 219] on span "button" at bounding box center [966, 225] width 13 height 13
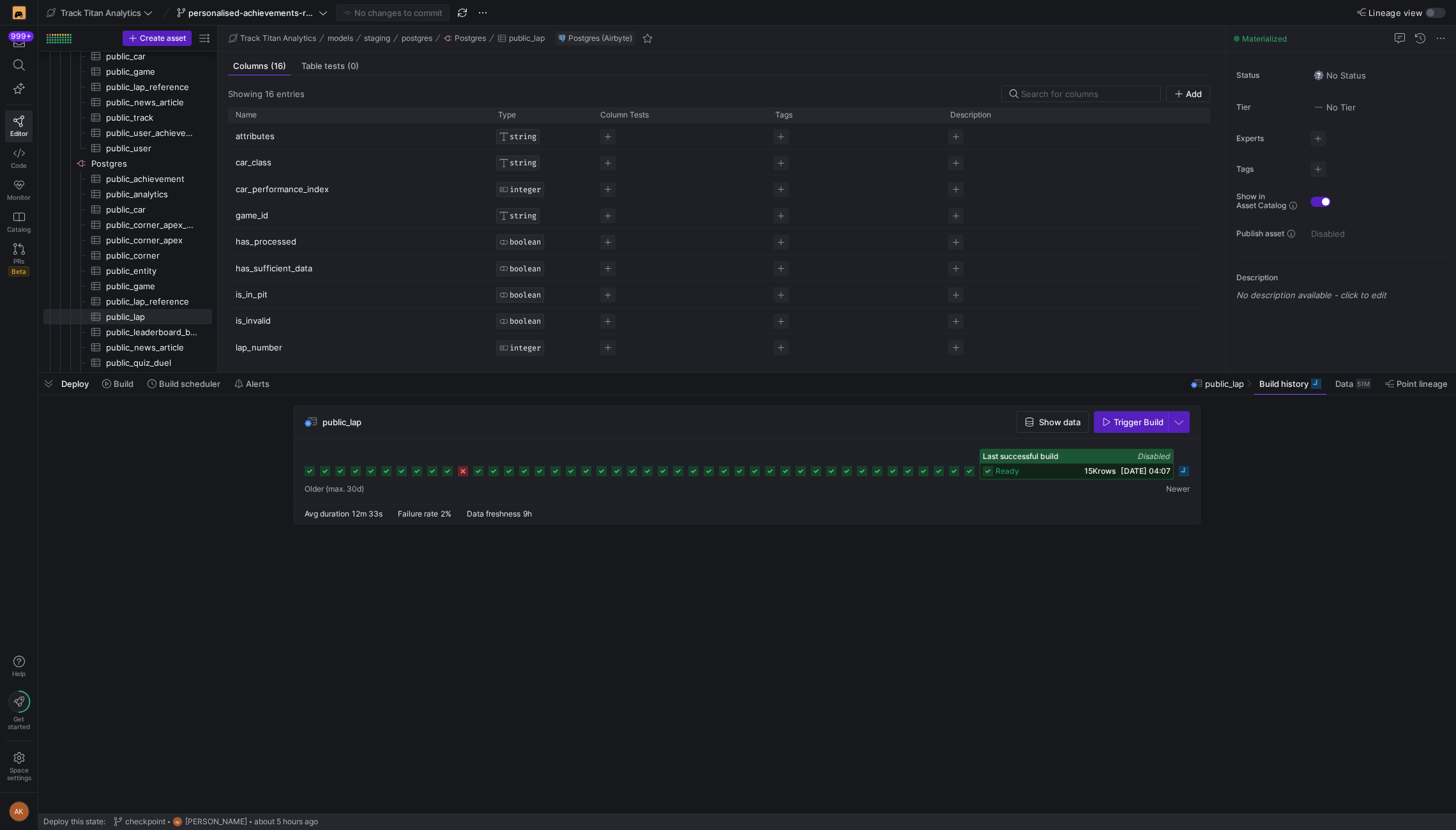
click at [1092, 578] on cdk-virtual-scroll-viewport "public_lap Show data Trigger Build" at bounding box center [747, 609] width 1418 height 408
click at [1092, 468] on icon at bounding box center [1184, 471] width 10 height 10
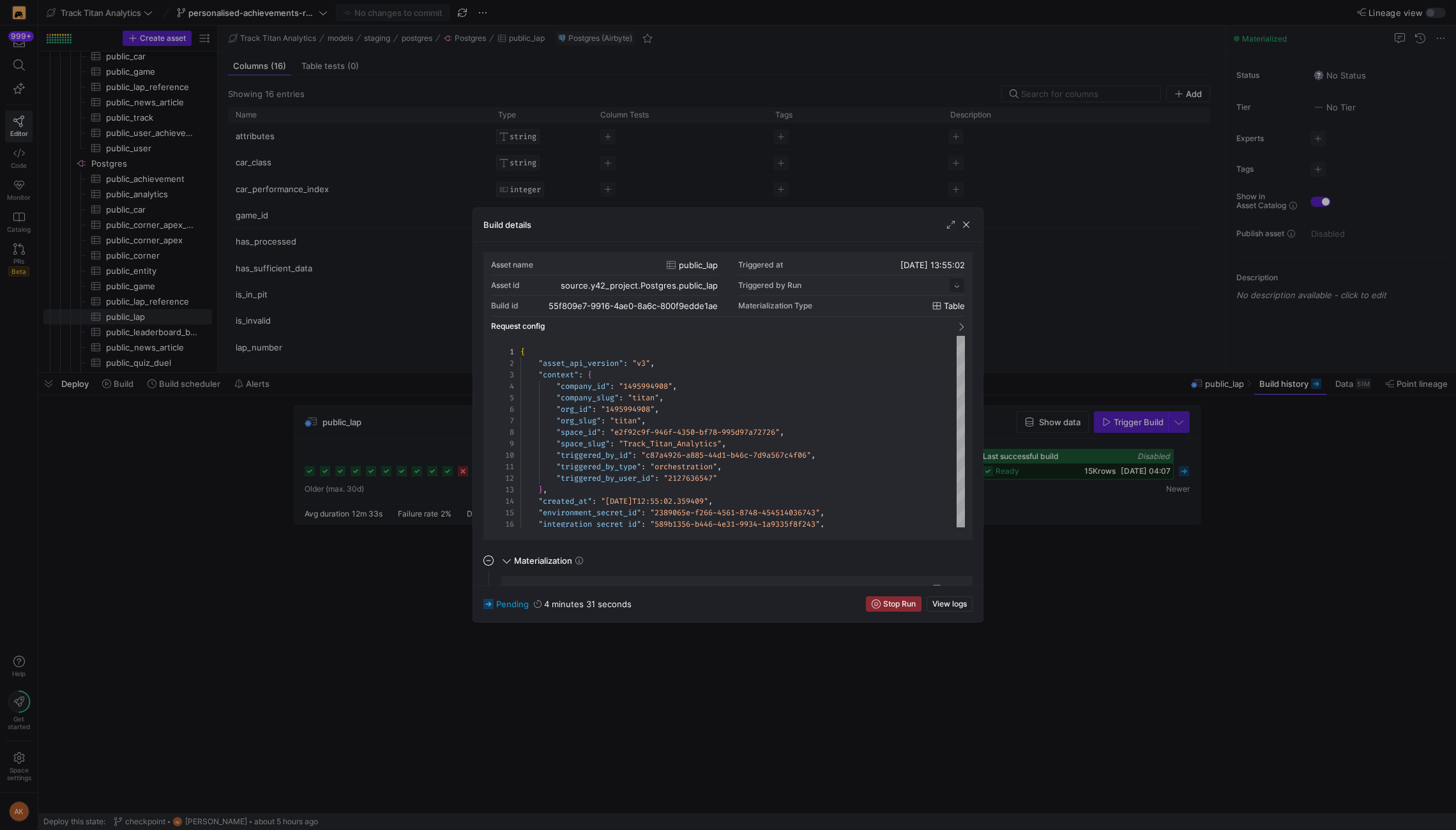
scroll to position [115, 0]
